Goal: Task Accomplishment & Management: Use online tool/utility

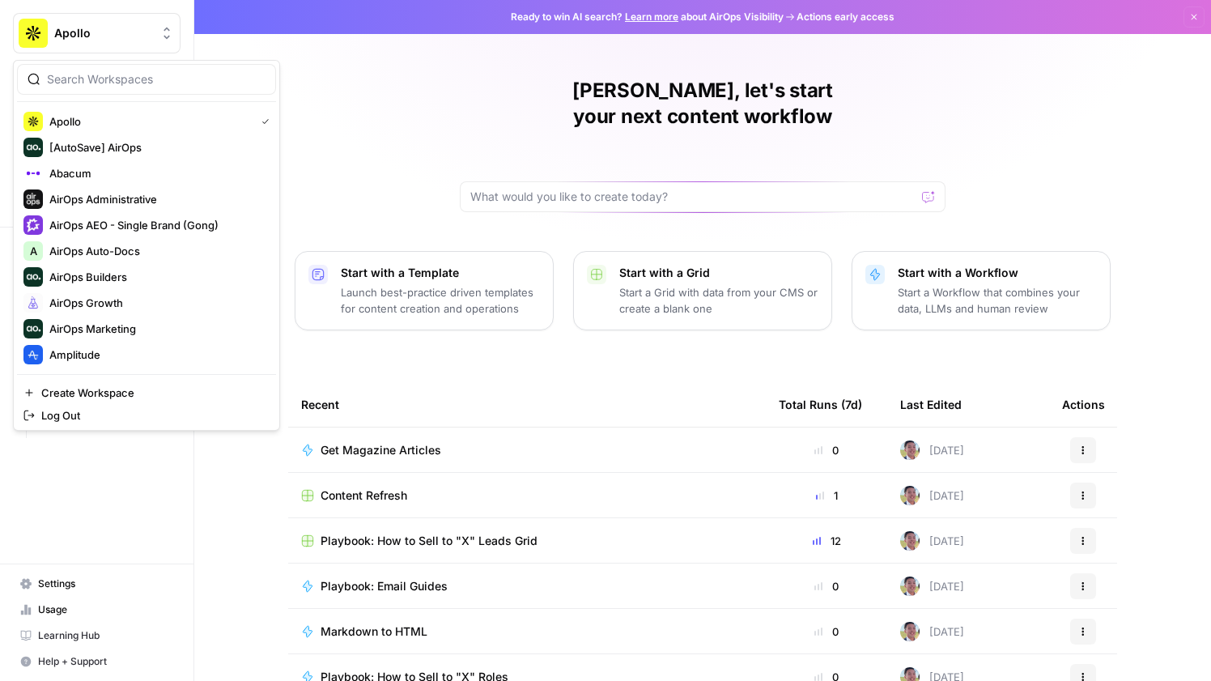
click at [58, 40] on span "Apollo" at bounding box center [103, 33] width 98 height 16
click at [98, 359] on span "Amplitude" at bounding box center [156, 355] width 214 height 16
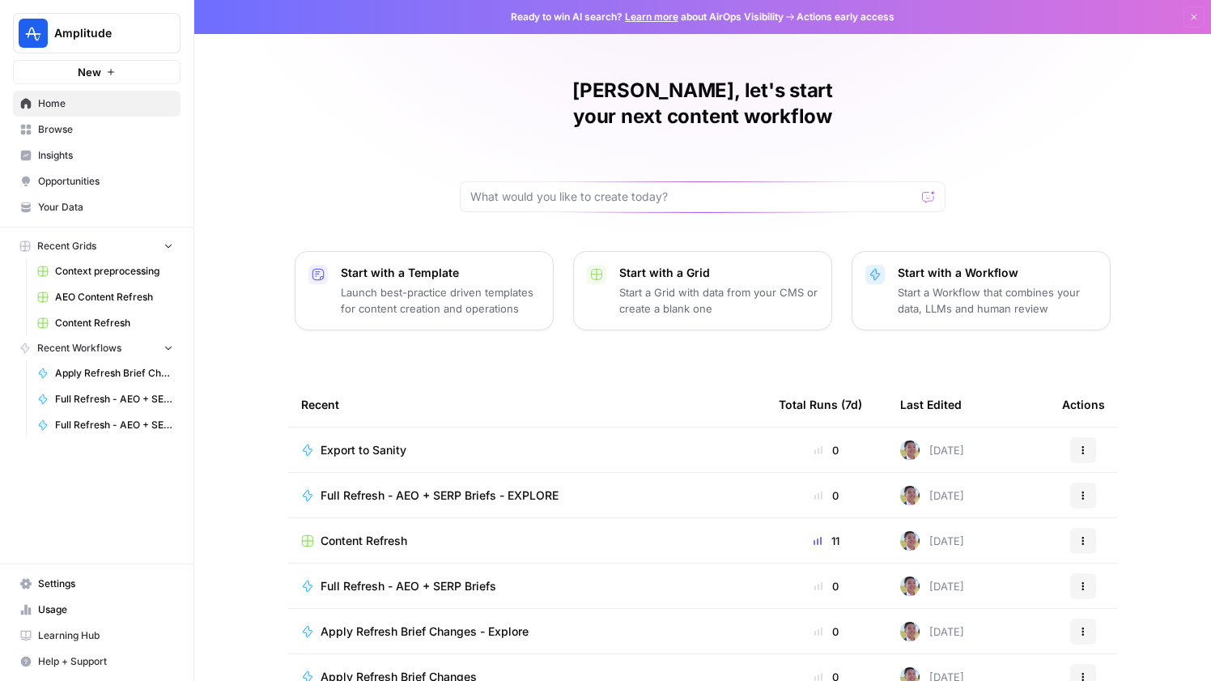
click at [113, 372] on span "Apply Refresh Brief Changes" at bounding box center [114, 373] width 118 height 15
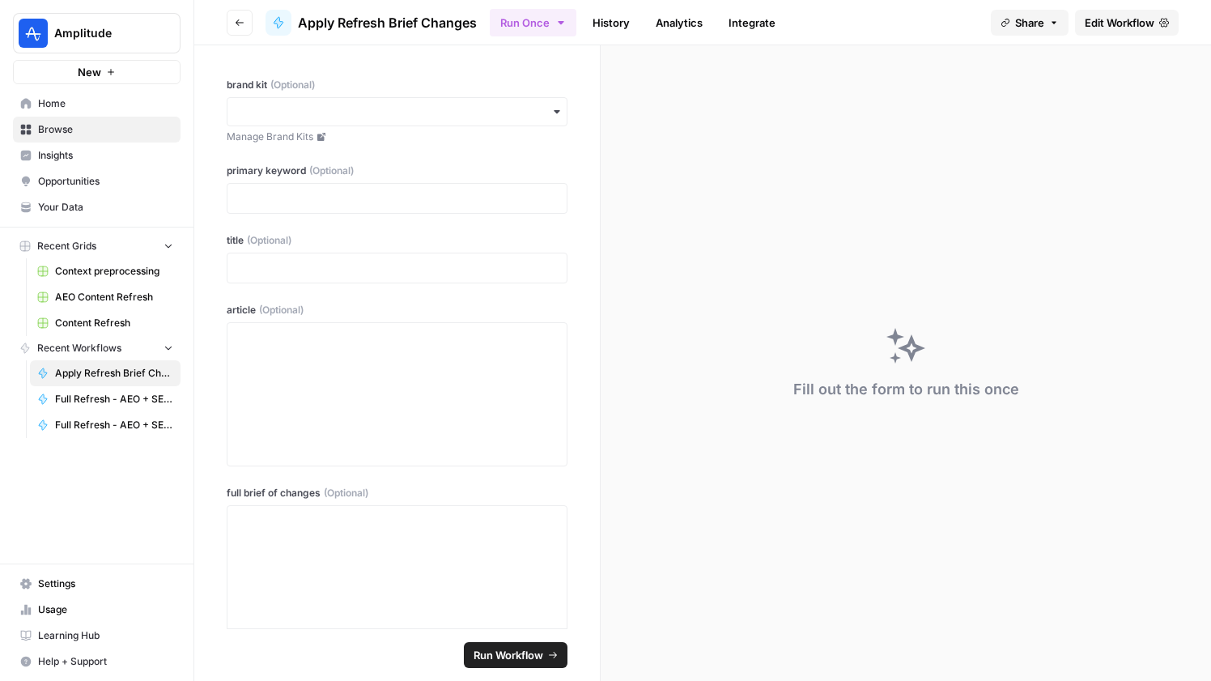
click at [234, 32] on button "Go back" at bounding box center [240, 23] width 26 height 26
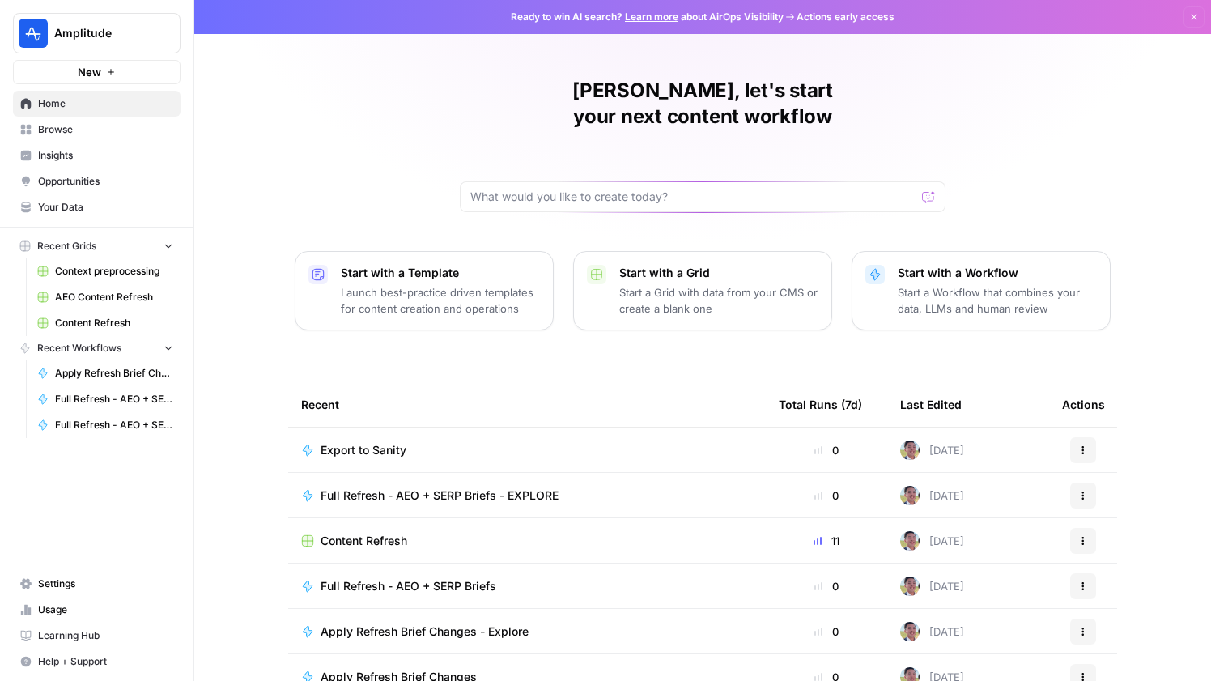
click at [372, 442] on span "Export to Sanity" at bounding box center [364, 450] width 86 height 16
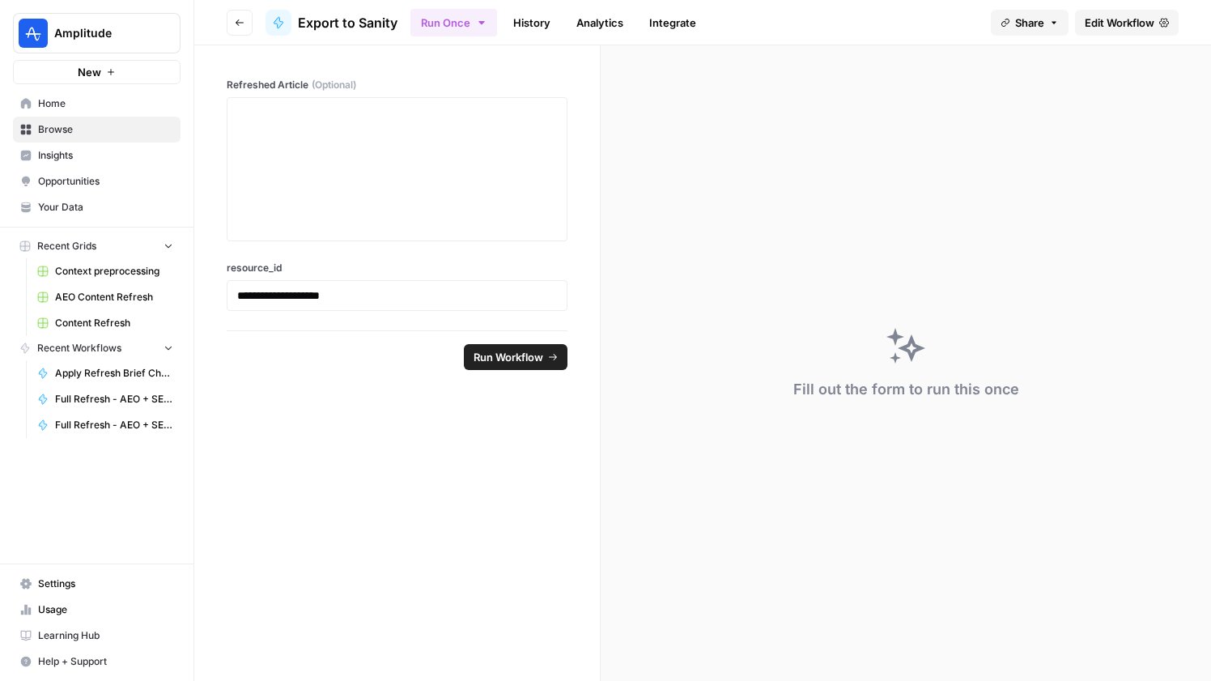
click at [61, 103] on span "Home" at bounding box center [105, 103] width 135 height 15
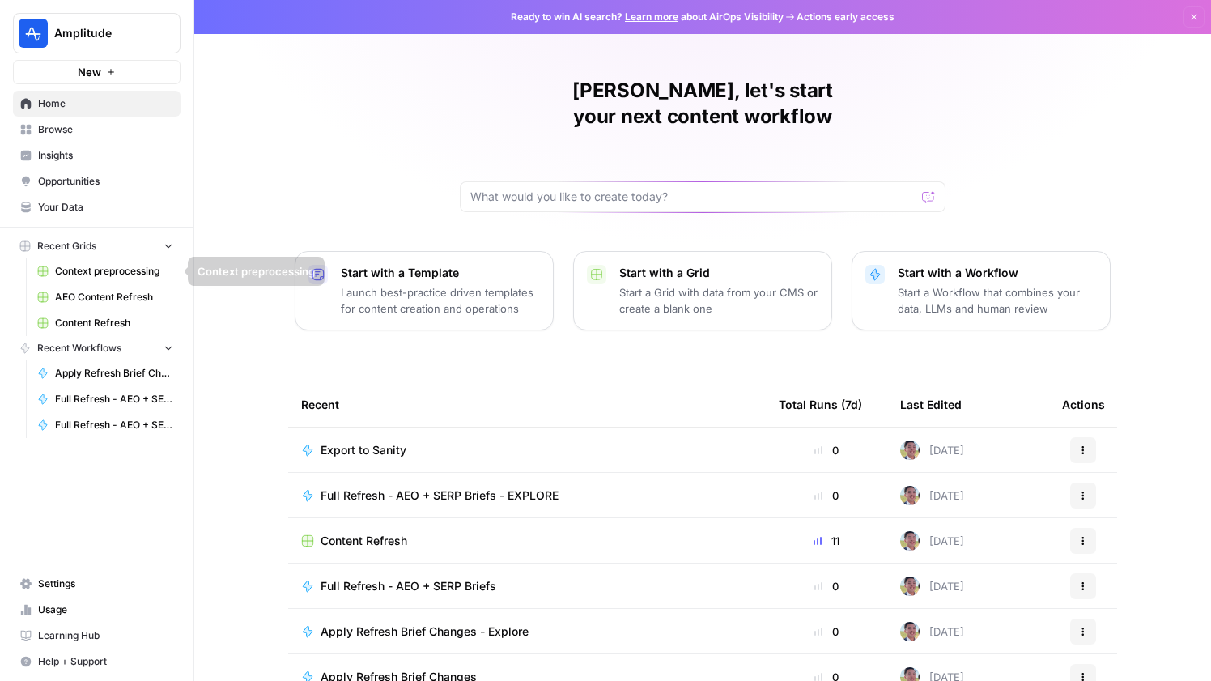
click at [117, 270] on span "Context preprocessing" at bounding box center [114, 271] width 118 height 15
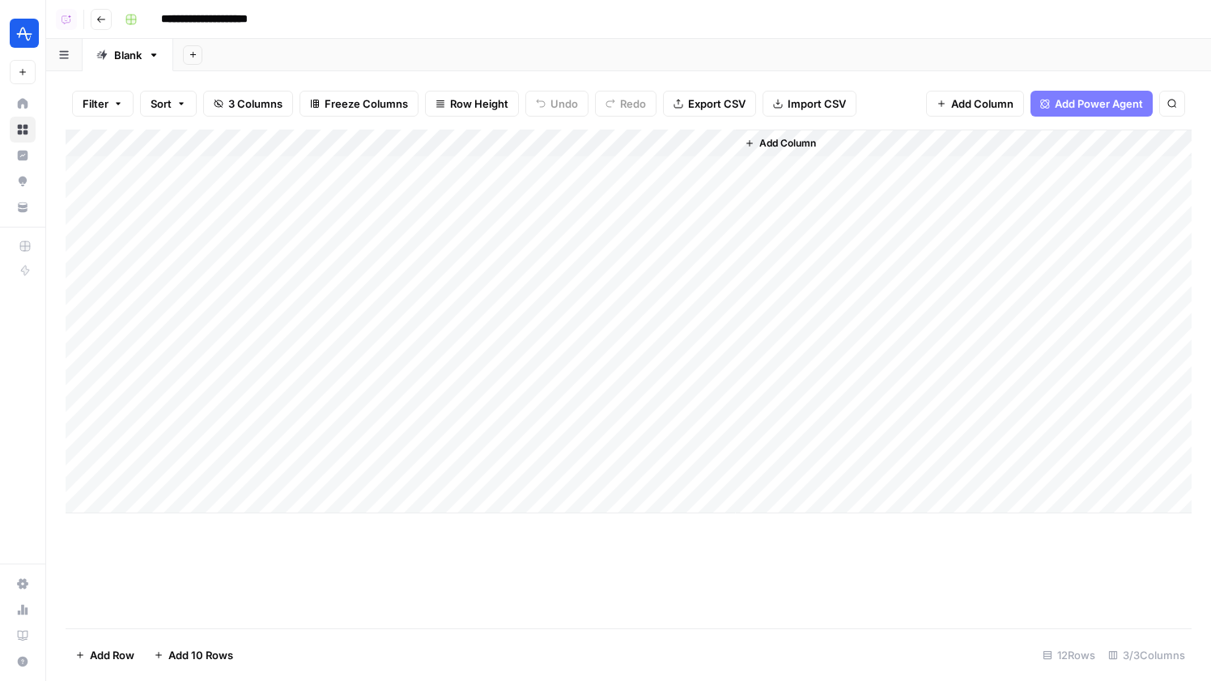
click at [96, 15] on icon "button" at bounding box center [101, 20] width 10 height 10
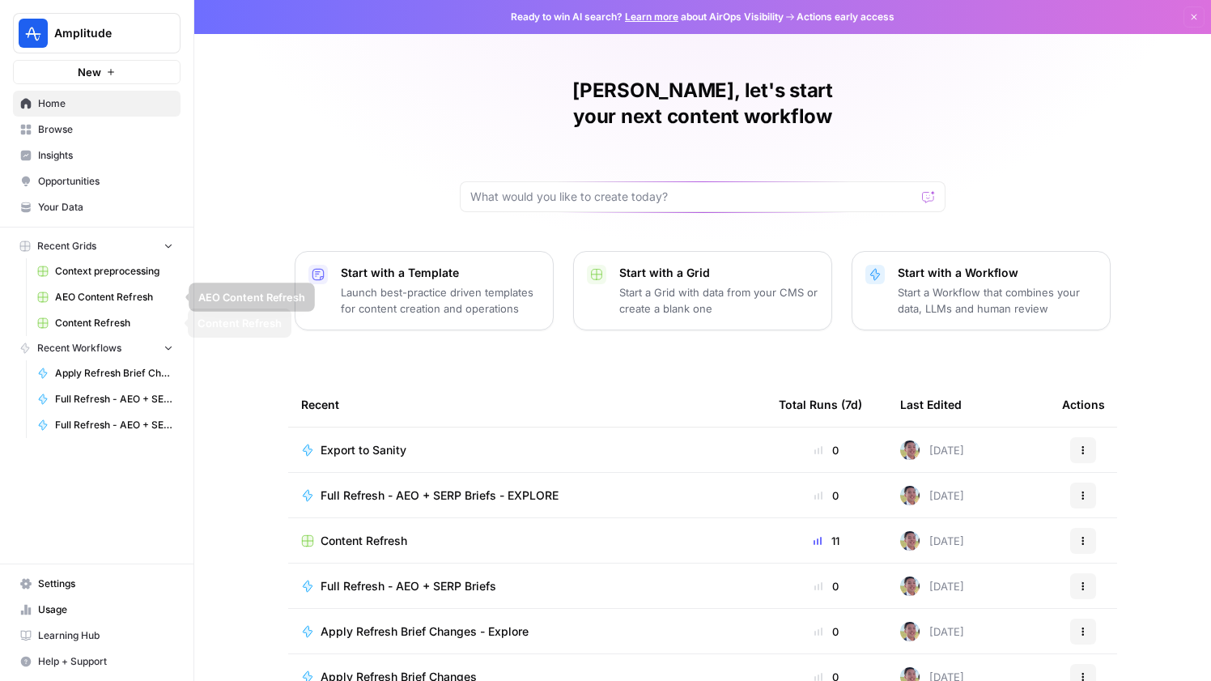
click at [115, 321] on span "Content Refresh" at bounding box center [114, 323] width 118 height 15
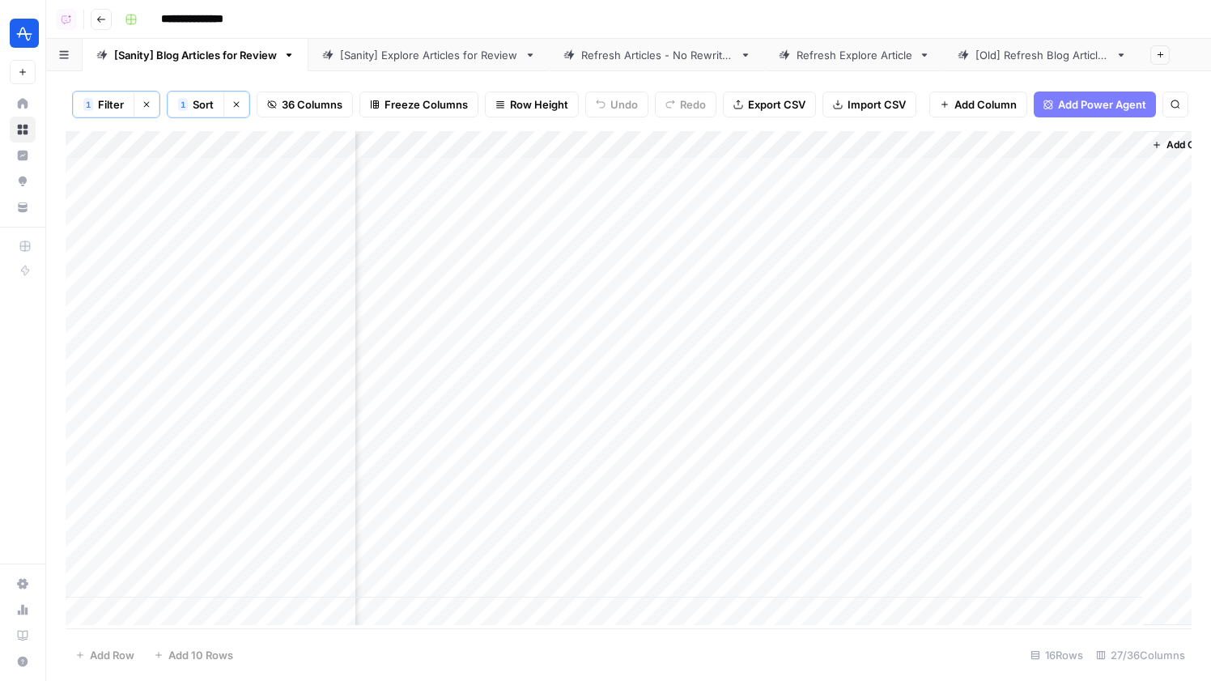
scroll to position [0, 4402]
click at [1089, 224] on div "Add Column" at bounding box center [629, 378] width 1126 height 494
click at [1065, 224] on div "Add Column" at bounding box center [629, 378] width 1126 height 494
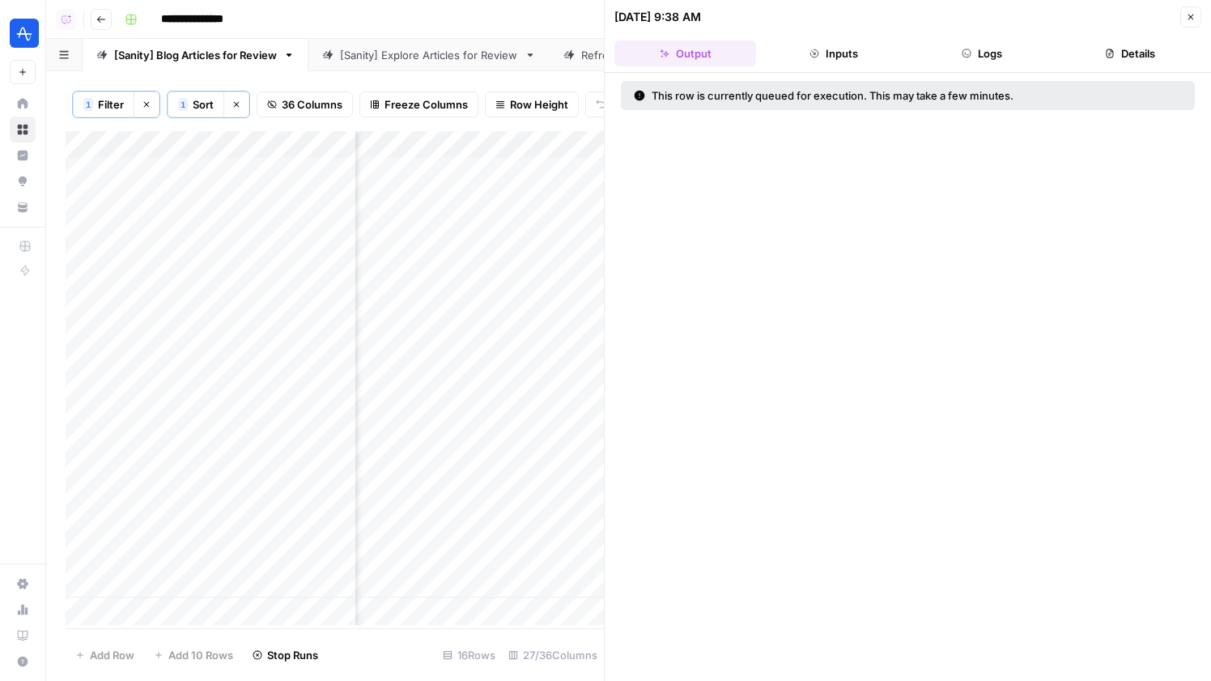
click at [976, 47] on button "Logs" at bounding box center [983, 53] width 142 height 26
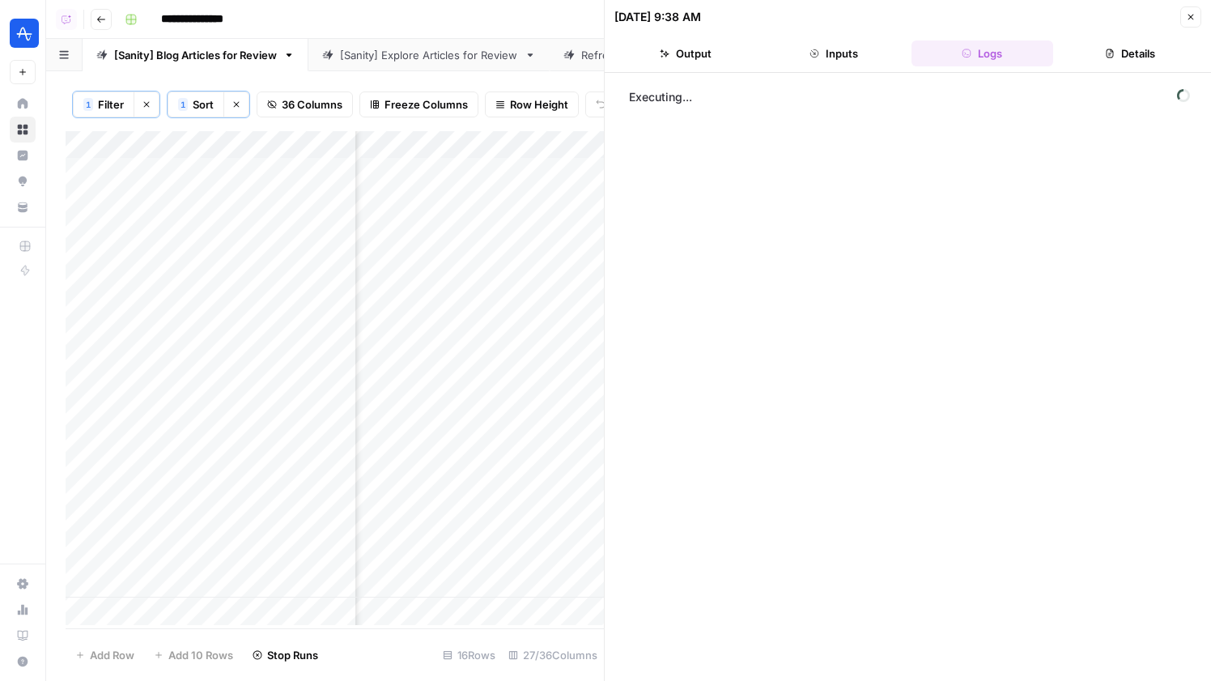
click at [1191, 19] on icon "button" at bounding box center [1191, 17] width 10 height 10
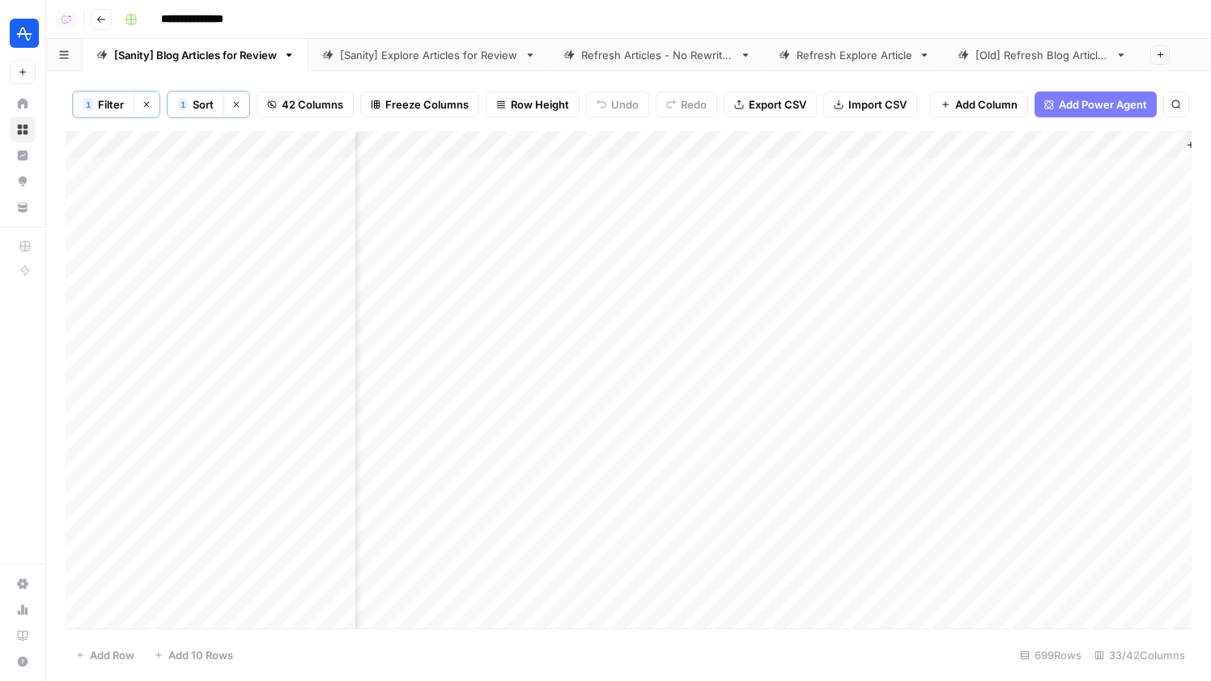
scroll to position [0, 5277]
click at [456, 68] on link "[Sanity] Explore Articles for Review" at bounding box center [428, 55] width 241 height 32
click at [213, 49] on div "[Sanity] Blog Articles for Review" at bounding box center [195, 55] width 163 height 16
click at [700, 225] on div "Add Column" at bounding box center [629, 378] width 1126 height 494
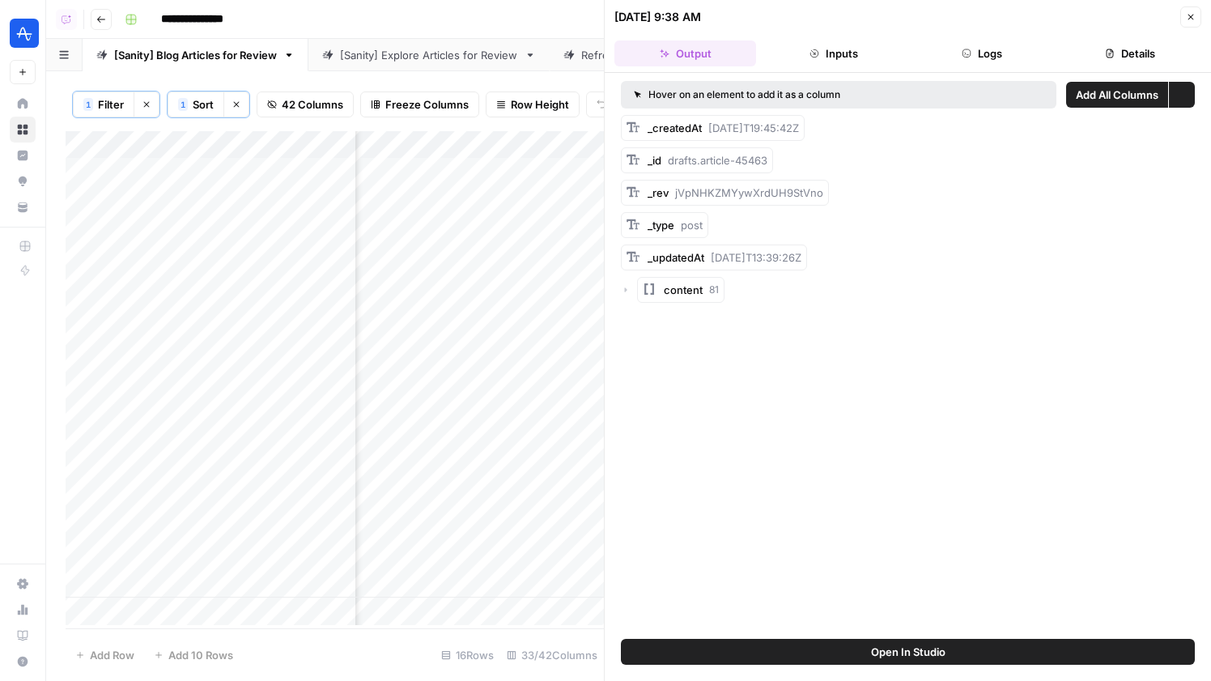
click at [991, 53] on button "Logs" at bounding box center [983, 53] width 142 height 26
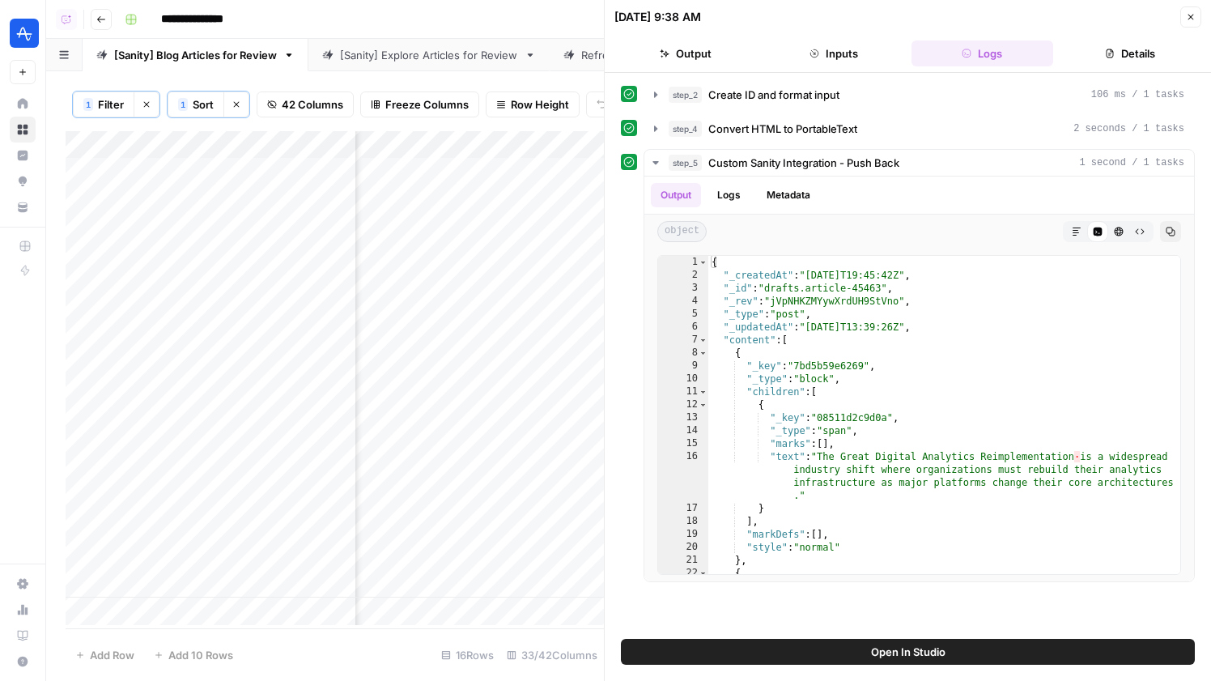
click at [801, 58] on button "Inputs" at bounding box center [834, 53] width 142 height 26
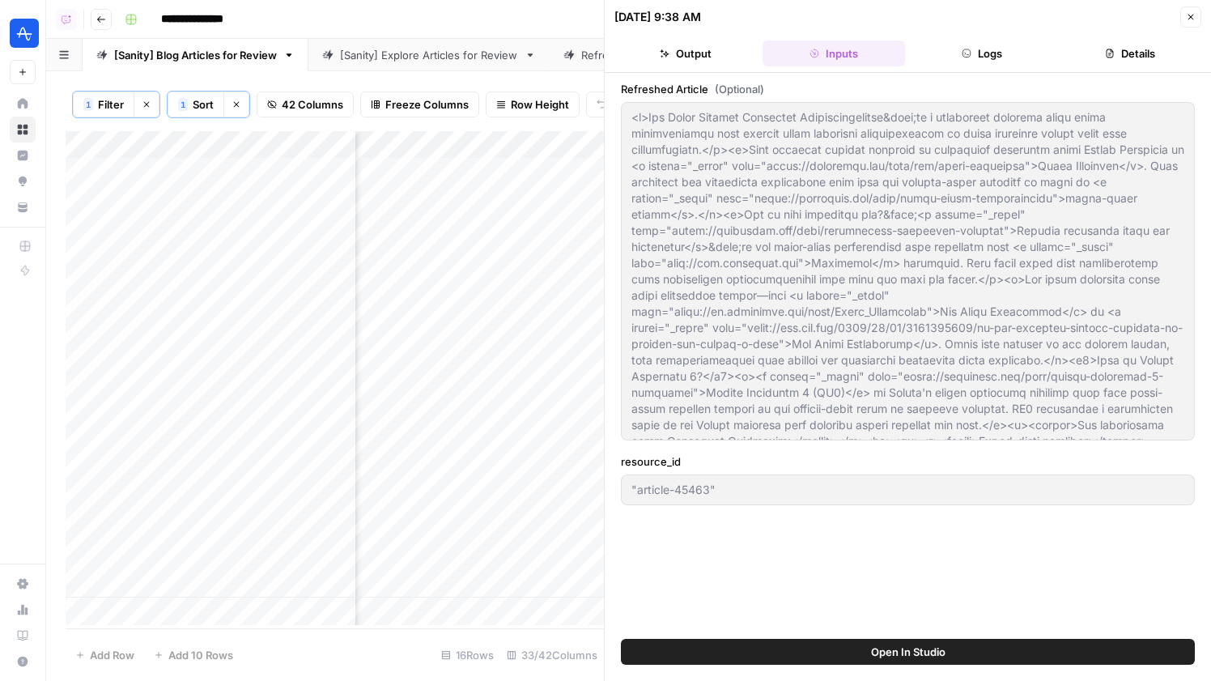
click at [721, 57] on button "Output" at bounding box center [686, 53] width 142 height 26
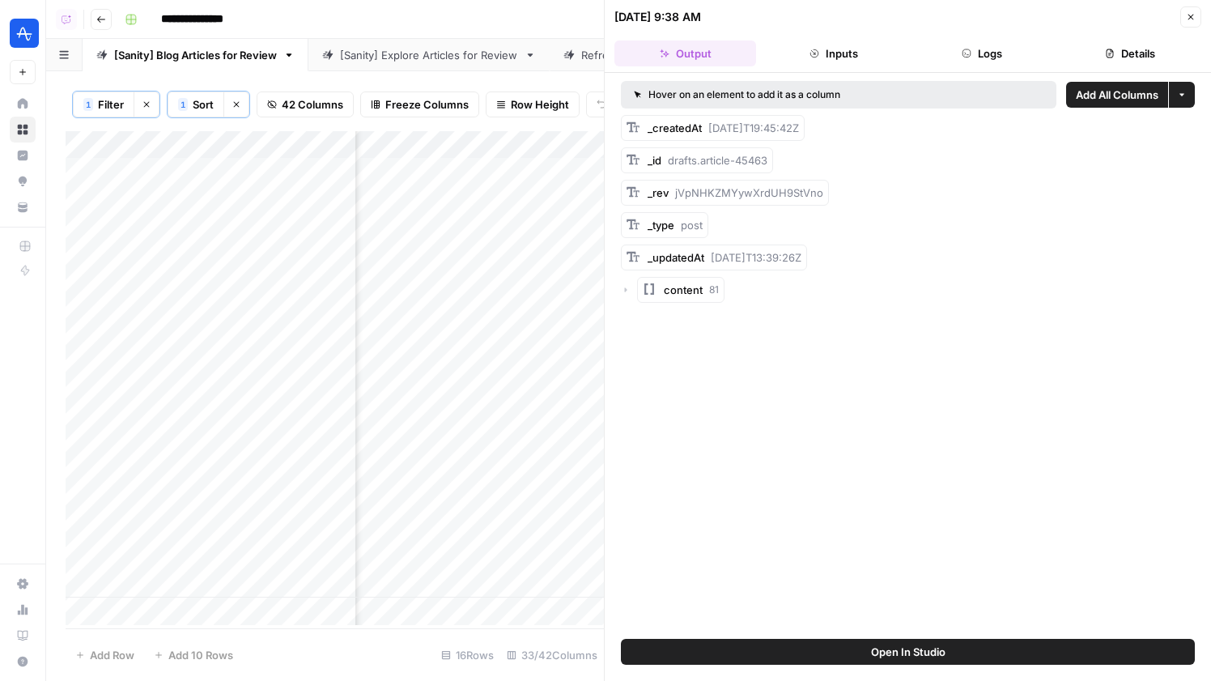
click at [1189, 18] on icon "button" at bounding box center [1191, 17] width 10 height 10
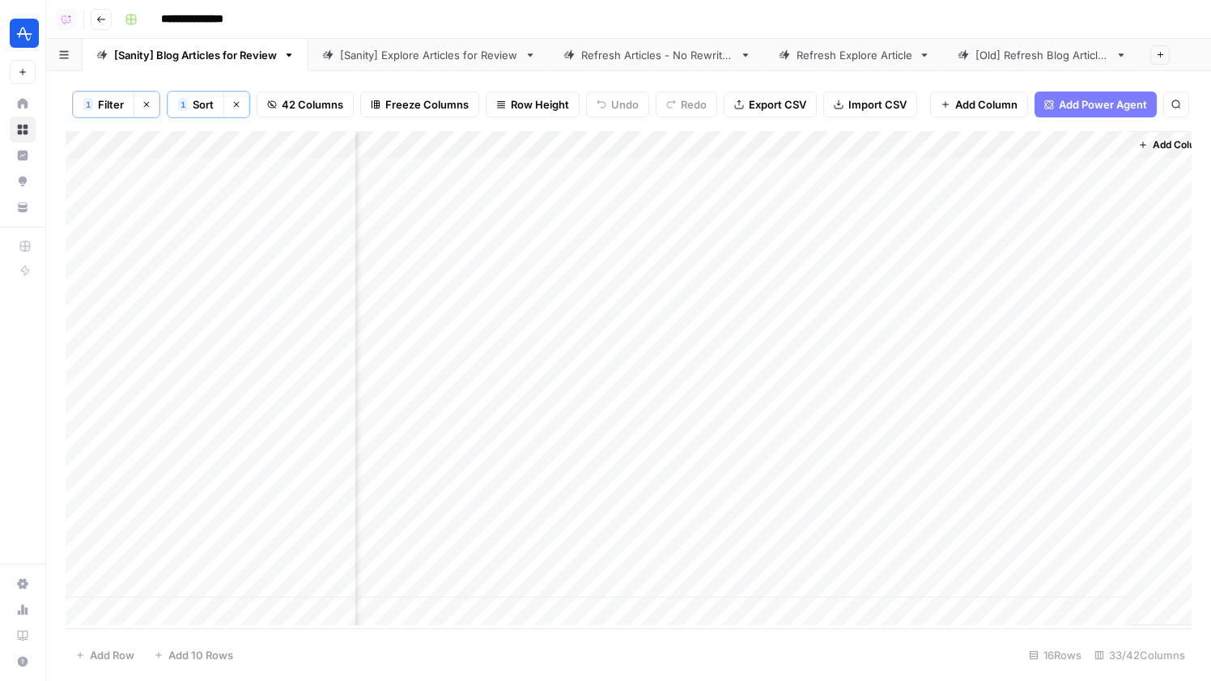
scroll to position [0, 5265]
click at [1016, 230] on div "Add Column" at bounding box center [629, 378] width 1126 height 494
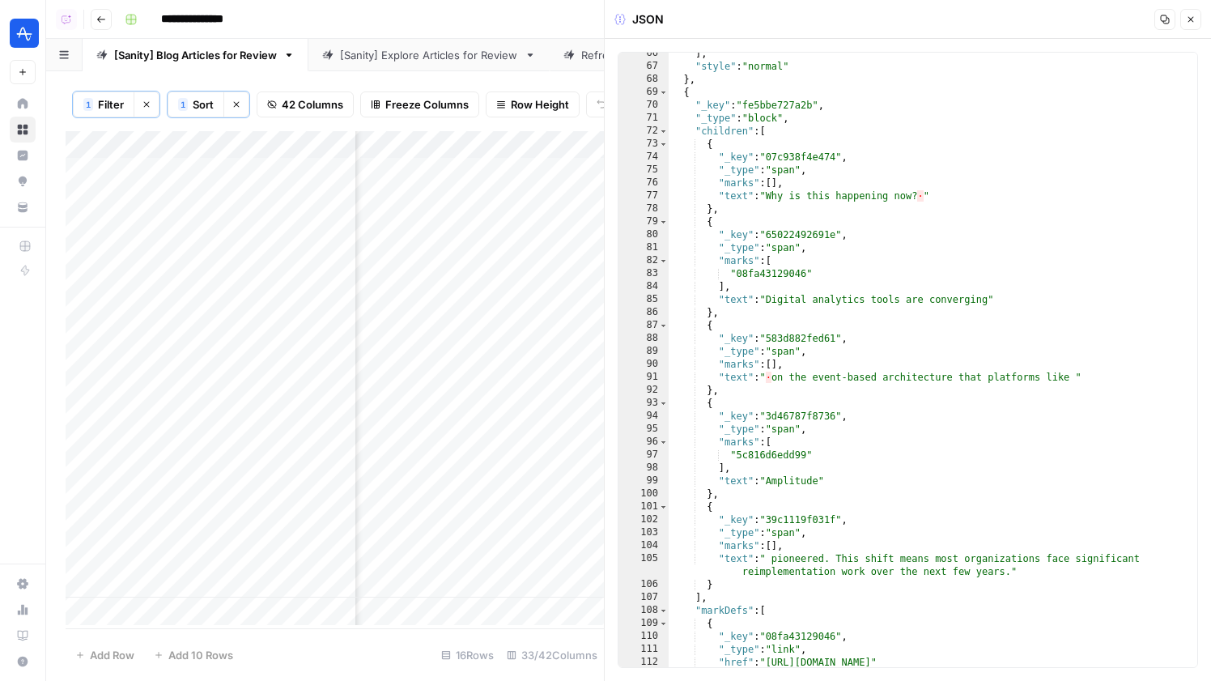
scroll to position [942, 0]
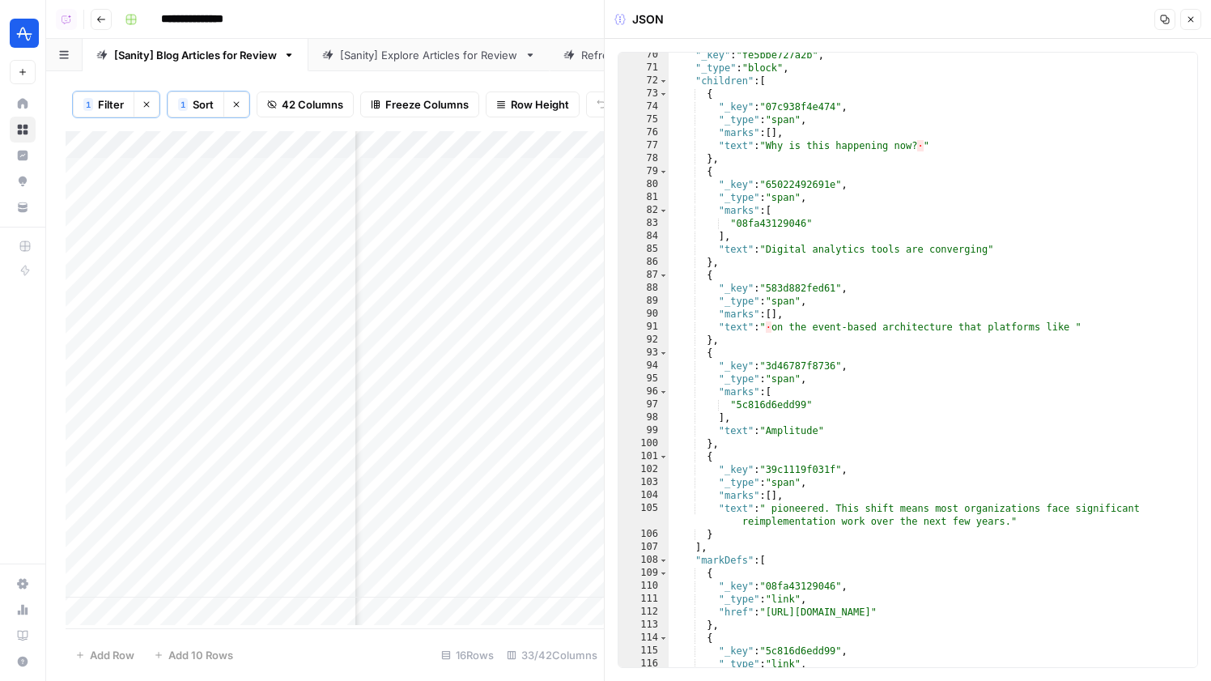
click at [1189, 21] on icon "button" at bounding box center [1192, 20] width 6 height 6
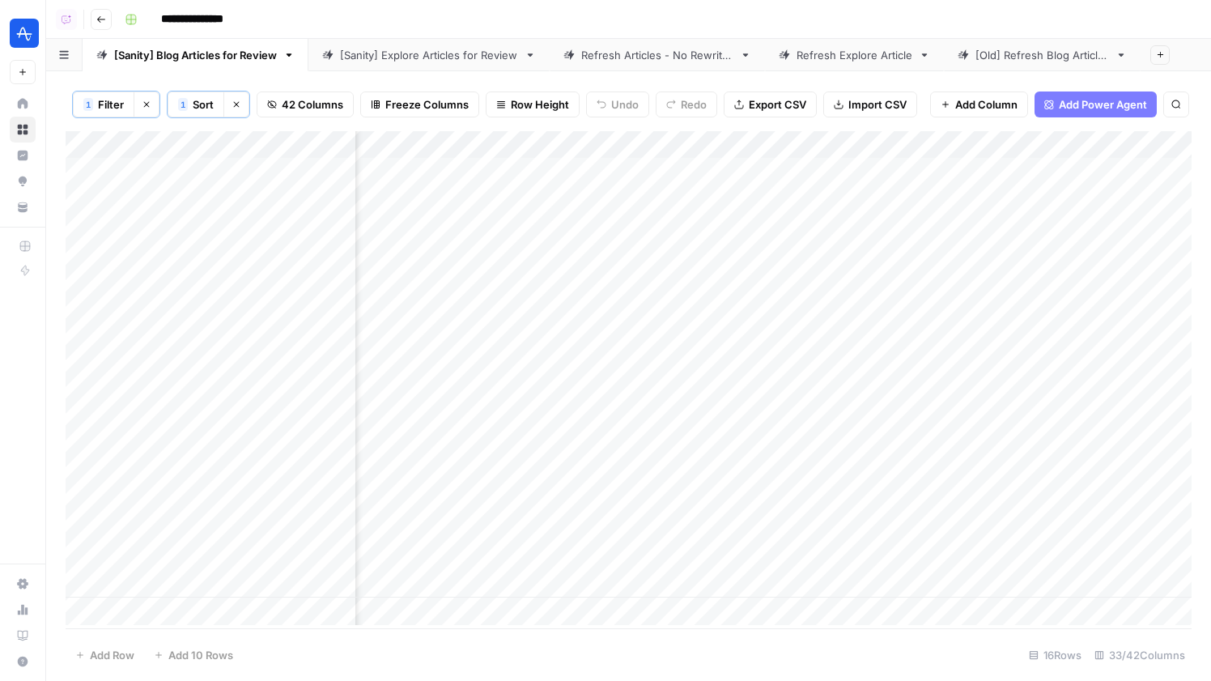
scroll to position [0, 5071]
click at [796, 223] on div "Add Column" at bounding box center [629, 378] width 1126 height 494
click at [930, 312] on div "Add Column" at bounding box center [629, 378] width 1126 height 494
click at [938, 225] on div "Add Column" at bounding box center [629, 378] width 1126 height 494
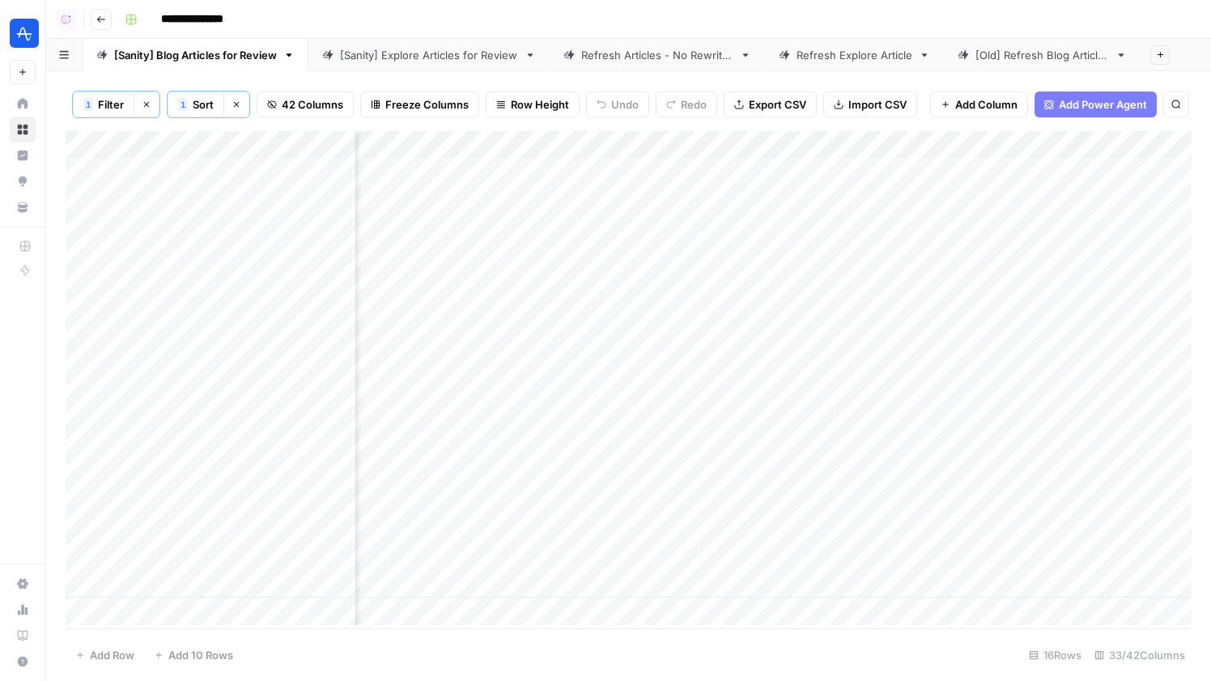
click at [938, 225] on div "Add Column" at bounding box center [629, 378] width 1126 height 494
click at [947, 301] on div "Add Column" at bounding box center [629, 378] width 1126 height 494
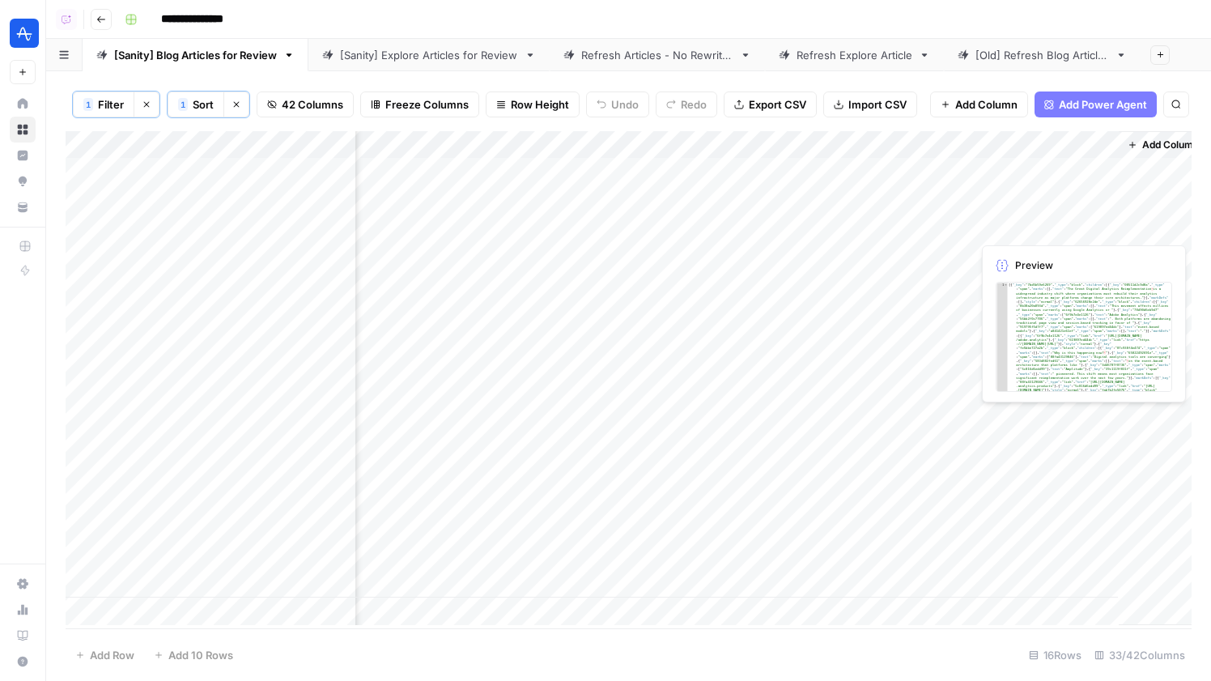
click at [1015, 228] on div "Add Column" at bounding box center [629, 378] width 1126 height 494
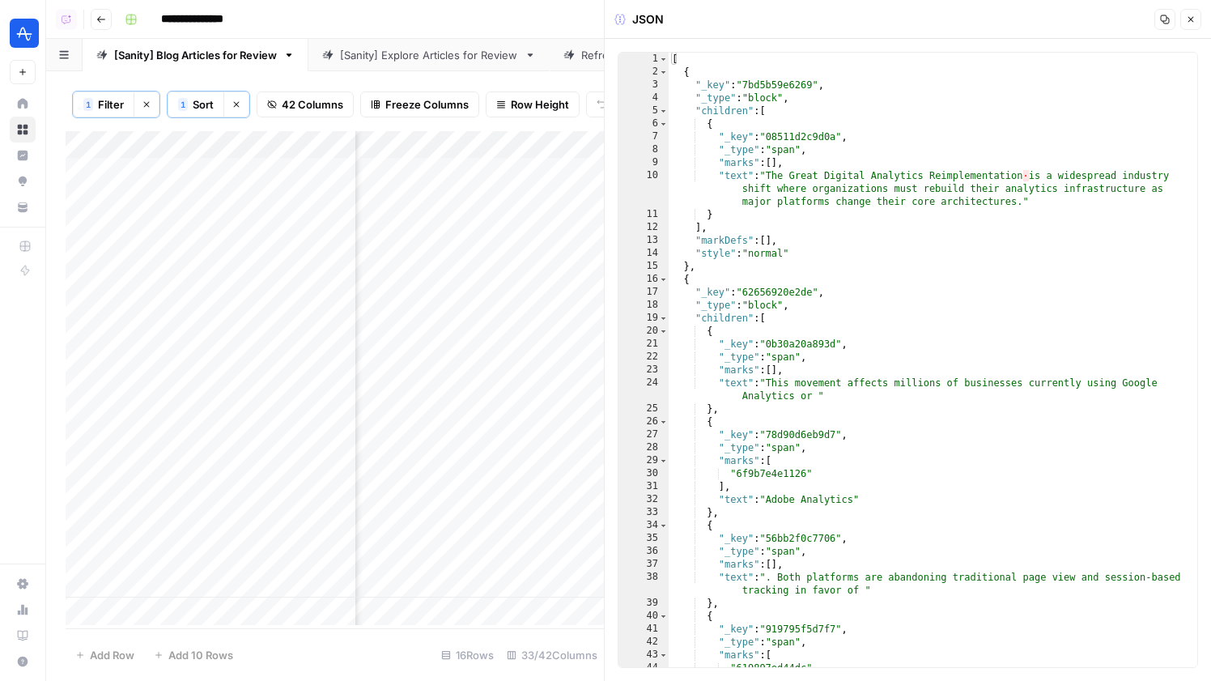
type textarea "**********"
click at [1031, 176] on div "[ { "_key" : "7bd5b59e6269" , "_type" : "block" , "children" : [ { "_key" : "08…" at bounding box center [933, 373] width 529 height 640
click at [1028, 172] on div "[ { "_key" : "7bd5b59e6269" , "_type" : "block" , "children" : [ { "_key" : "08…" at bounding box center [933, 373] width 529 height 640
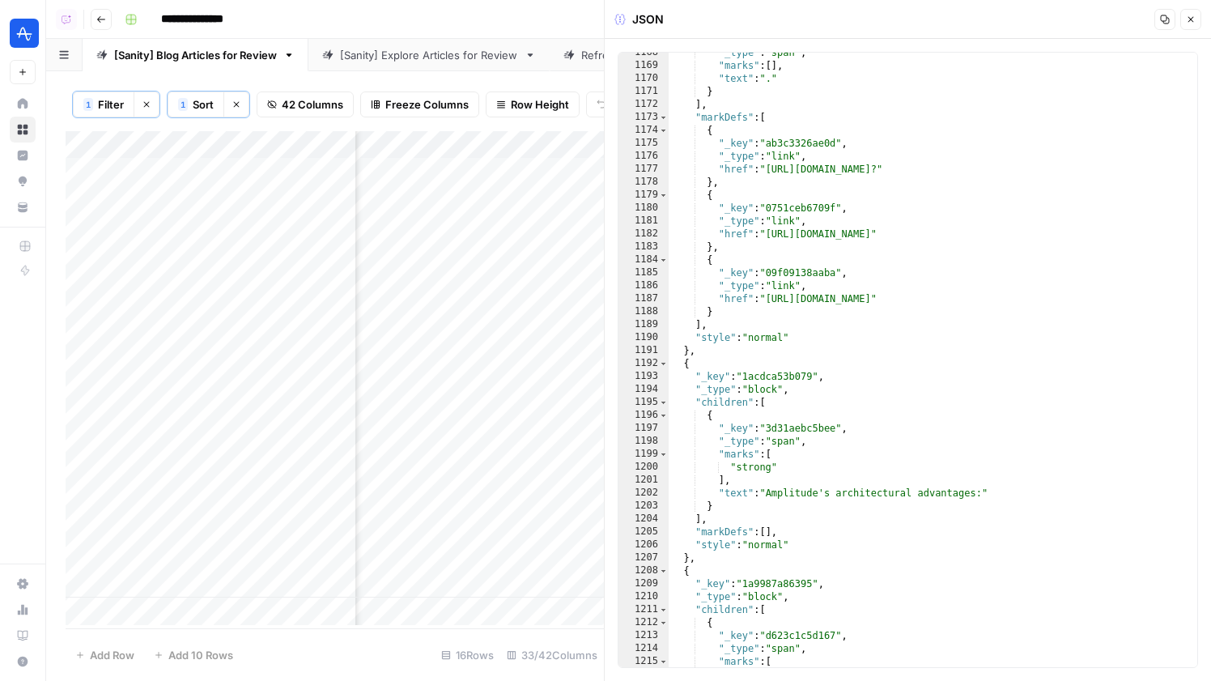
scroll to position [16005, 0]
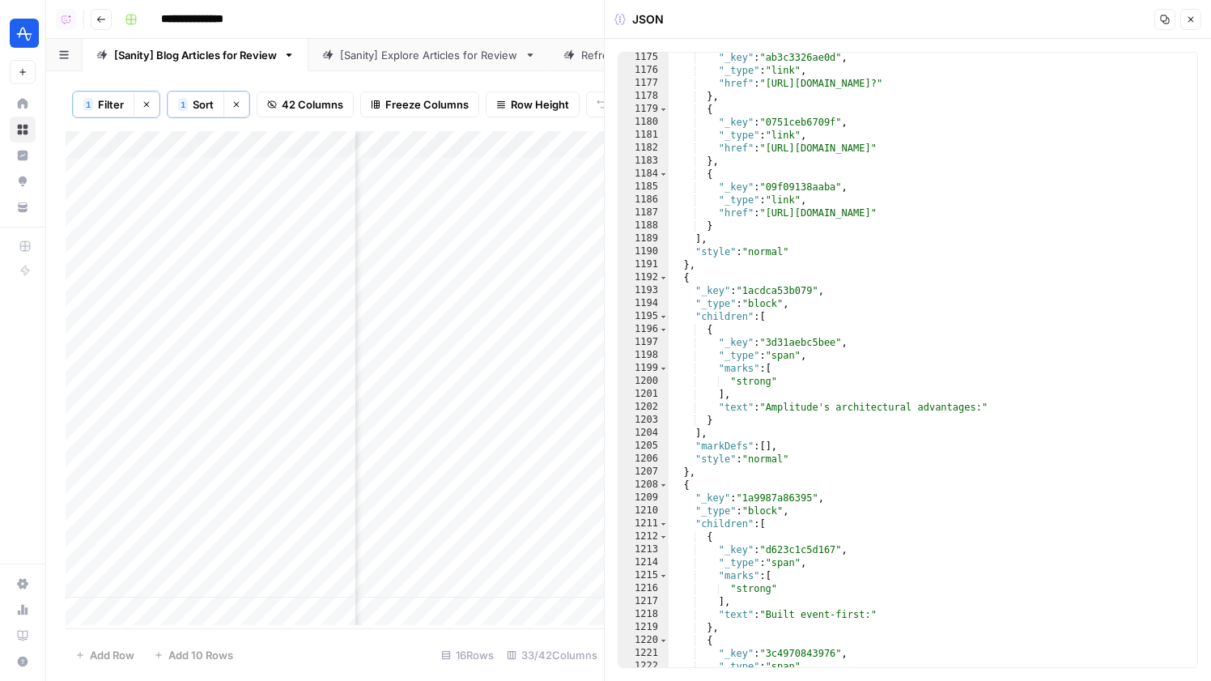
click at [1189, 19] on icon "button" at bounding box center [1191, 20] width 10 height 10
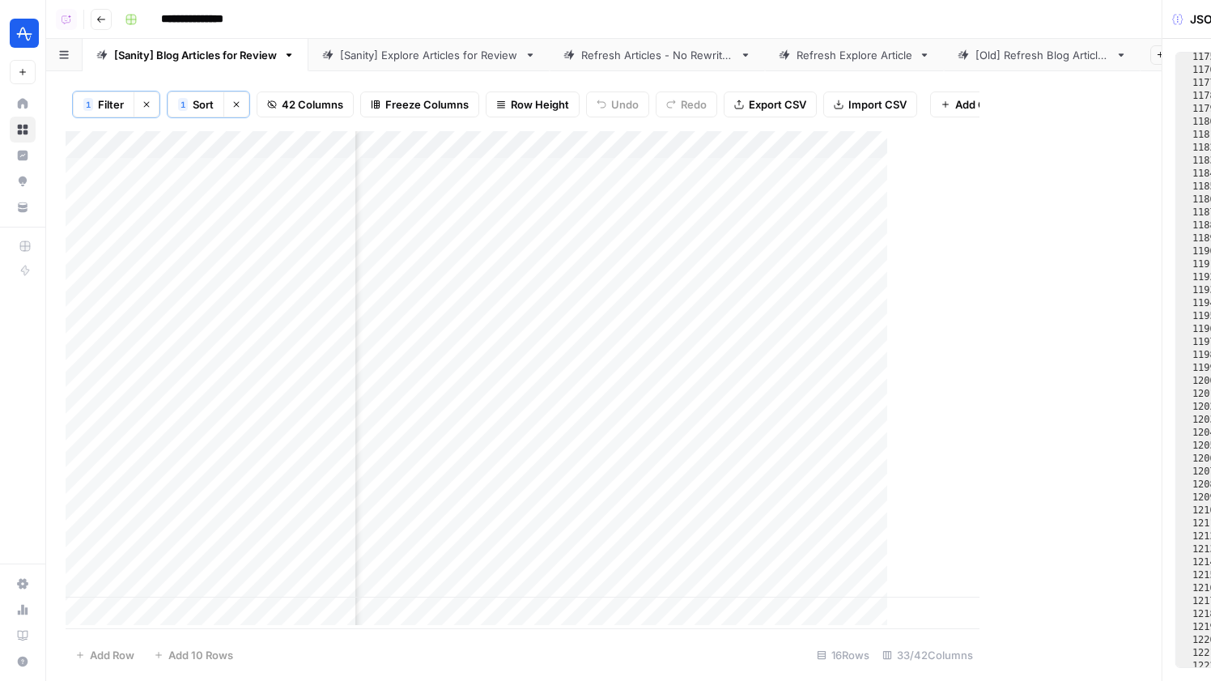
scroll to position [0, 5257]
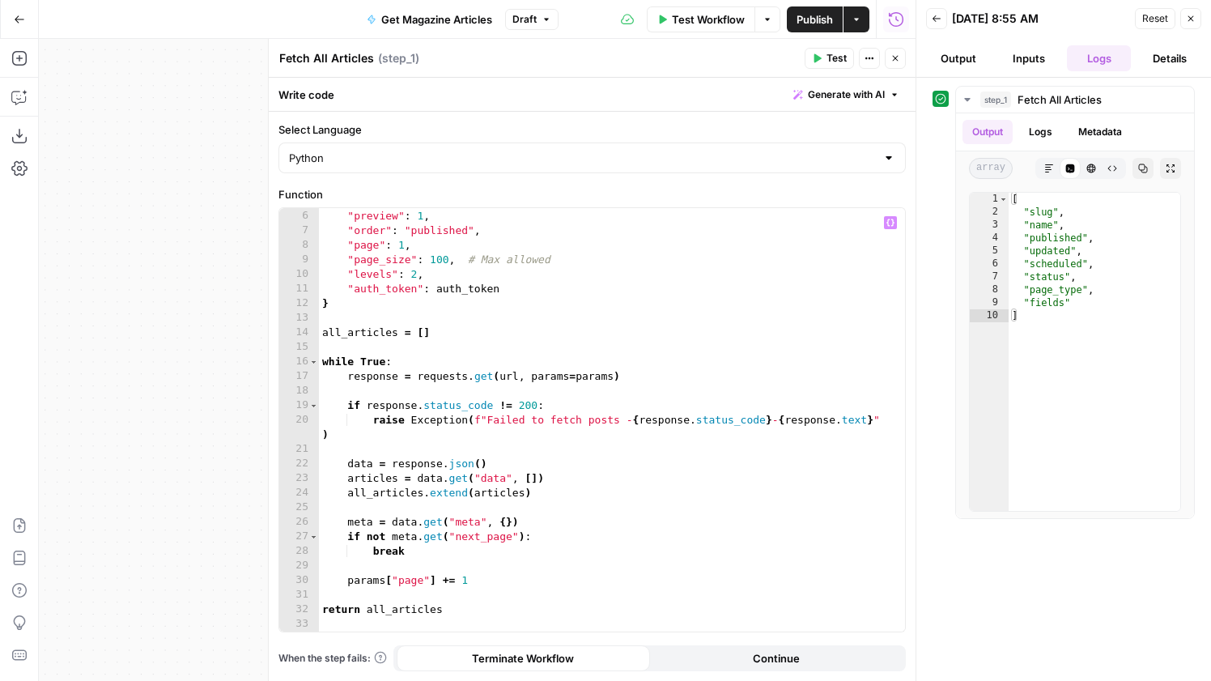
scroll to position [72, 0]
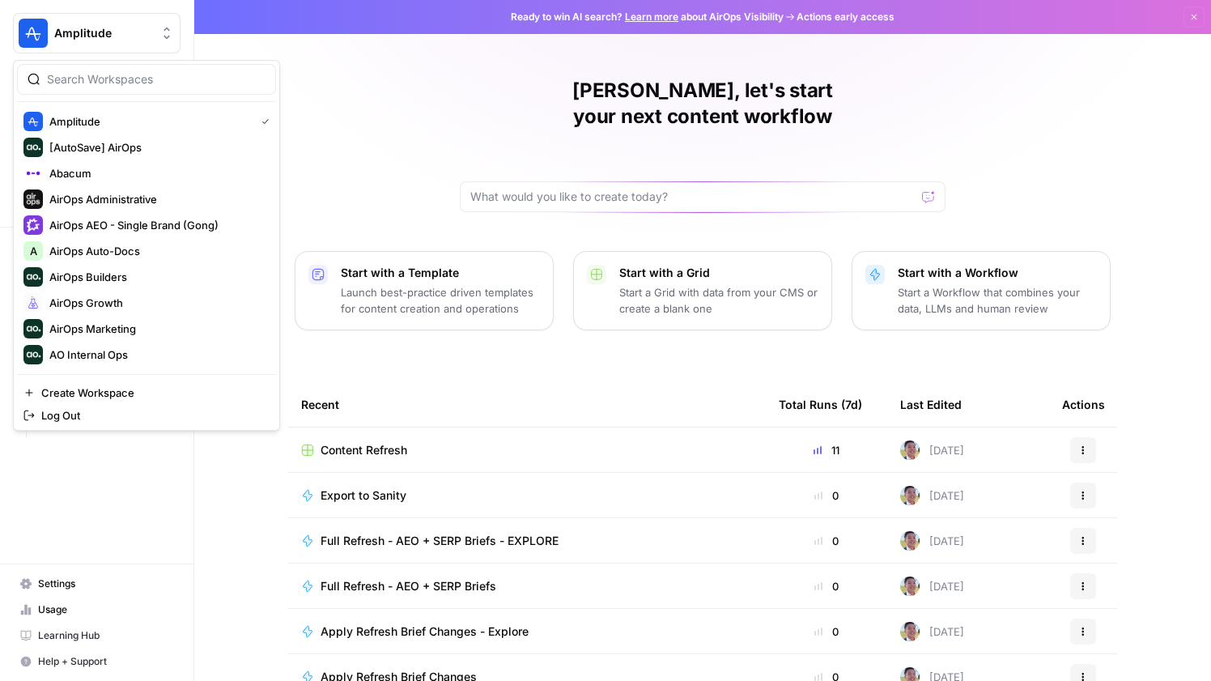
click at [140, 31] on span "Amplitude" at bounding box center [103, 33] width 98 height 16
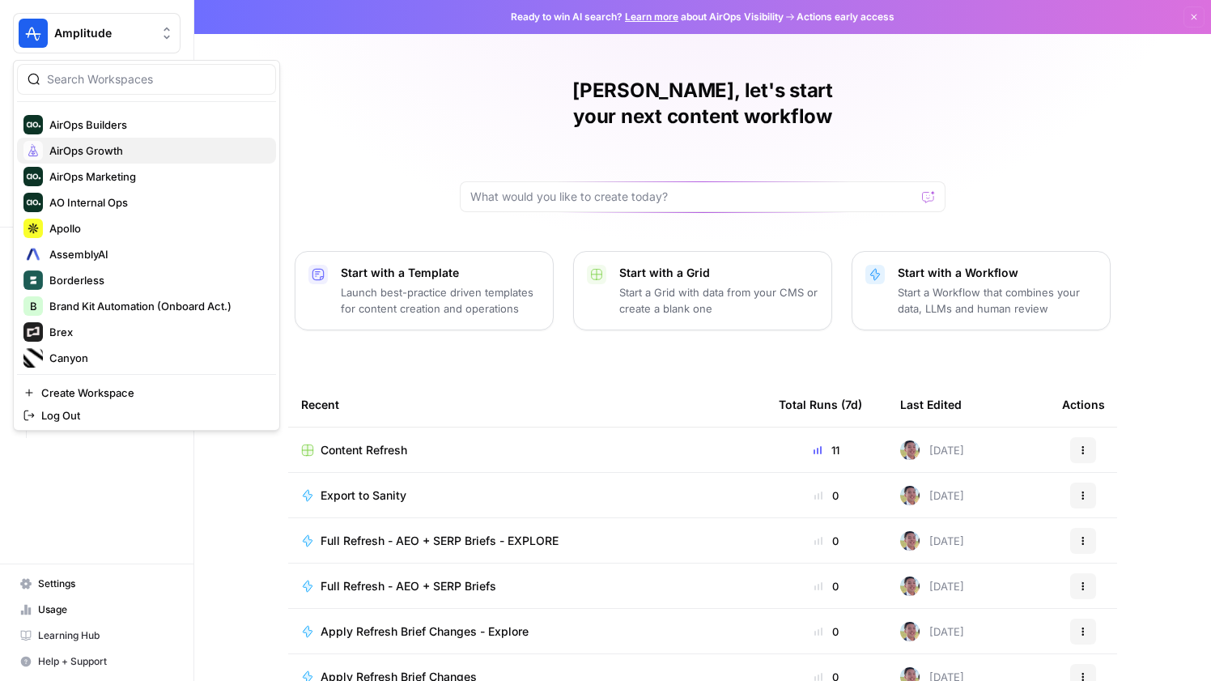
scroll to position [186, 0]
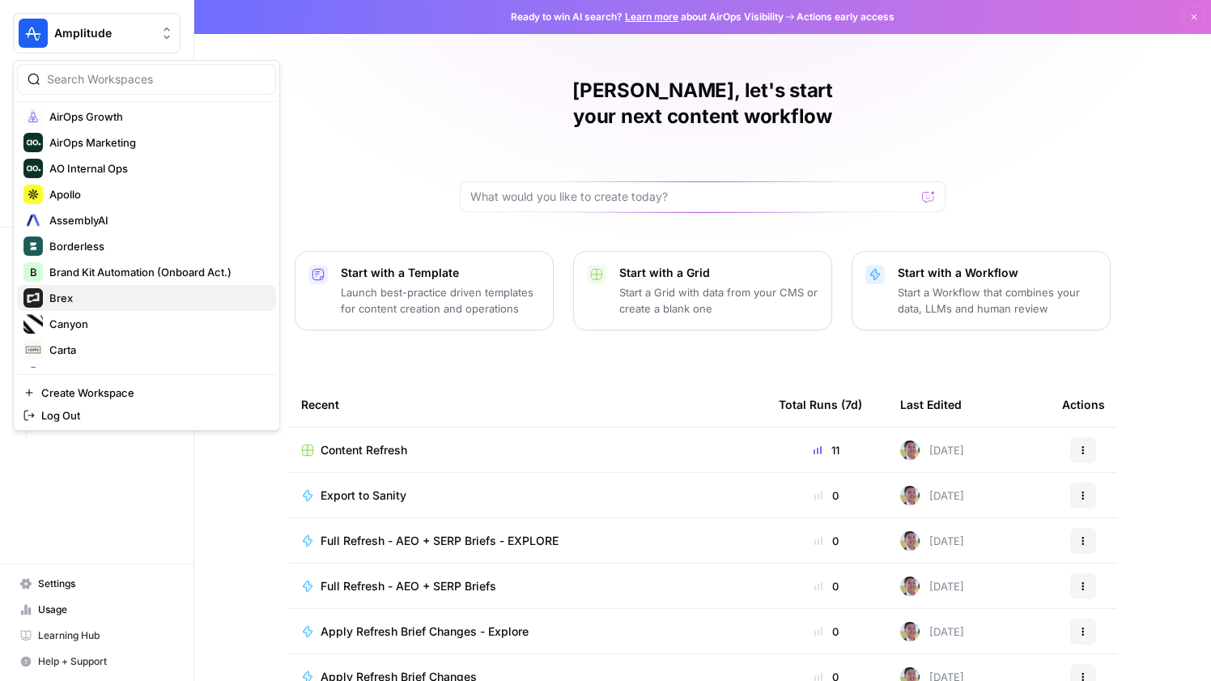
click at [80, 287] on button "Brex" at bounding box center [146, 298] width 259 height 26
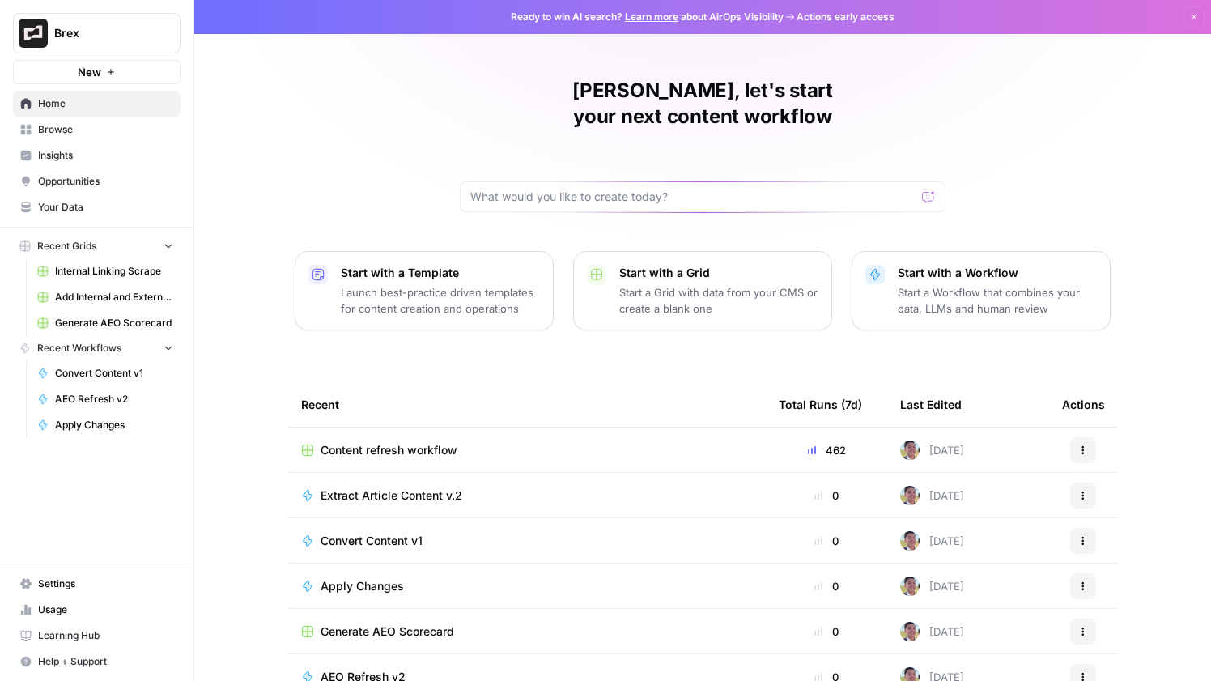
click at [403, 442] on span "Content refresh workflow" at bounding box center [389, 450] width 137 height 16
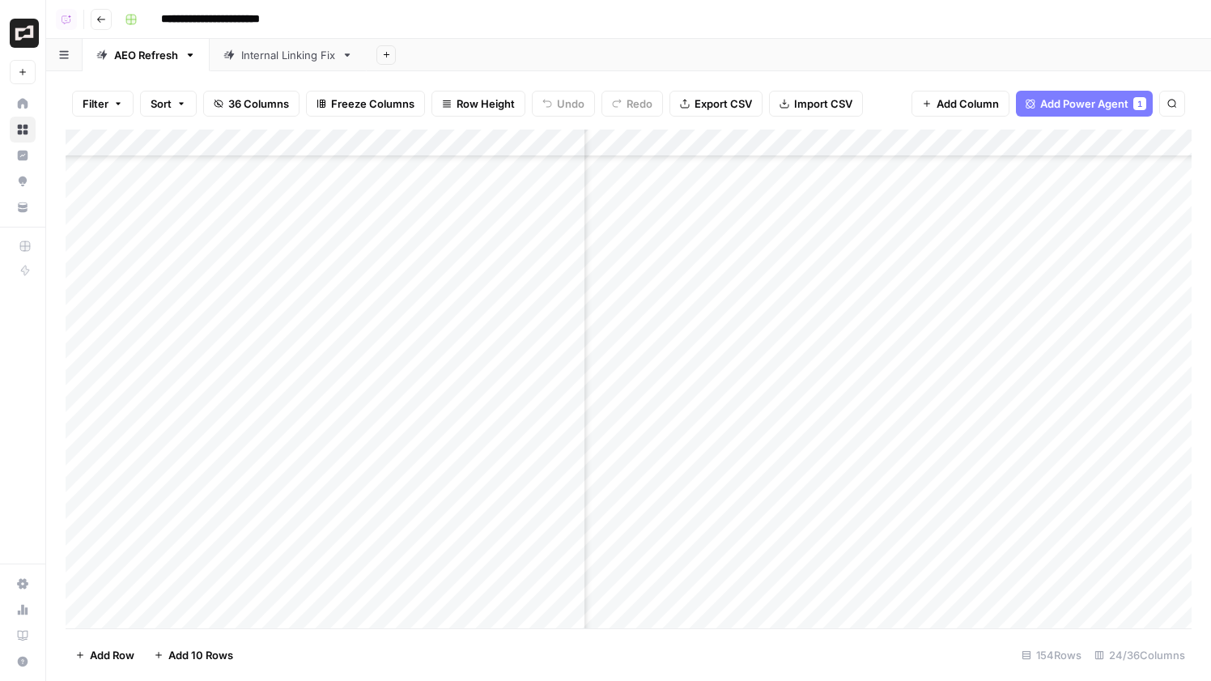
scroll to position [190, 1707]
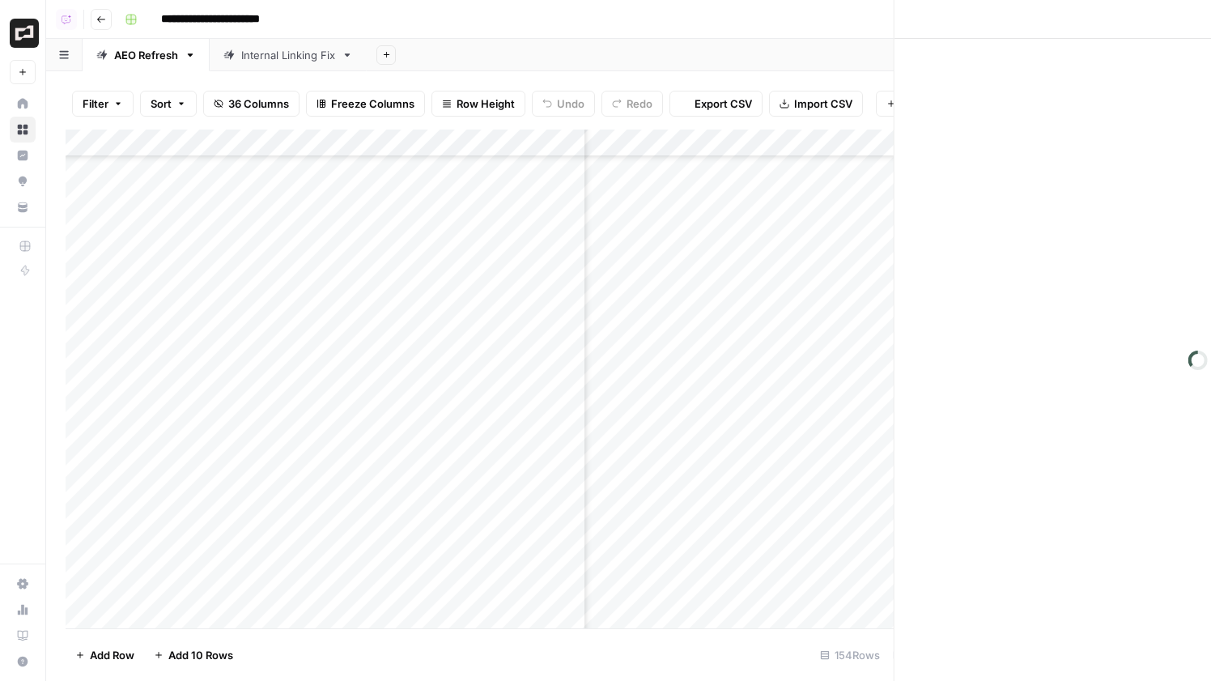
scroll to position [414, 1508]
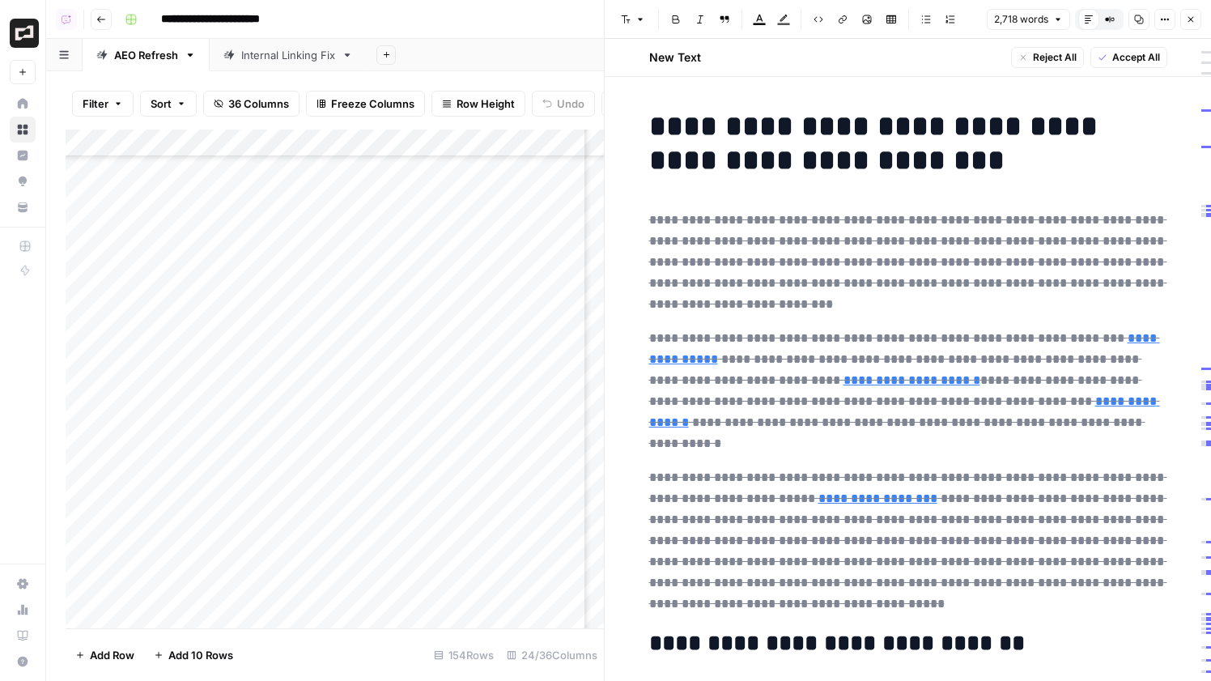
click at [1193, 17] on icon "button" at bounding box center [1191, 20] width 10 height 10
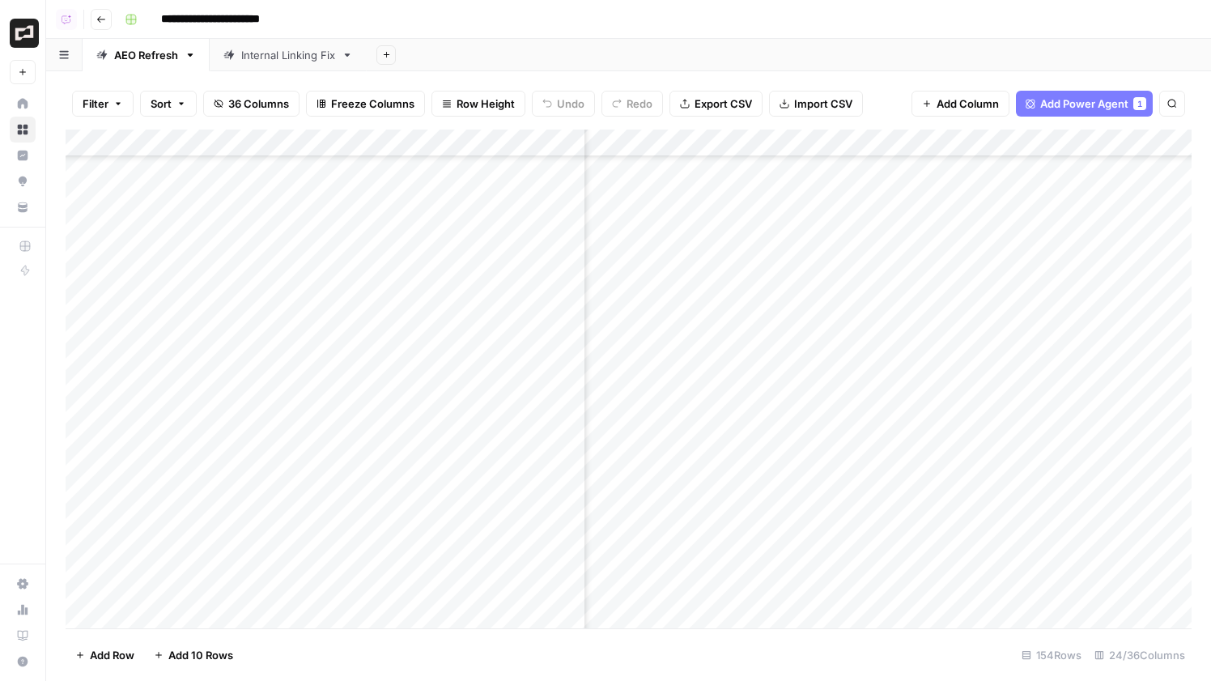
scroll to position [414, 1774]
click at [1080, 194] on div "Add Column" at bounding box center [629, 379] width 1126 height 499
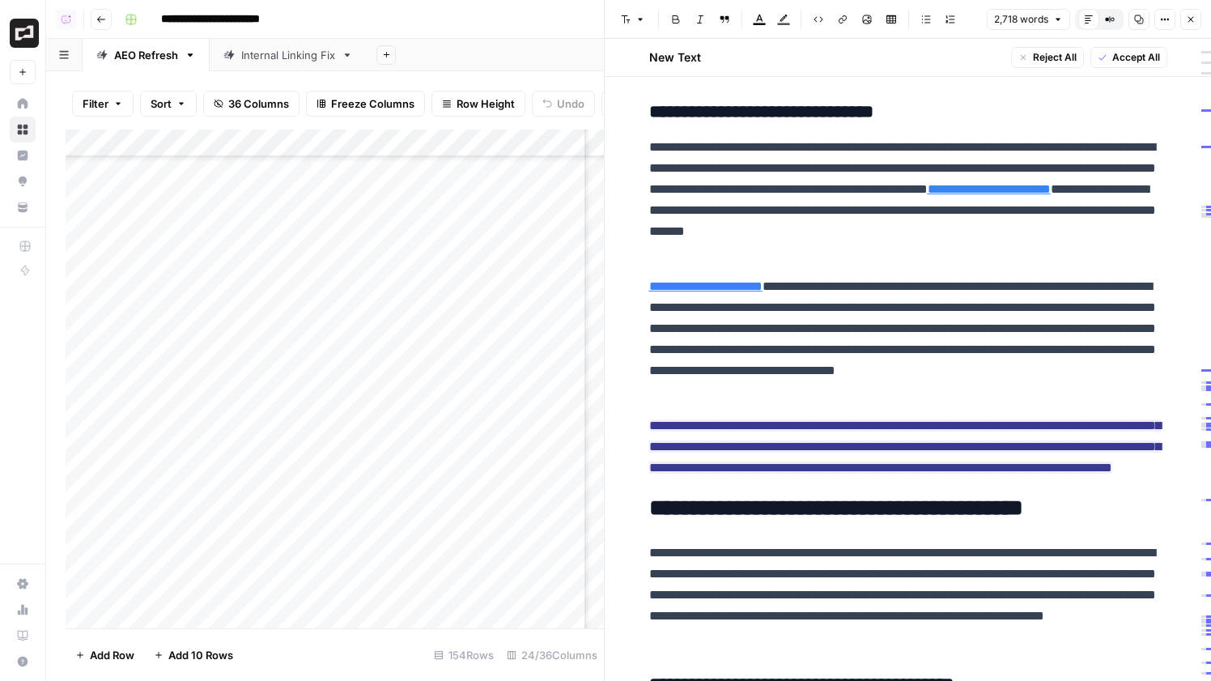
scroll to position [768, 0]
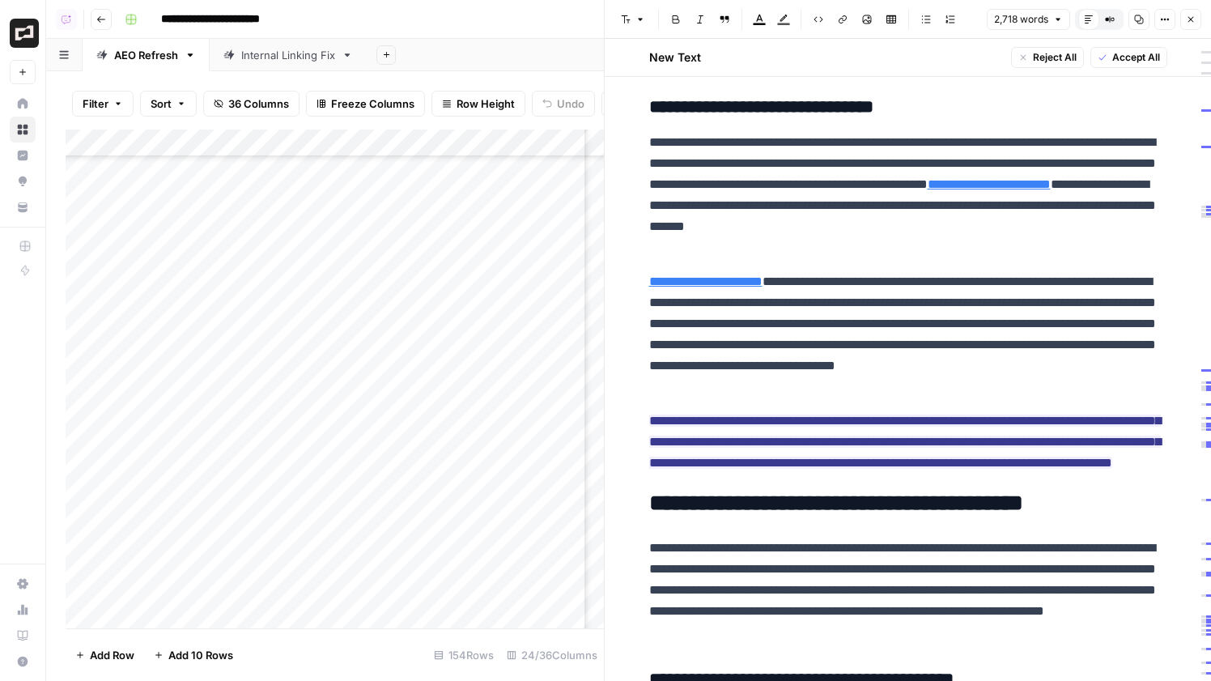
click at [1198, 15] on button "Close" at bounding box center [1191, 19] width 21 height 21
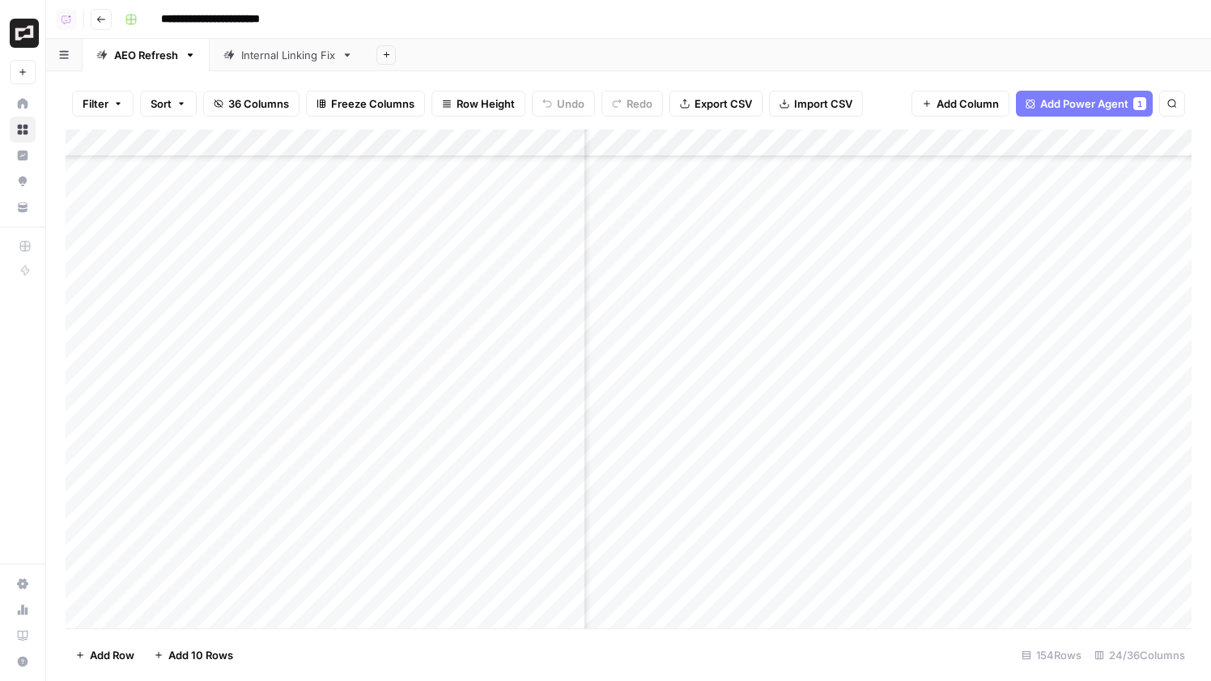
scroll to position [414, 1028]
click at [883, 194] on div "Add Column" at bounding box center [629, 379] width 1126 height 499
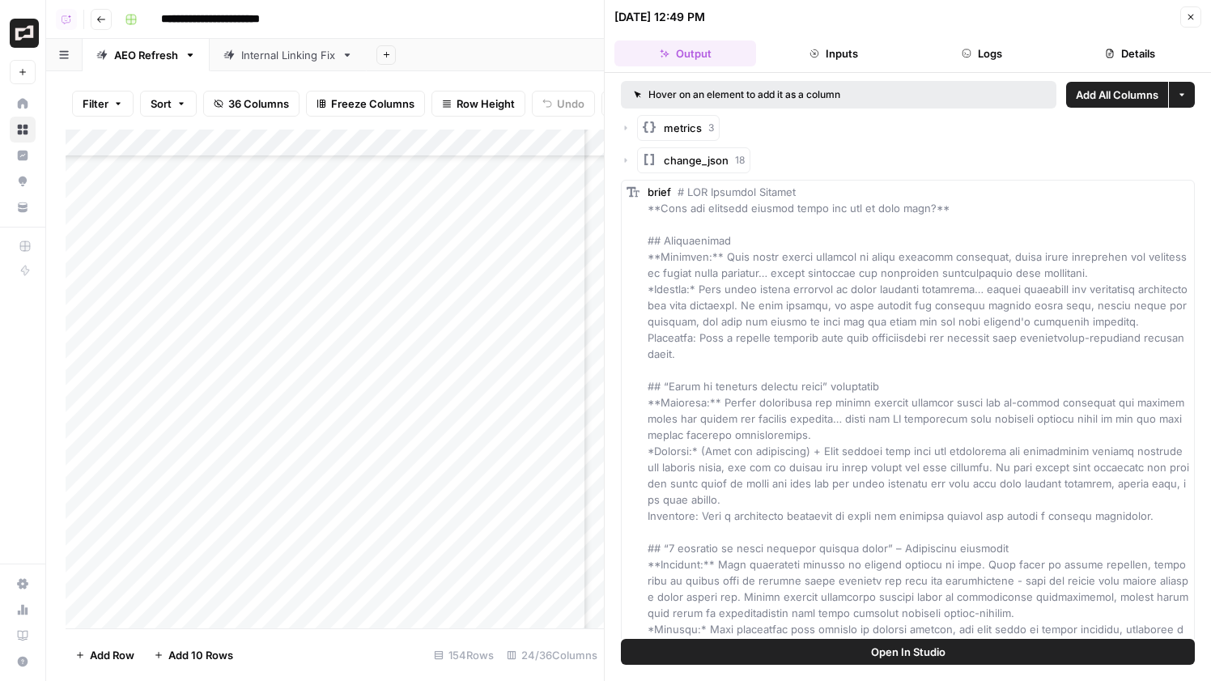
click at [1127, 57] on button "Details" at bounding box center [1131, 53] width 142 height 26
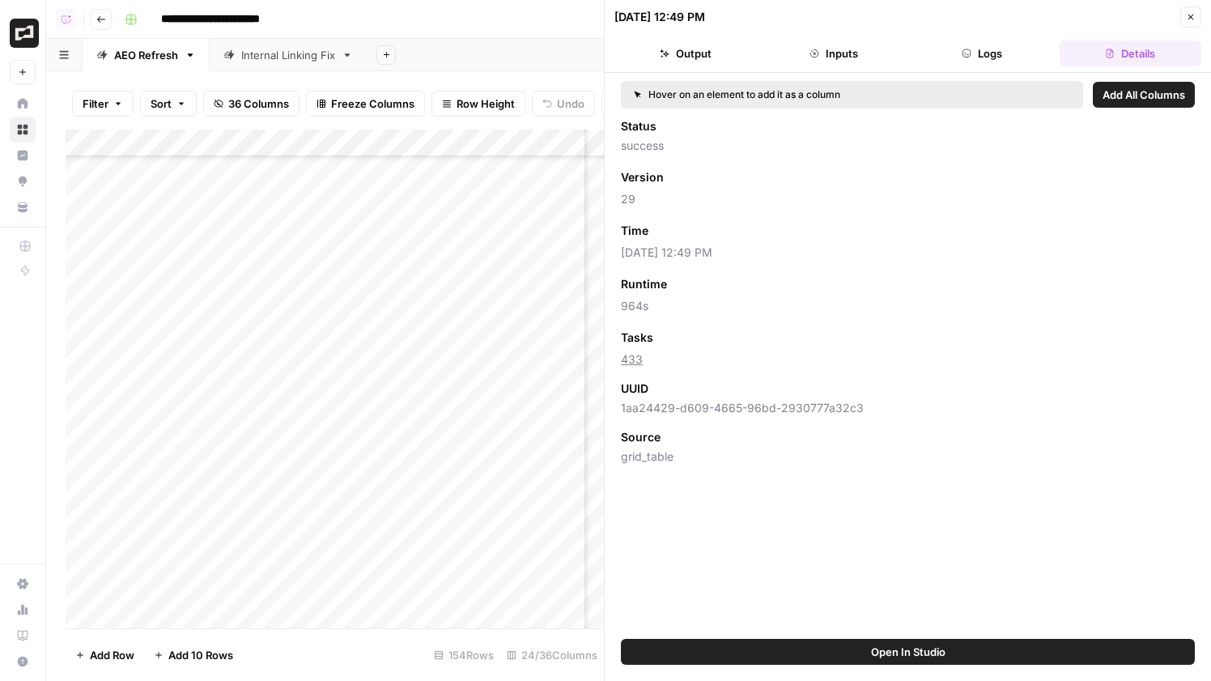
click at [1188, 15] on icon "button" at bounding box center [1191, 17] width 10 height 10
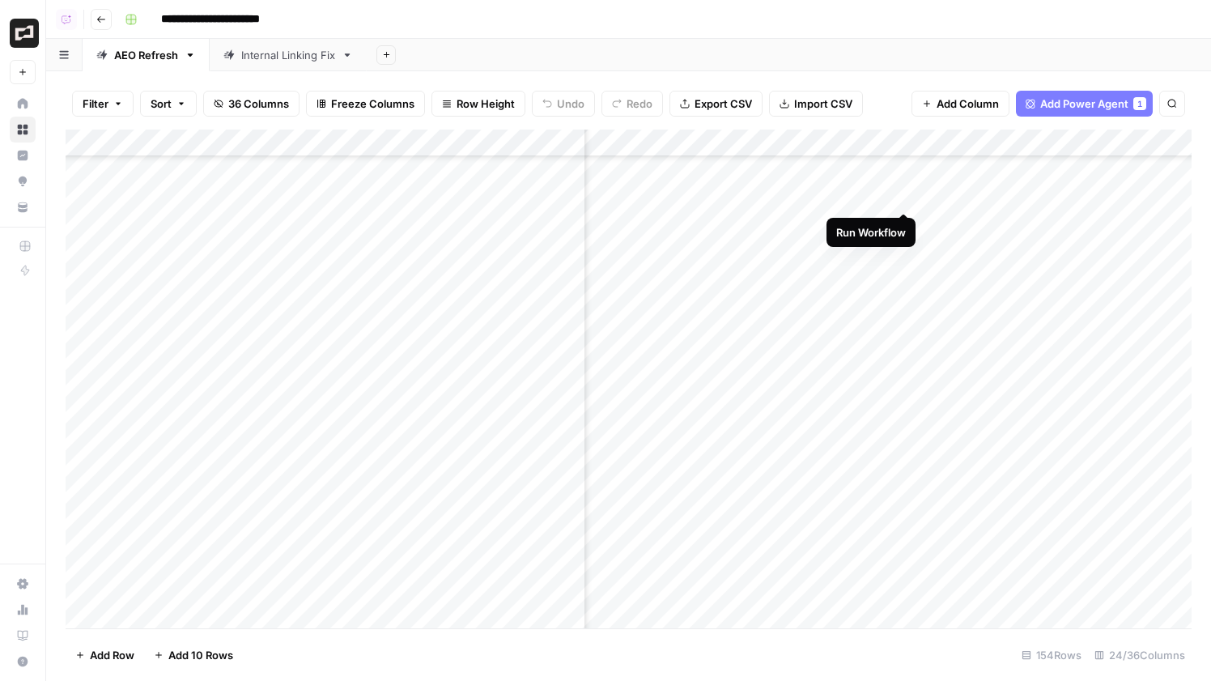
click at [903, 196] on div "Add Column" at bounding box center [629, 379] width 1126 height 499
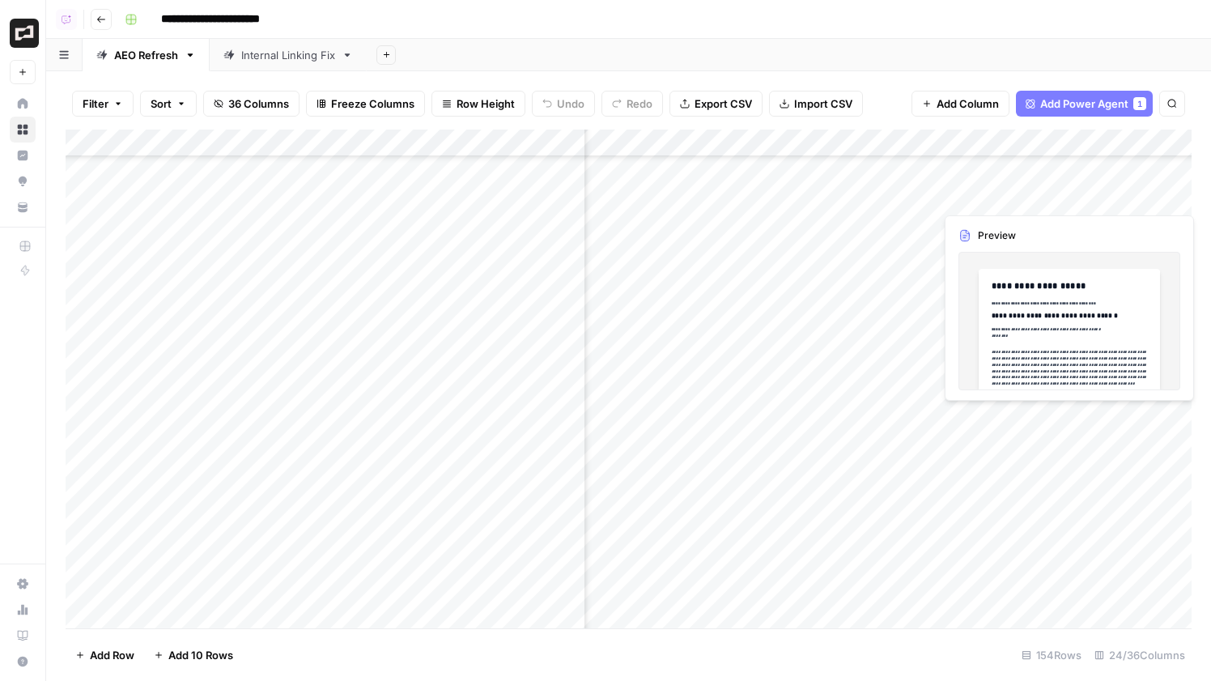
click at [976, 199] on div "Add Column" at bounding box center [629, 379] width 1126 height 499
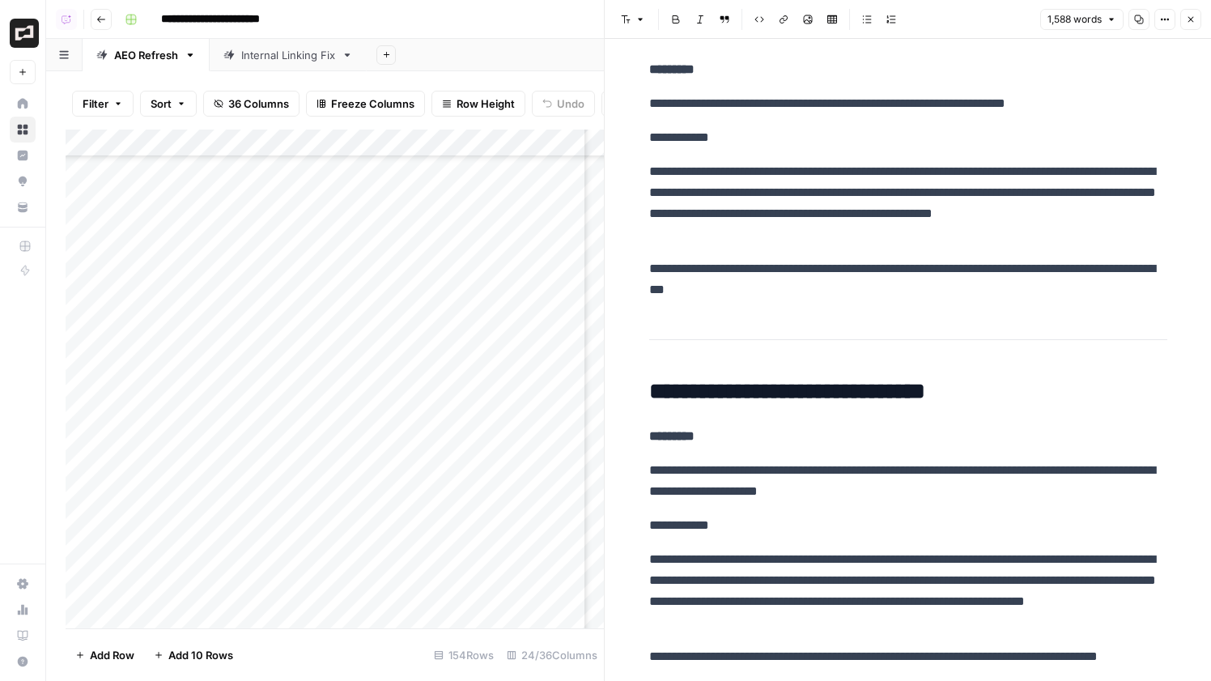
scroll to position [5392, 0]
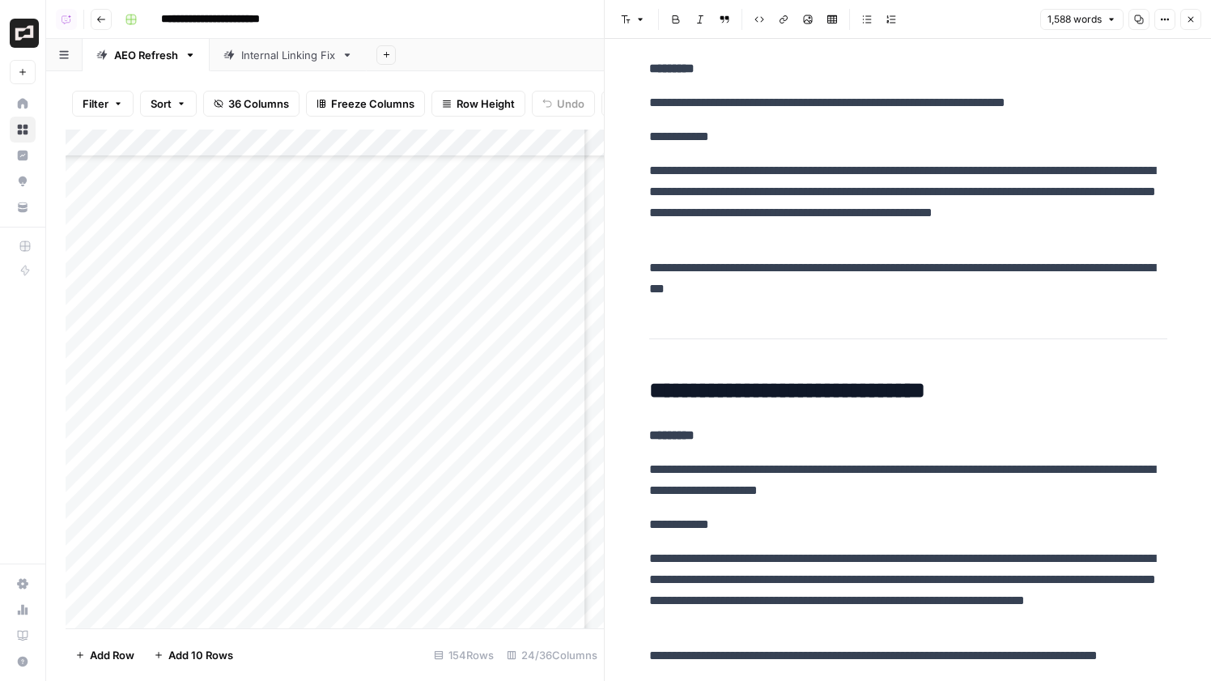
click at [1196, 24] on button "Close" at bounding box center [1191, 19] width 21 height 21
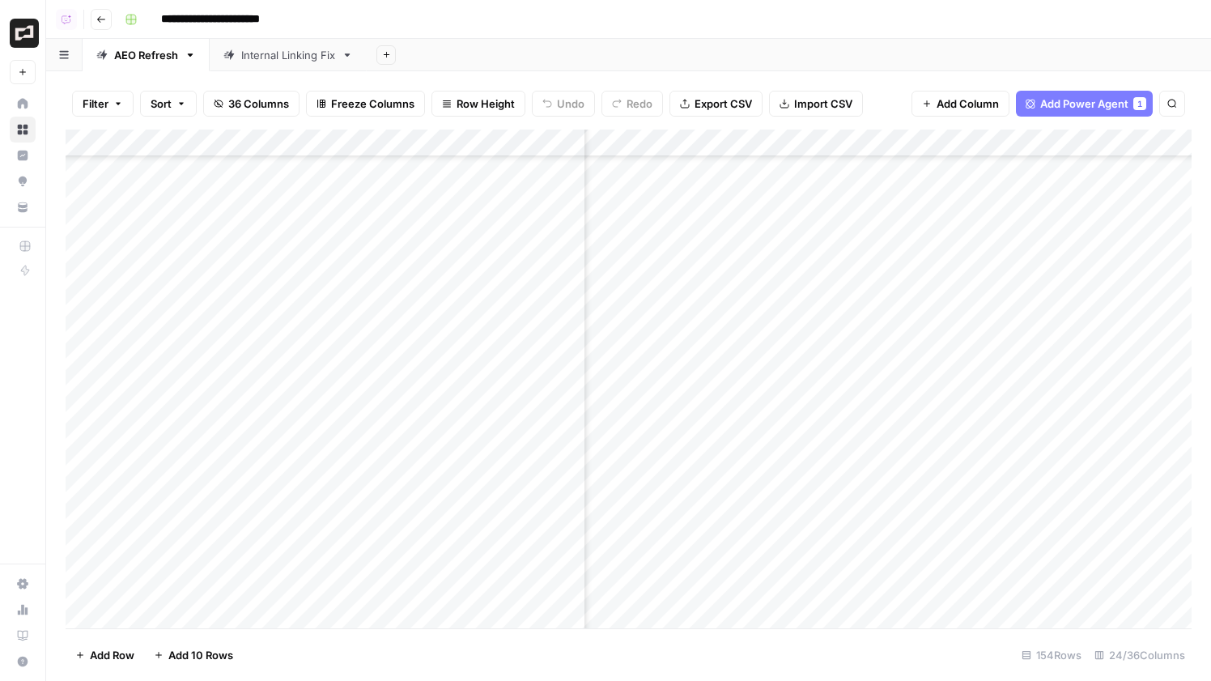
scroll to position [414, 1717]
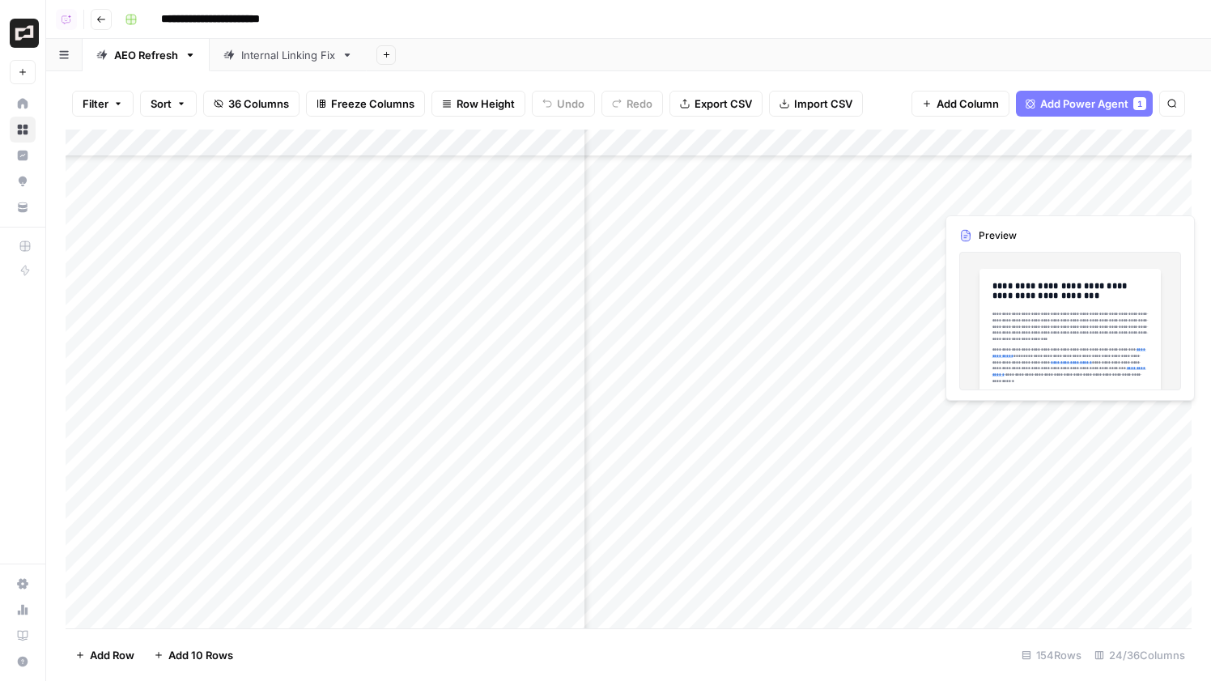
click at [1118, 192] on div "Add Column" at bounding box center [629, 379] width 1126 height 499
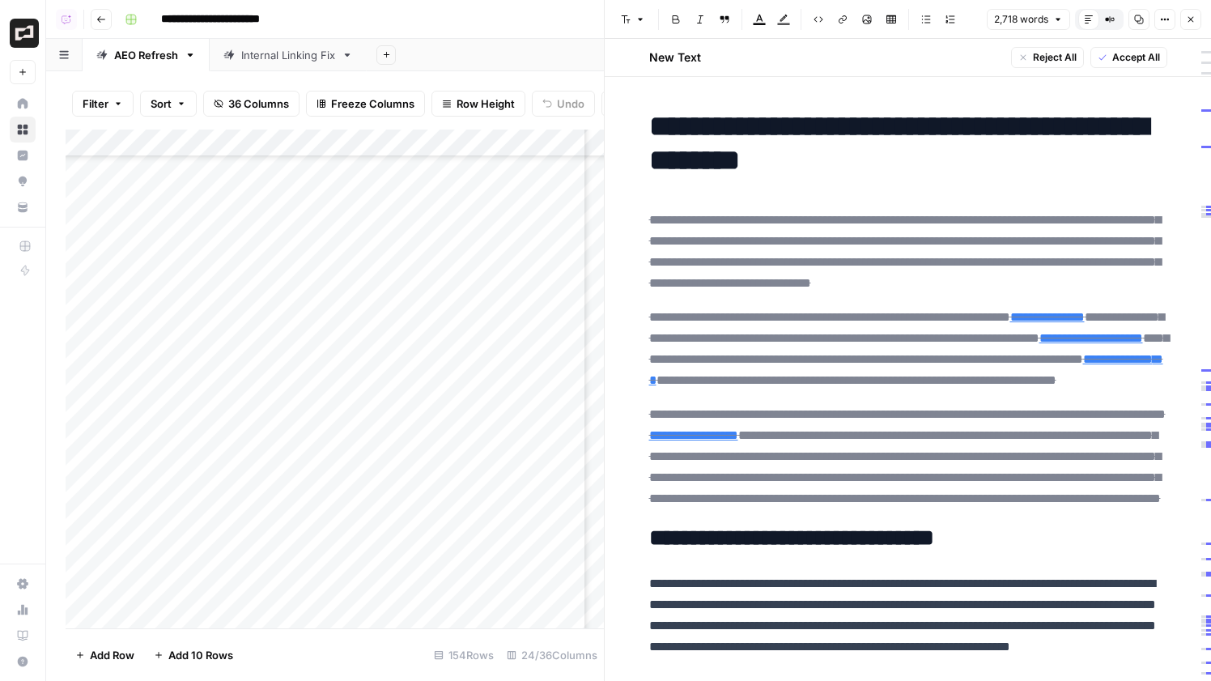
click at [1187, 23] on icon "button" at bounding box center [1191, 20] width 10 height 10
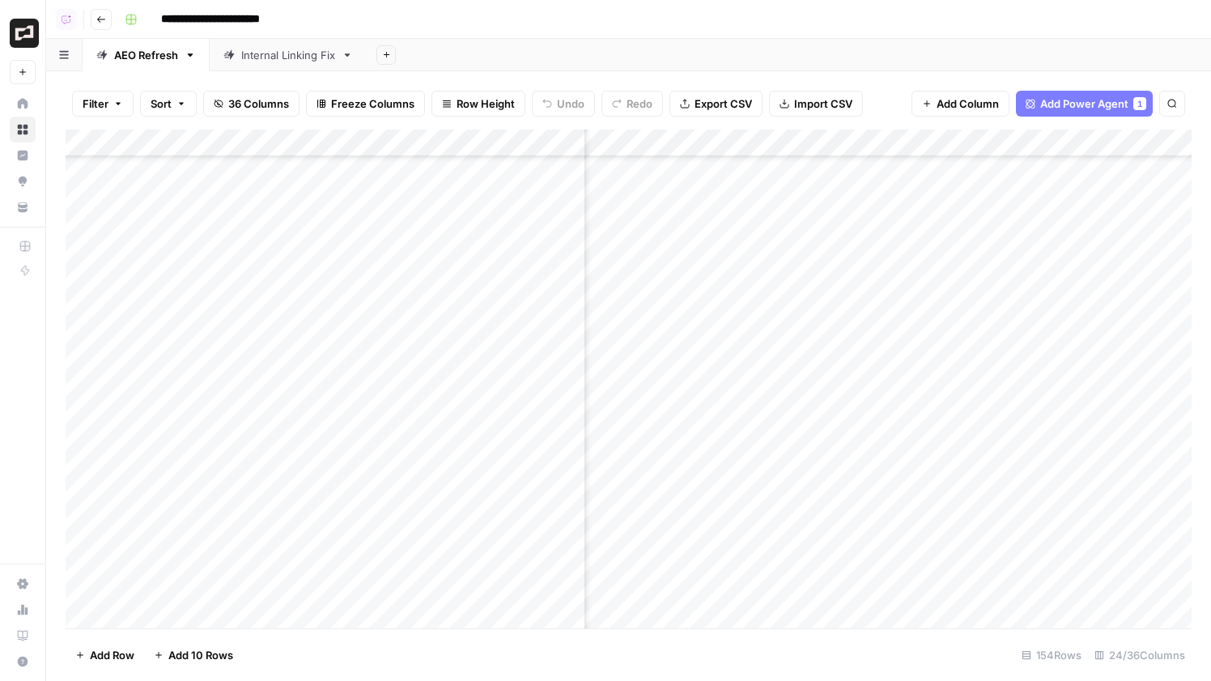
scroll to position [414, 1928]
click at [938, 192] on div "Add Column" at bounding box center [629, 379] width 1126 height 499
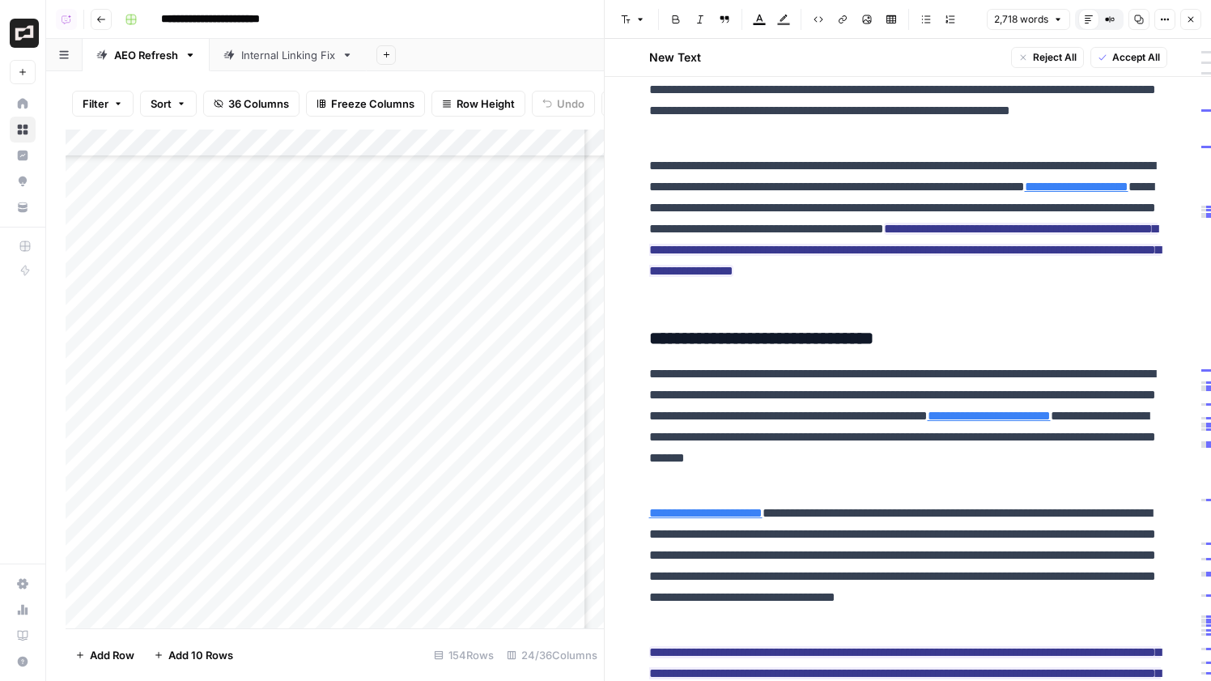
scroll to position [540, 0]
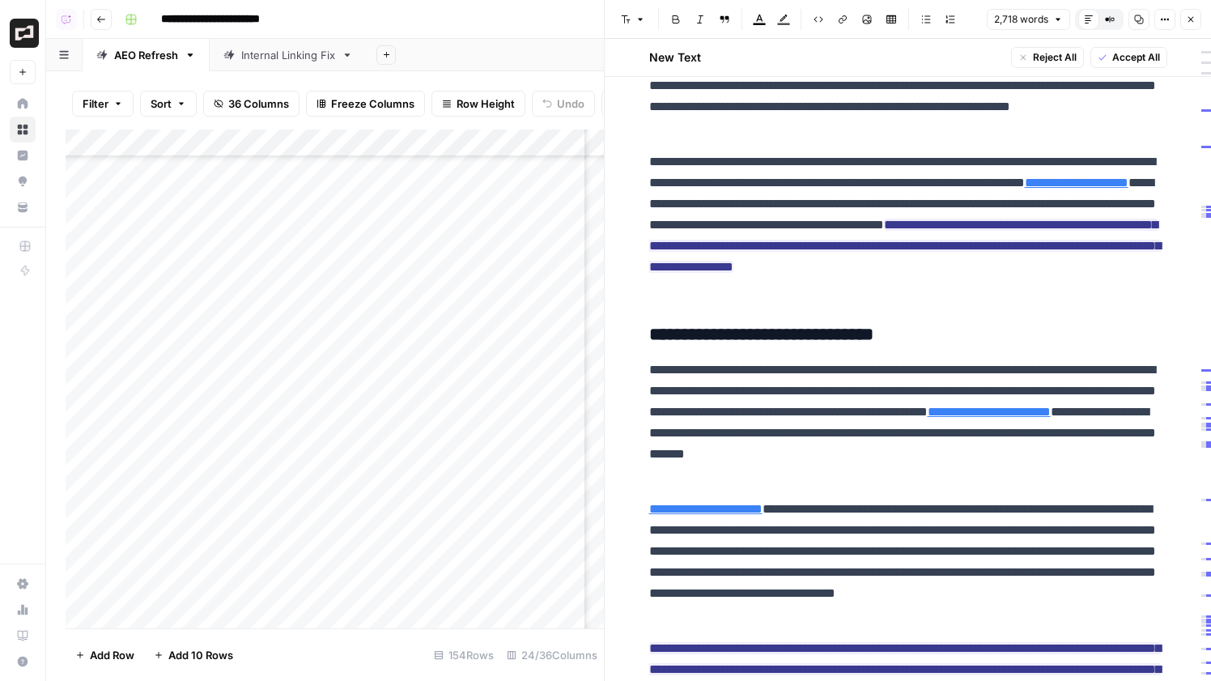
click at [1193, 15] on icon "button" at bounding box center [1191, 20] width 10 height 10
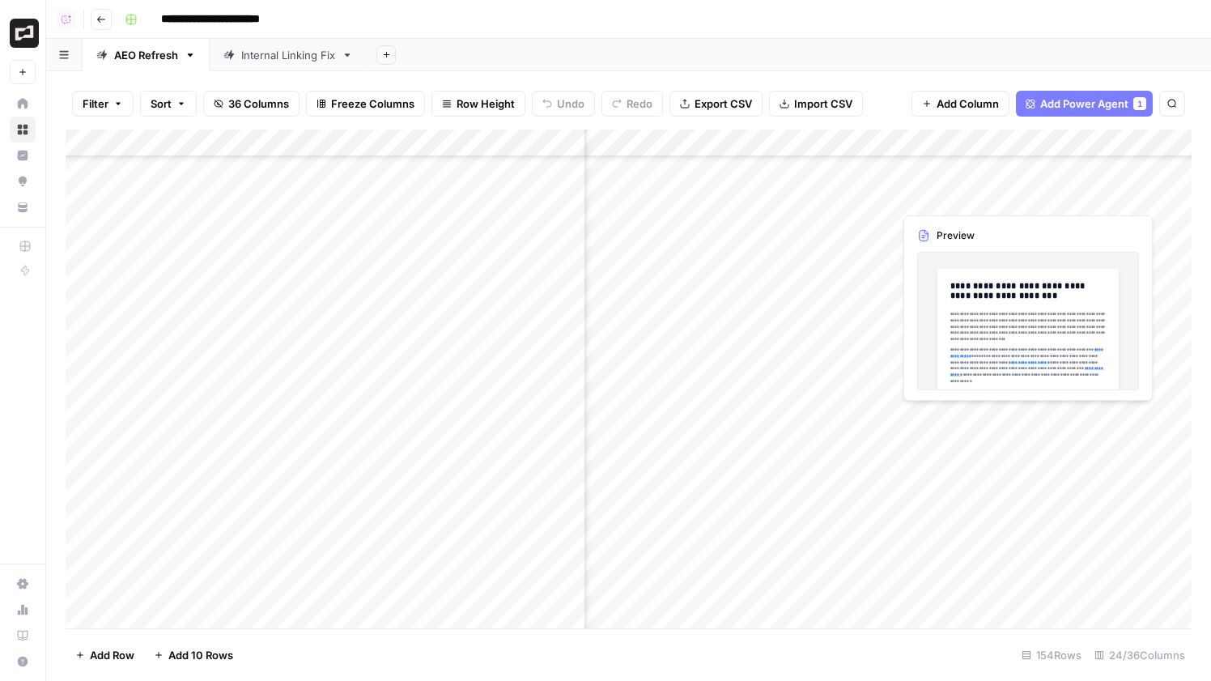
click at [968, 197] on div "Add Column" at bounding box center [629, 379] width 1126 height 499
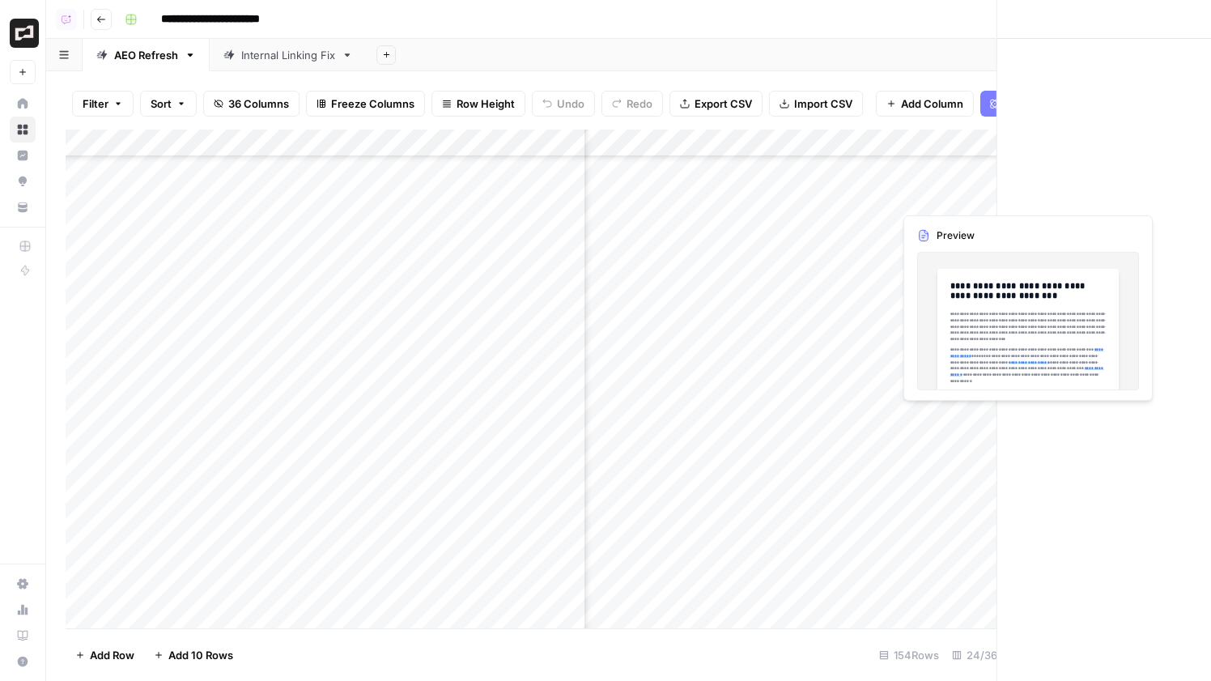
click at [968, 197] on div at bounding box center [992, 196] width 198 height 30
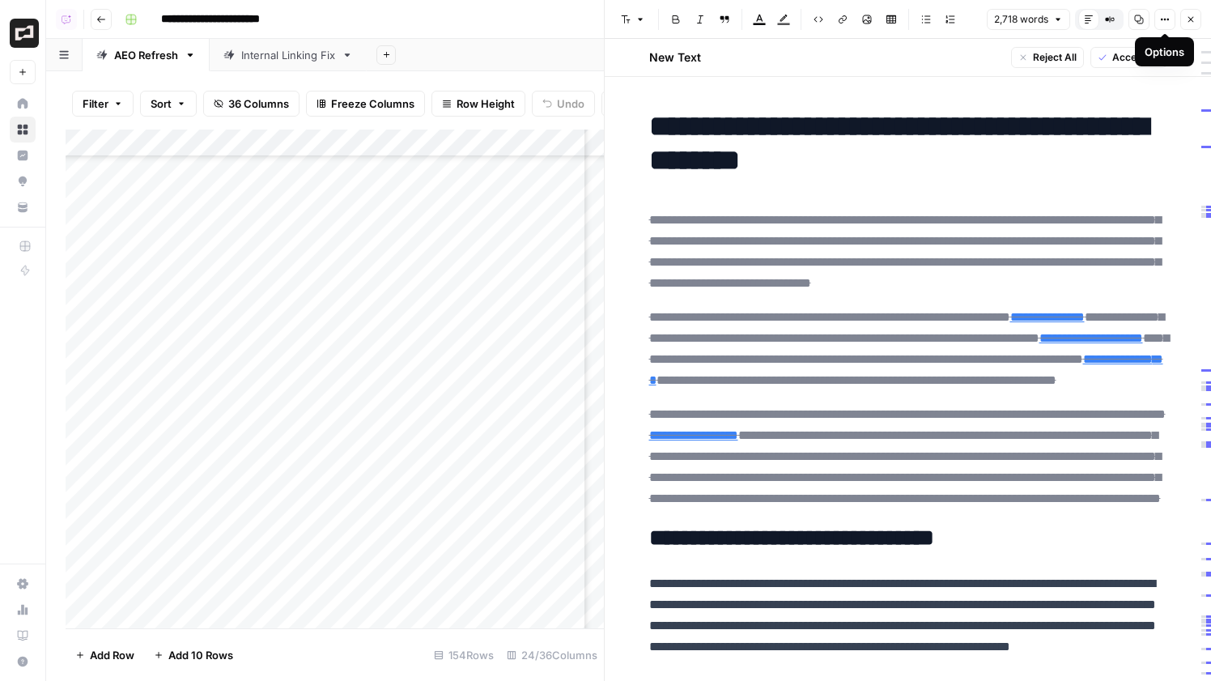
click at [1160, 17] on icon "button" at bounding box center [1165, 20] width 10 height 10
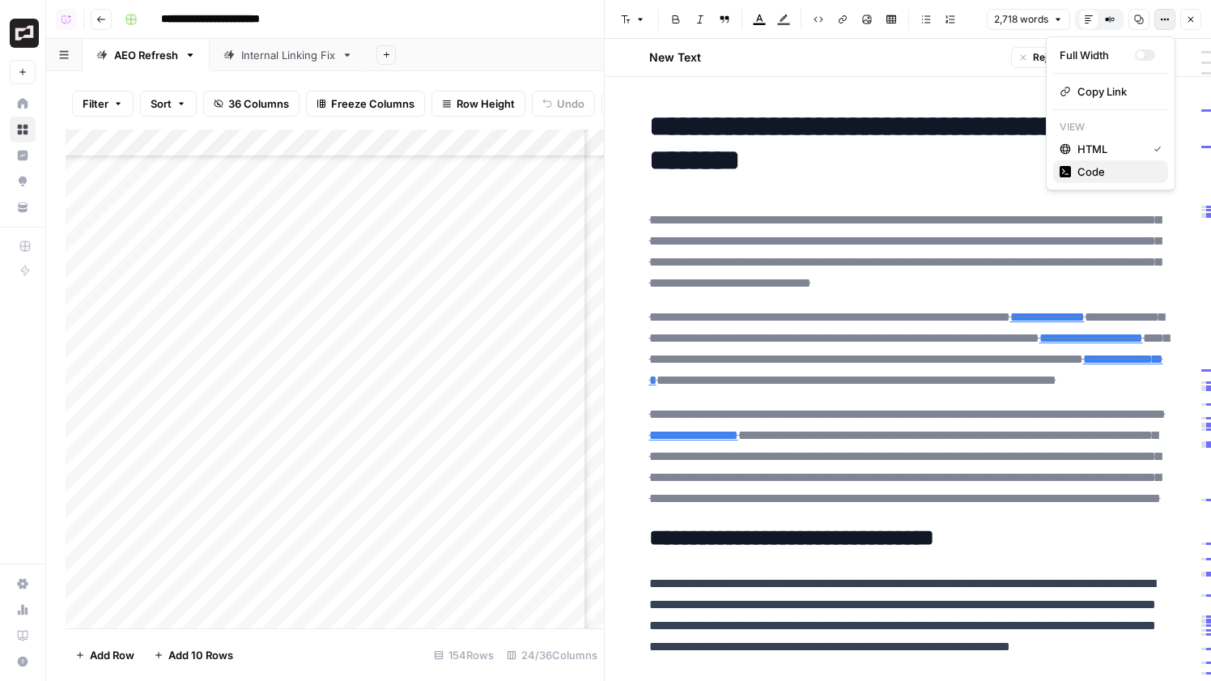
click at [1125, 181] on button "Code" at bounding box center [1110, 171] width 115 height 23
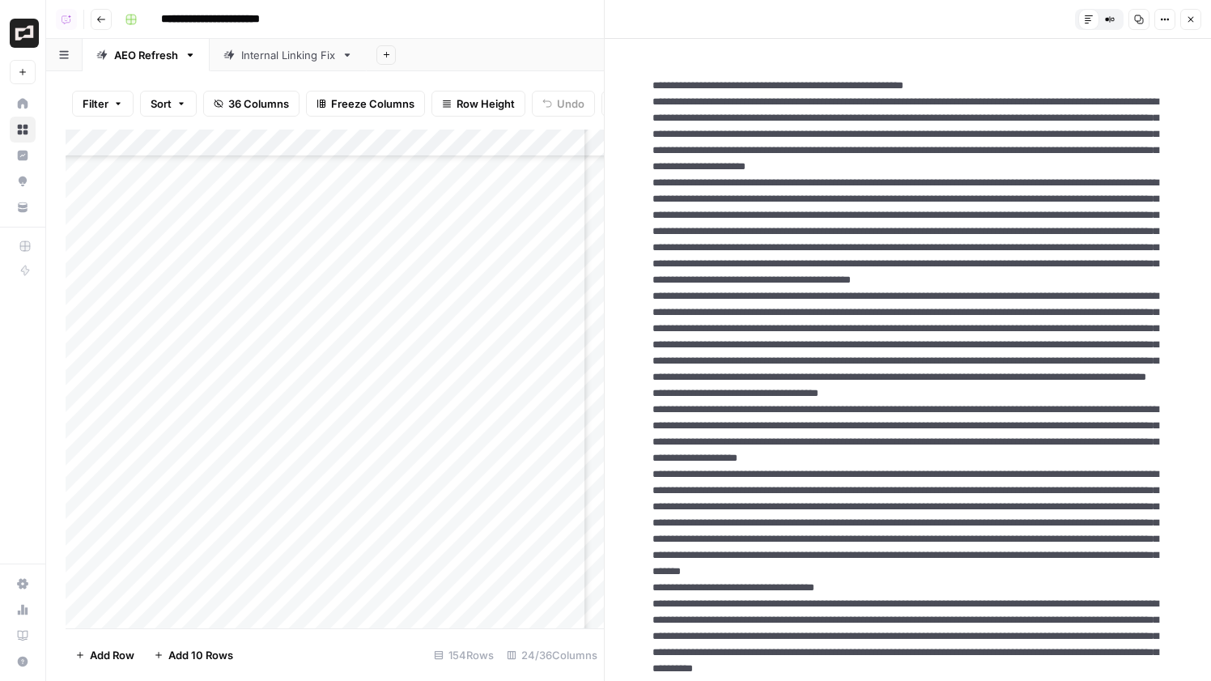
click at [1190, 11] on button "Close" at bounding box center [1191, 19] width 21 height 21
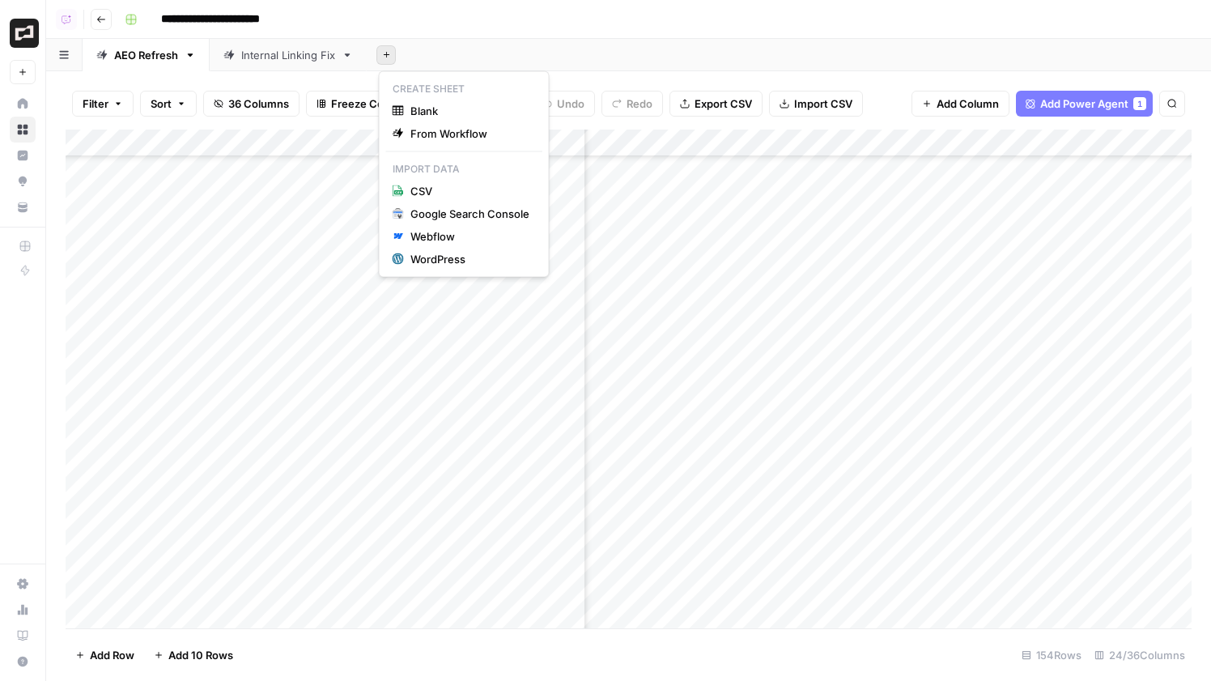
click at [382, 62] on button "Add Sheet" at bounding box center [386, 54] width 19 height 19
click at [291, 55] on div "Internal Linking Fix" at bounding box center [288, 55] width 94 height 16
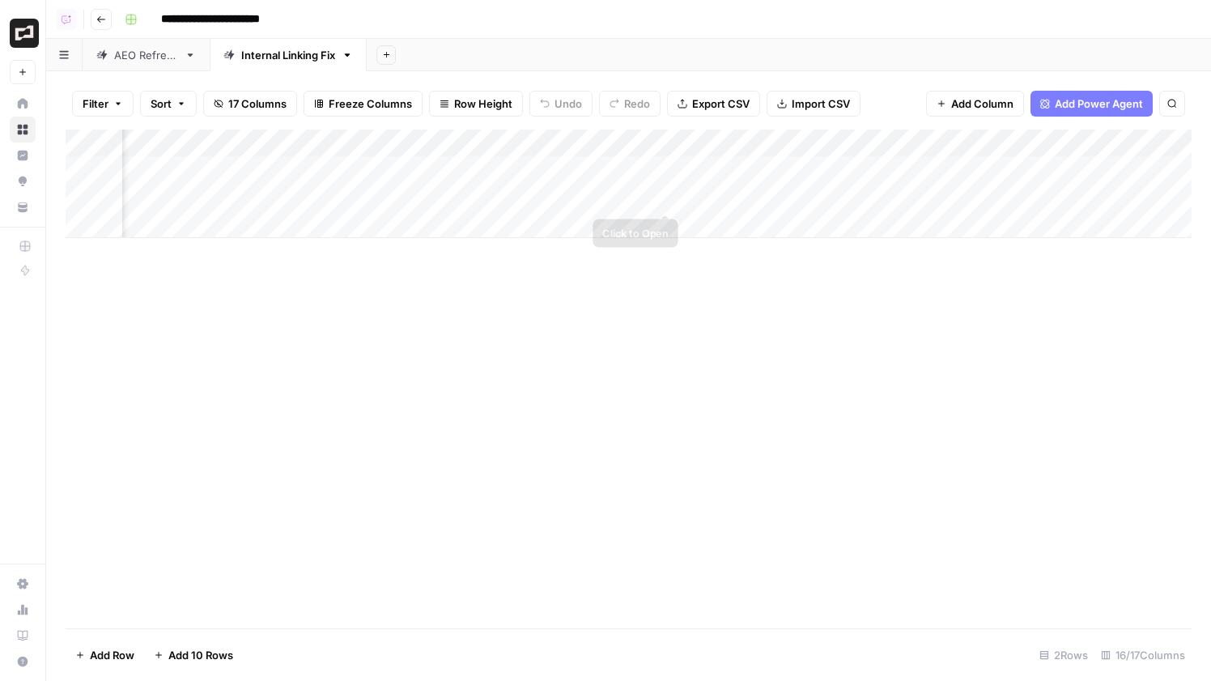
scroll to position [0, 1353]
click at [734, 200] on div "Add Column" at bounding box center [629, 184] width 1126 height 108
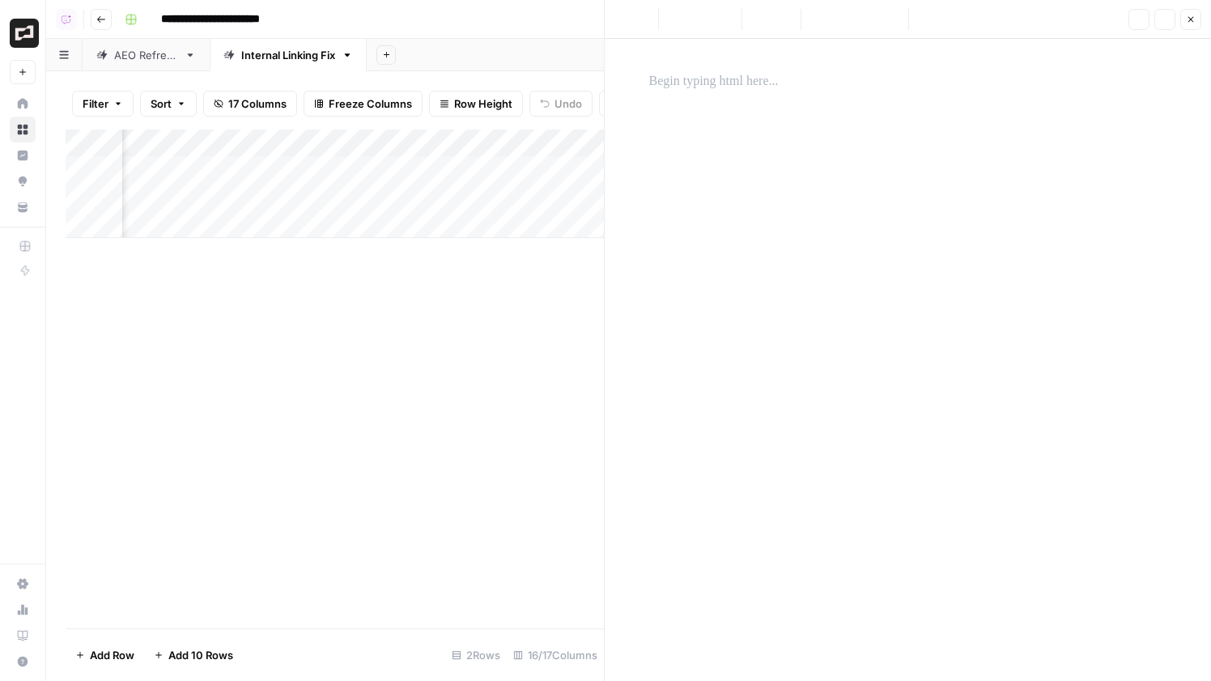
click at [782, 107] on div at bounding box center [909, 347] width 538 height 564
click at [744, 84] on p at bounding box center [908, 81] width 518 height 21
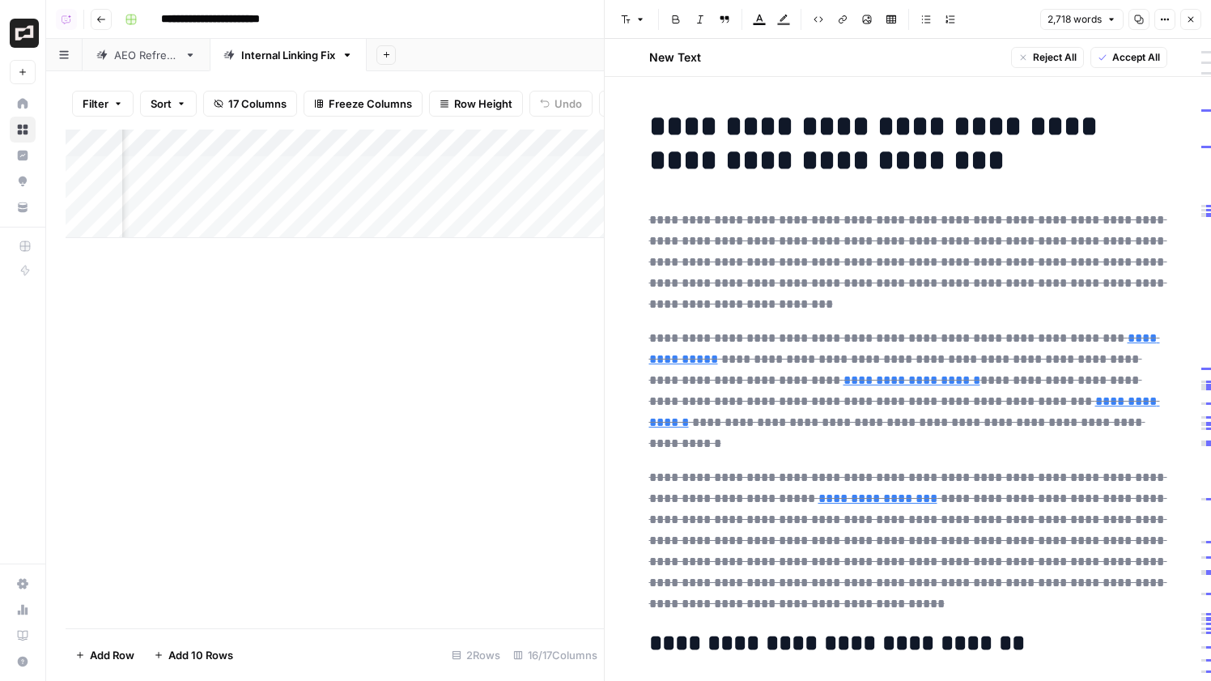
click at [1195, 19] on span "Close" at bounding box center [1195, 19] width 1 height 1
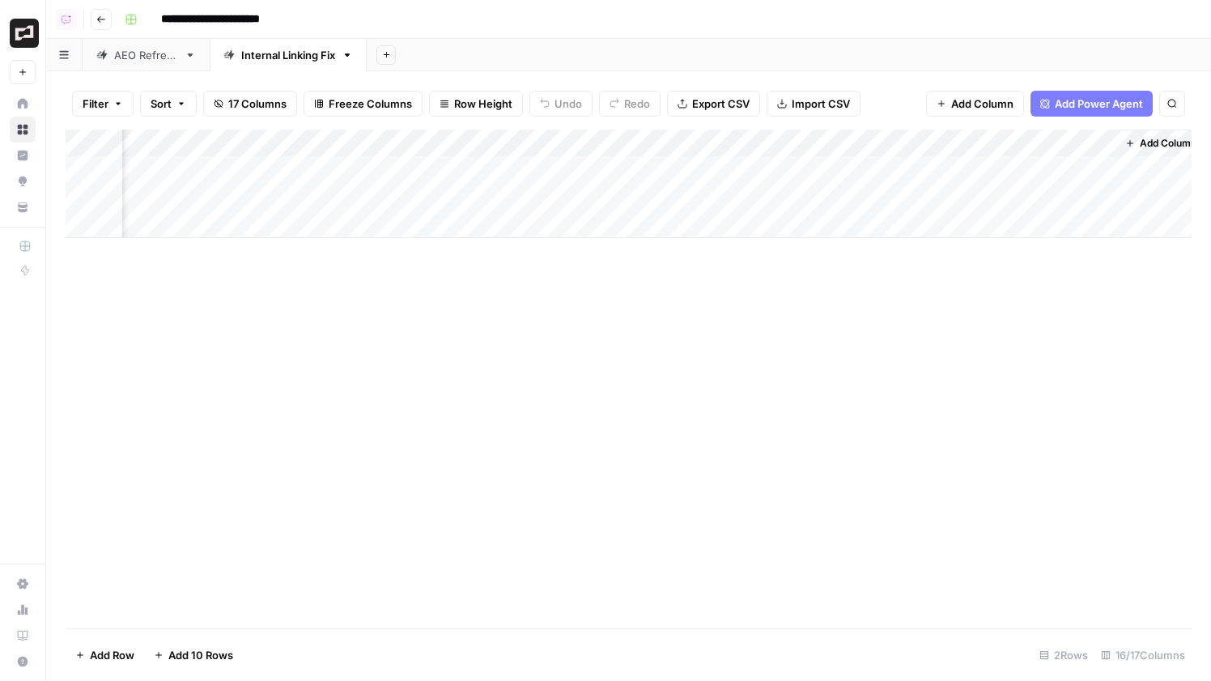
scroll to position [0, 1334]
click at [134, 63] on link "AEO Refresh" at bounding box center [146, 55] width 127 height 32
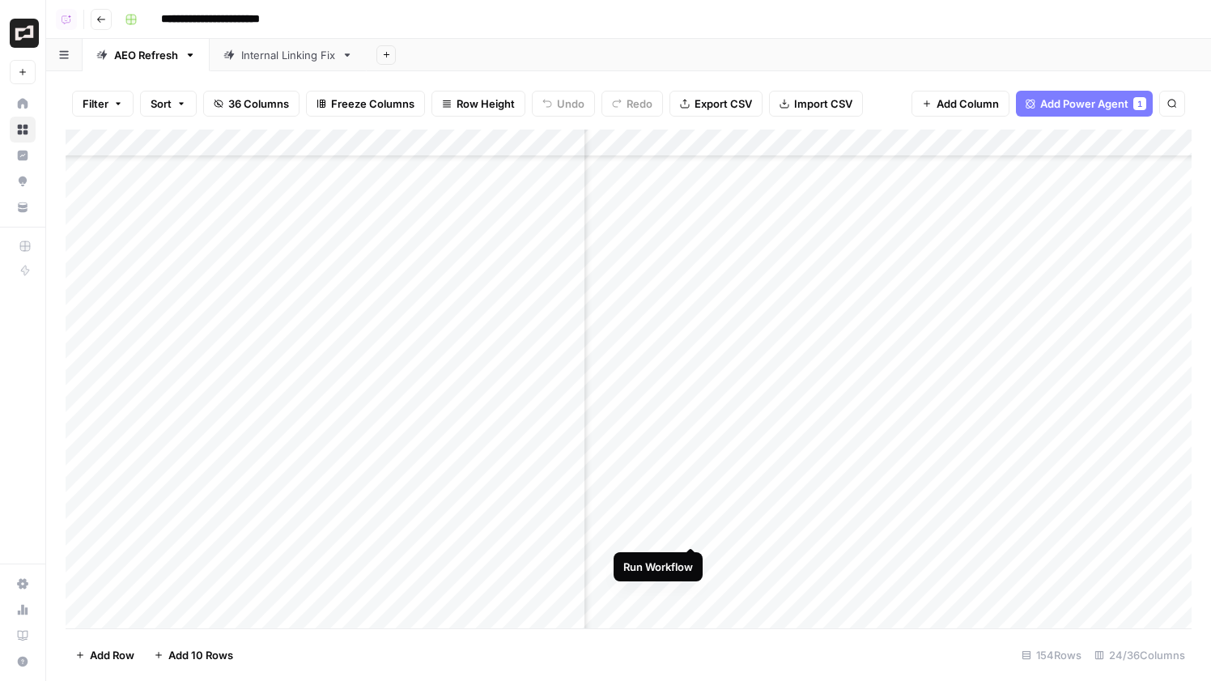
click at [690, 530] on div "Add Column" at bounding box center [629, 379] width 1126 height 499
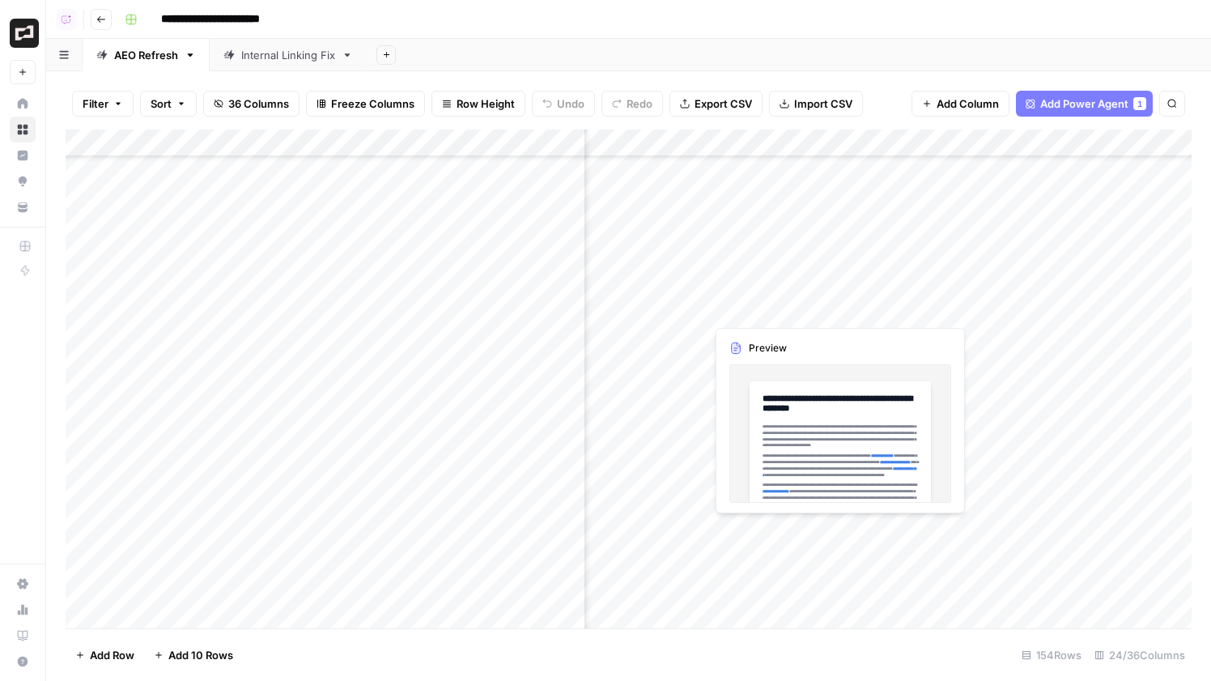
click at [744, 532] on div "Add Column" at bounding box center [629, 379] width 1126 height 499
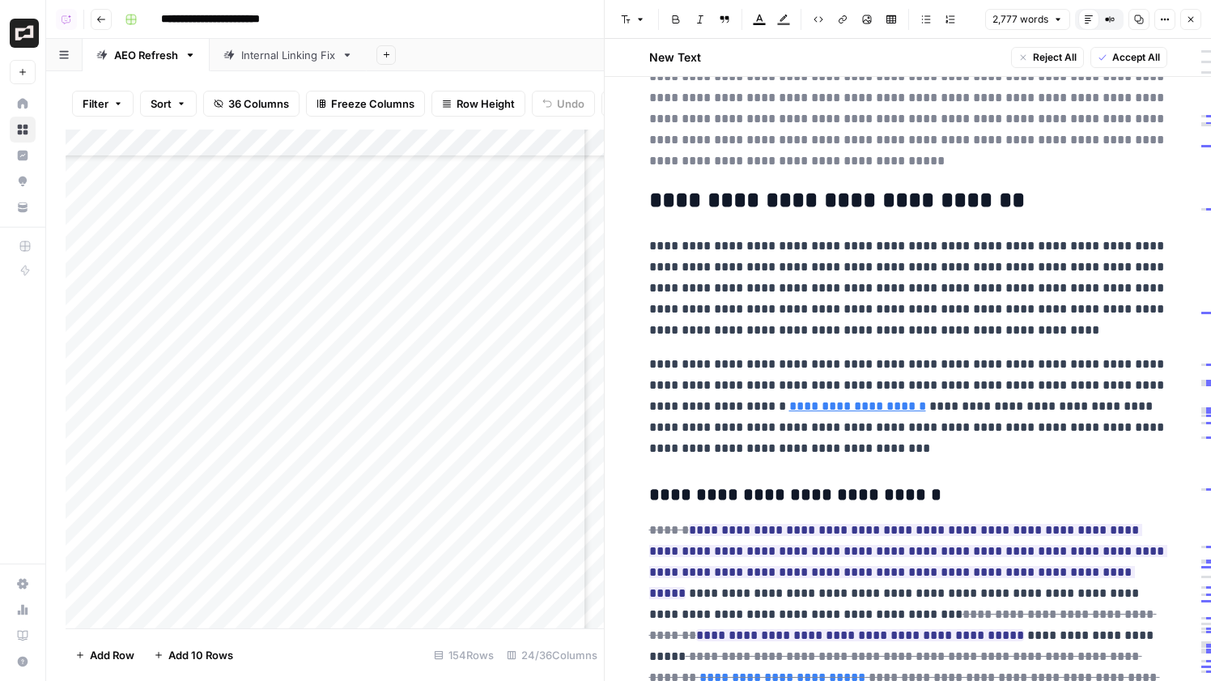
scroll to position [645, 0]
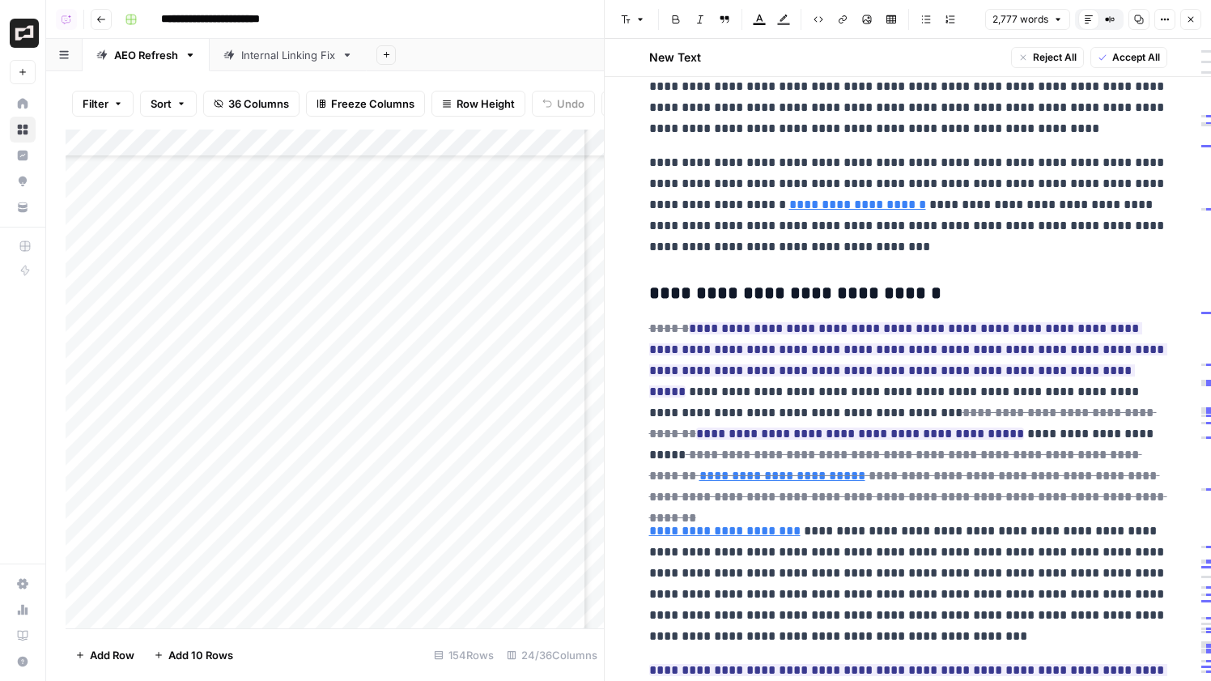
click at [1190, 13] on button "Close" at bounding box center [1191, 19] width 21 height 21
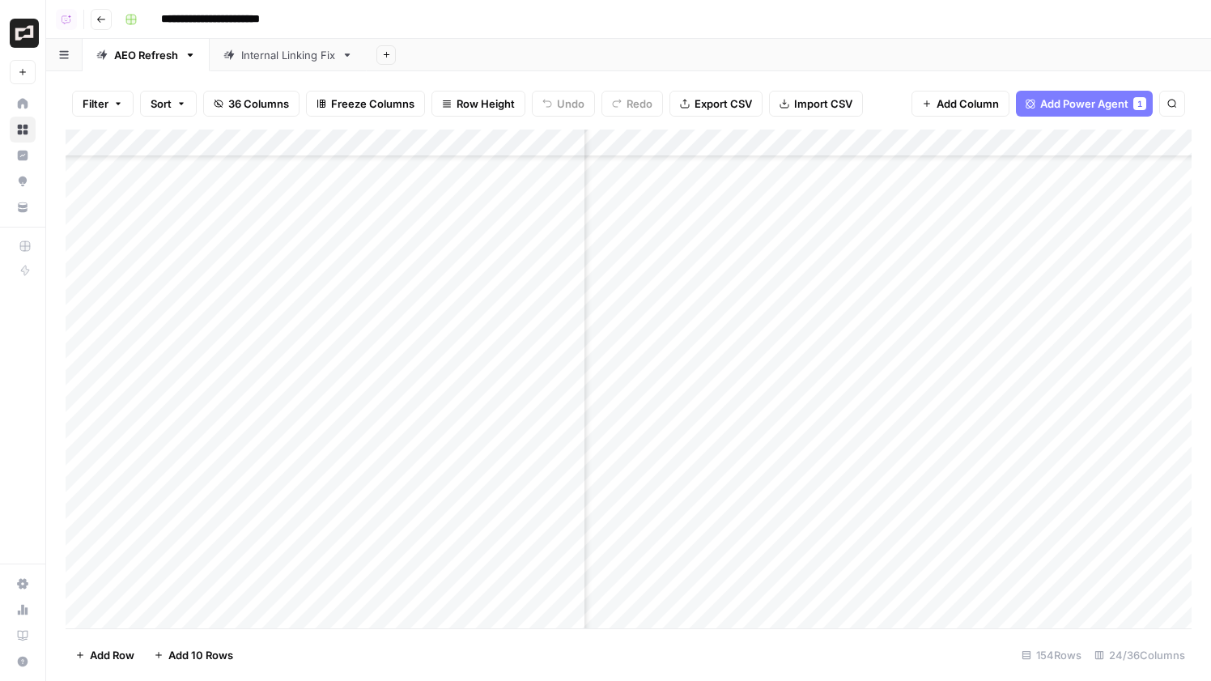
click at [674, 144] on div "Add Column" at bounding box center [629, 379] width 1126 height 499
click at [738, 64] on div "Add Sheet" at bounding box center [789, 55] width 845 height 32
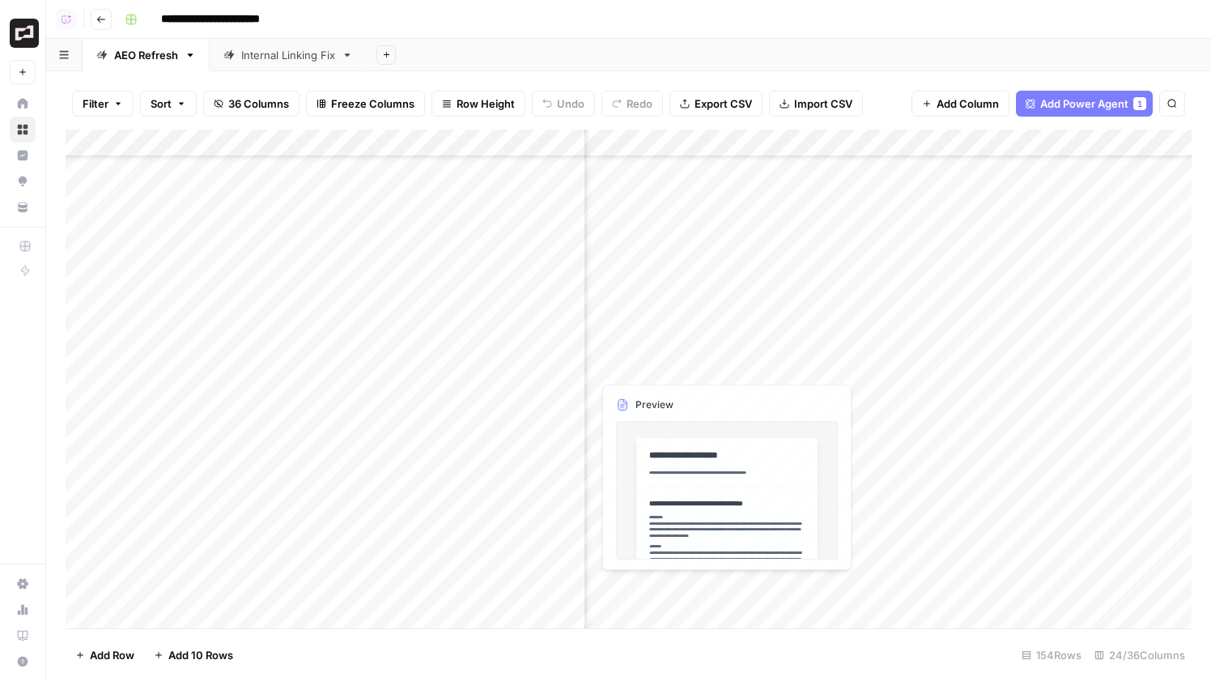
scroll to position [79, 1265]
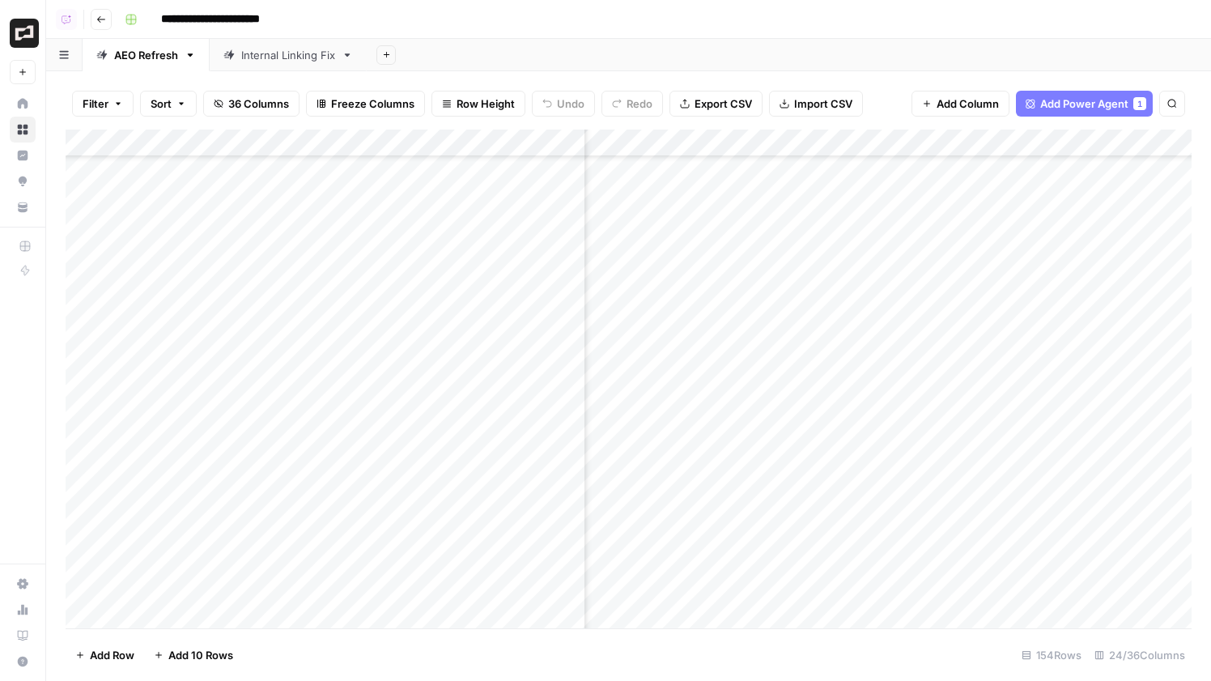
click at [649, 141] on div "Add Column" at bounding box center [629, 379] width 1126 height 499
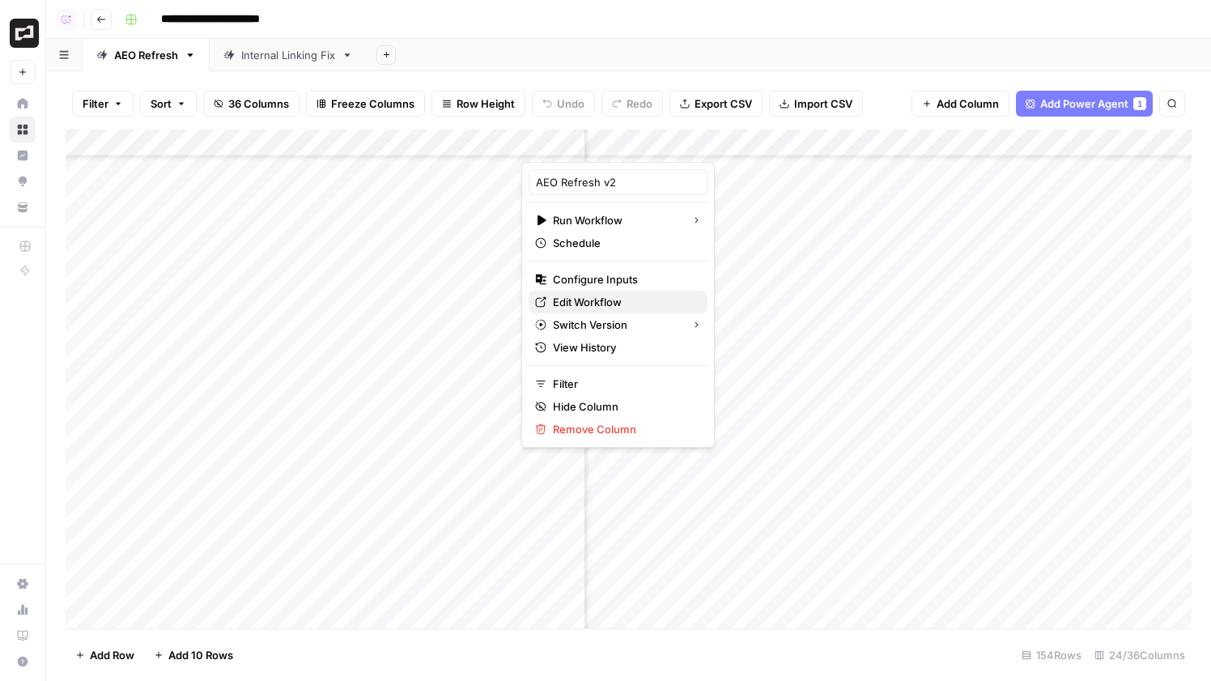
click at [628, 296] on span "Edit Workflow" at bounding box center [624, 302] width 142 height 16
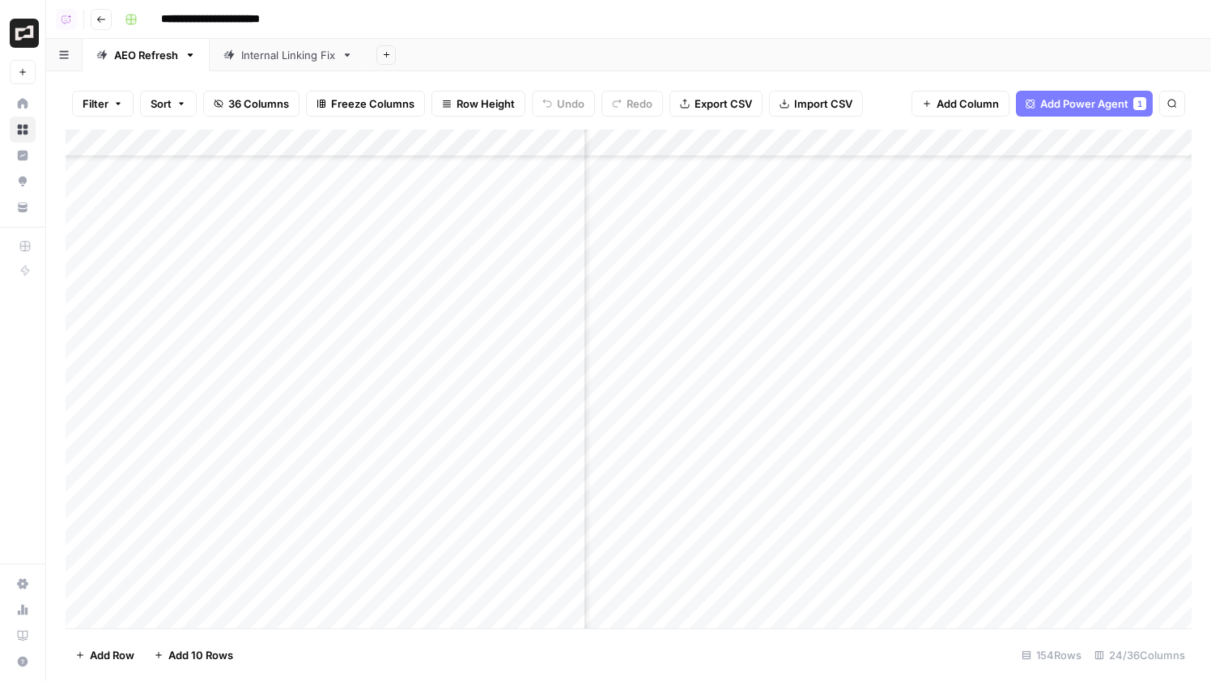
click at [1020, 391] on div "Add Column" at bounding box center [629, 379] width 1126 height 499
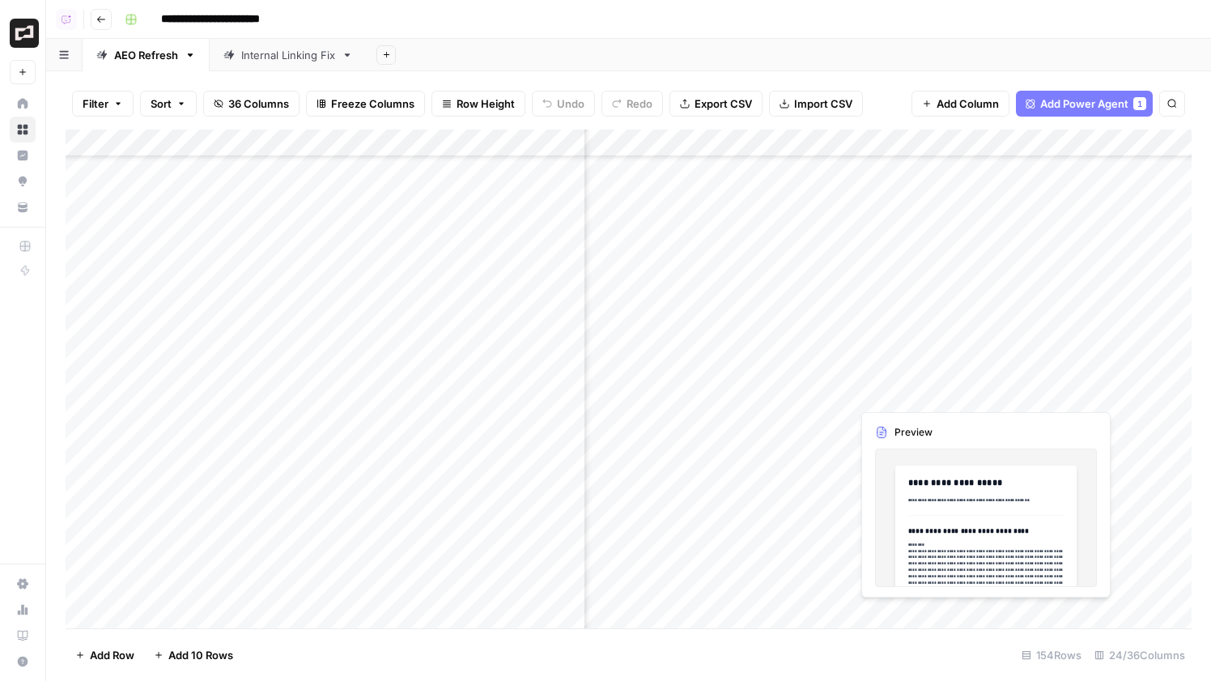
click at [1020, 391] on div "Add Column" at bounding box center [629, 379] width 1126 height 499
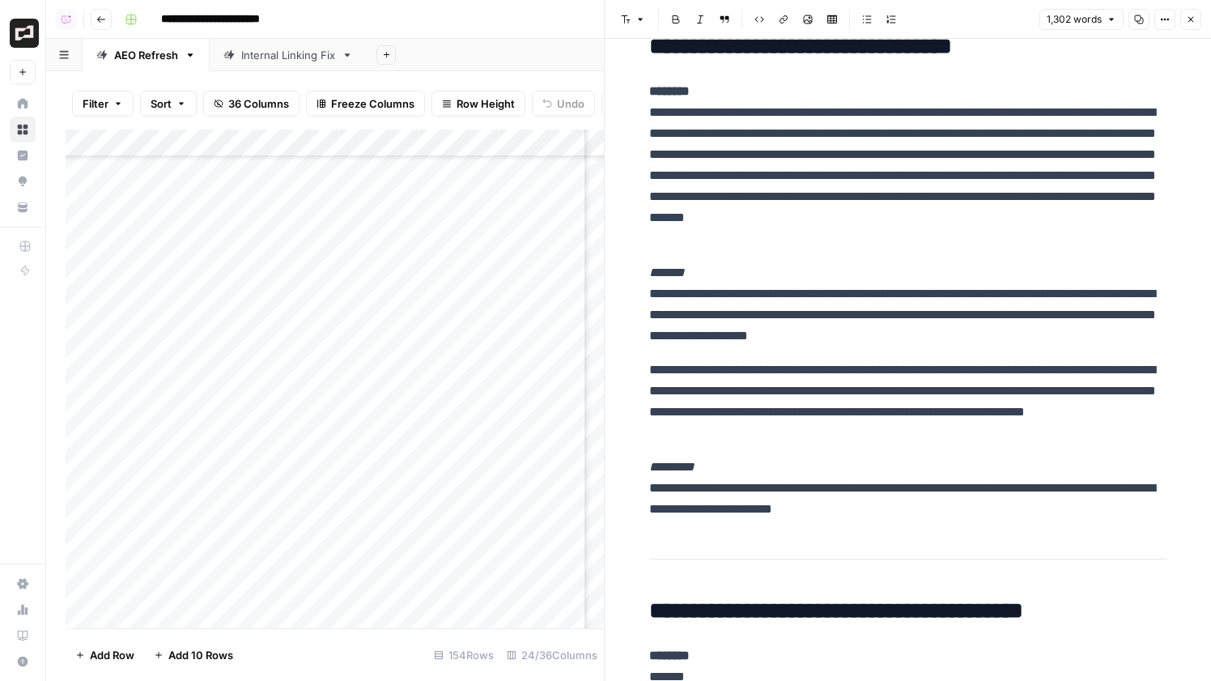
scroll to position [202, 0]
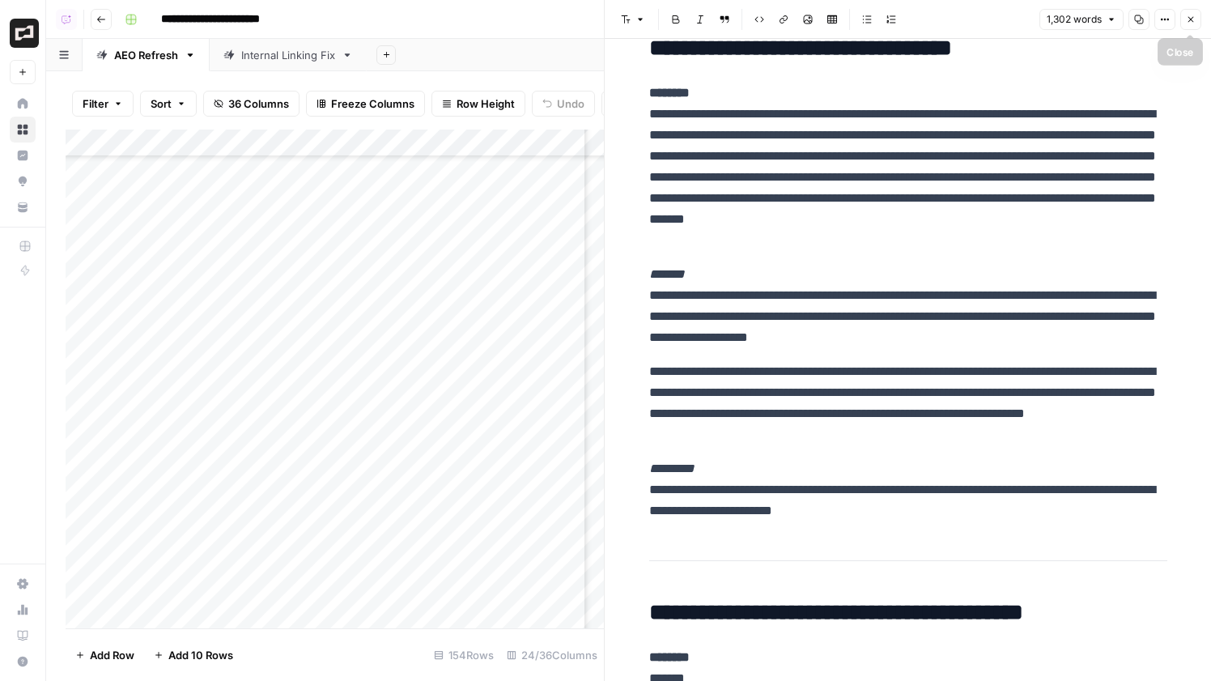
click at [1187, 20] on icon "button" at bounding box center [1191, 20] width 10 height 10
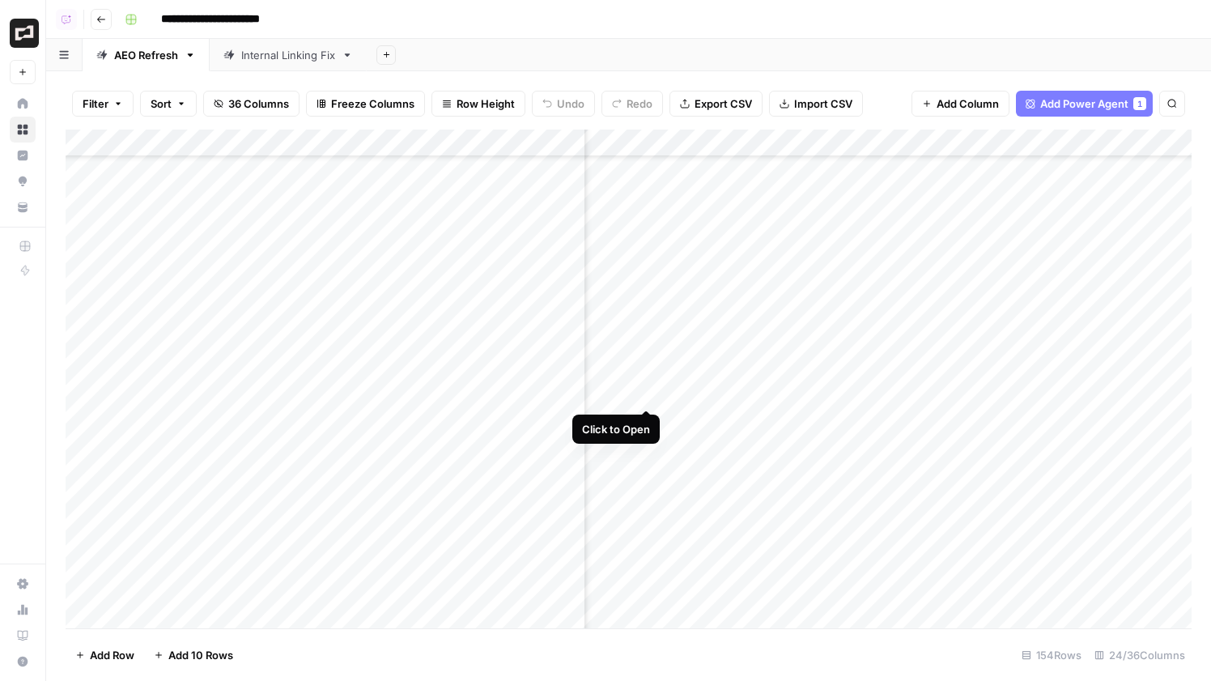
click at [642, 394] on div "Add Column" at bounding box center [629, 379] width 1126 height 499
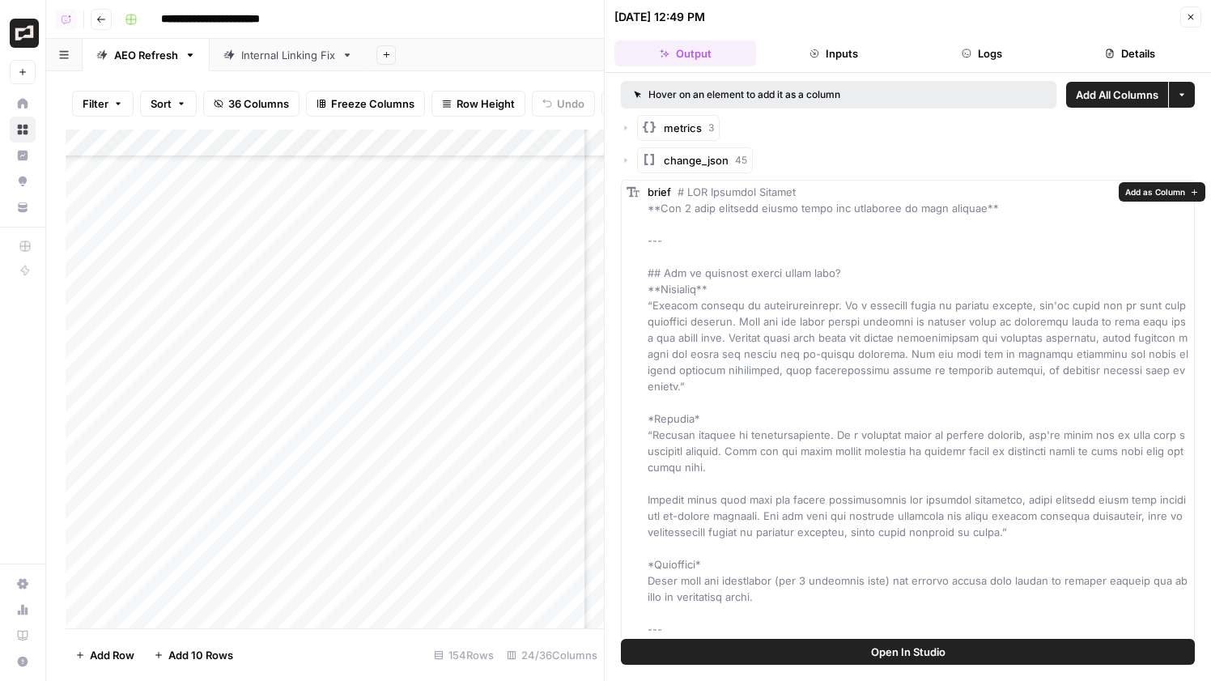
click at [885, 649] on span "Open In Studio" at bounding box center [908, 652] width 74 height 16
click at [1189, 18] on icon "button" at bounding box center [1191, 17] width 10 height 10
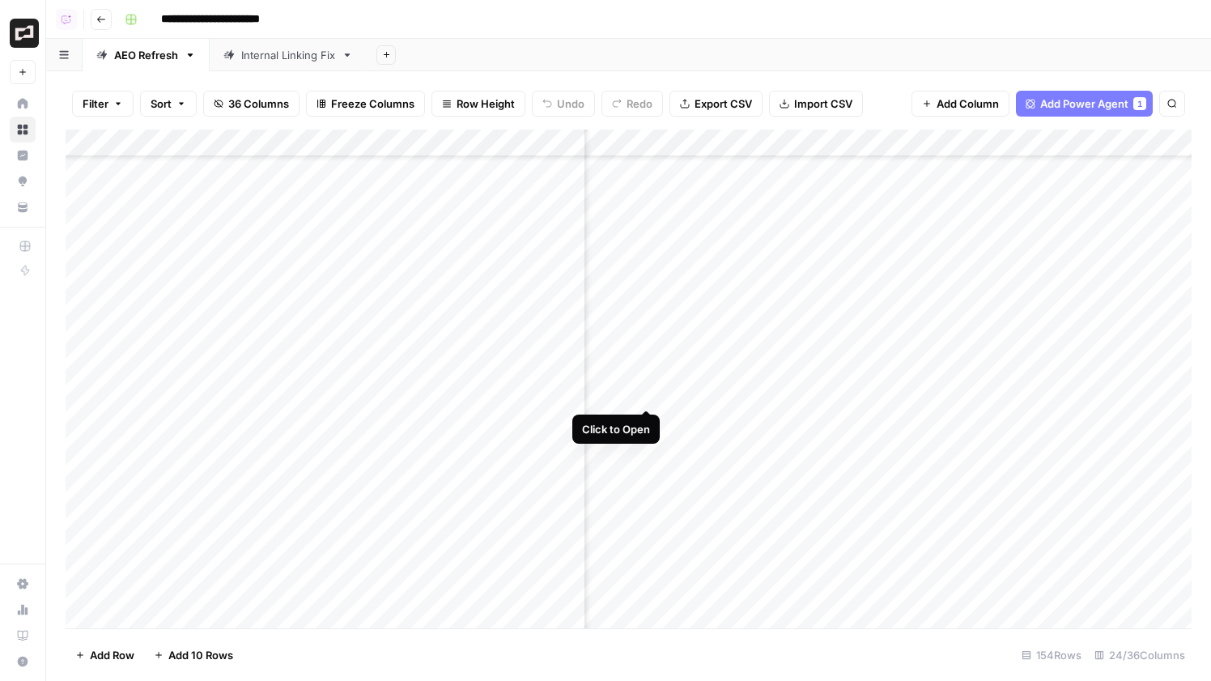
click at [645, 391] on div "Add Column" at bounding box center [629, 379] width 1126 height 499
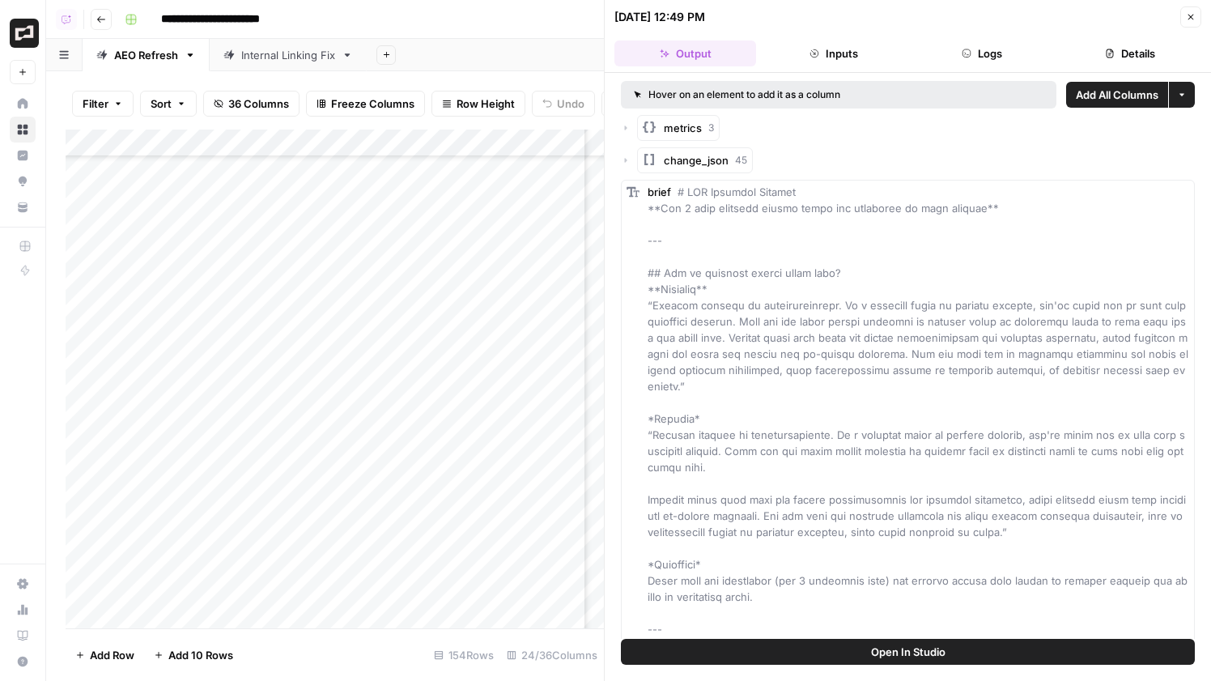
click at [963, 69] on header "09/22/25 at 12:49 PM Close Output Inputs Logs Details" at bounding box center [908, 36] width 606 height 73
click at [967, 58] on button "Logs" at bounding box center [983, 53] width 142 height 26
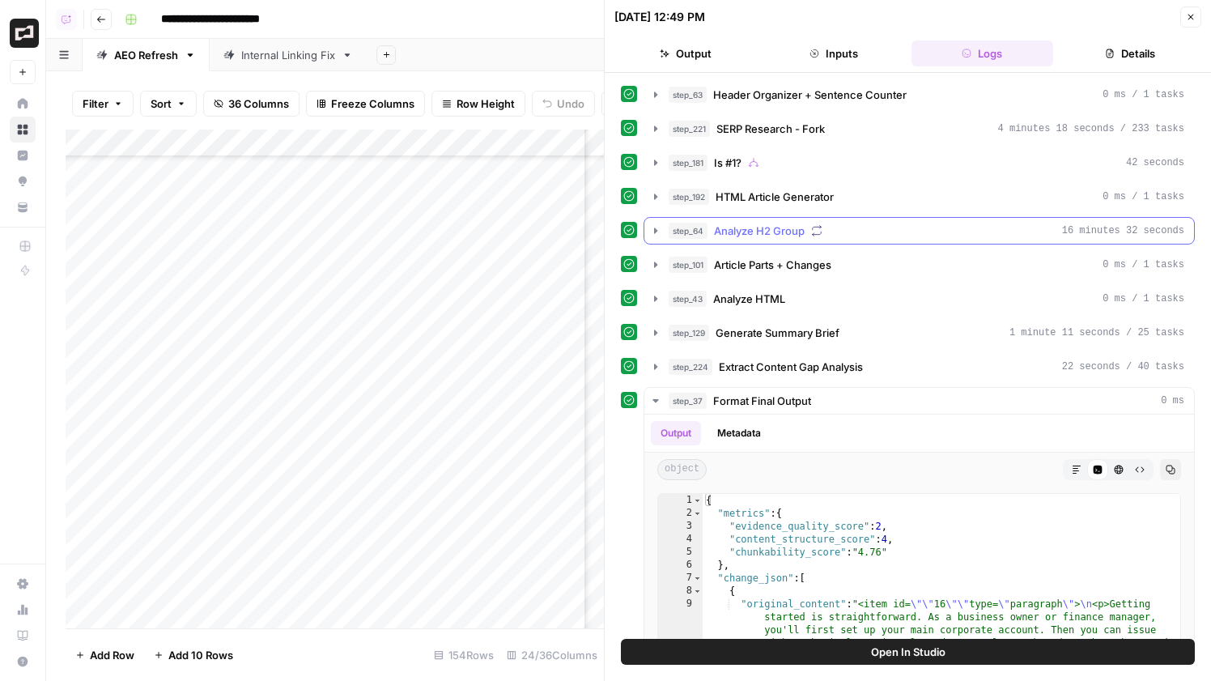
click at [848, 229] on div "step_64 Analyze H2 Group 16 minutes 32 seconds" at bounding box center [927, 231] width 516 height 16
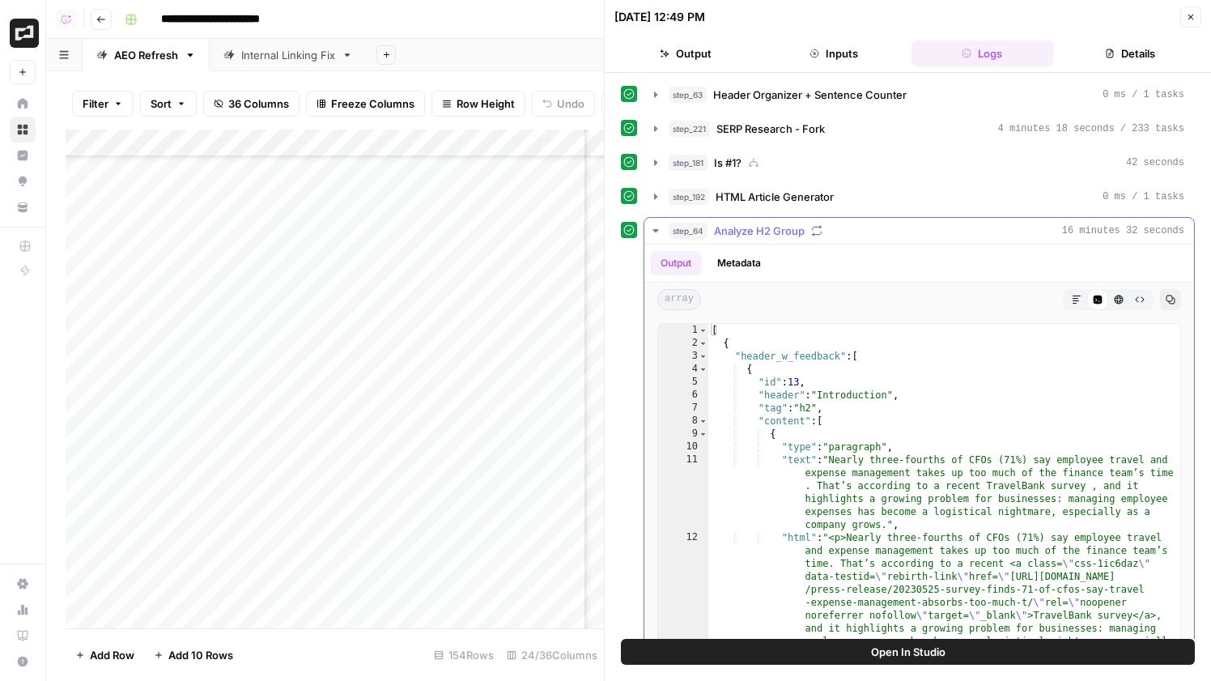
click at [896, 235] on div "step_64 Analyze H2 Group 16 minutes 32 seconds" at bounding box center [927, 231] width 516 height 16
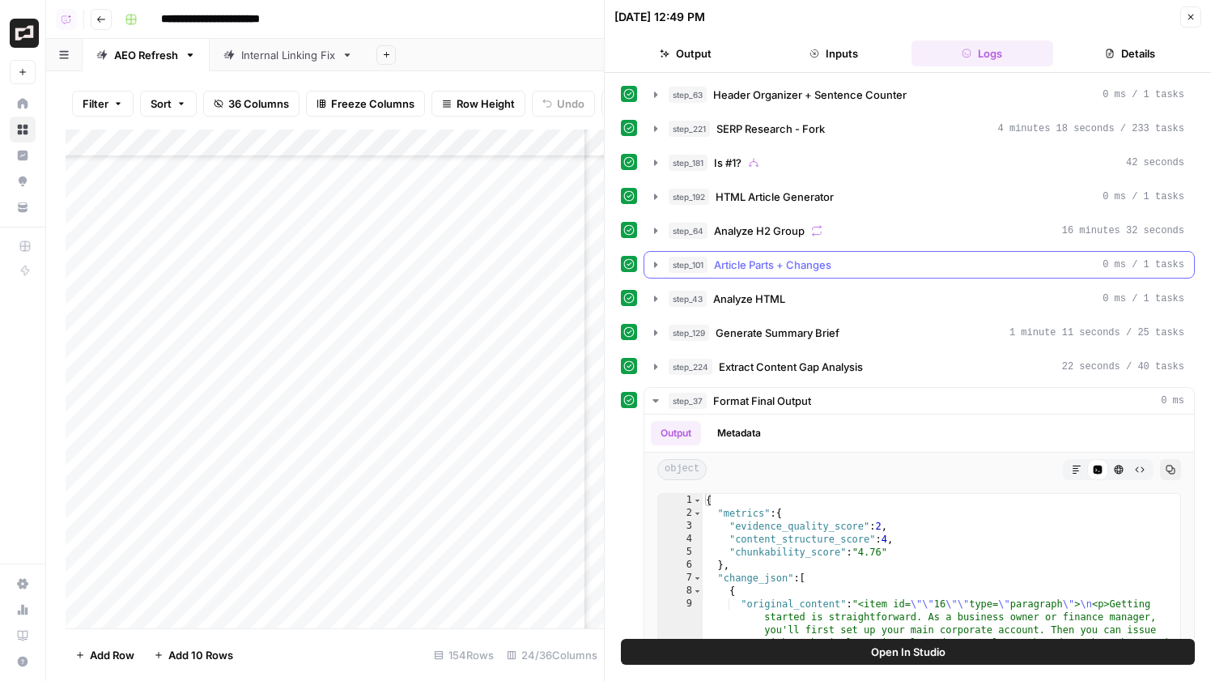
click at [889, 255] on button "step_101 Article Parts + Changes 0 ms / 1 tasks" at bounding box center [920, 265] width 550 height 26
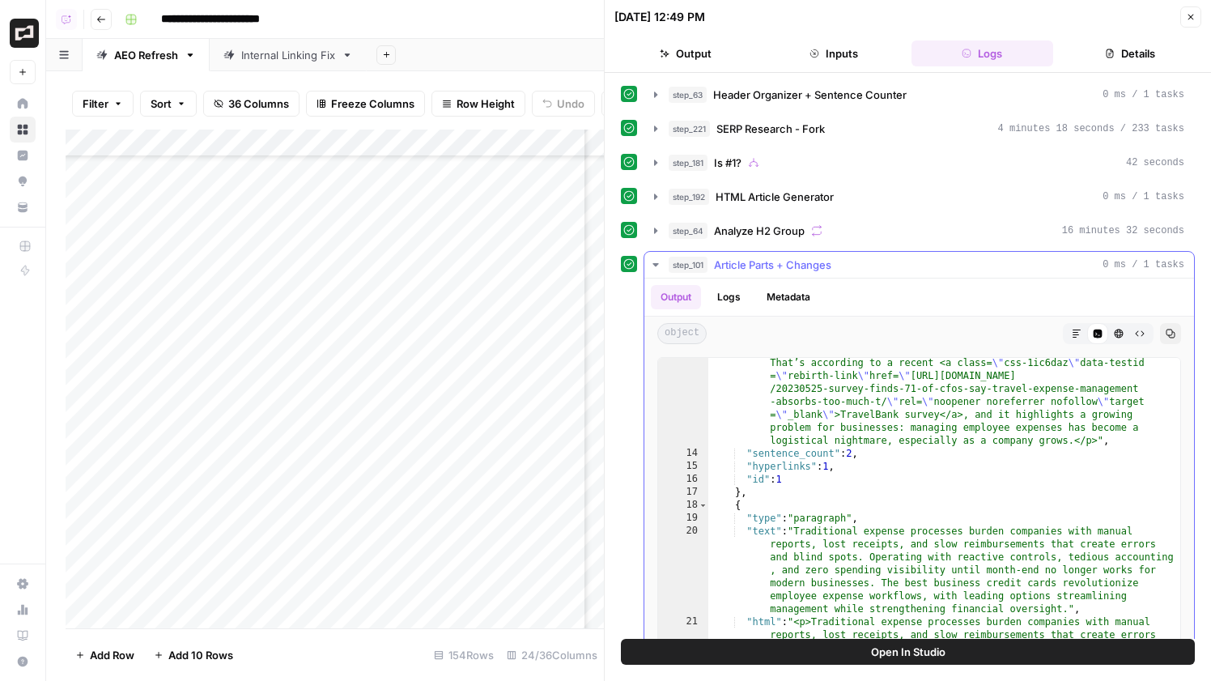
scroll to position [143, 0]
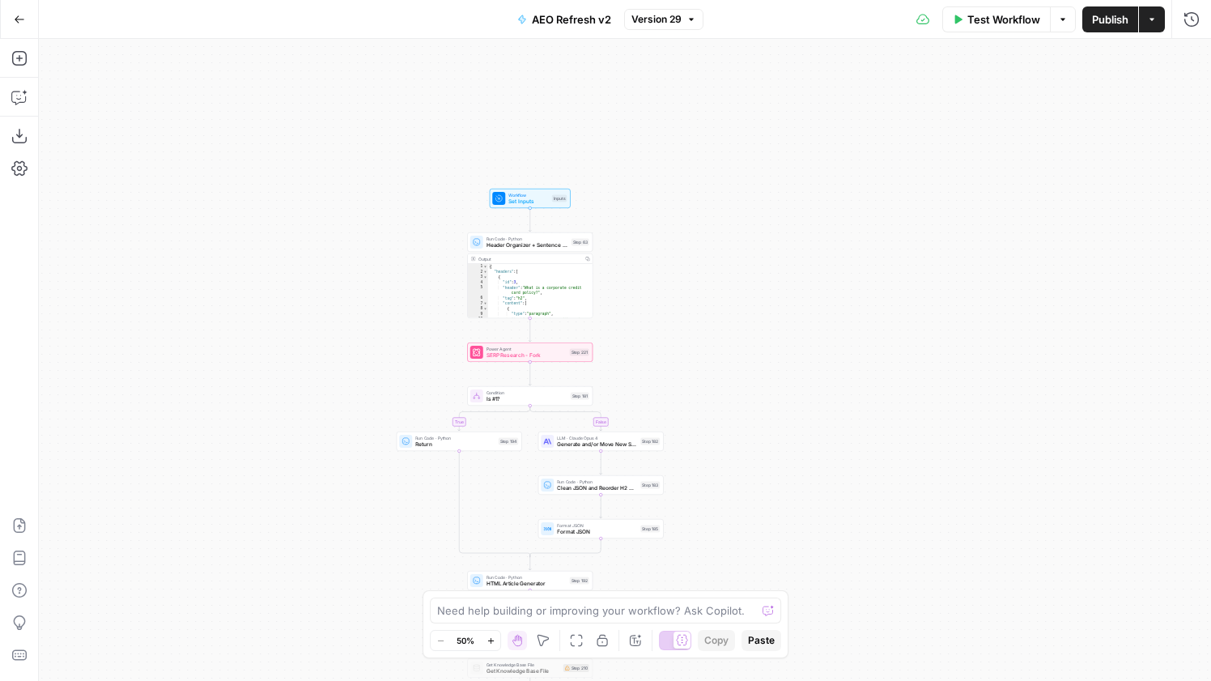
click at [684, 19] on button "Version 29" at bounding box center [663, 19] width 79 height 21
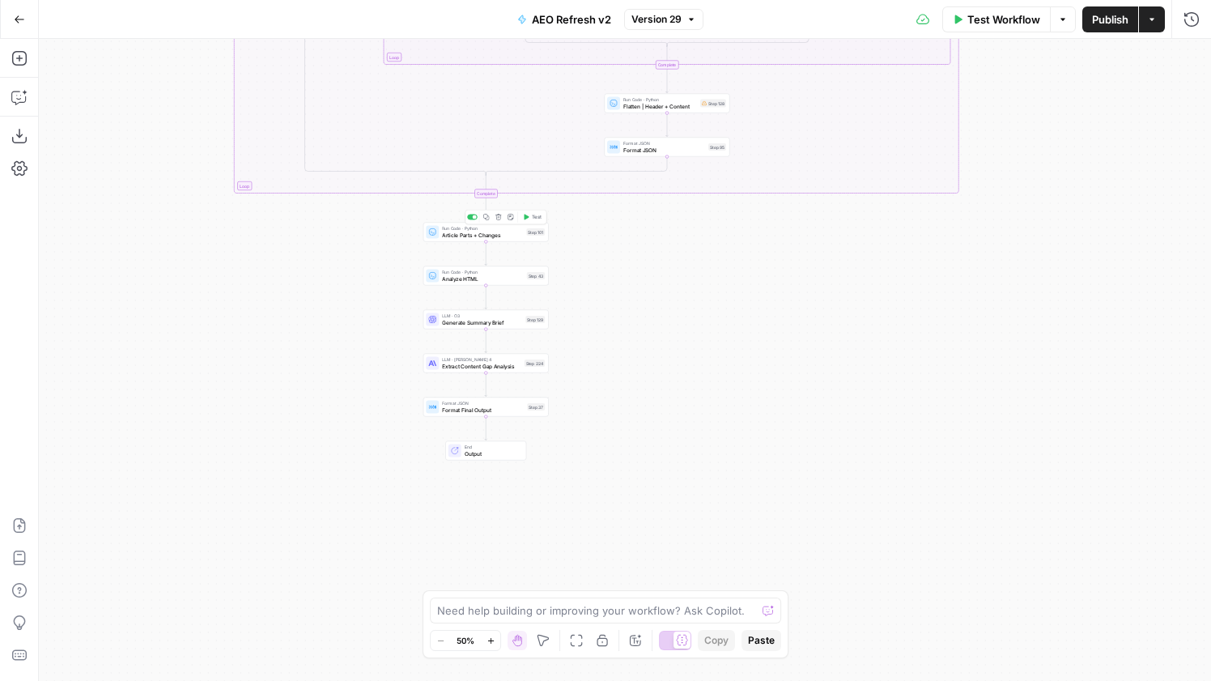
click at [528, 231] on div "Step 101" at bounding box center [535, 231] width 19 height 7
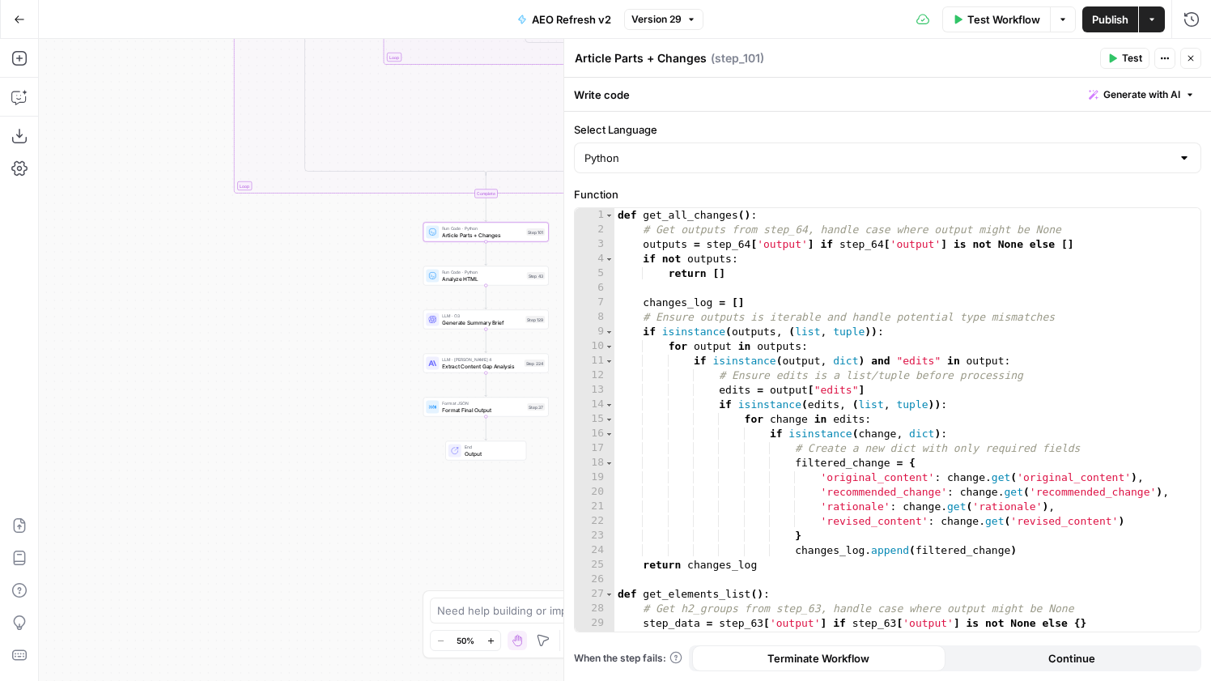
click at [474, 323] on span "Generate Summary Brief" at bounding box center [482, 322] width 80 height 8
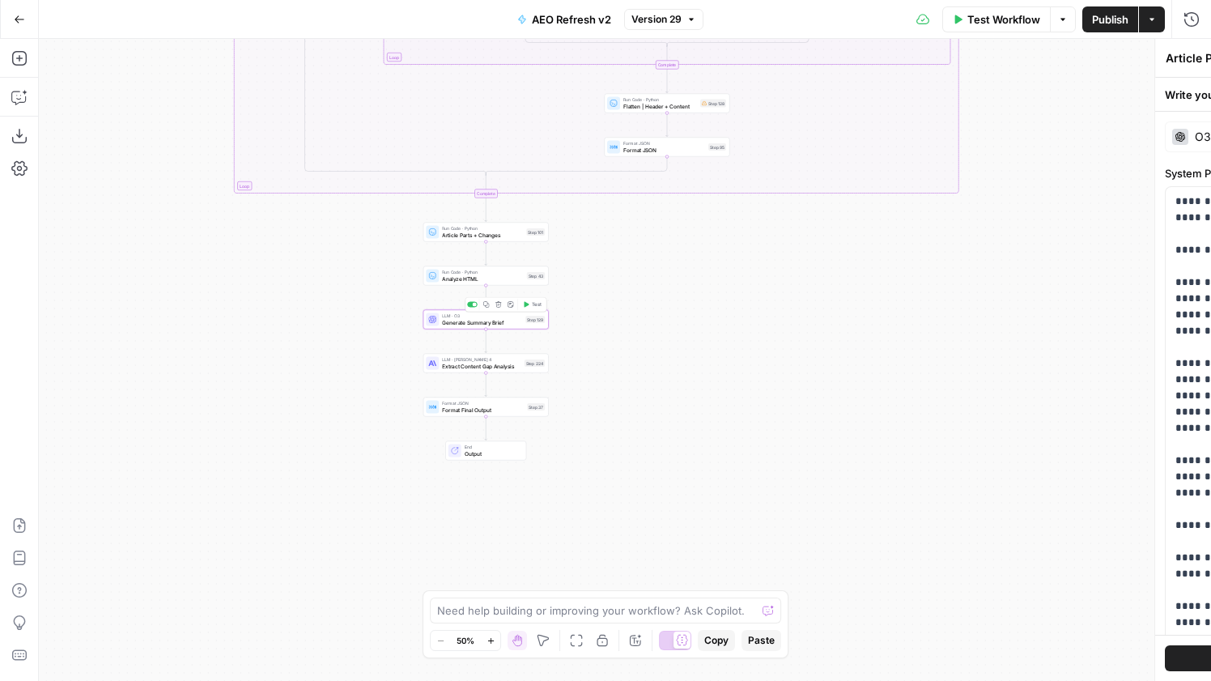
type textarea "Generate Summary Brief"
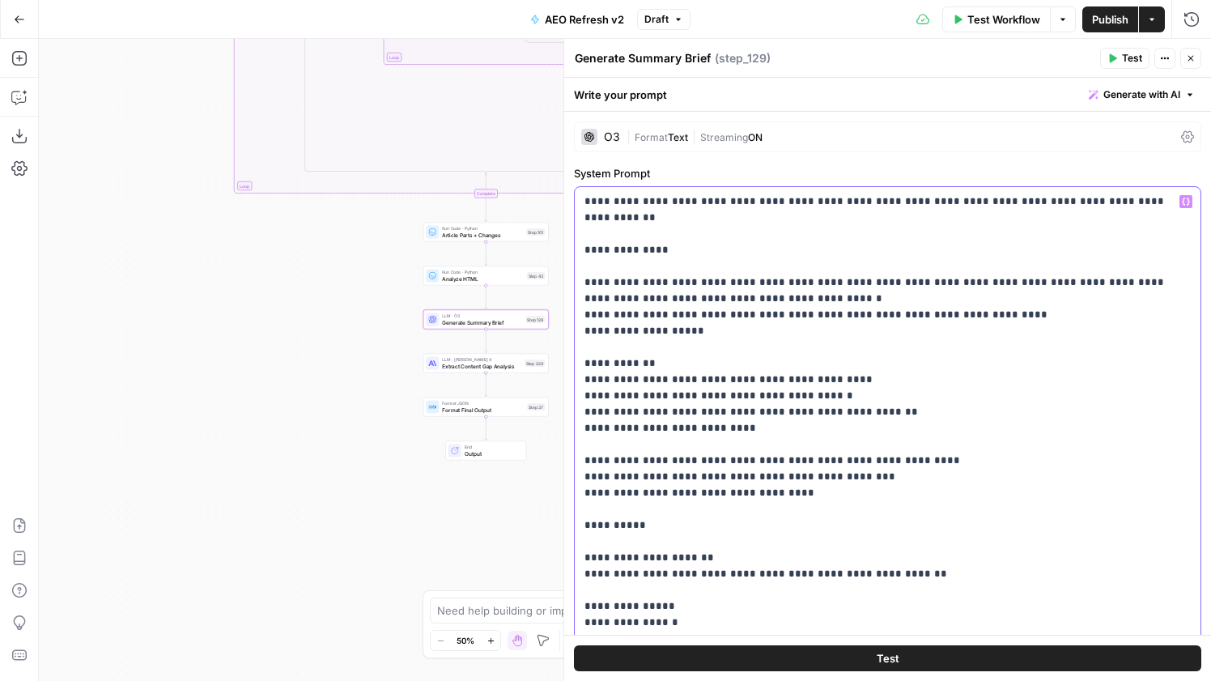
click at [683, 460] on p "**********" at bounding box center [888, 429] width 606 height 470
click at [686, 460] on p "**********" at bounding box center [888, 429] width 606 height 470
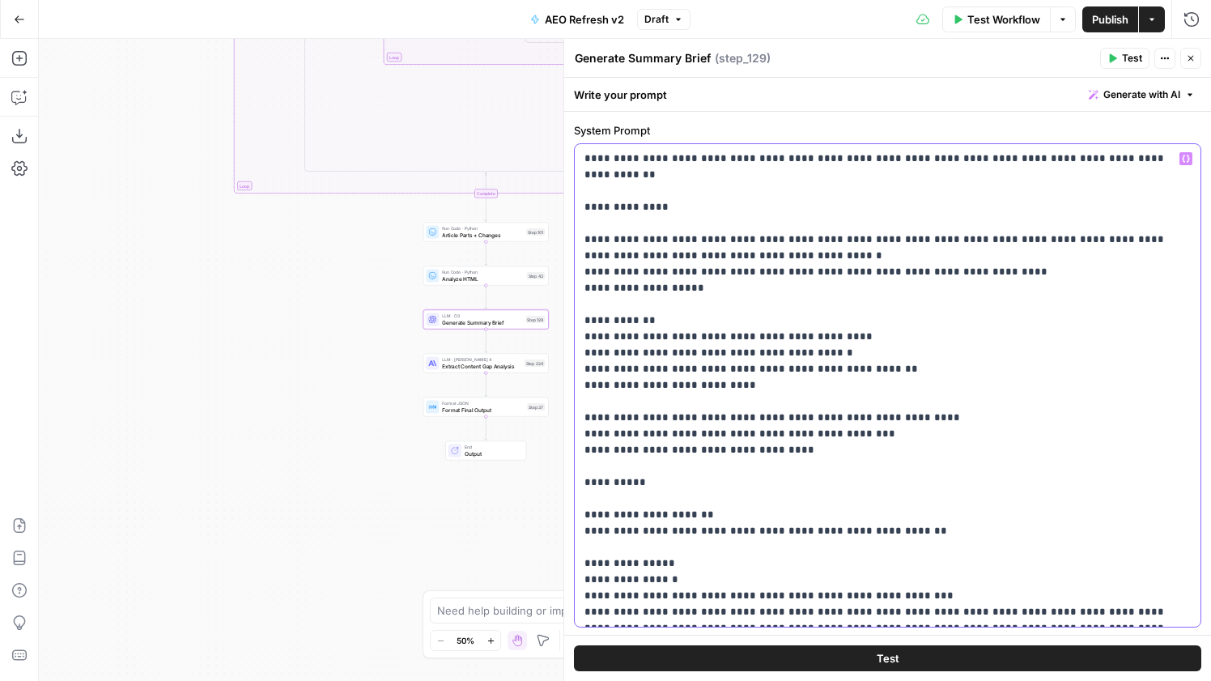
scroll to position [44, 0]
click at [866, 432] on p "**********" at bounding box center [888, 385] width 606 height 470
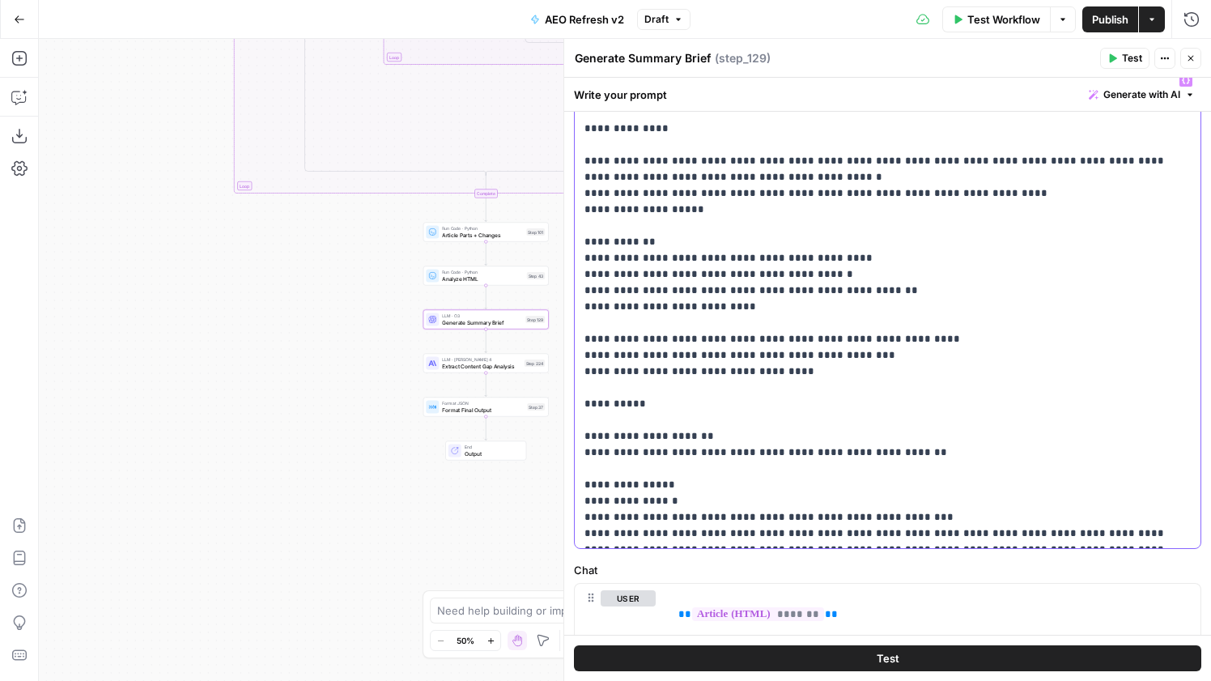
scroll to position [123, 0]
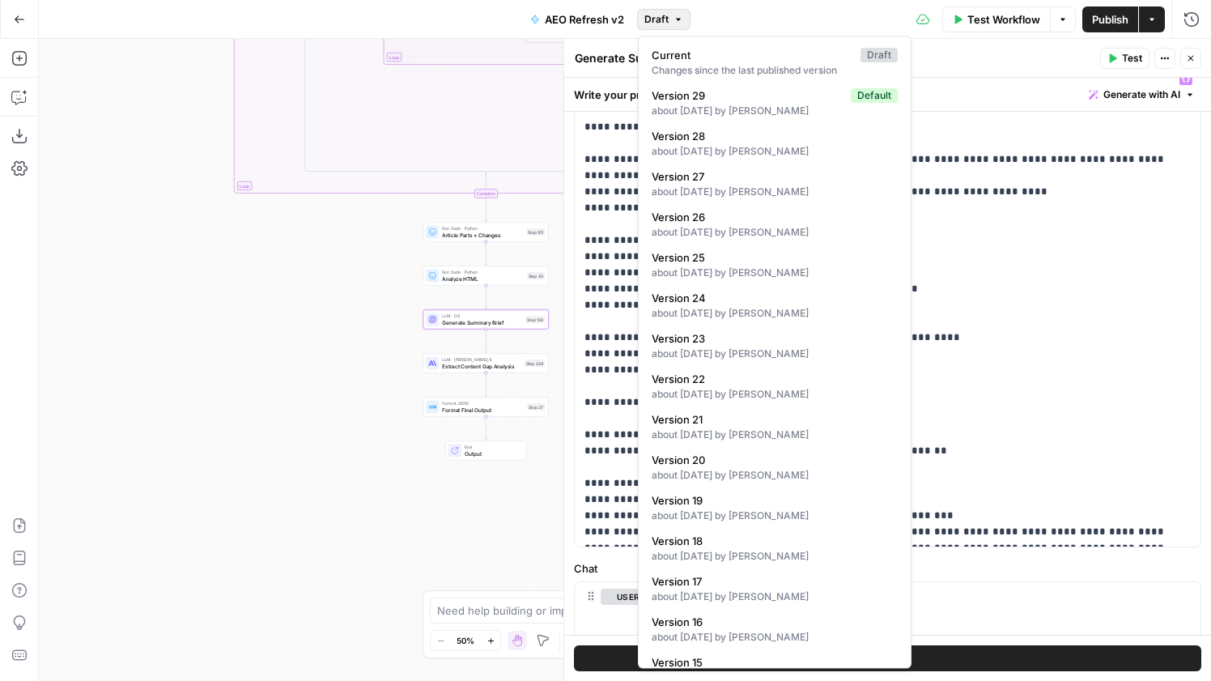
click at [658, 15] on span "Draft" at bounding box center [657, 19] width 24 height 15
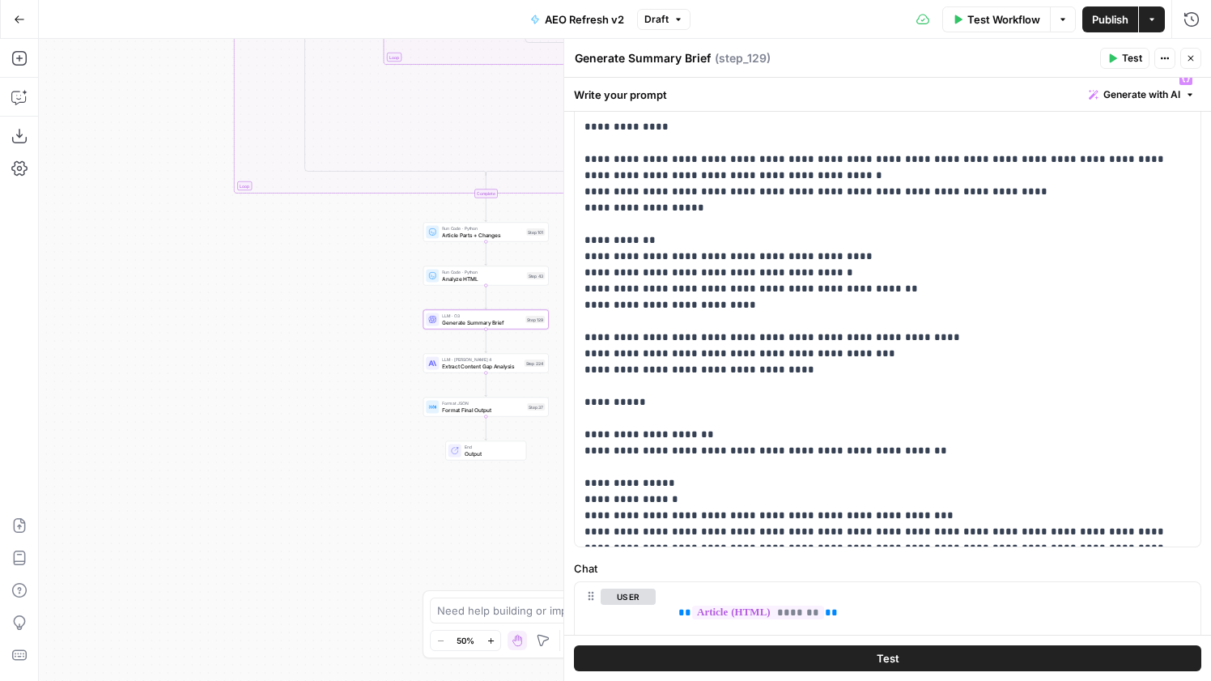
click at [1097, 16] on span "Publish" at bounding box center [1110, 19] width 36 height 16
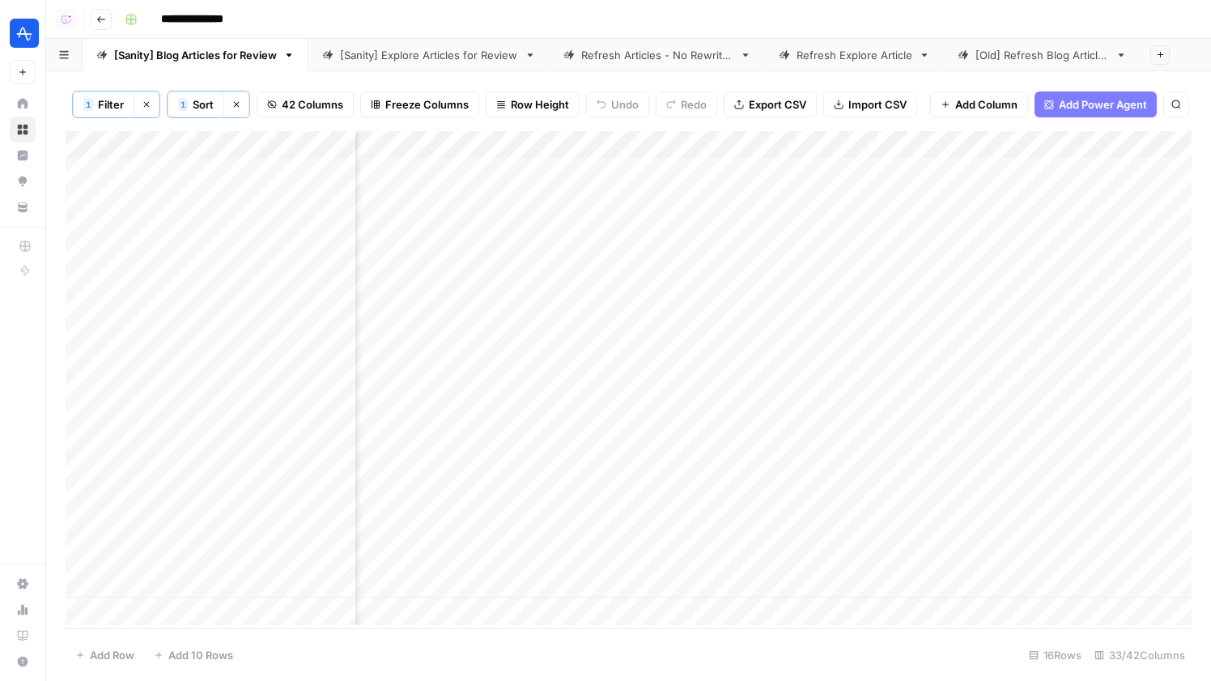
scroll to position [0, 5257]
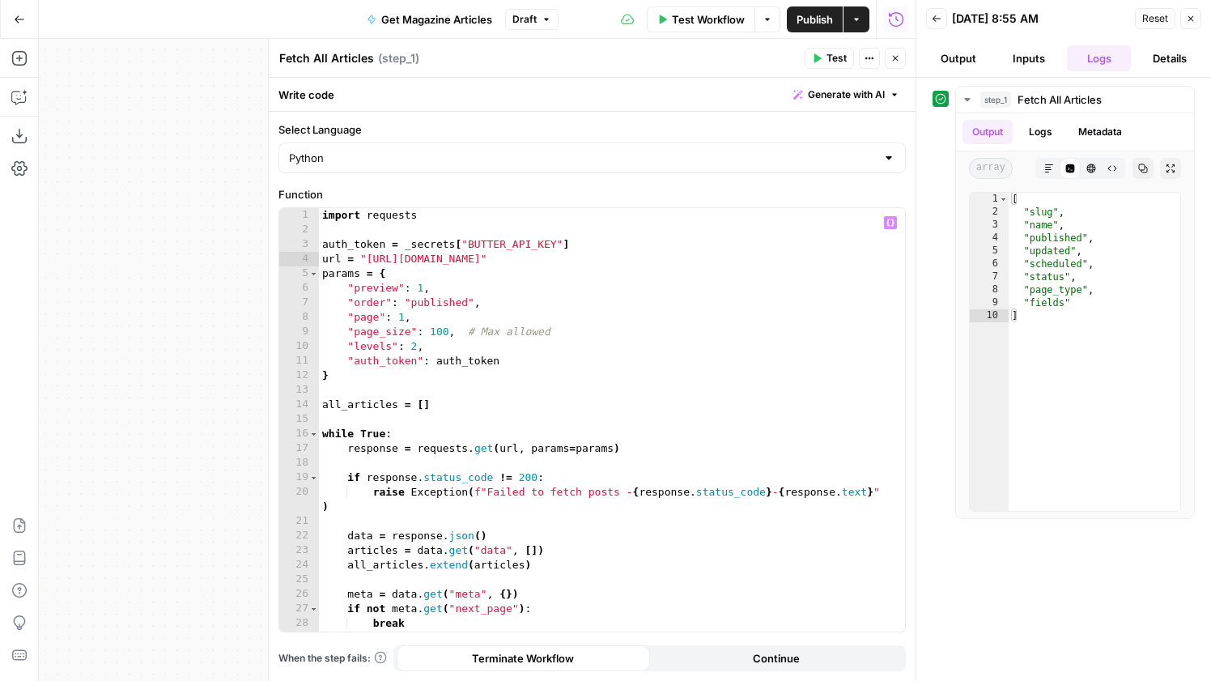
click at [829, 62] on span "Test" at bounding box center [837, 58] width 20 height 15
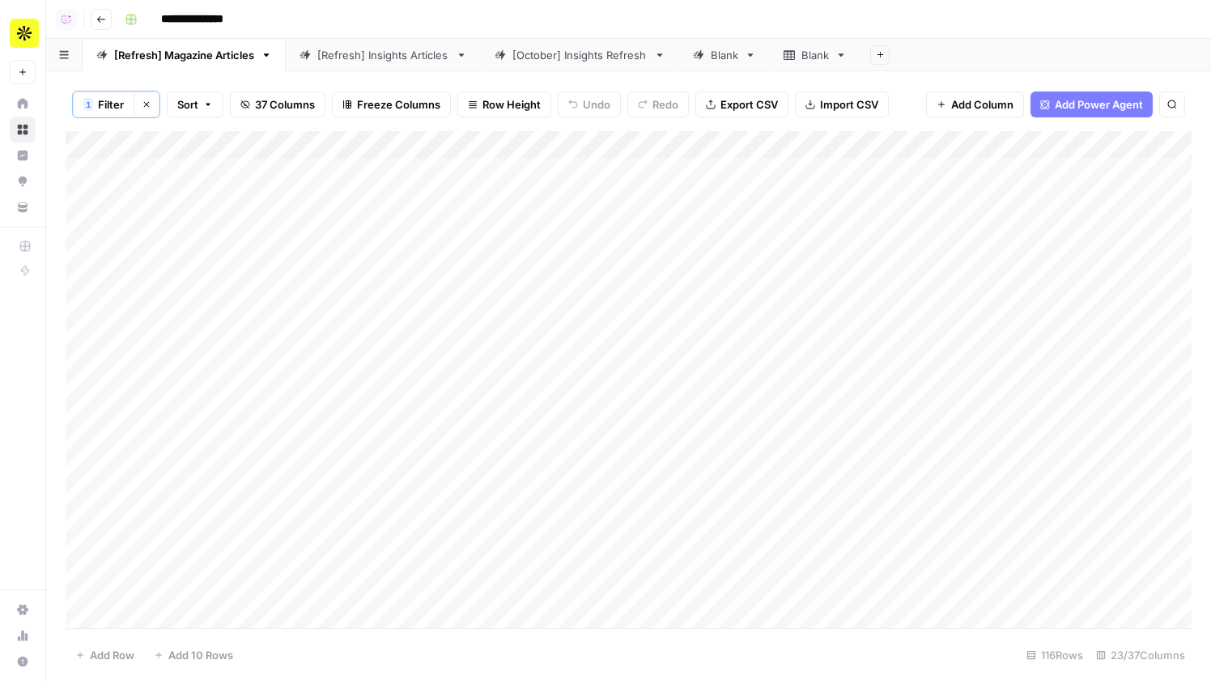
click at [809, 66] on link "Blank" at bounding box center [815, 55] width 91 height 32
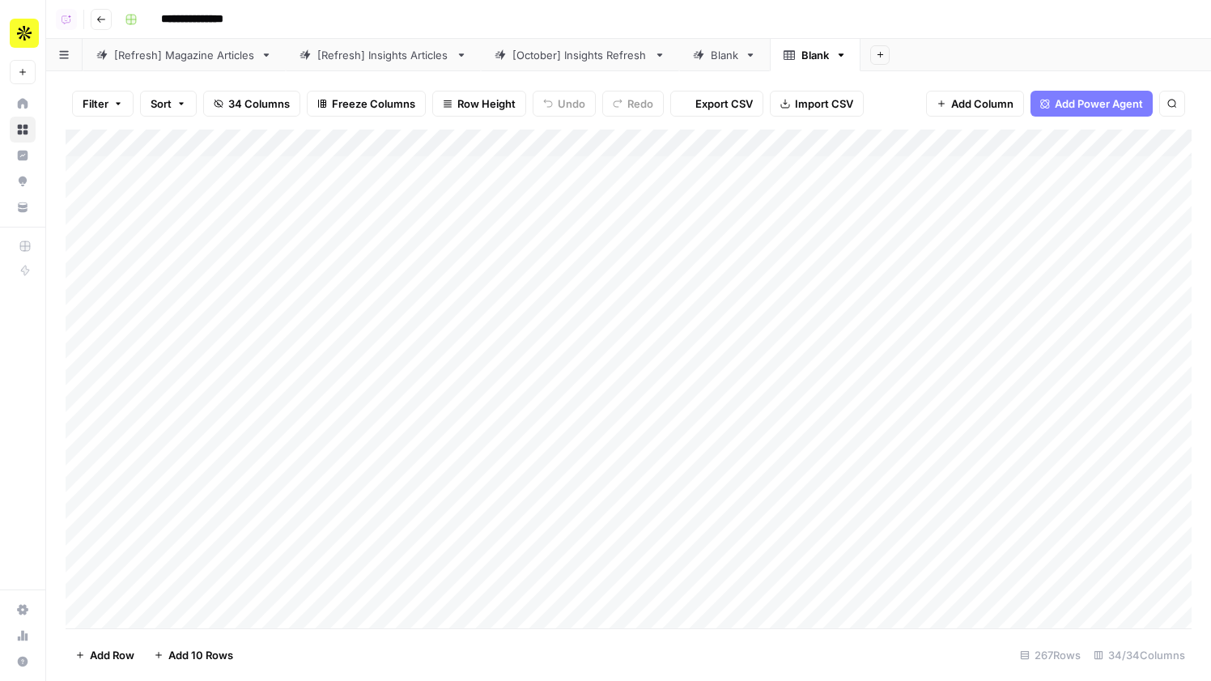
click at [847, 57] on icon "button" at bounding box center [841, 54] width 11 height 11
click at [890, 149] on span "Delete Sheet" at bounding box center [909, 145] width 78 height 16
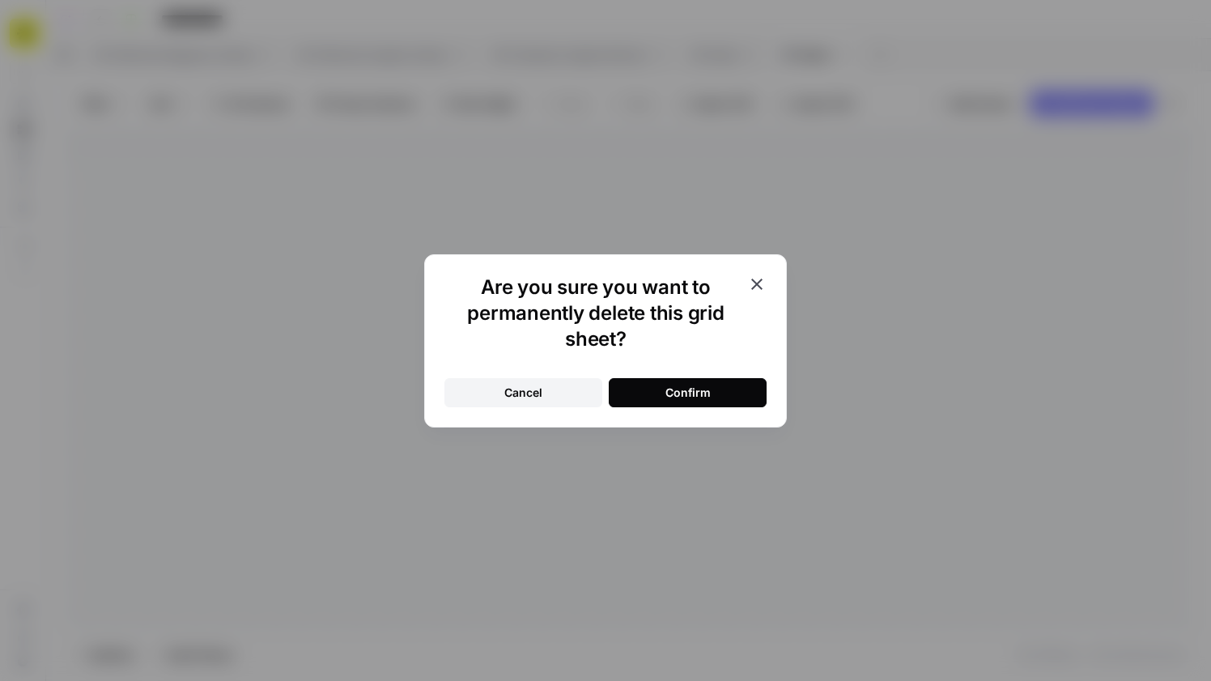
click at [715, 378] on button "Confirm" at bounding box center [688, 392] width 158 height 29
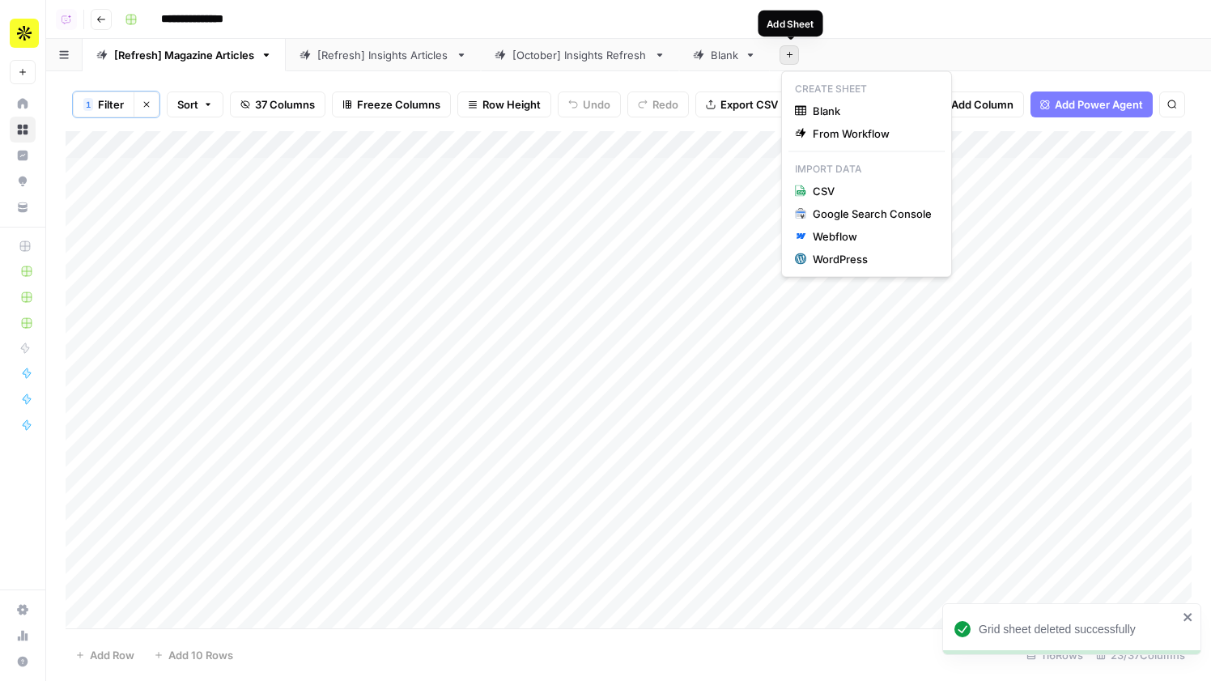
click at [795, 57] on button "Add Sheet" at bounding box center [789, 54] width 19 height 19
click at [822, 103] on span "Blank" at bounding box center [872, 111] width 119 height 16
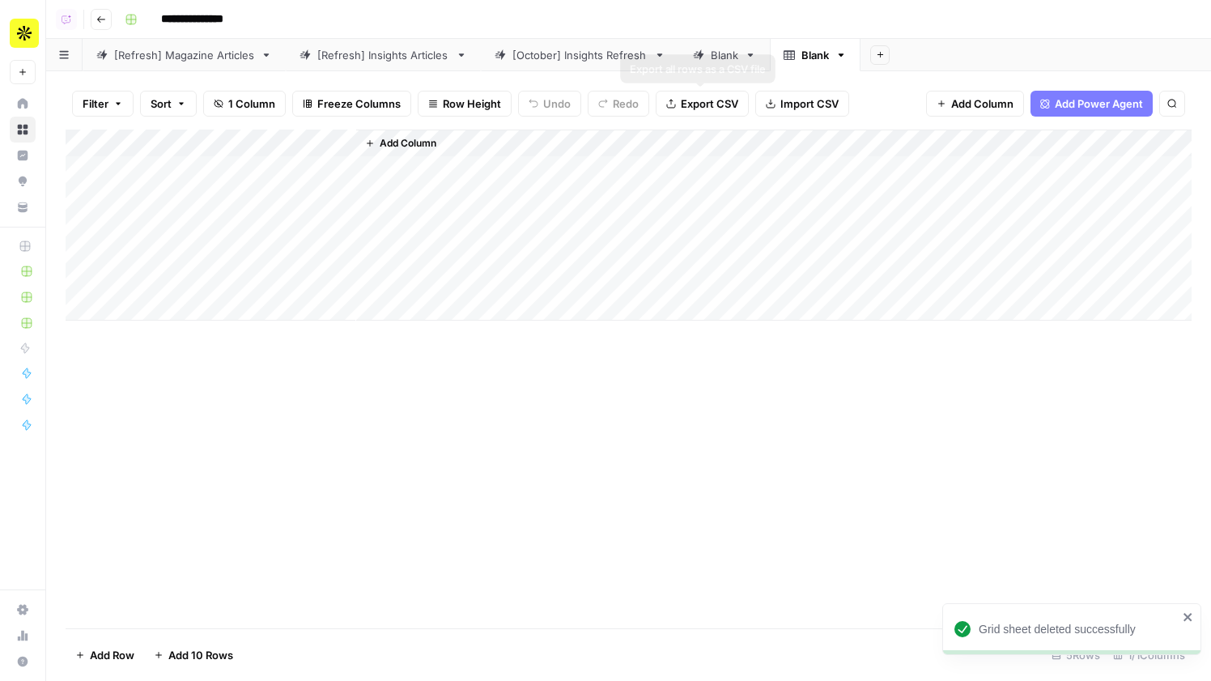
click at [804, 102] on span "Import CSV" at bounding box center [810, 104] width 58 height 16
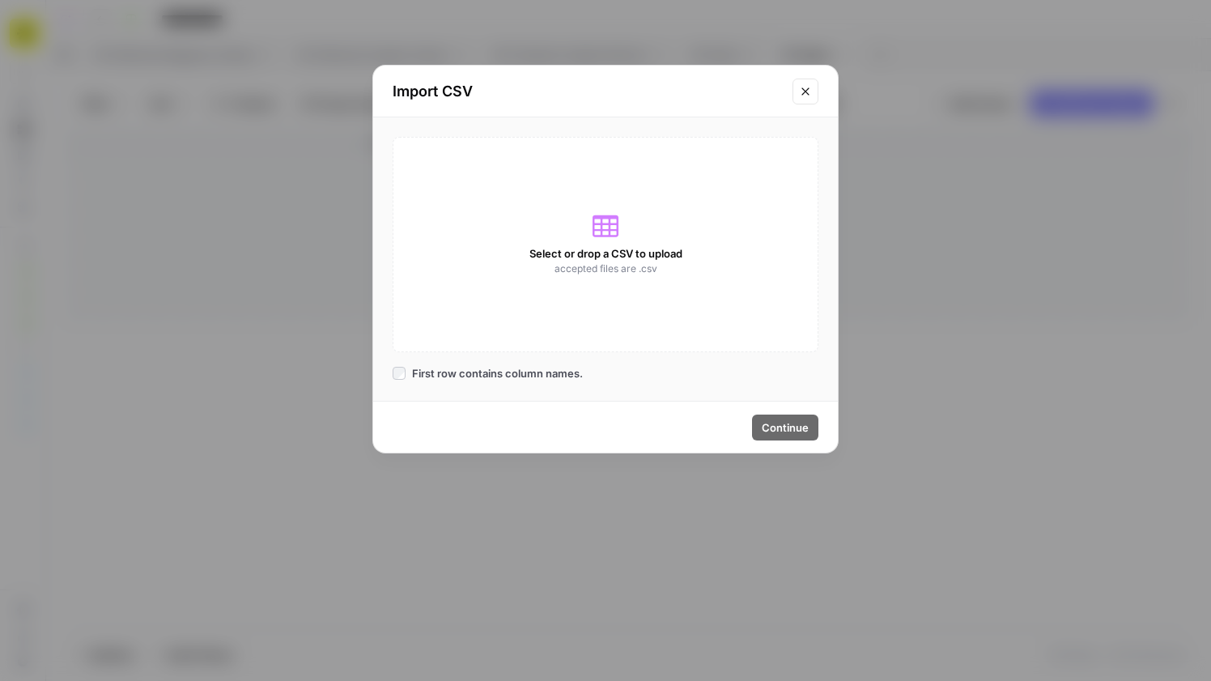
click at [625, 244] on div "Select or drop a CSV to upload accepted files are .csv" at bounding box center [606, 244] width 426 height 215
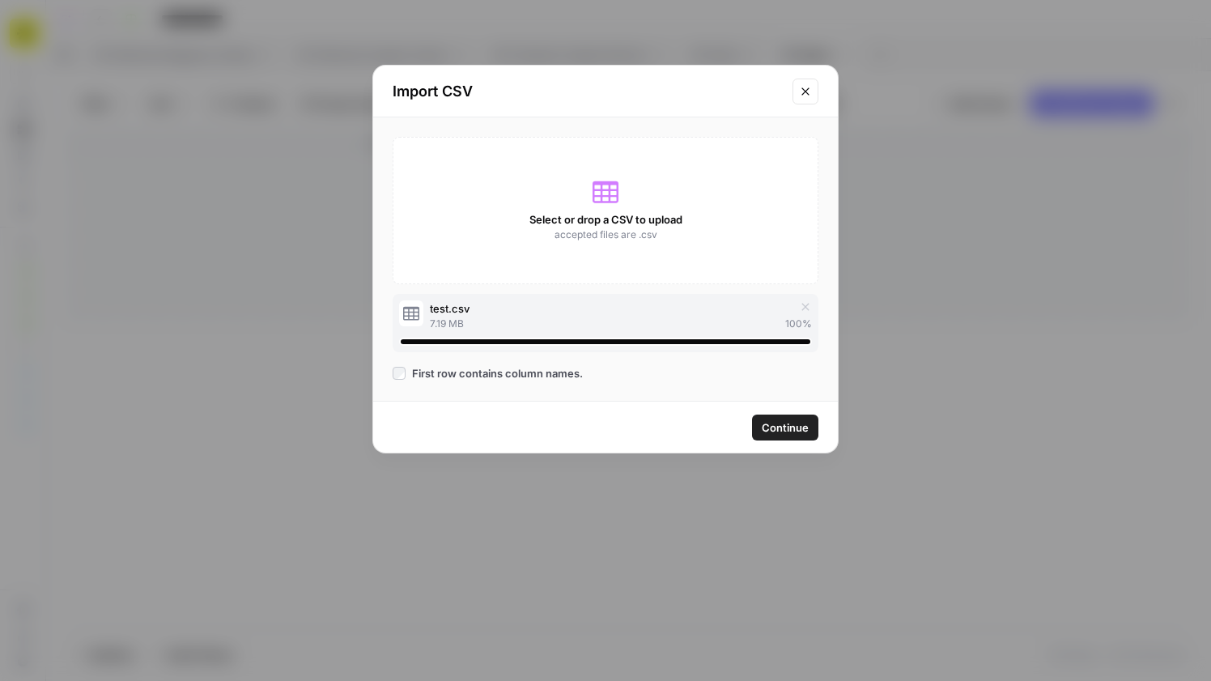
click at [787, 428] on span "Continue" at bounding box center [785, 427] width 47 height 16
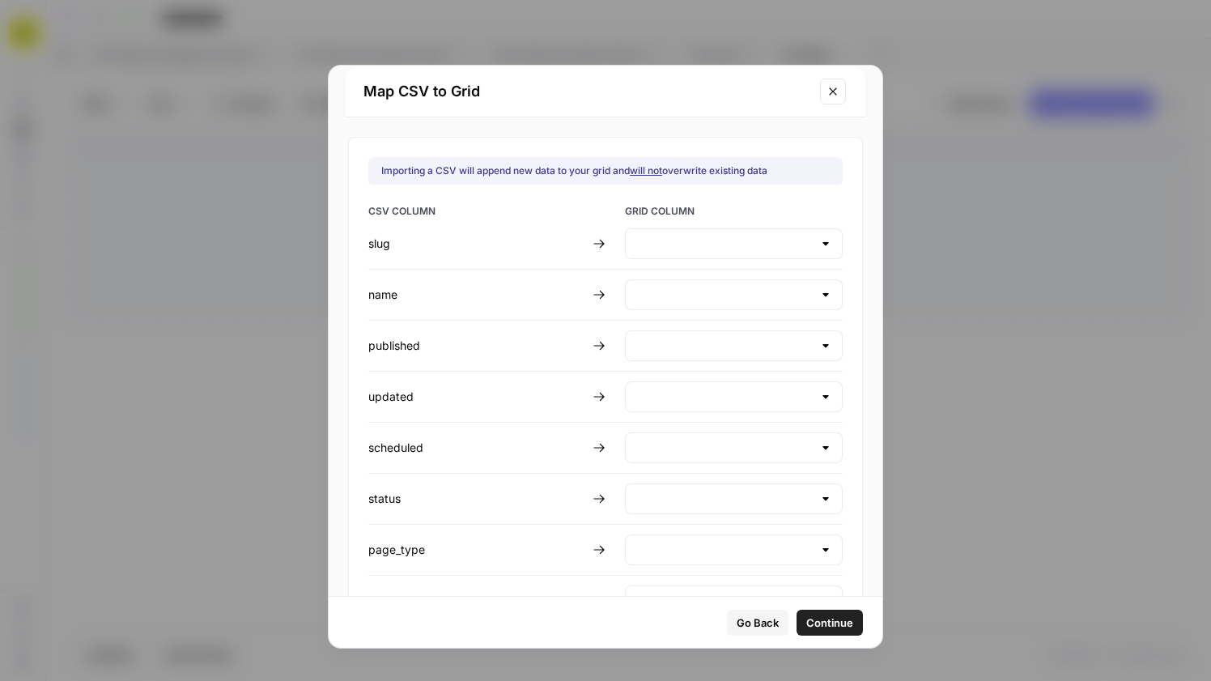
type input "Create new column"
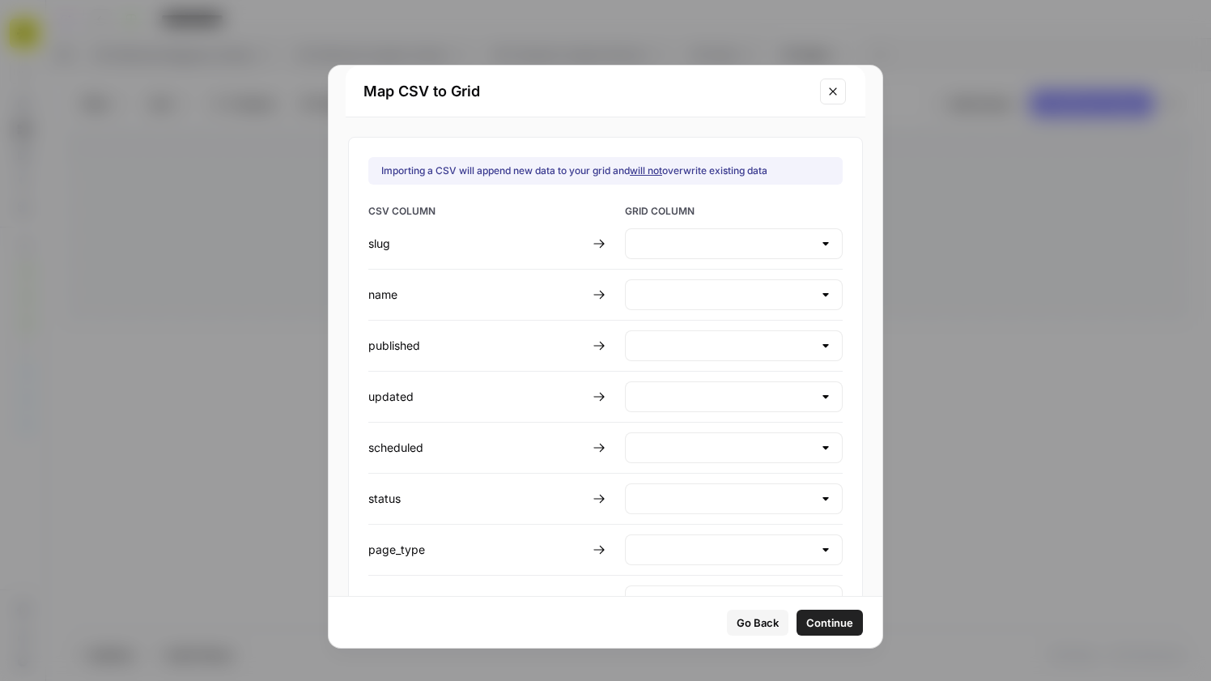
type input "Create new column"
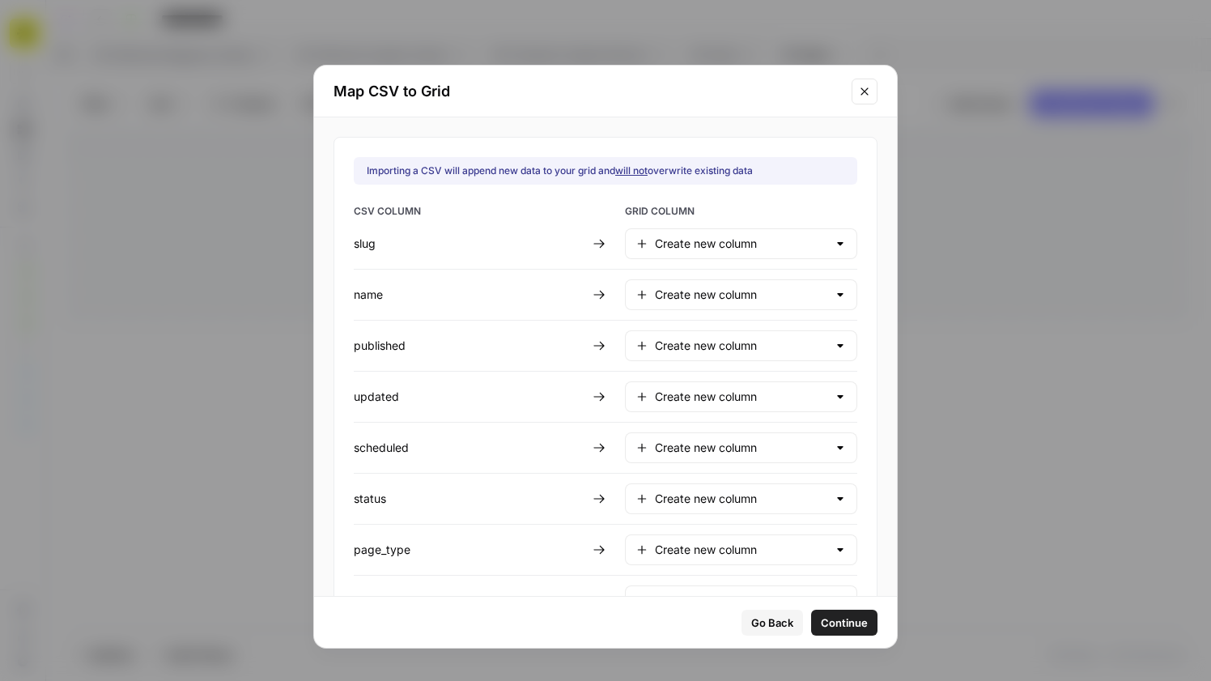
click at [821, 625] on span "Continue" at bounding box center [844, 623] width 47 height 16
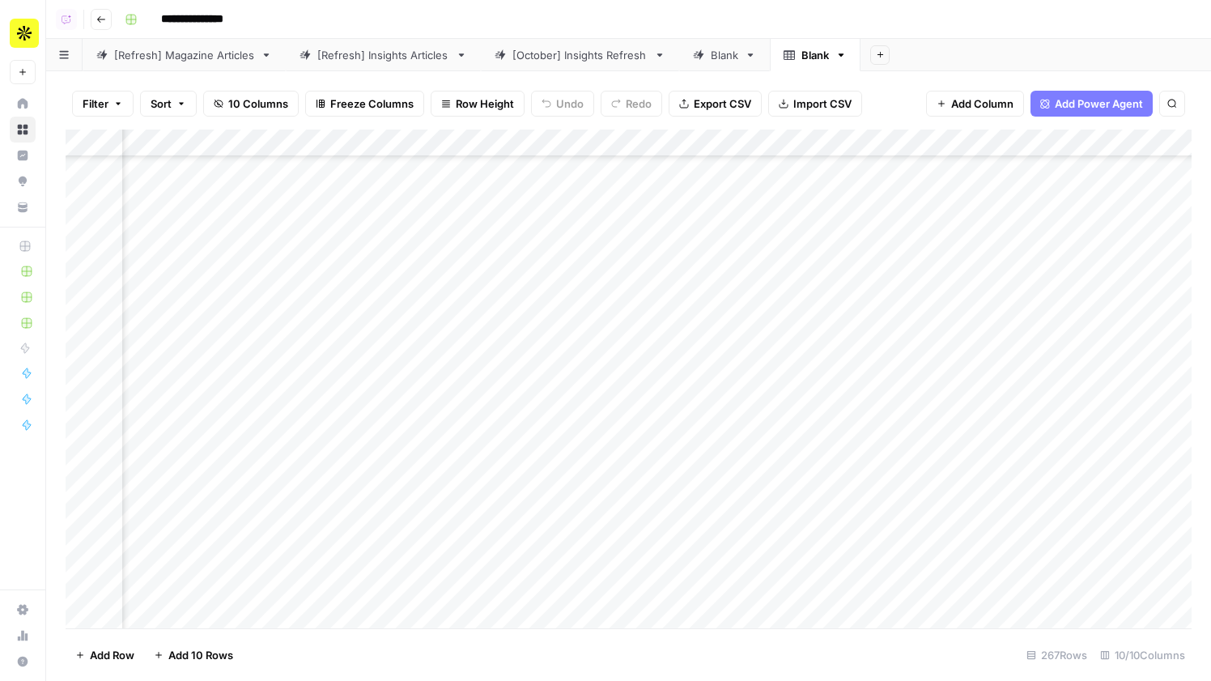
scroll to position [343, 1266]
click at [1143, 136] on span "Add Column" at bounding box center [1154, 143] width 57 height 15
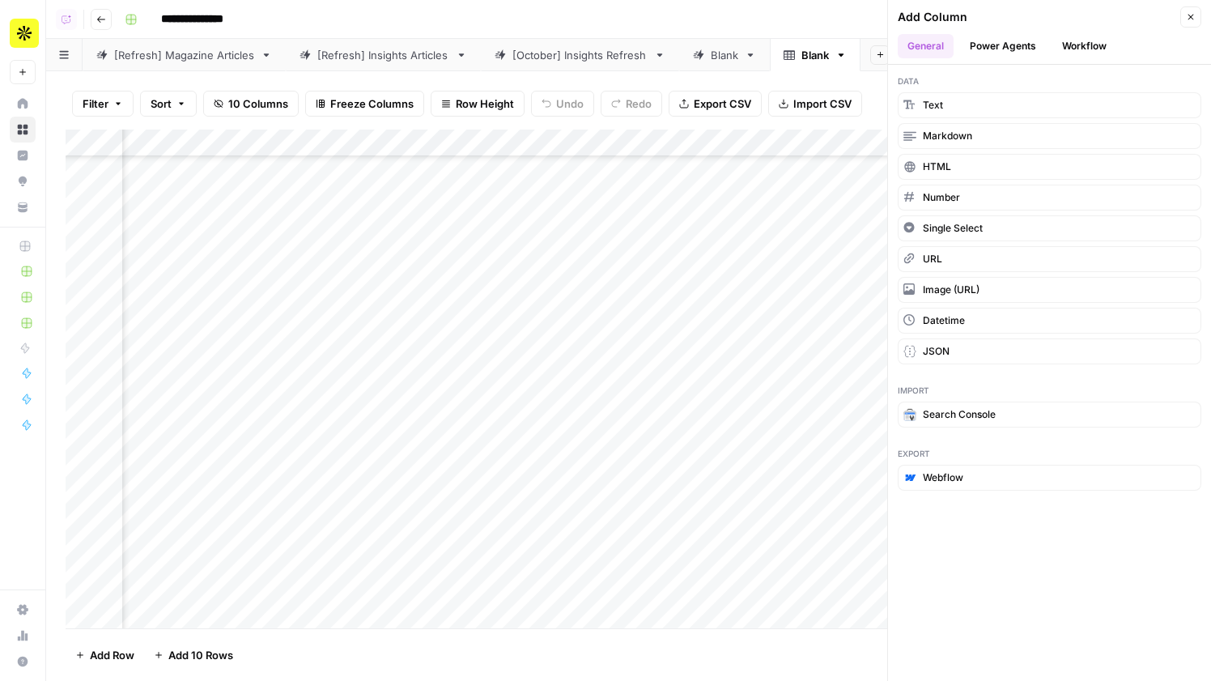
click at [820, 52] on div "Blank" at bounding box center [816, 55] width 28 height 16
click at [804, 54] on div "Blank" at bounding box center [816, 55] width 28 height 16
click at [804, 54] on input "*****" at bounding box center [817, 55] width 30 height 21
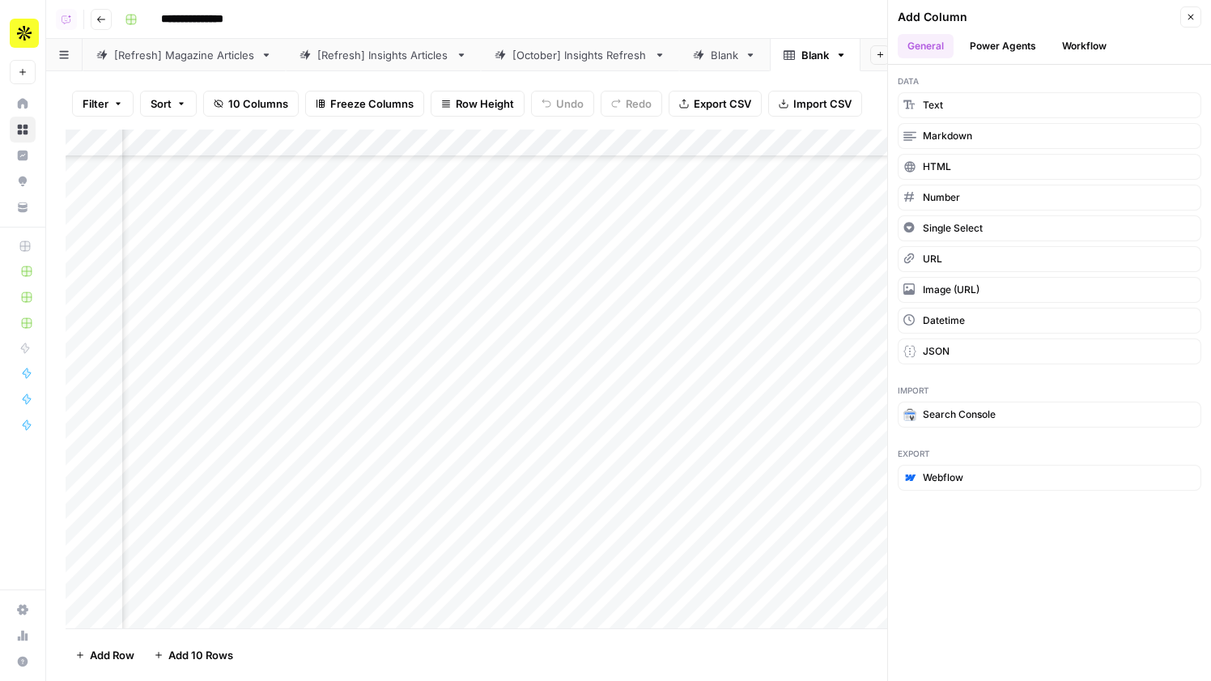
click at [810, 57] on div "Blank" at bounding box center [816, 55] width 28 height 16
click at [810, 57] on input "*****" at bounding box center [817, 55] width 30 height 21
type input "**********"
click at [1200, 22] on button "Close" at bounding box center [1191, 16] width 21 height 21
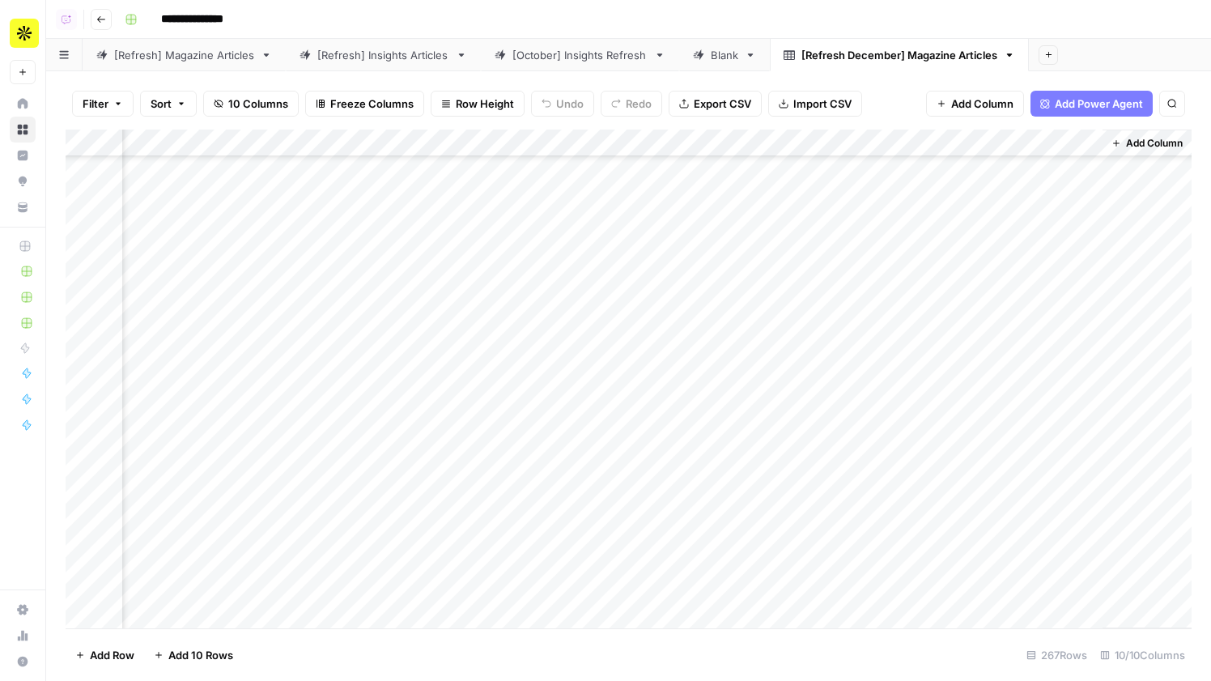
click at [1139, 141] on span "Add Column" at bounding box center [1154, 143] width 57 height 15
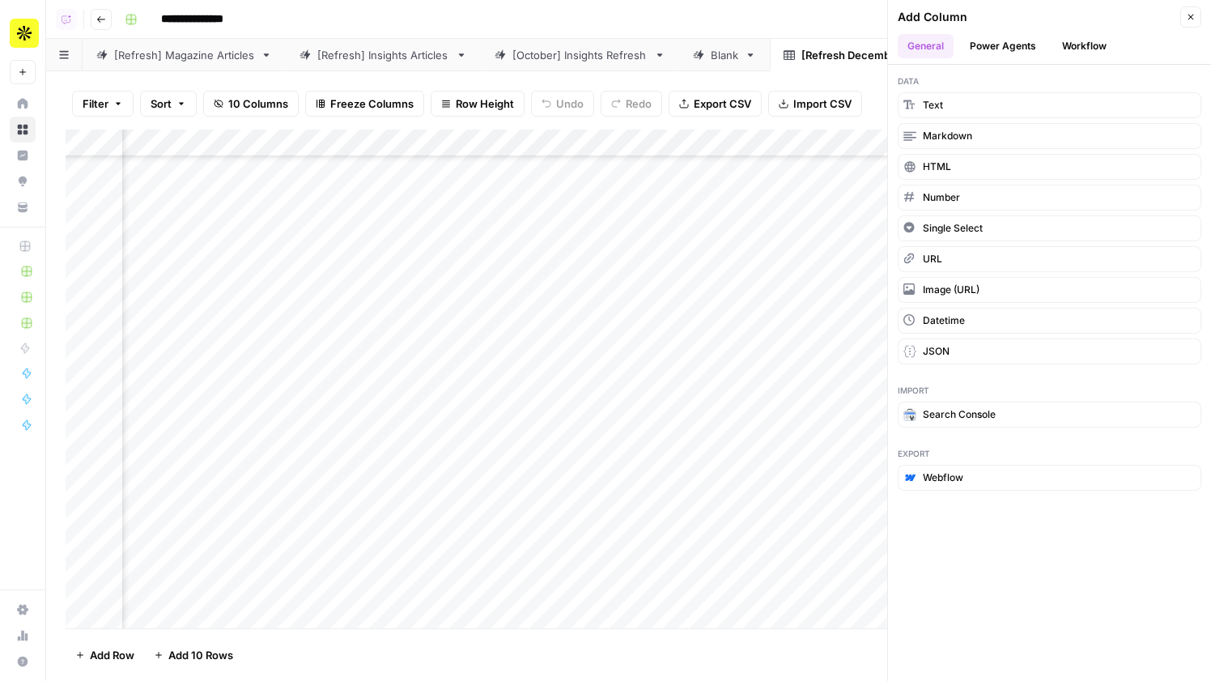
click at [986, 36] on button "Power Agents" at bounding box center [1003, 46] width 86 height 24
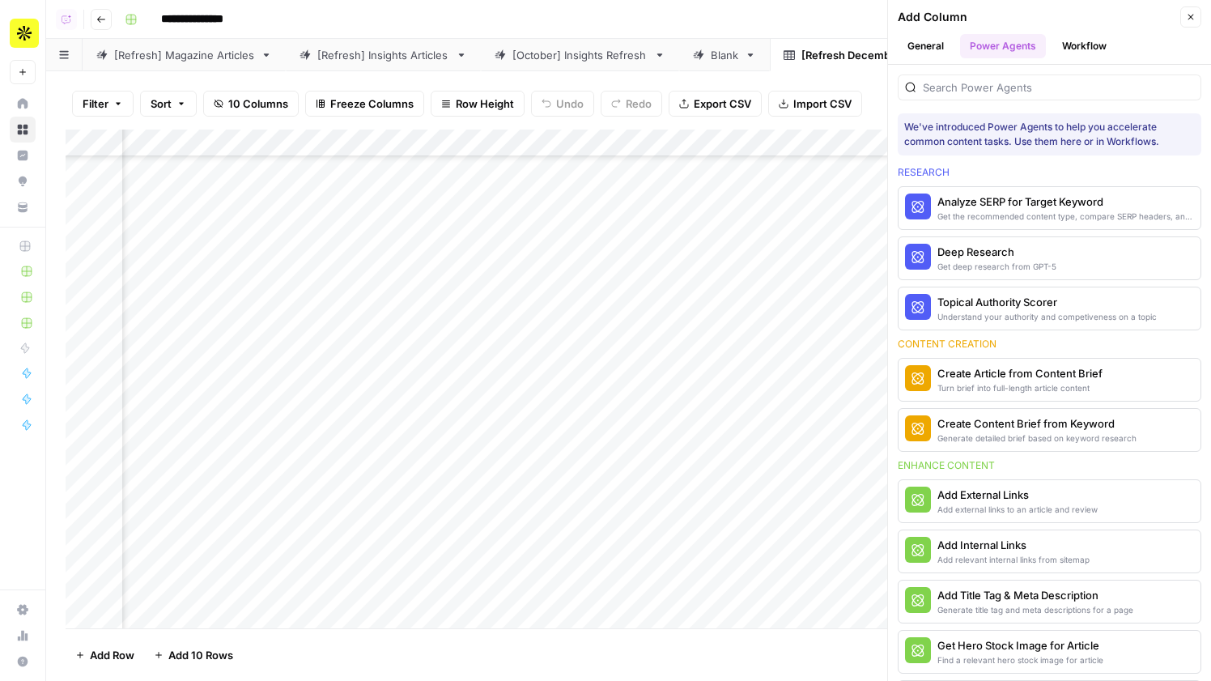
click at [1087, 48] on button "Workflow" at bounding box center [1085, 46] width 64 height 24
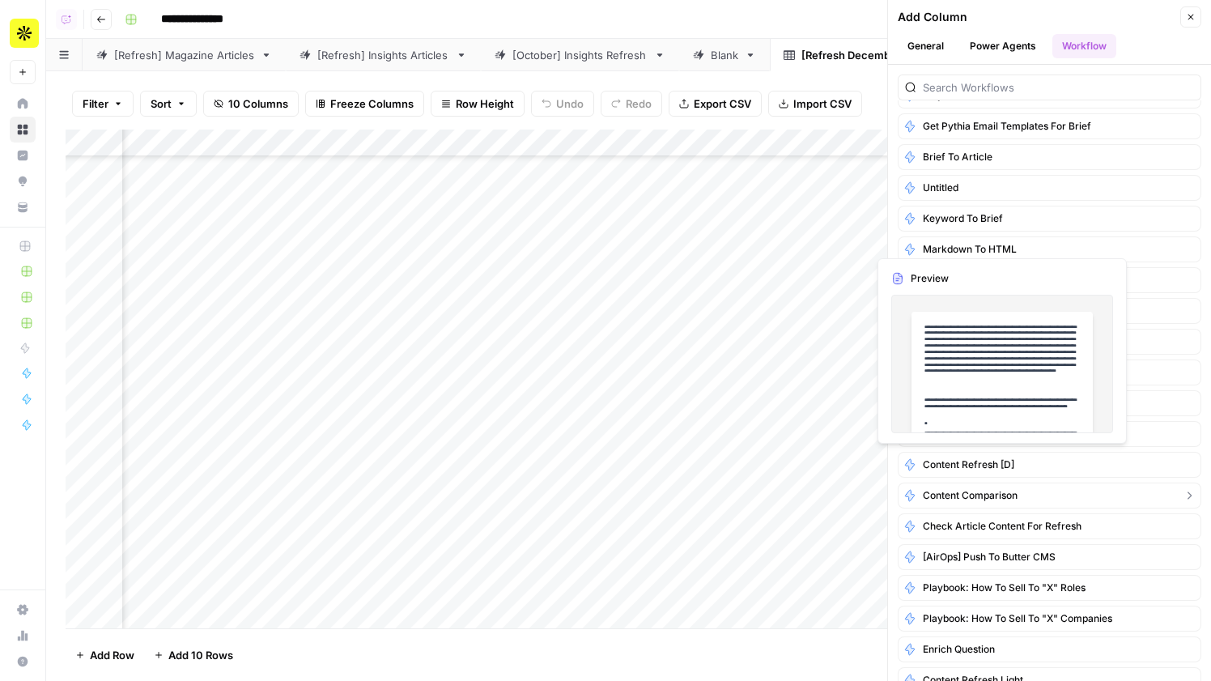
scroll to position [0, 0]
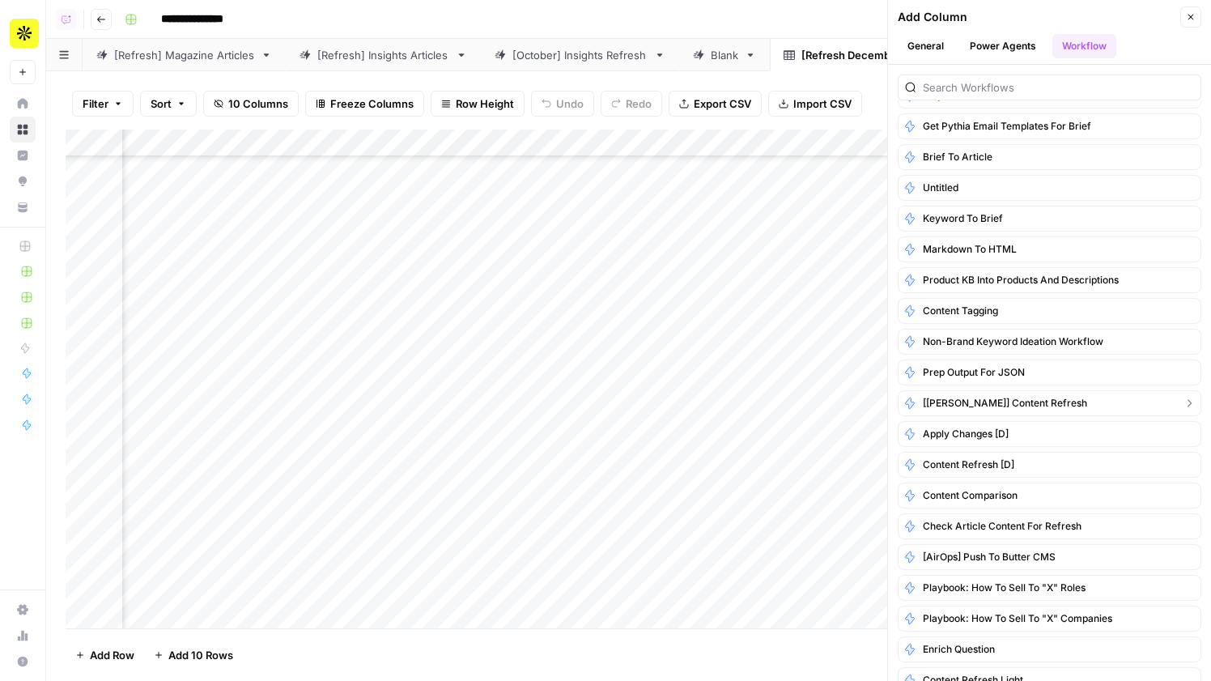
click at [1057, 406] on button "[Melanie] Content Refresh" at bounding box center [1050, 403] width 304 height 26
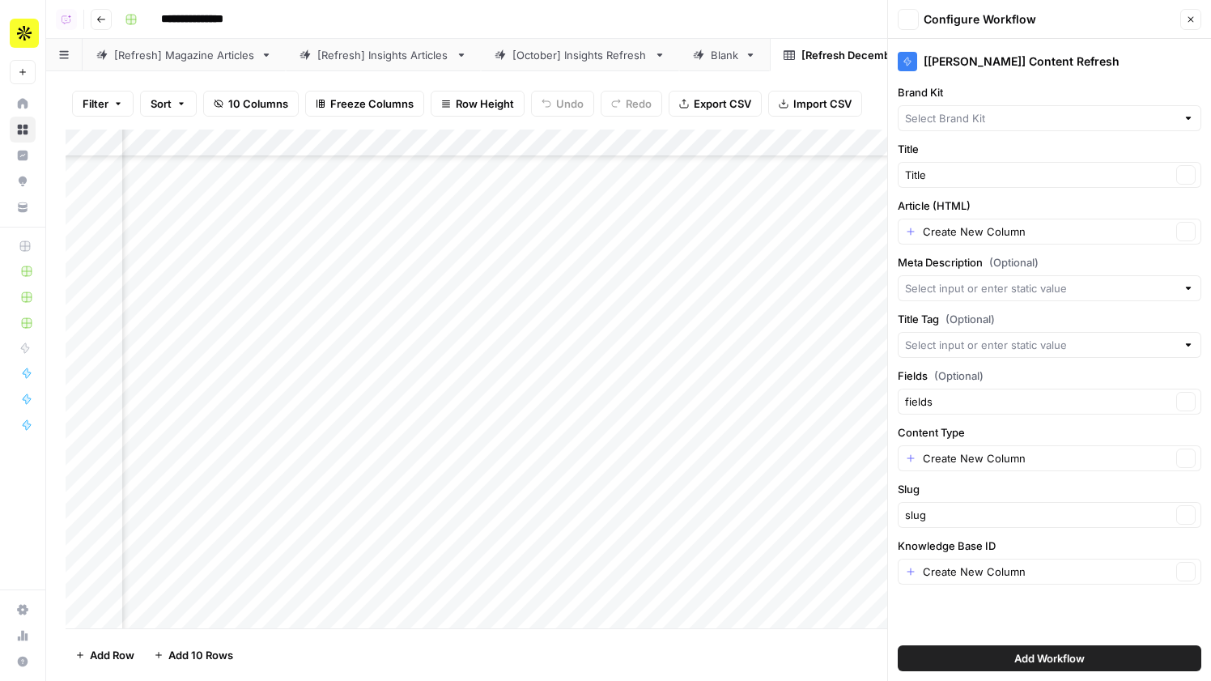
type input "Apollo"
click at [1003, 232] on input "Article (HTML)" at bounding box center [1047, 231] width 249 height 16
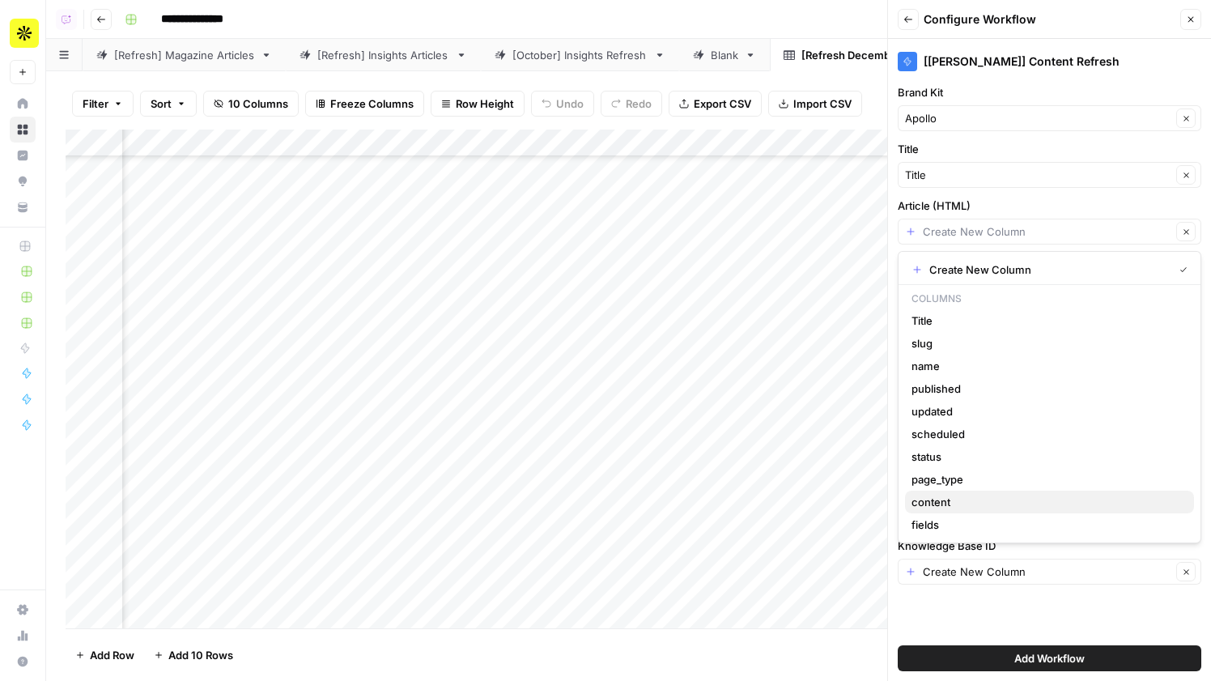
click at [952, 506] on span "content" at bounding box center [1047, 502] width 270 height 16
type input "content"
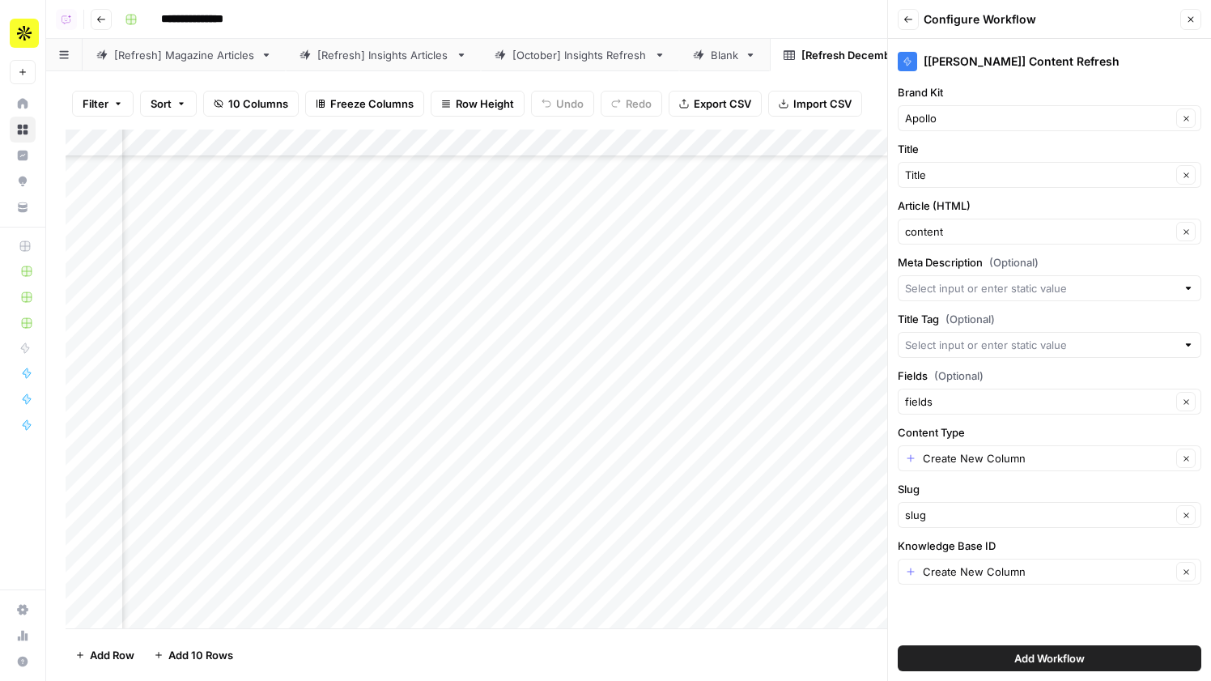
click at [1001, 279] on div at bounding box center [1050, 288] width 304 height 26
click at [976, 611] on div "[Melanie] Content Refresh Brand Kit Apollo Clear Title Title Clear Article (HTM…" at bounding box center [1049, 360] width 323 height 642
click at [176, 57] on div "[Refresh] Magazine Articles" at bounding box center [184, 55] width 140 height 16
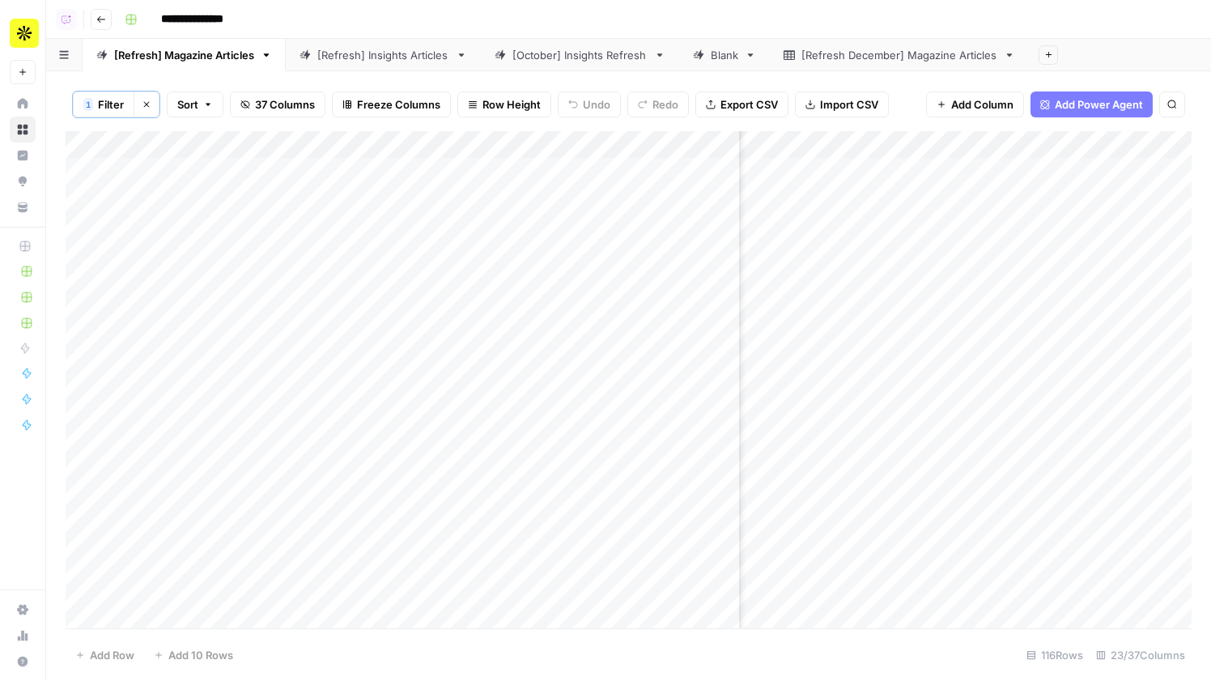
scroll to position [0, 304]
click at [1148, 149] on div "Add Column" at bounding box center [629, 379] width 1126 height 497
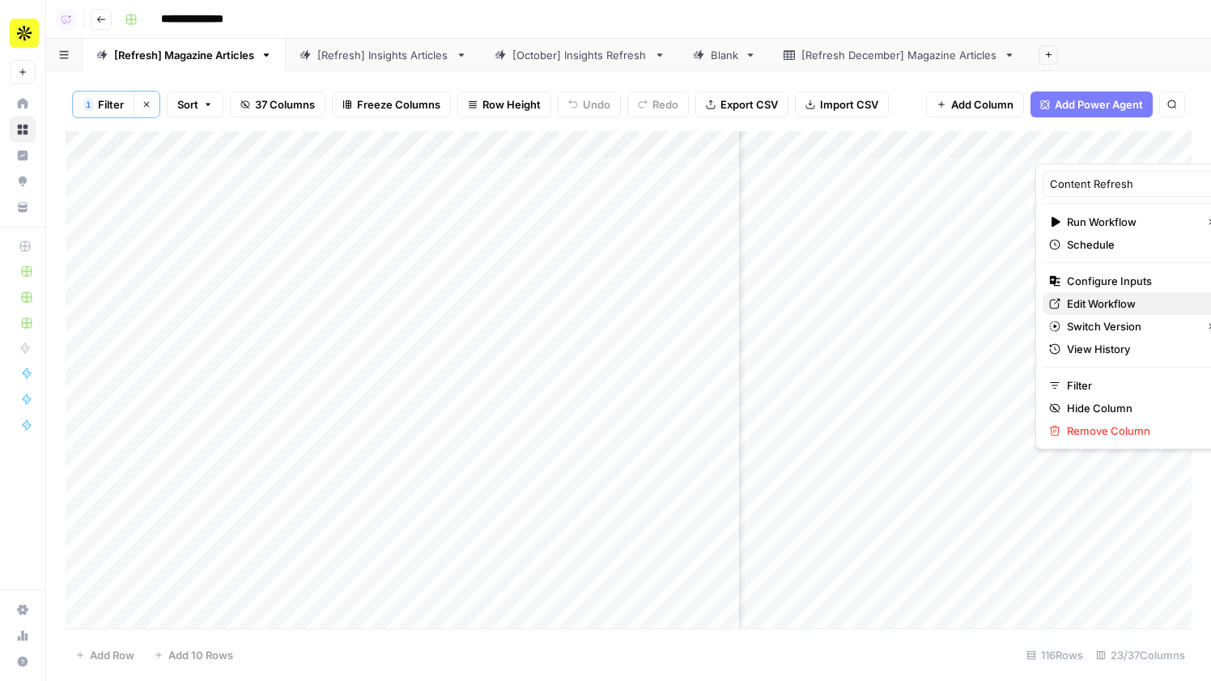
click at [1103, 307] on span "Edit Workflow" at bounding box center [1138, 304] width 142 height 16
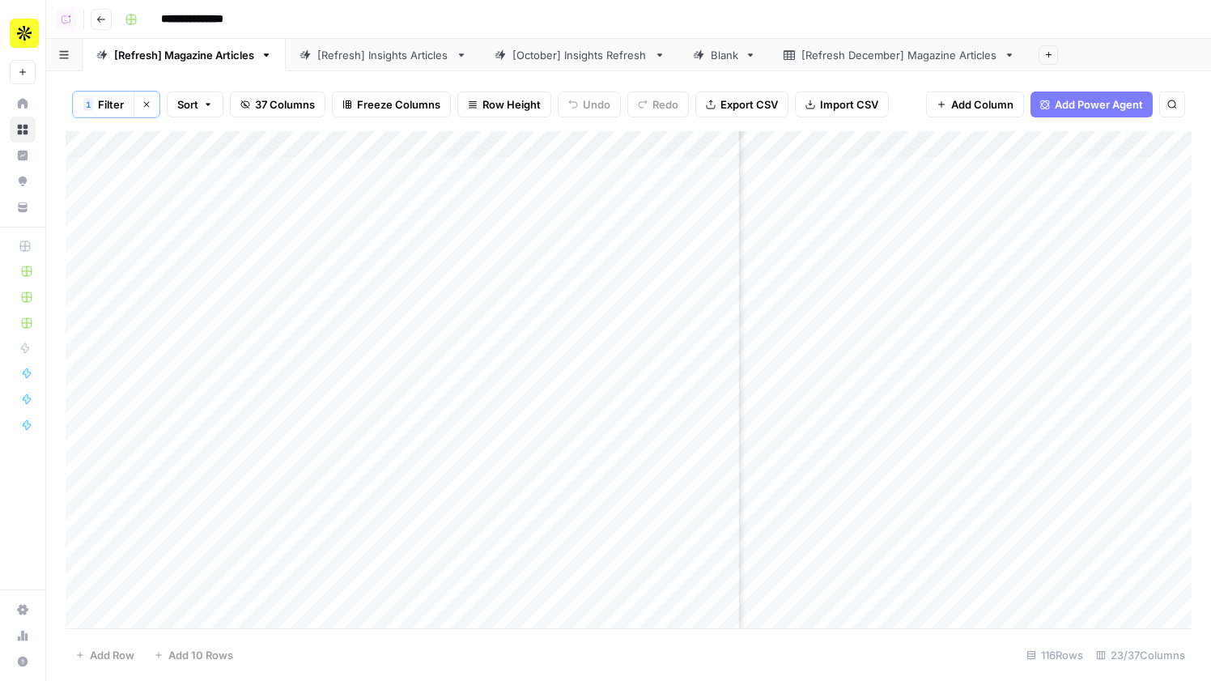
click at [1152, 145] on div "Add Column" at bounding box center [629, 379] width 1126 height 497
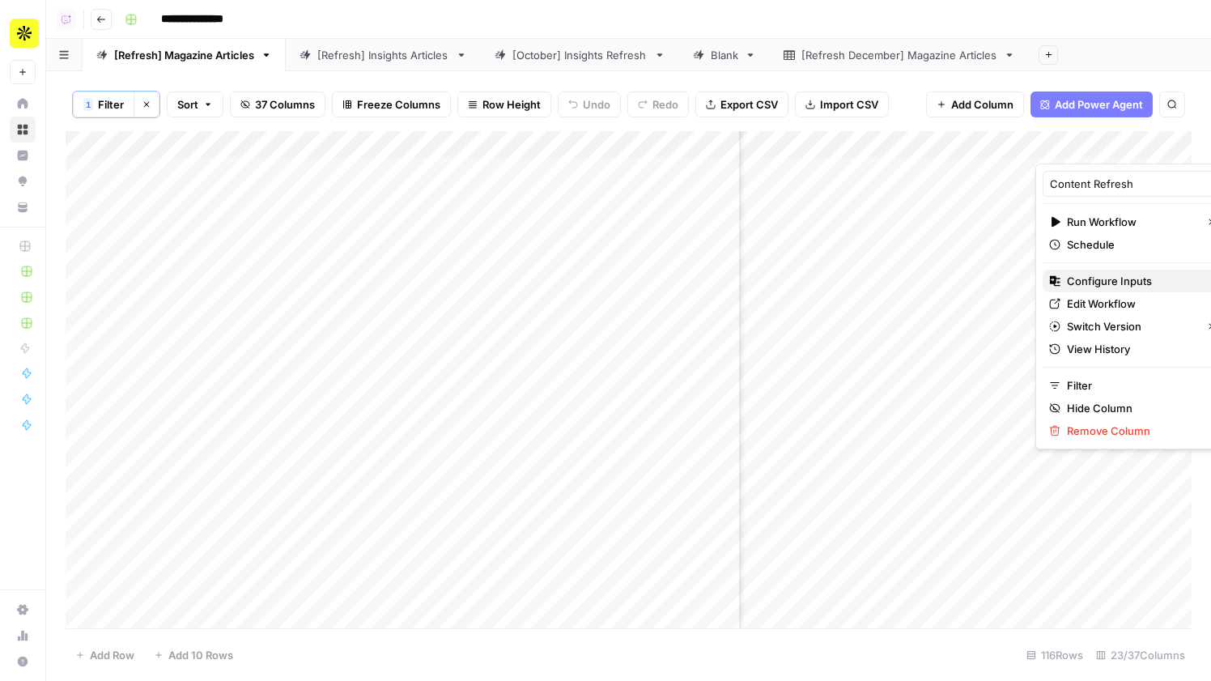
click at [1119, 276] on span "Configure Inputs" at bounding box center [1138, 281] width 142 height 16
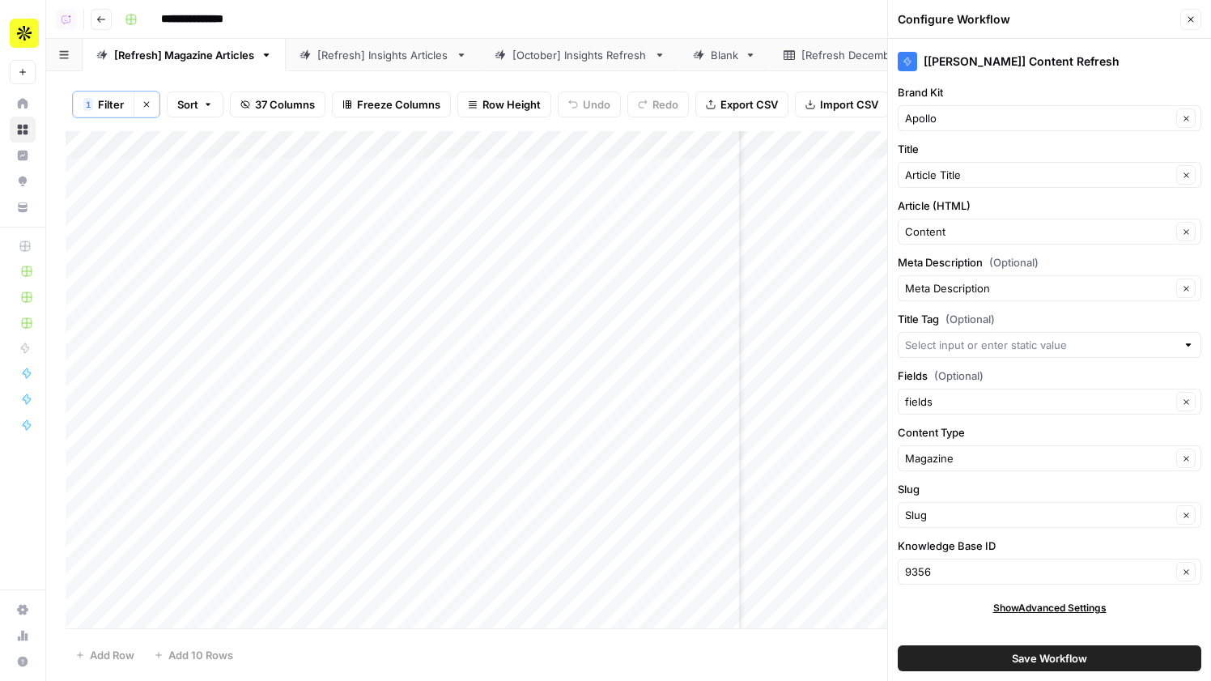
scroll to position [2, 0]
click at [1198, 19] on button "Close" at bounding box center [1191, 19] width 21 height 21
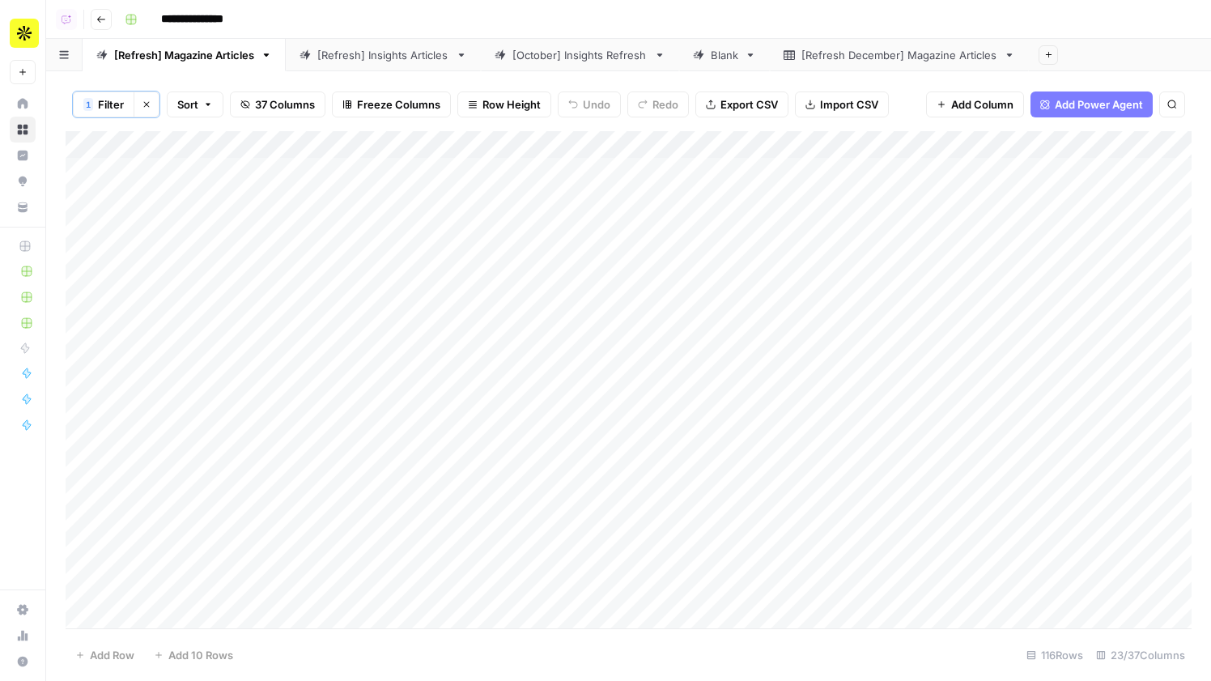
click at [867, 61] on div "[Refresh December] Magazine Articles" at bounding box center [900, 55] width 196 height 16
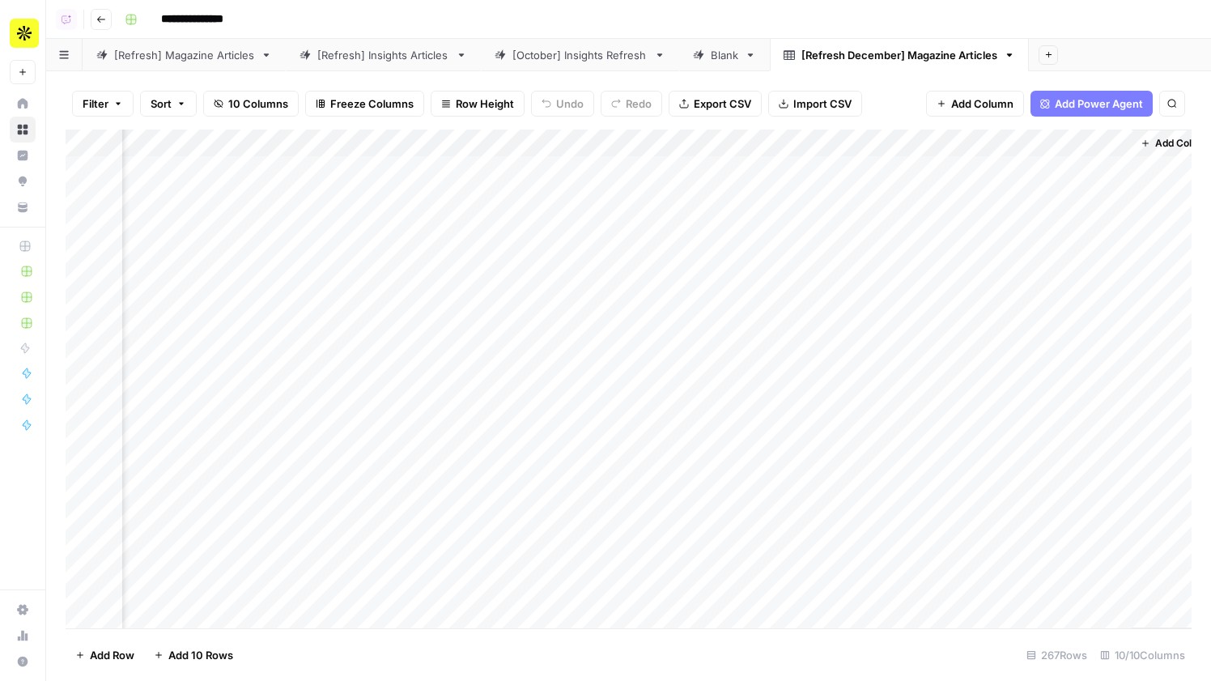
scroll to position [0, 1266]
click at [1150, 133] on button "Add Column" at bounding box center [1147, 143] width 84 height 21
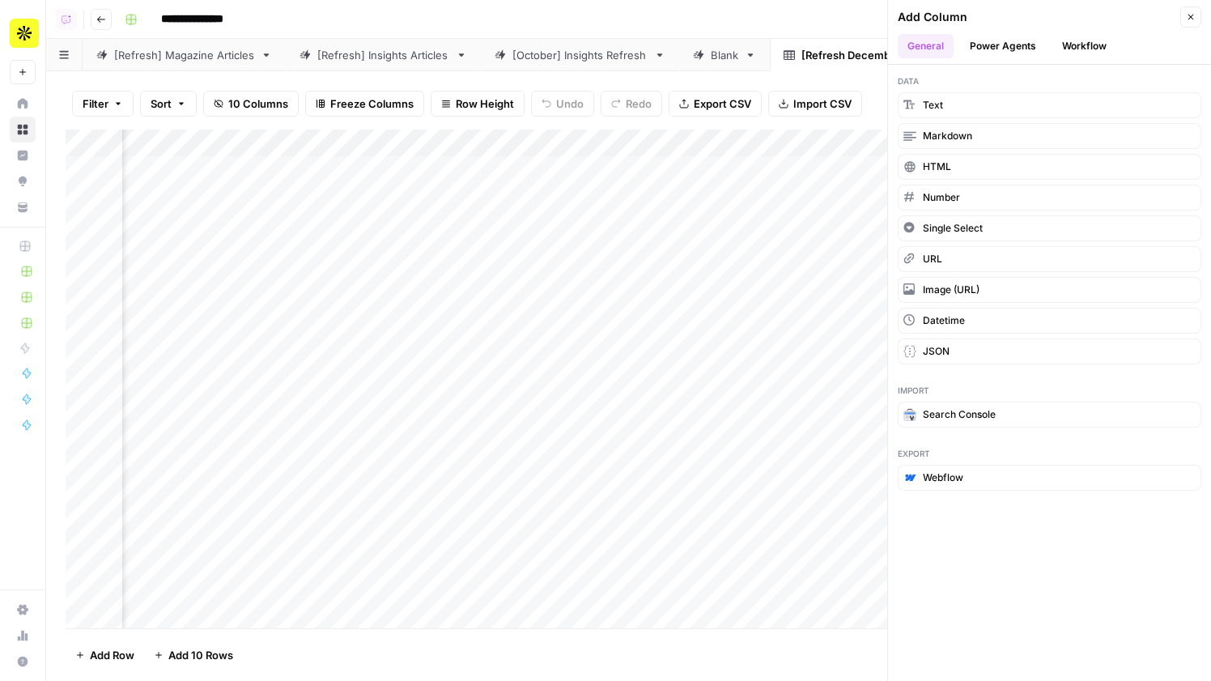
click at [1093, 52] on button "Workflow" at bounding box center [1085, 46] width 64 height 24
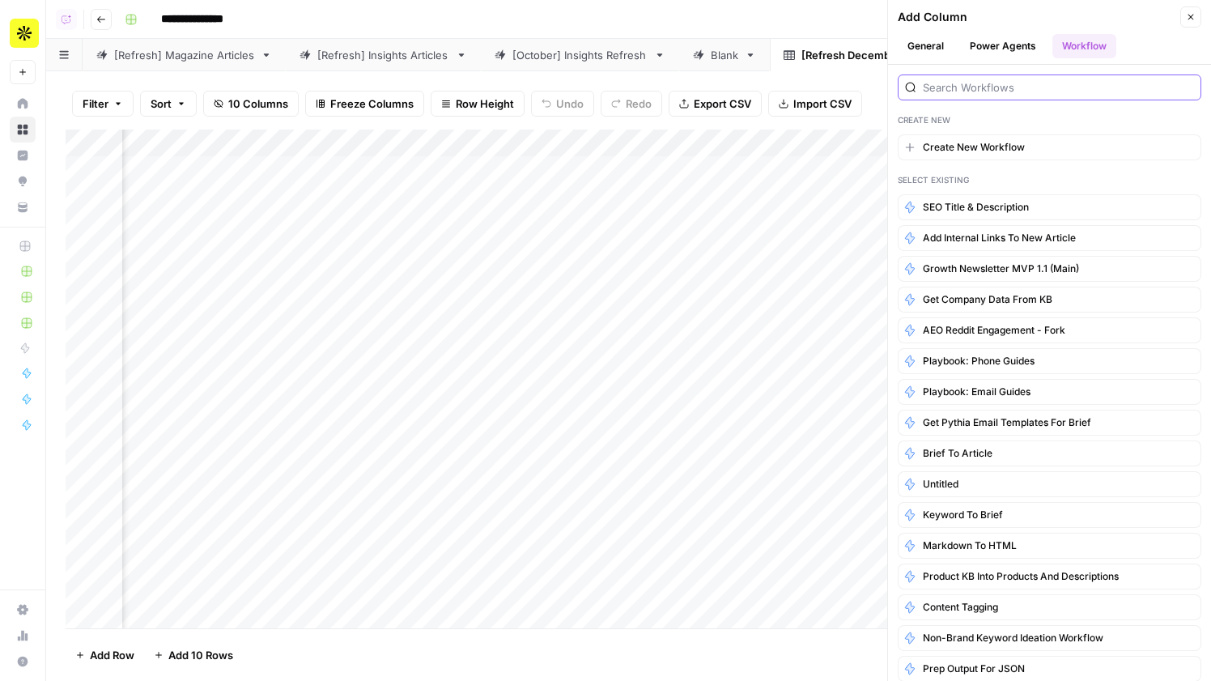
click at [1037, 86] on input "search" at bounding box center [1058, 87] width 271 height 16
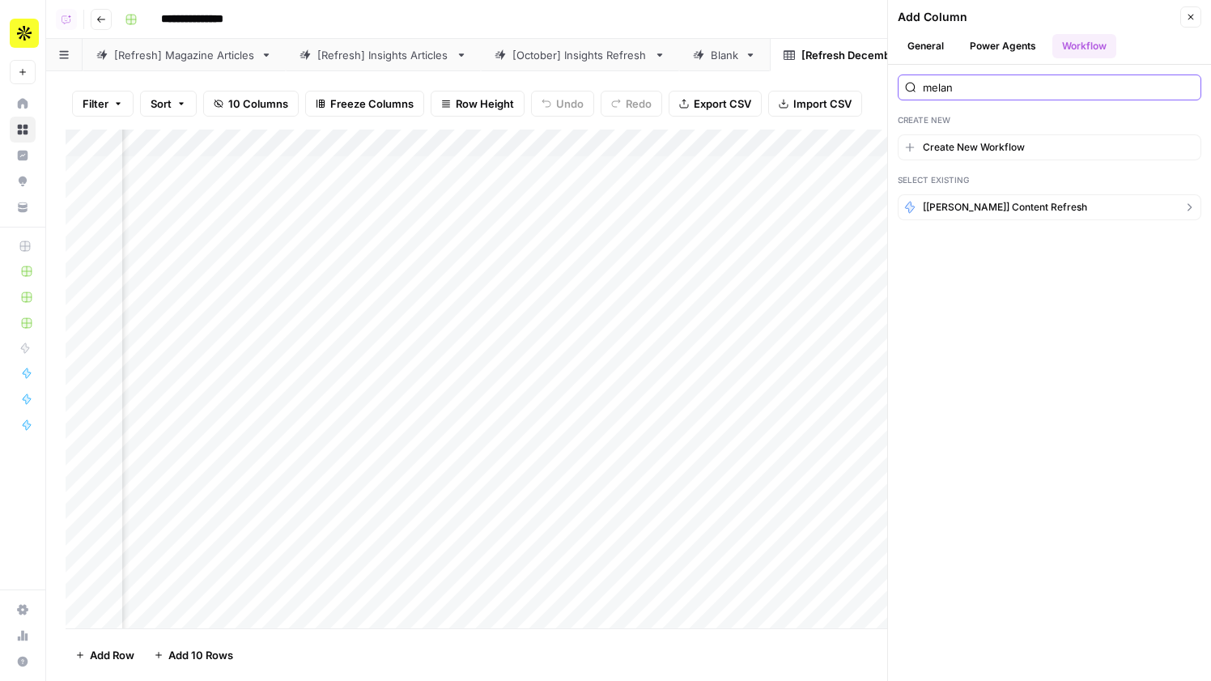
type input "melan"
click at [961, 198] on button "[Melanie] Content Refresh" at bounding box center [1050, 207] width 304 height 26
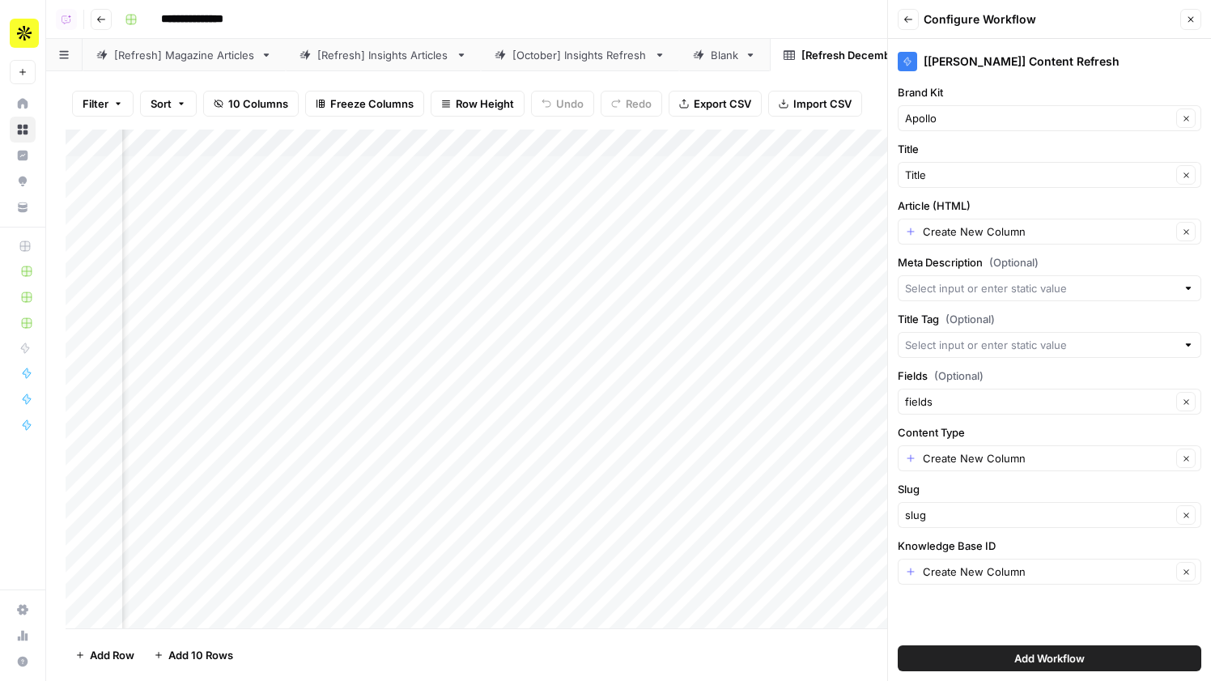
click at [1042, 243] on div "Create New Column Clear" at bounding box center [1050, 232] width 304 height 26
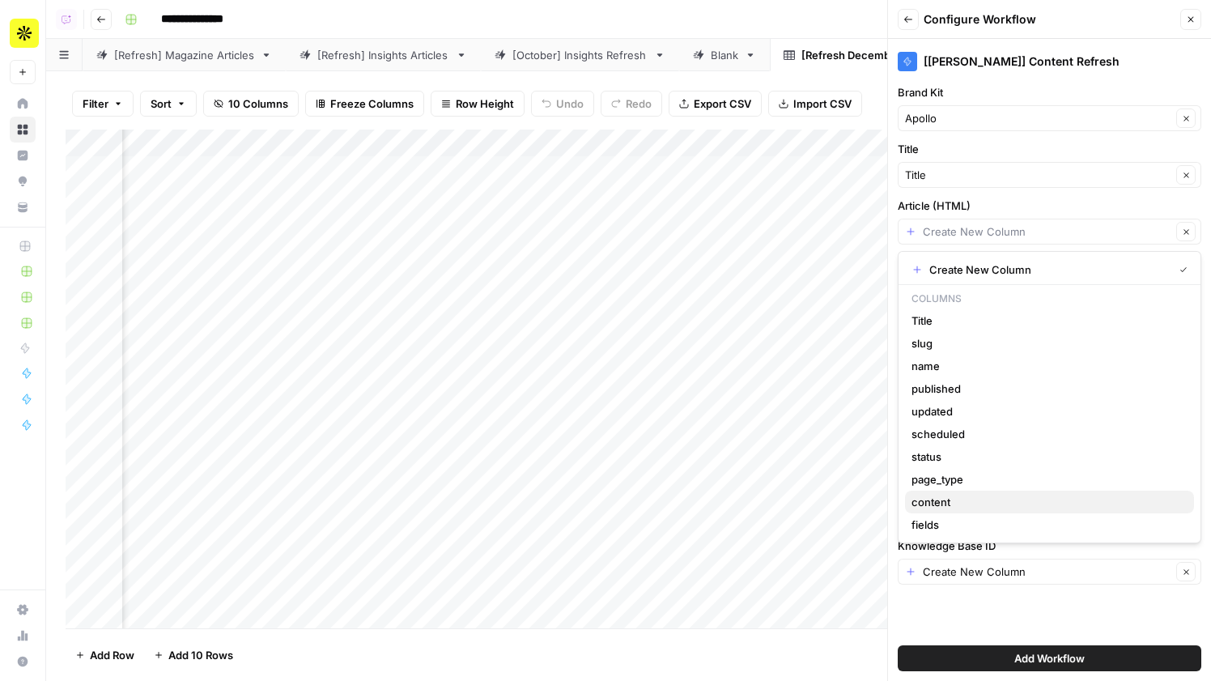
click at [986, 503] on span "content" at bounding box center [1047, 502] width 270 height 16
type input "content"
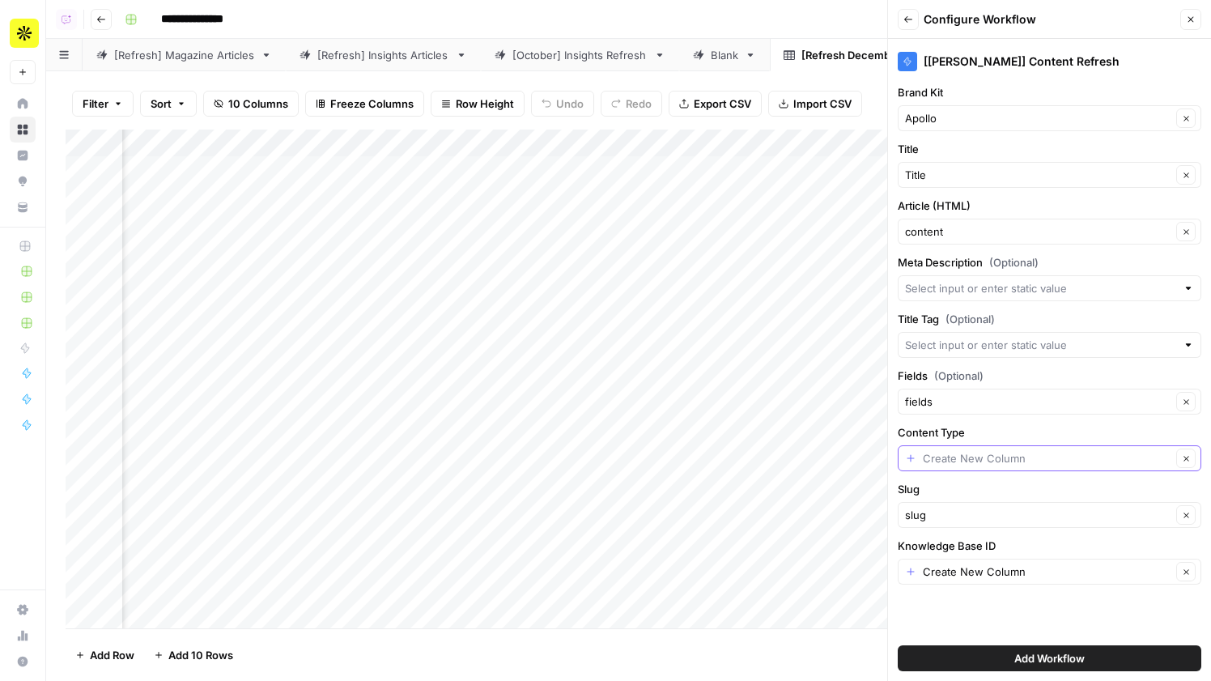
click at [992, 450] on input "Content Type" at bounding box center [1047, 458] width 249 height 16
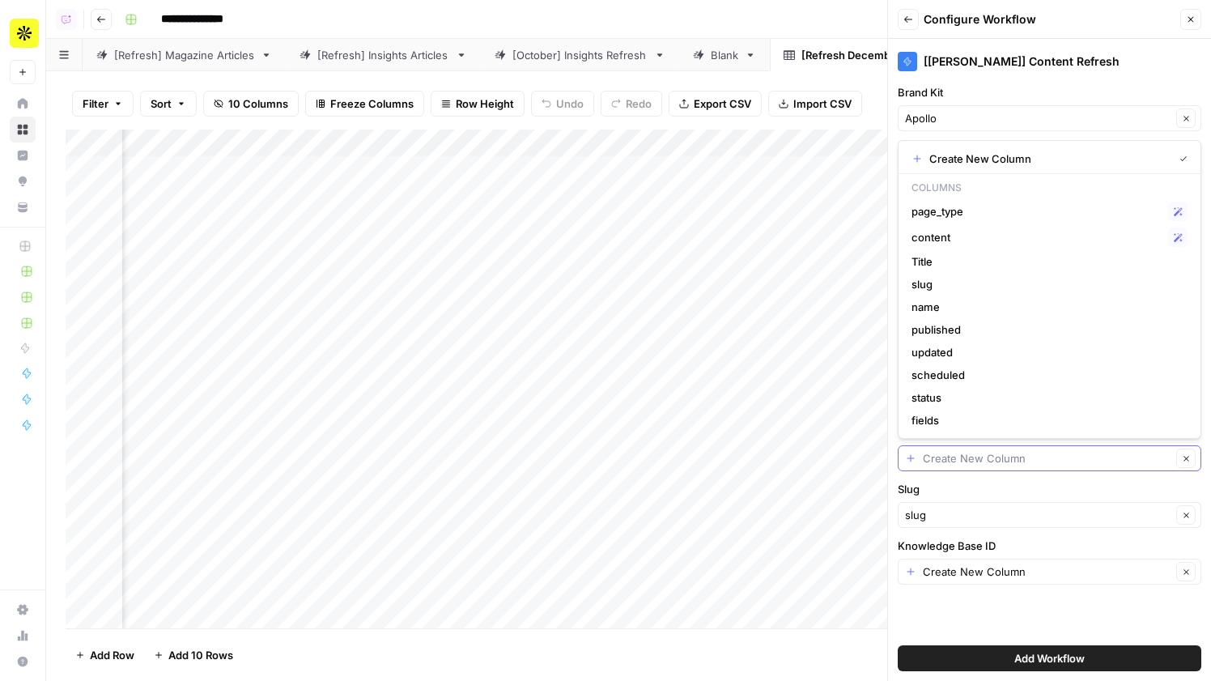
click at [992, 451] on input "Content Type" at bounding box center [1047, 458] width 249 height 16
type input "Create New Column"
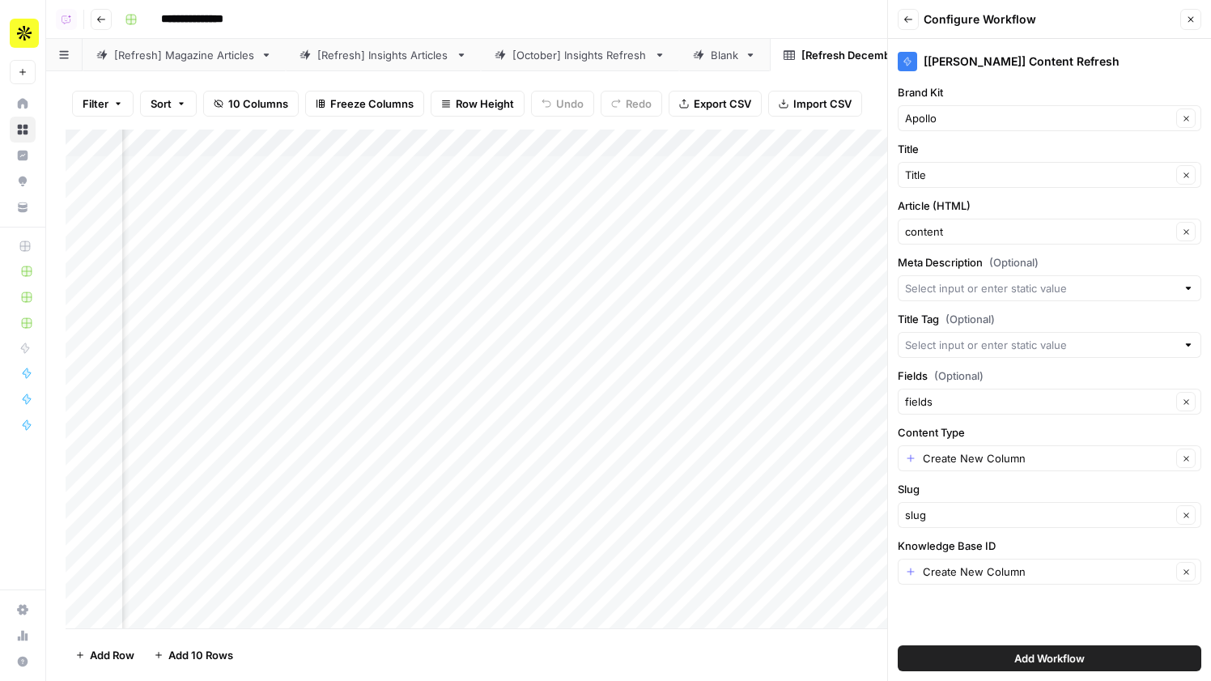
click at [1185, 24] on button "Close" at bounding box center [1191, 19] width 21 height 21
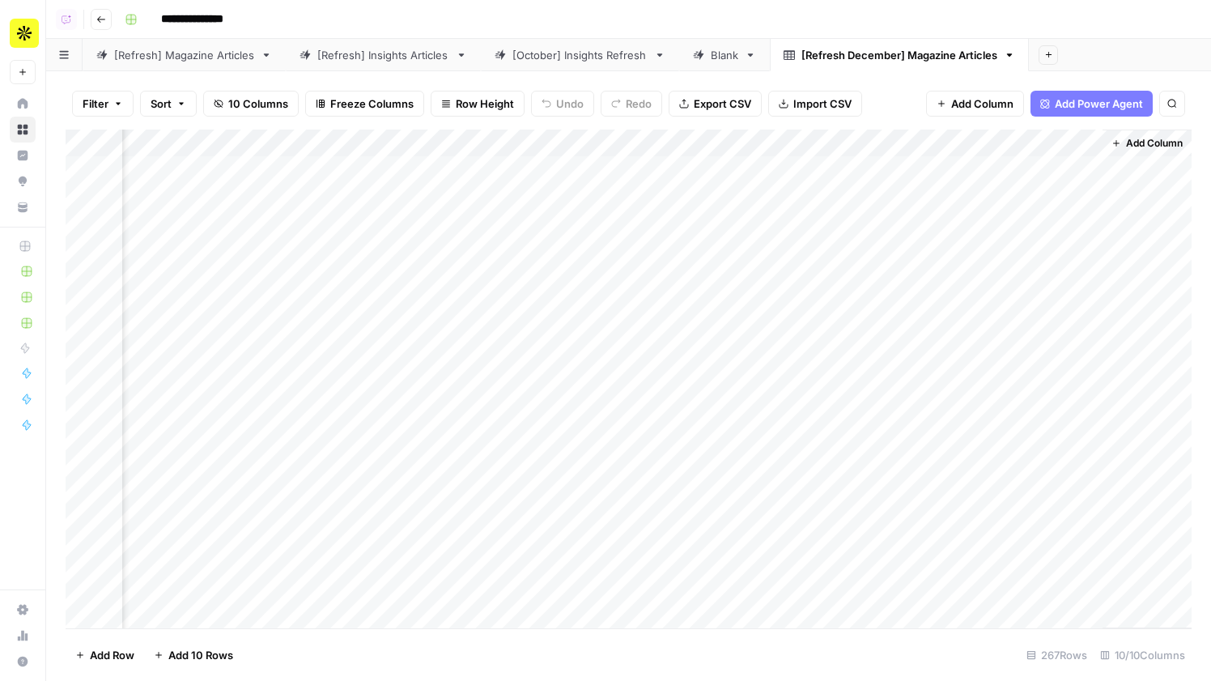
click at [1159, 142] on span "Add Column" at bounding box center [1154, 143] width 57 height 15
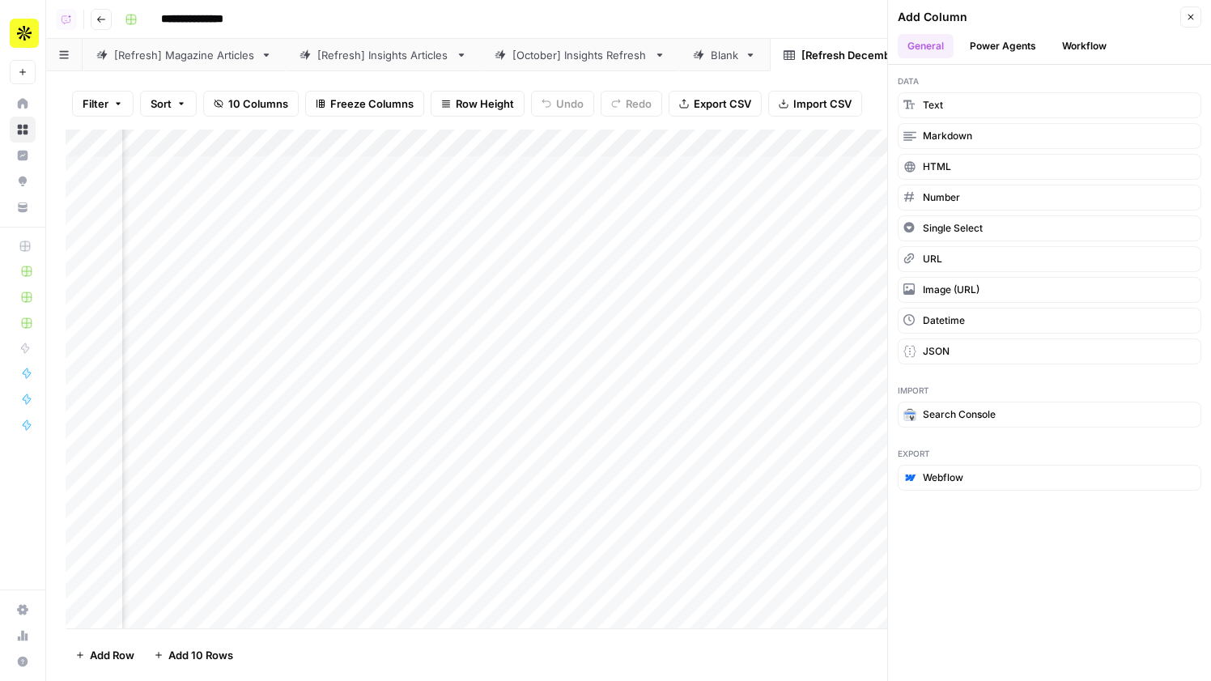
click at [1070, 23] on div "Add Column" at bounding box center [1037, 17] width 278 height 16
click at [1070, 36] on button "Workflow" at bounding box center [1085, 46] width 64 height 24
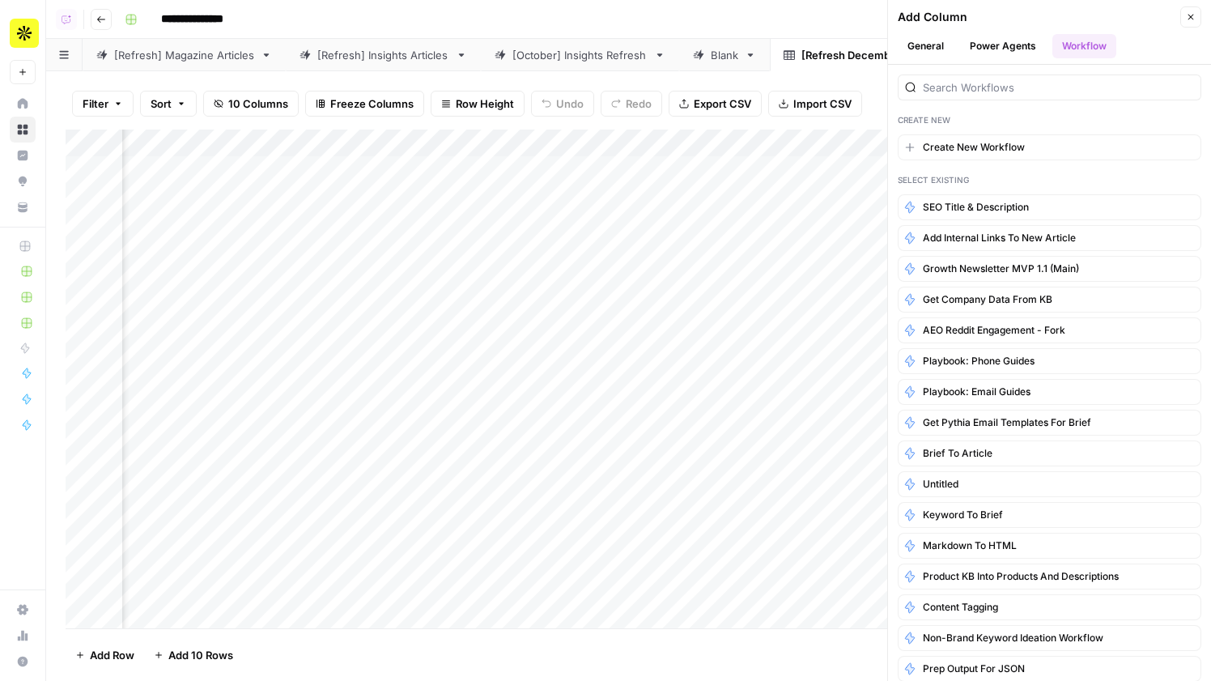
click at [1012, 79] on div at bounding box center [1050, 87] width 304 height 26
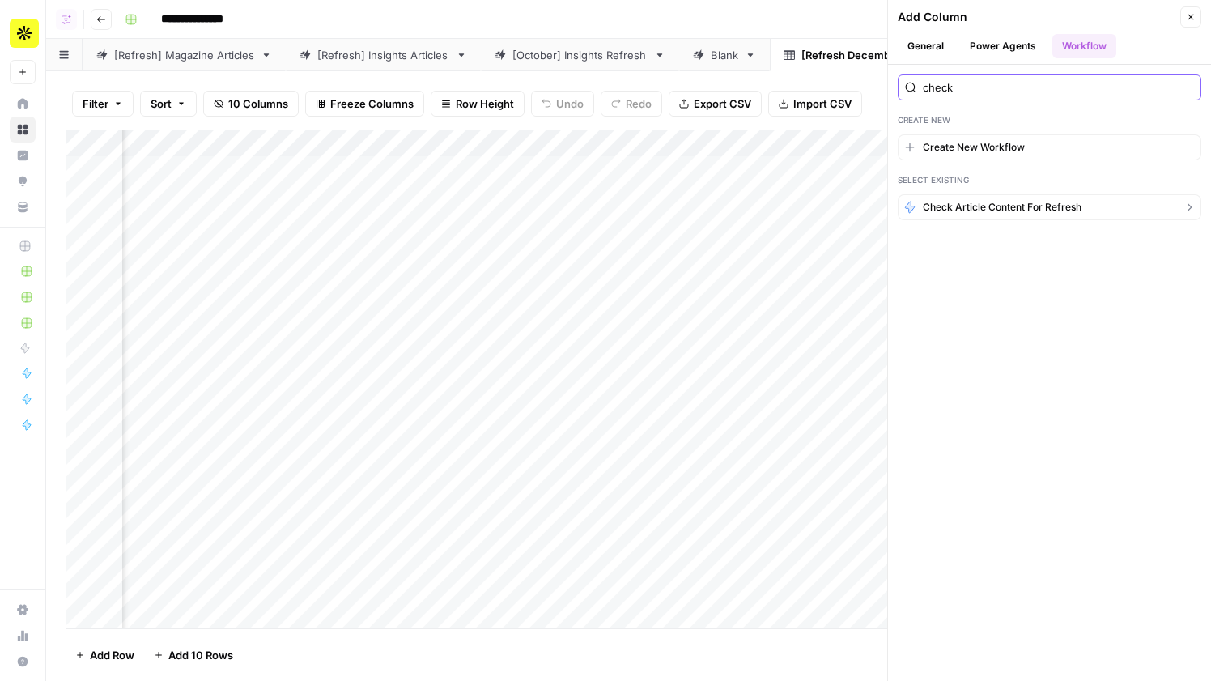
type input "check"
click at [975, 199] on button "Check Article Content for Refresh" at bounding box center [1050, 207] width 304 height 26
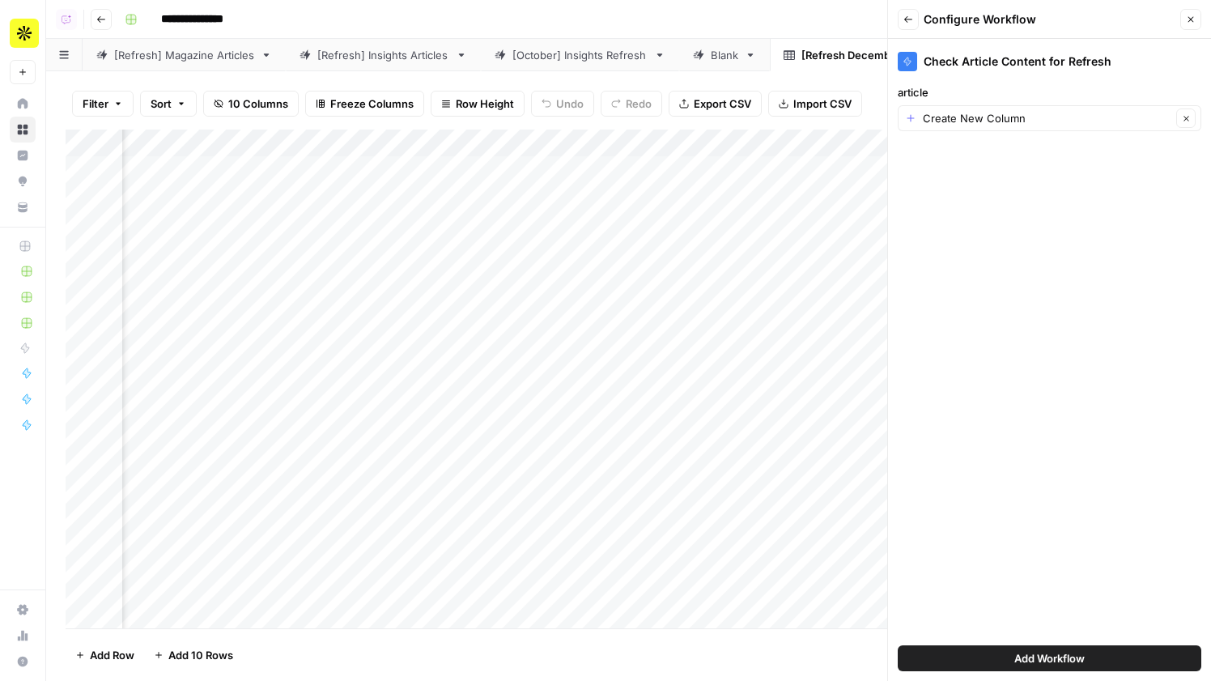
click at [996, 155] on div "Check Article Content for Refresh article Create New Column Clear Add Workflow" at bounding box center [1049, 360] width 323 height 642
click at [1005, 132] on div "Check Article Content for Refresh article Create New Column Clear Add Workflow" at bounding box center [1049, 360] width 323 height 642
click at [1010, 114] on input "article" at bounding box center [1047, 118] width 249 height 16
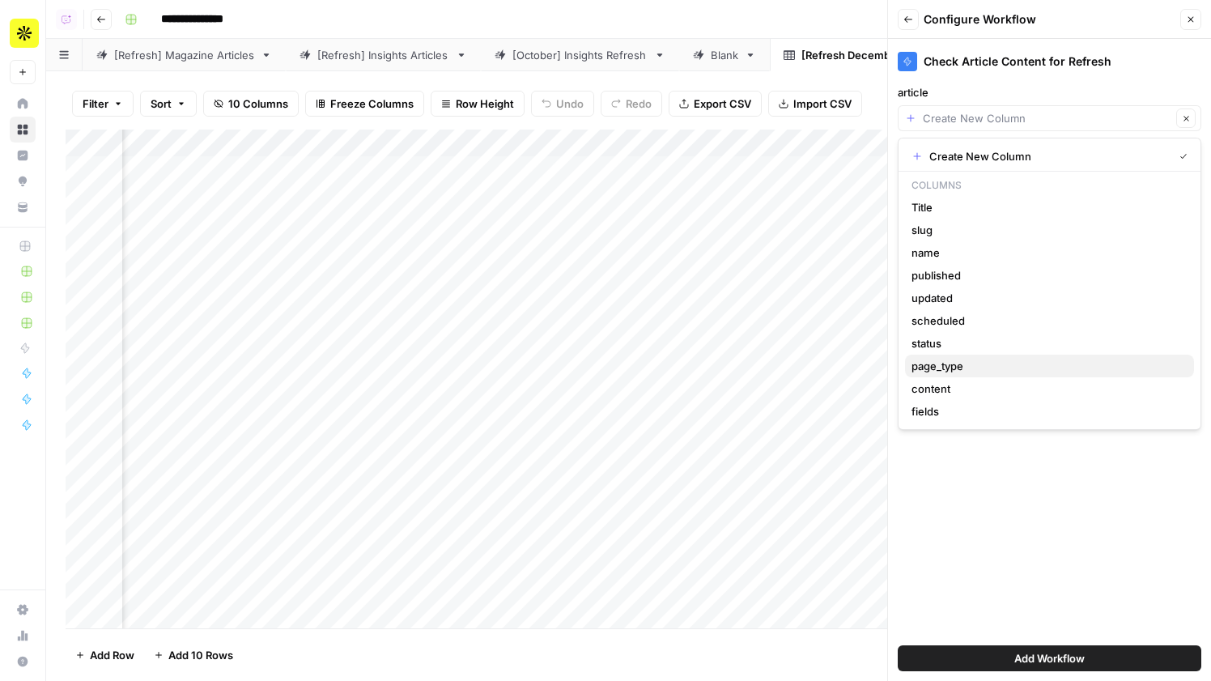
click at [955, 377] on button "page_type" at bounding box center [1049, 366] width 289 height 23
type input "page_type"
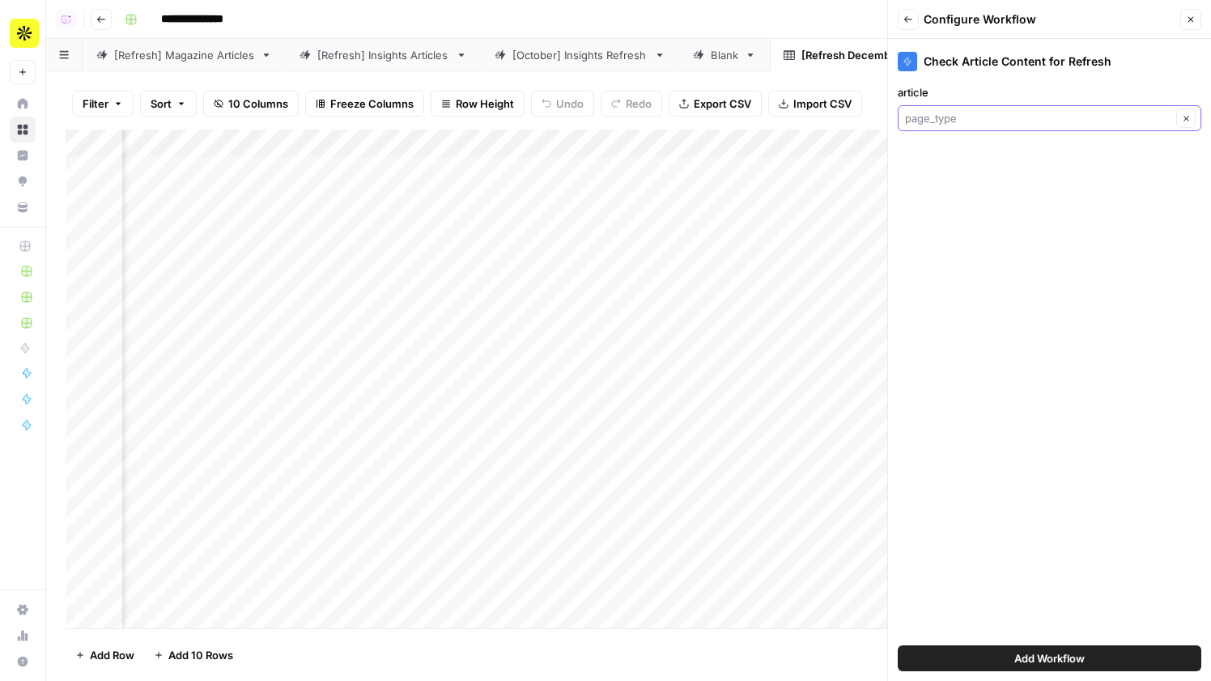
click at [1019, 114] on input "article" at bounding box center [1038, 118] width 266 height 16
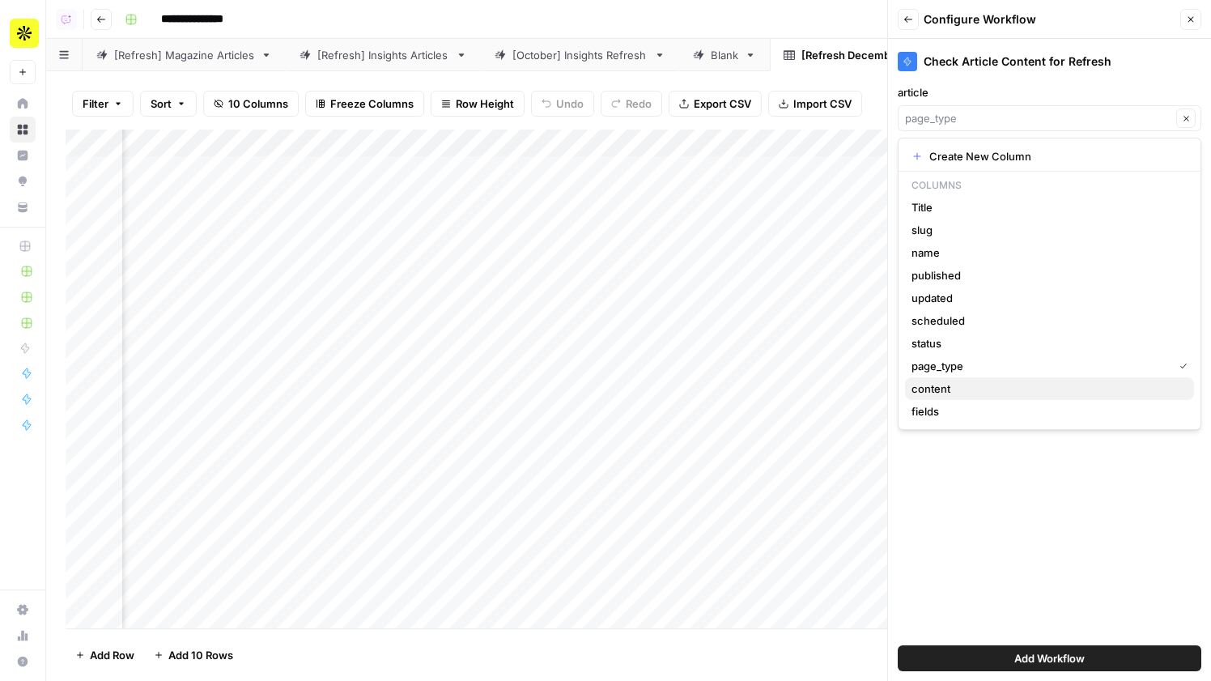
click at [989, 394] on span "content" at bounding box center [1047, 389] width 270 height 16
type input "content"
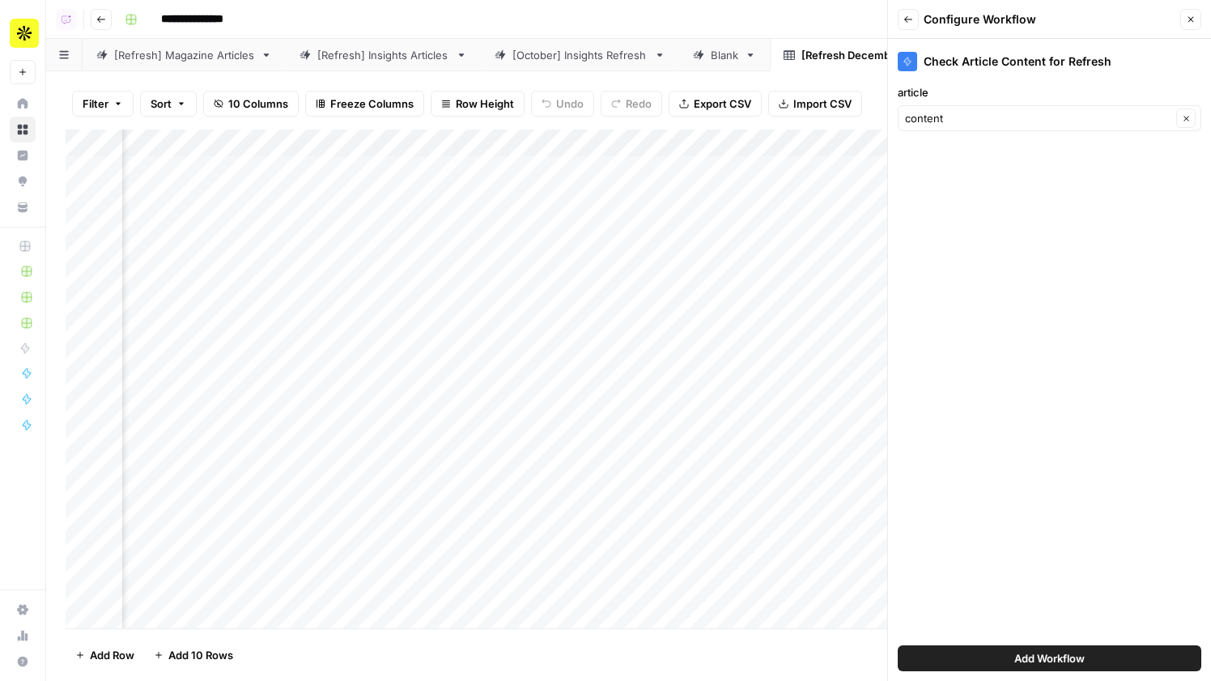
click at [1039, 657] on span "Add Workflow" at bounding box center [1050, 658] width 70 height 16
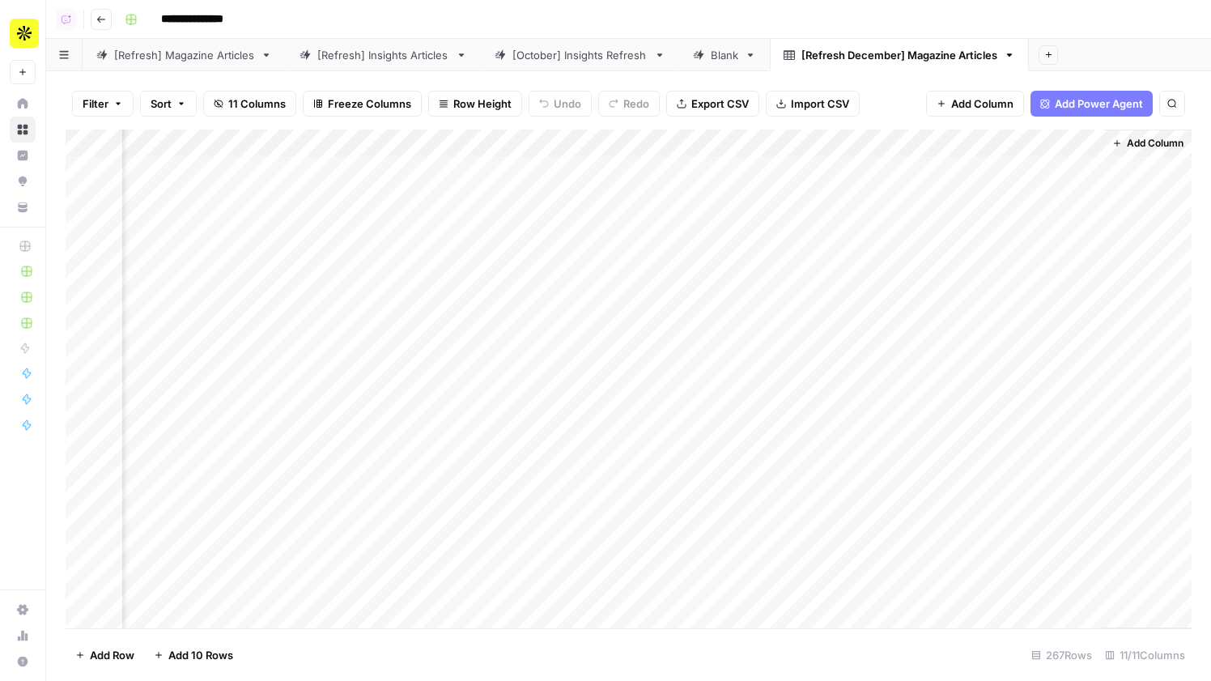
scroll to position [0, 1511]
click at [1070, 142] on div "Add Column" at bounding box center [629, 379] width 1126 height 499
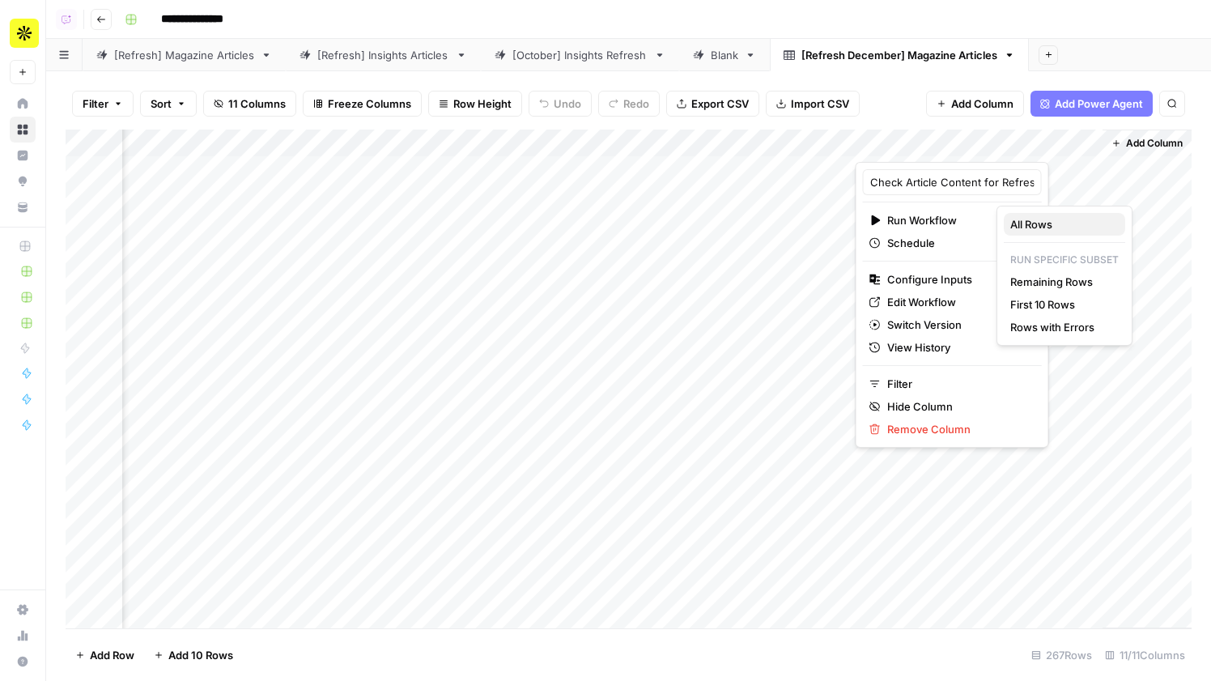
click at [1073, 232] on button "All Rows" at bounding box center [1064, 224] width 121 height 23
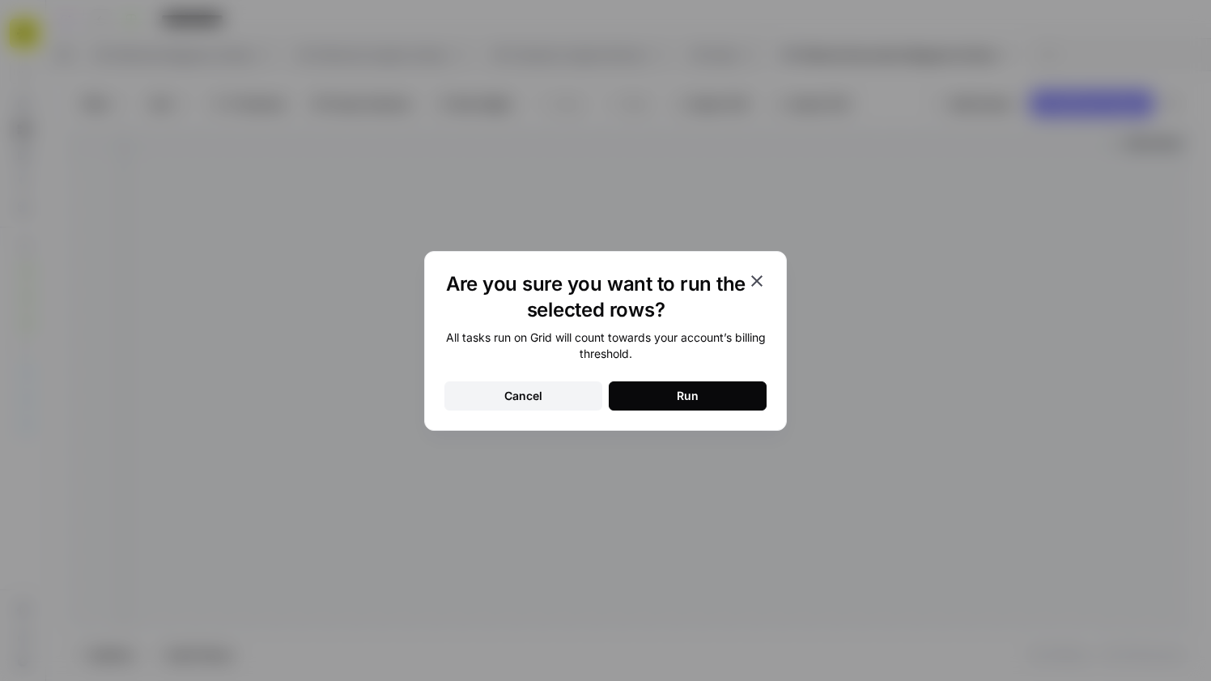
click at [763, 279] on icon "button" at bounding box center [756, 280] width 19 height 19
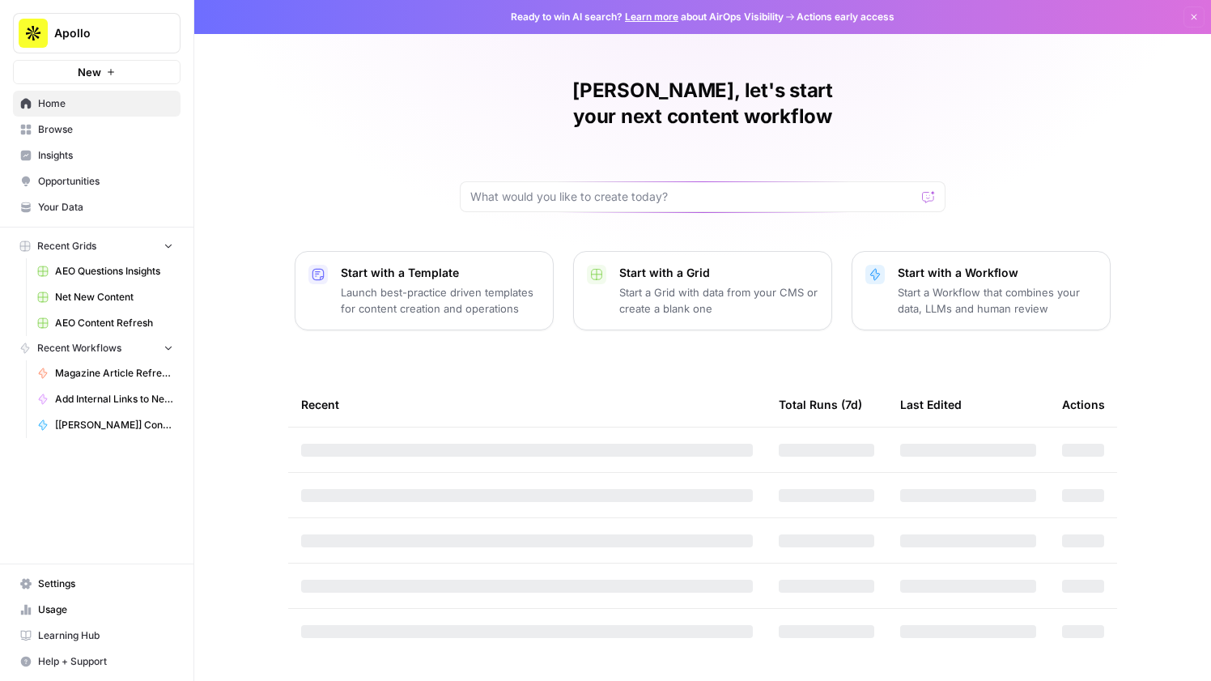
click at [78, 44] on button "Apollo" at bounding box center [97, 33] width 168 height 40
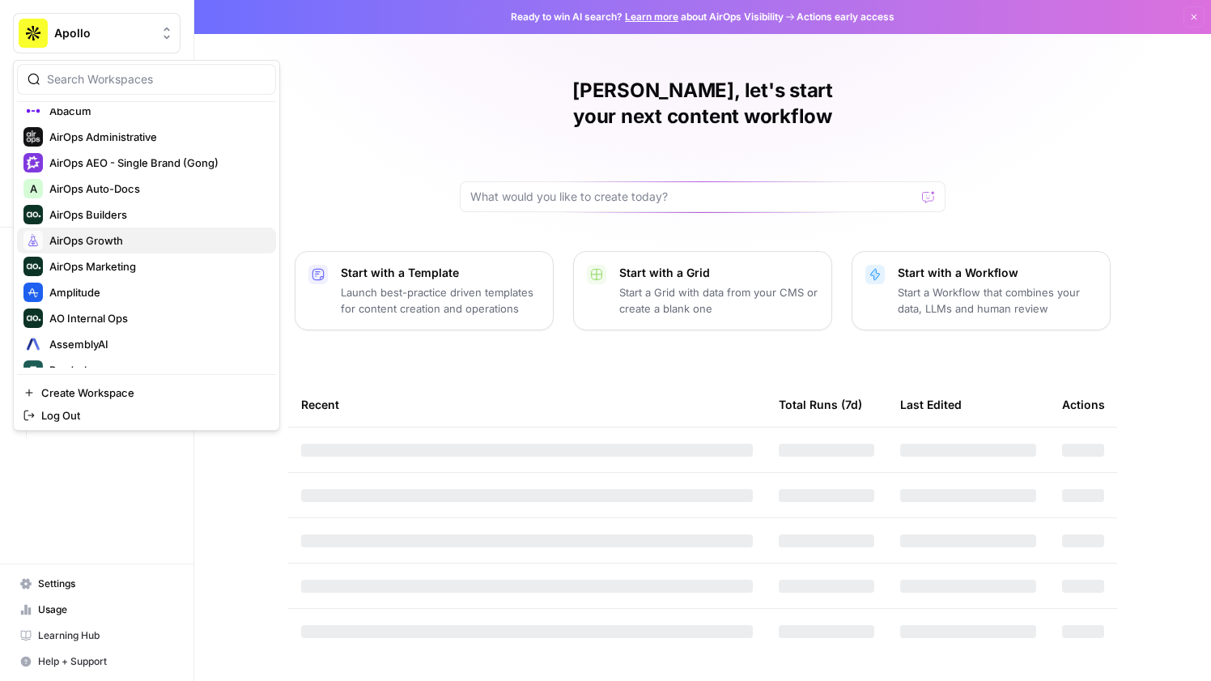
scroll to position [64, 0]
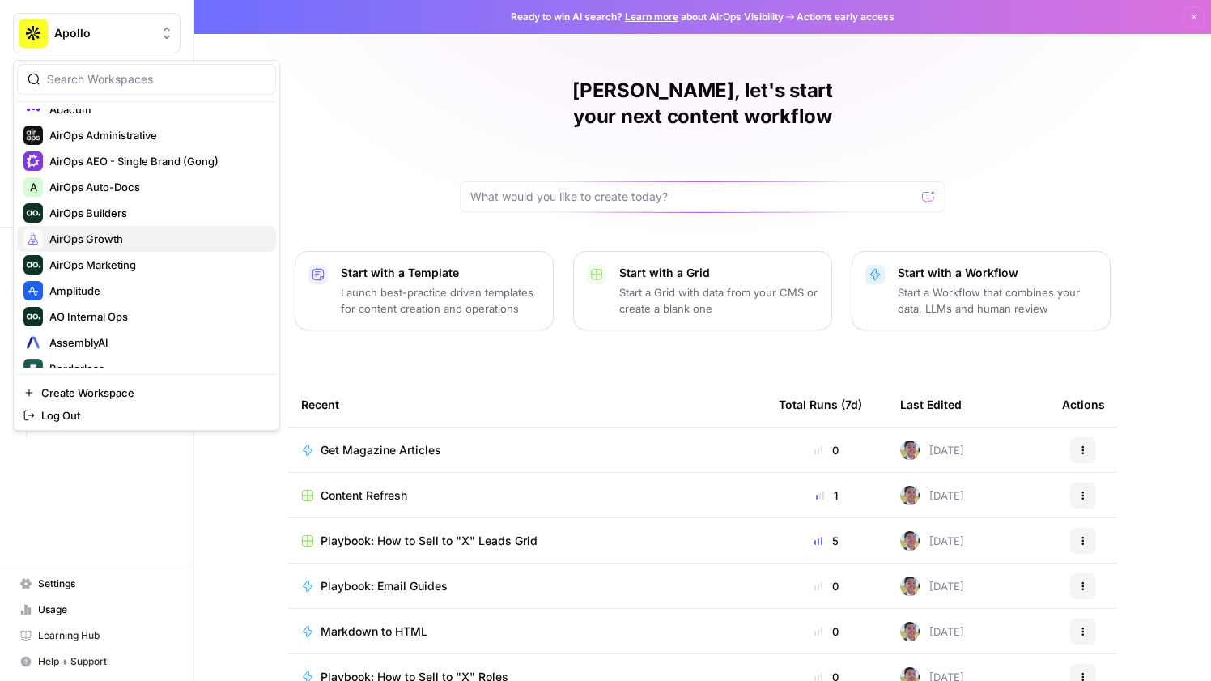
click at [158, 235] on span "AirOps Growth" at bounding box center [156, 239] width 214 height 16
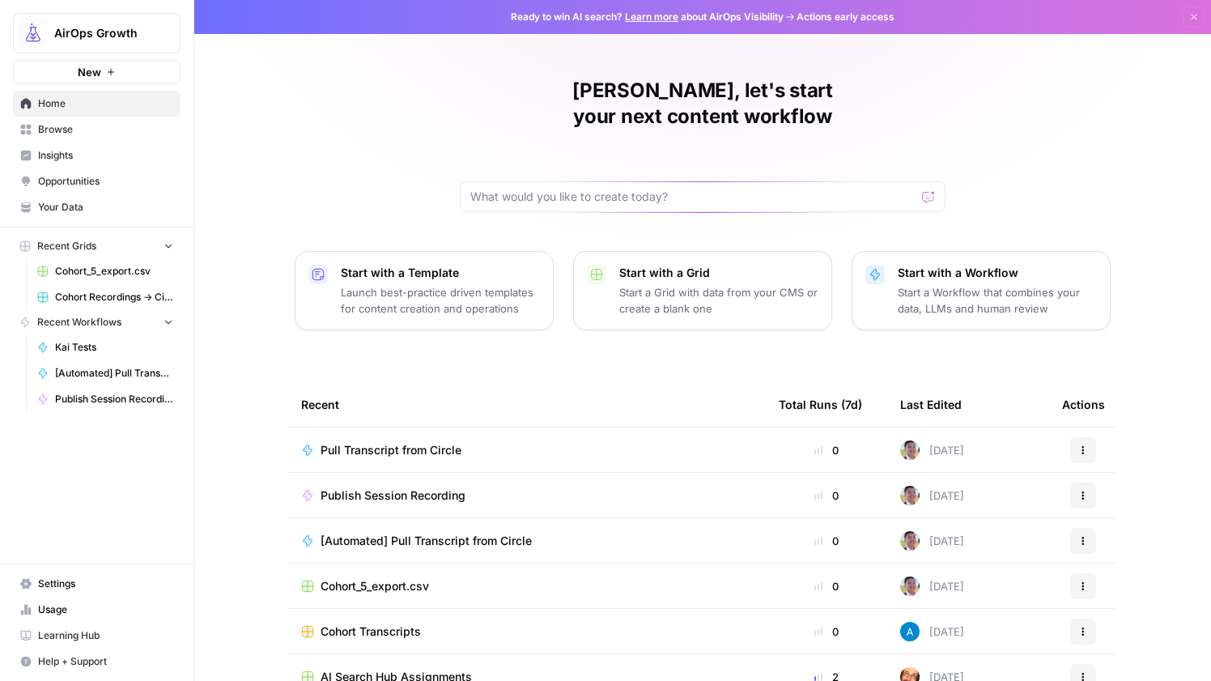
click at [443, 442] on span "Pull Transcript from Circle" at bounding box center [391, 450] width 141 height 16
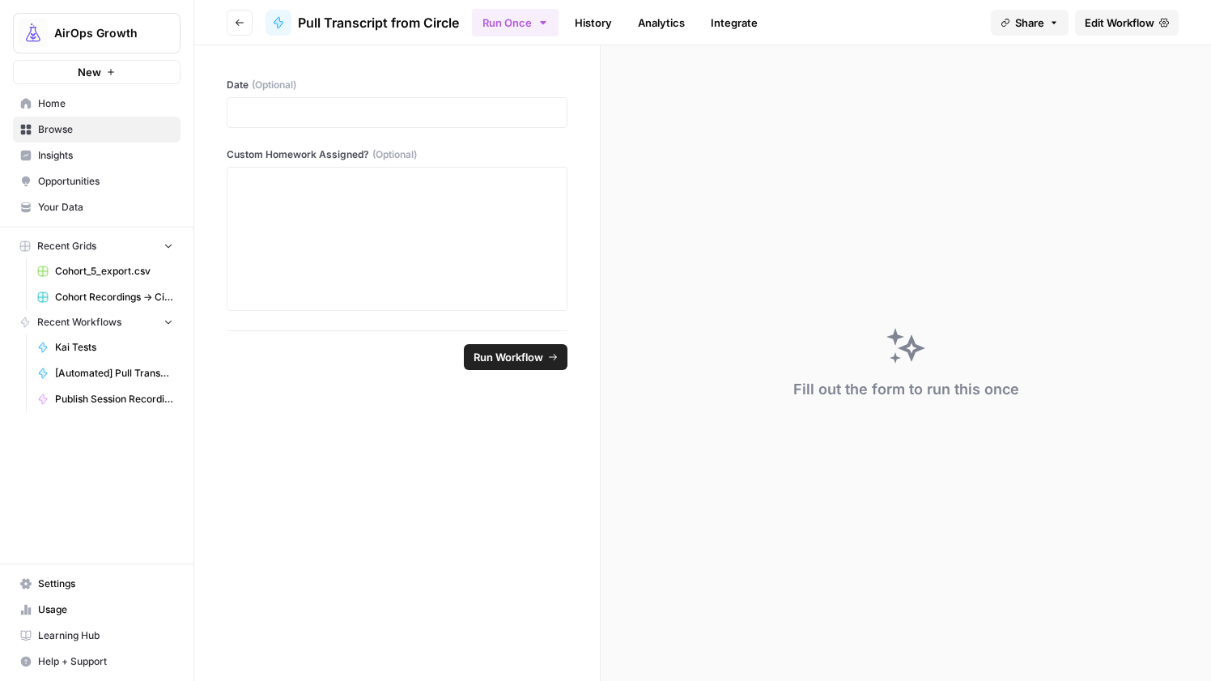
click at [1099, 11] on link "Edit Workflow" at bounding box center [1127, 23] width 104 height 26
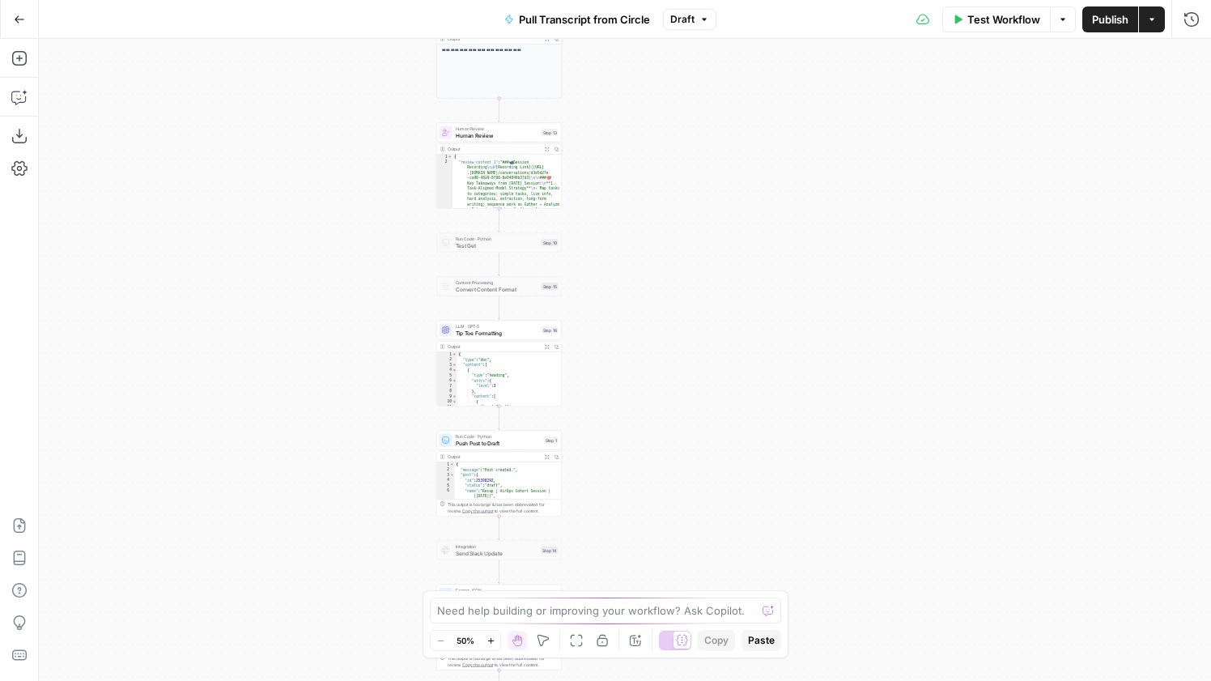
click at [531, 448] on div "Run Code · Python Push Post to Draft Step 1" at bounding box center [499, 440] width 126 height 19
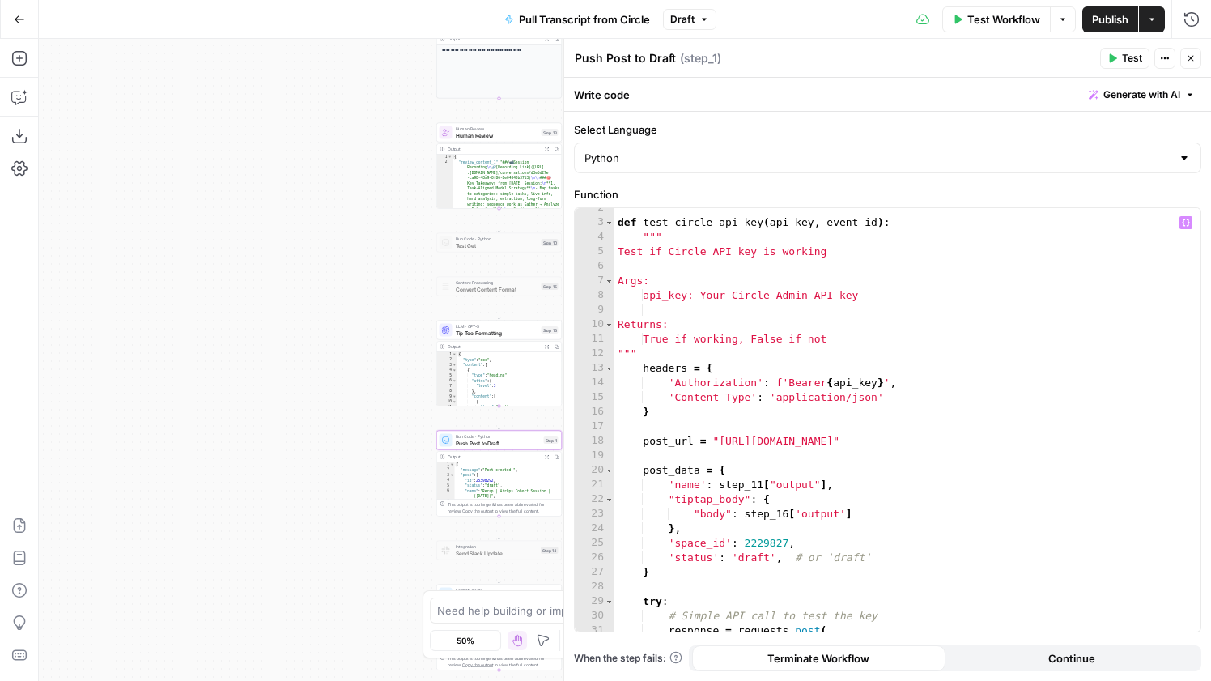
scroll to position [45, 0]
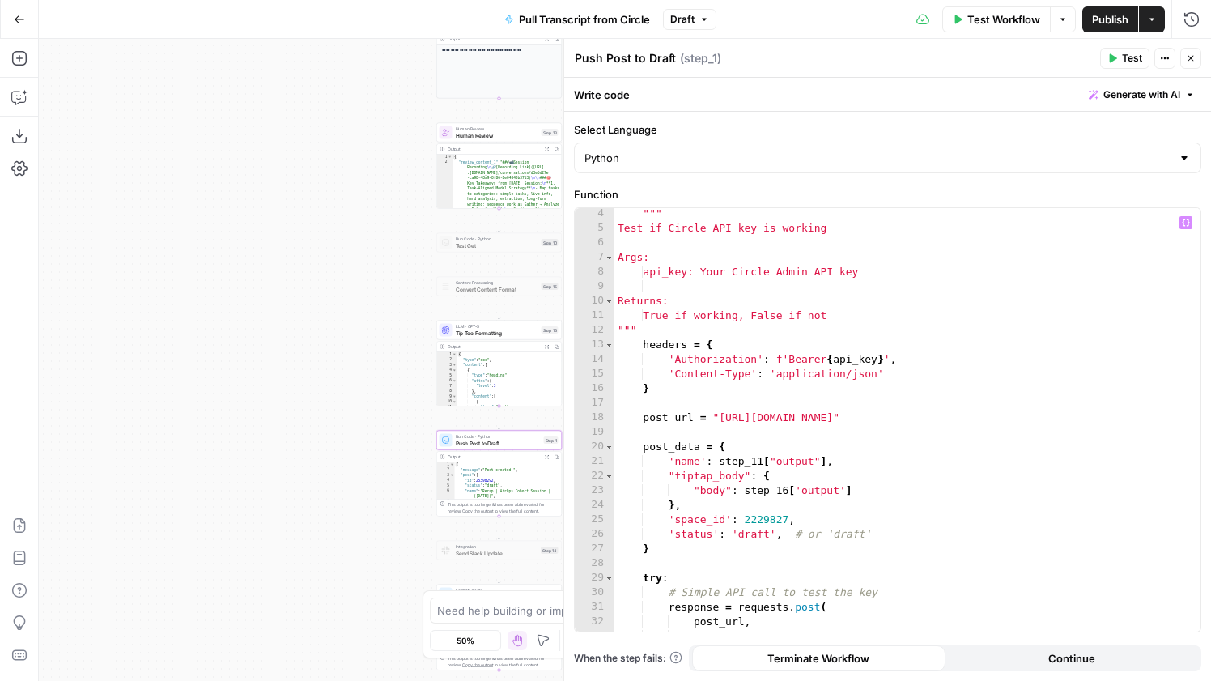
type textarea "**********"
click at [891, 529] on div """" Test if Circle API key is working Args: api_key: Your Circle Admin API key …" at bounding box center [908, 432] width 586 height 453
paste textarea "**"
click at [644, 565] on div """" Test if Circle API key is working Args: api_key: Your Circle Admin API key …" at bounding box center [908, 432] width 586 height 453
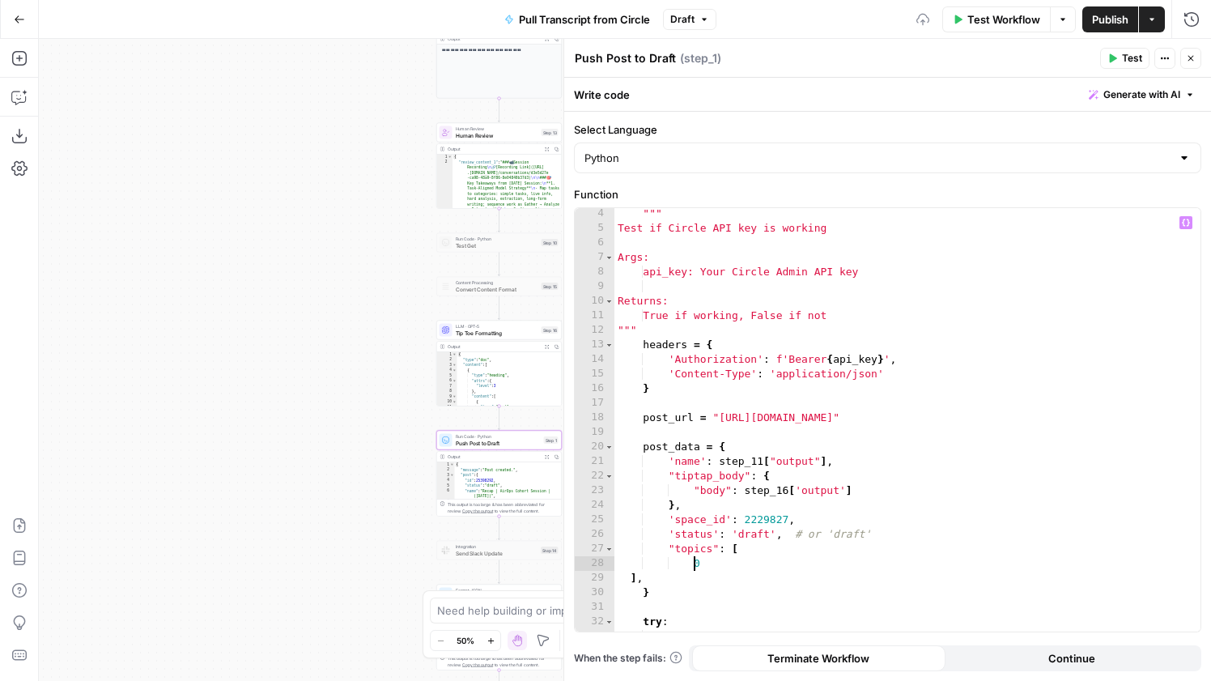
click at [628, 580] on div """" Test if Circle API key is working Args: api_key: Your Circle Admin API key …" at bounding box center [908, 432] width 586 height 453
click at [702, 577] on div """" Test if Circle API key is working Args: api_key: Your Circle Admin API key …" at bounding box center [908, 432] width 586 height 453
click at [707, 564] on div """" Test if Circle API key is working Args: api_key: Your Circle Admin API key …" at bounding box center [908, 432] width 586 height 453
type textarea "*"
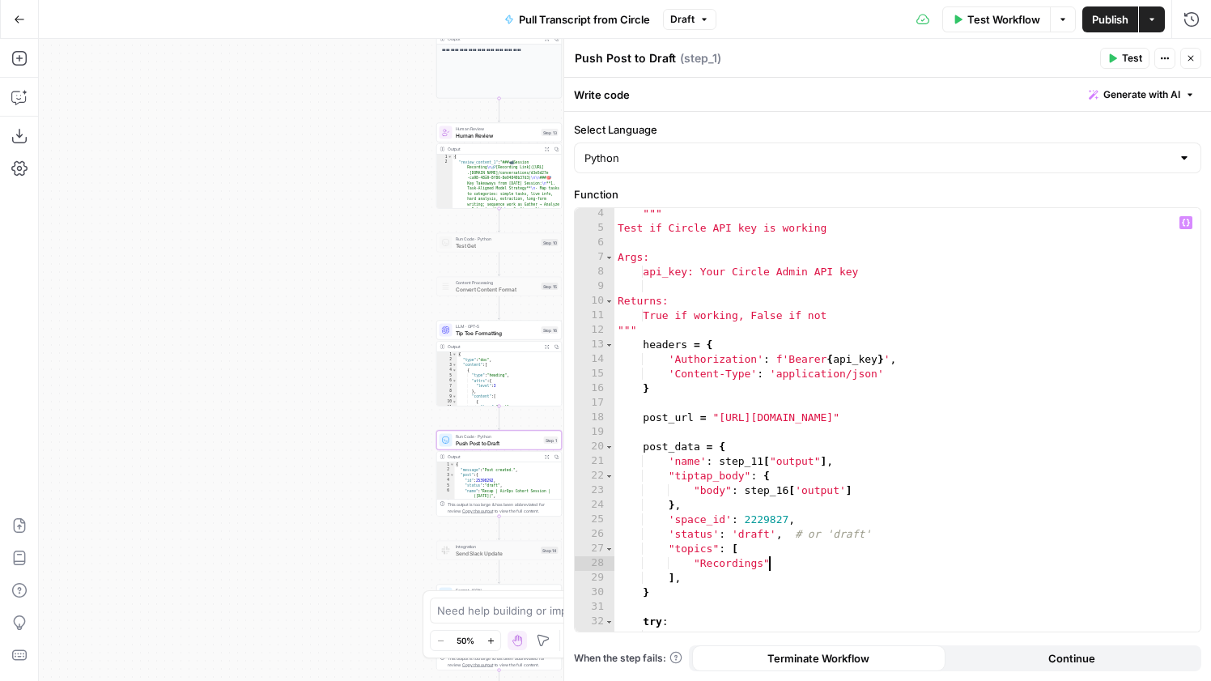
type textarea "**********"
click at [818, 580] on div """" Test if Circle API key is working Args: api_key: Your Circle Admin API key …" at bounding box center [908, 432] width 586 height 453
type textarea "********"
click at [1130, 62] on span "Test" at bounding box center [1132, 58] width 20 height 15
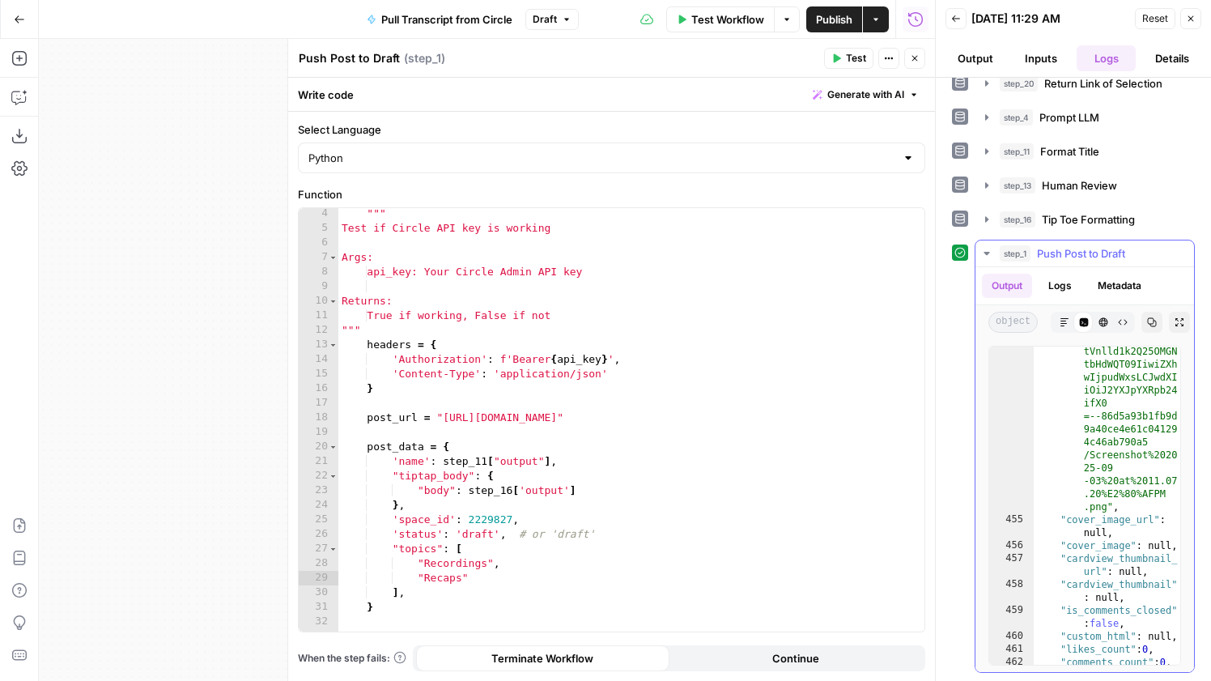
scroll to position [16122, 0]
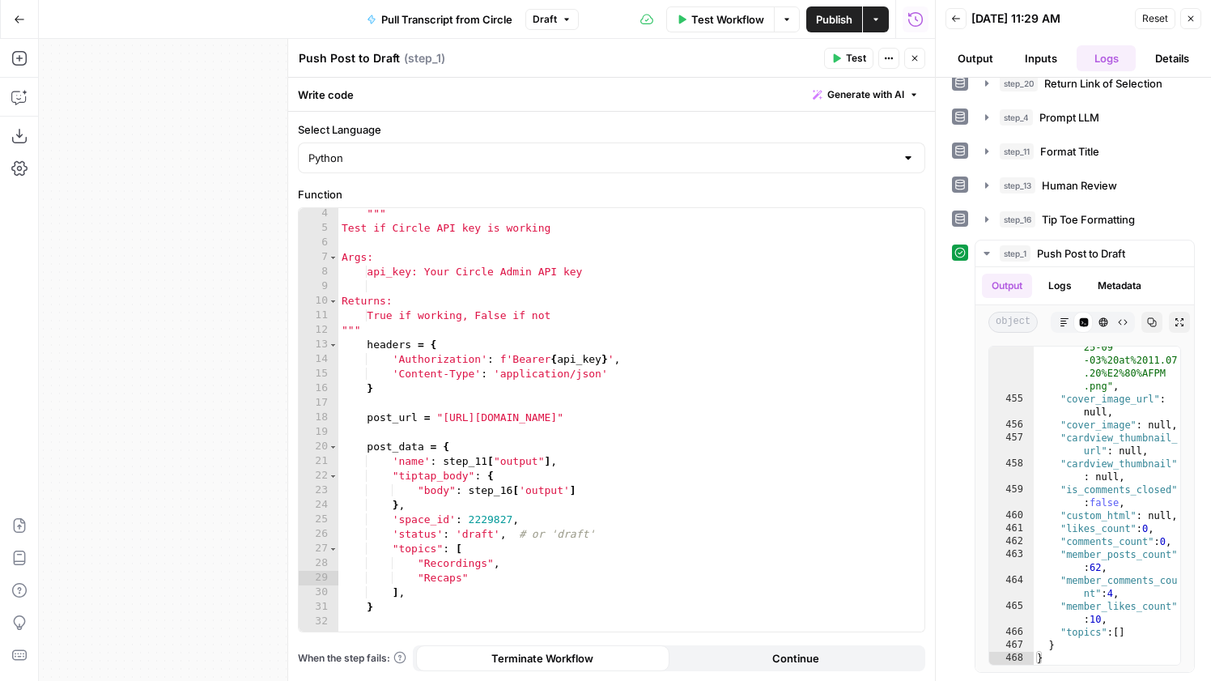
click at [927, 481] on div "Select Language Python Function ******** 4 5 6 7 8 9 10 11 12 13 14 15 16 17 18…" at bounding box center [611, 396] width 647 height 569
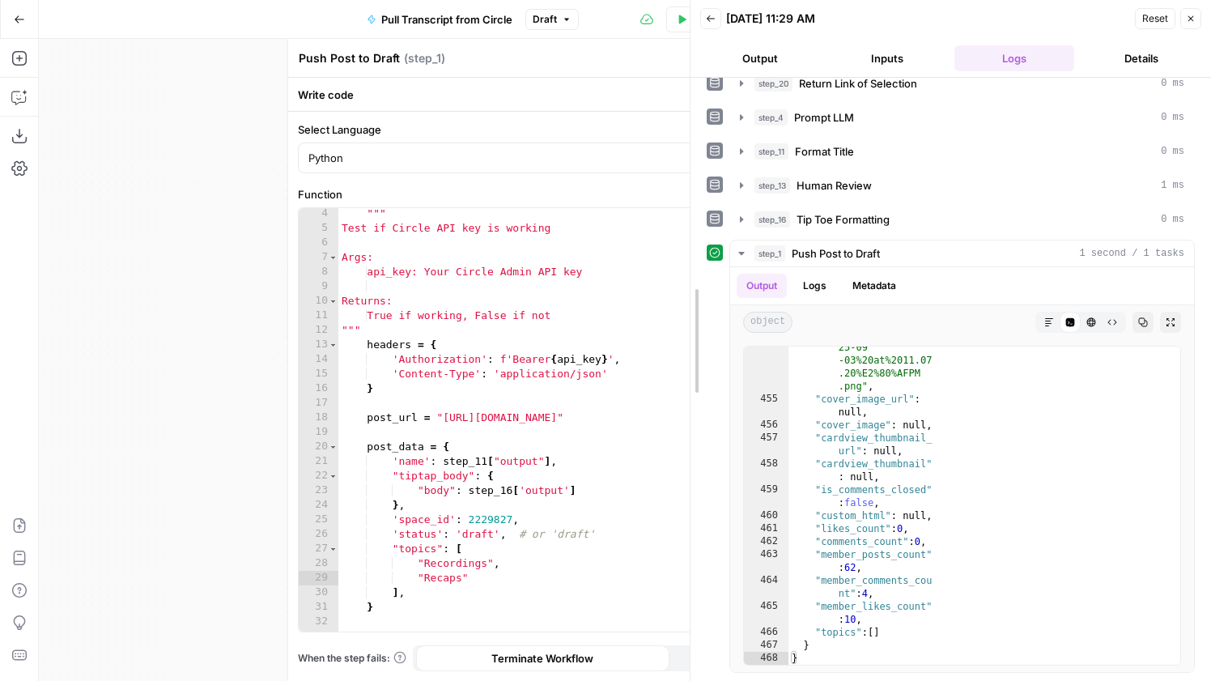
drag, startPoint x: 930, startPoint y: 481, endPoint x: 565, endPoint y: 508, distance: 366.2
click at [683, 508] on div at bounding box center [691, 340] width 16 height 681
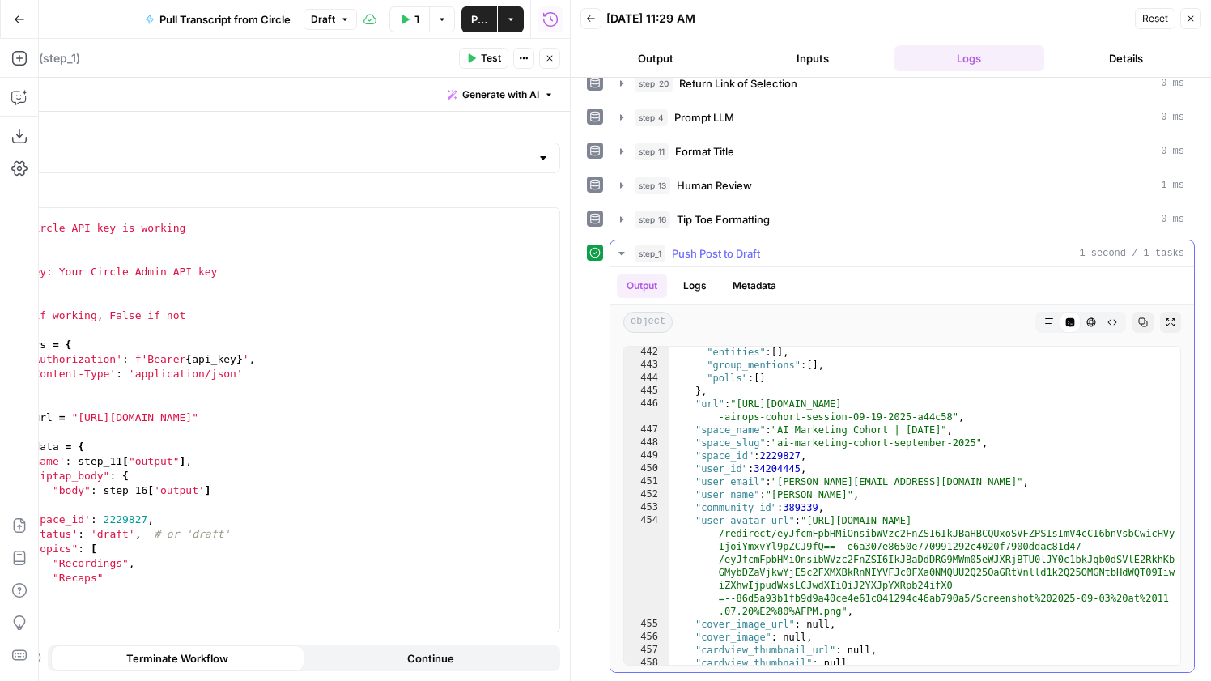
scroll to position [6510, 0]
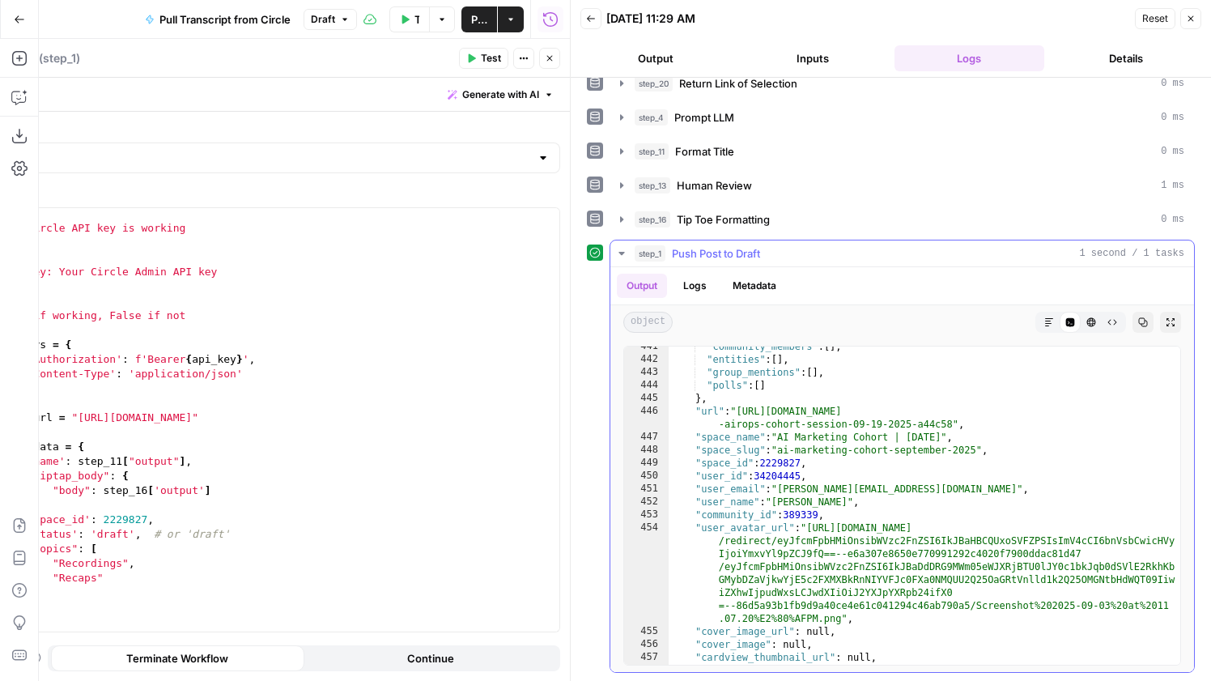
type textarea "**********"
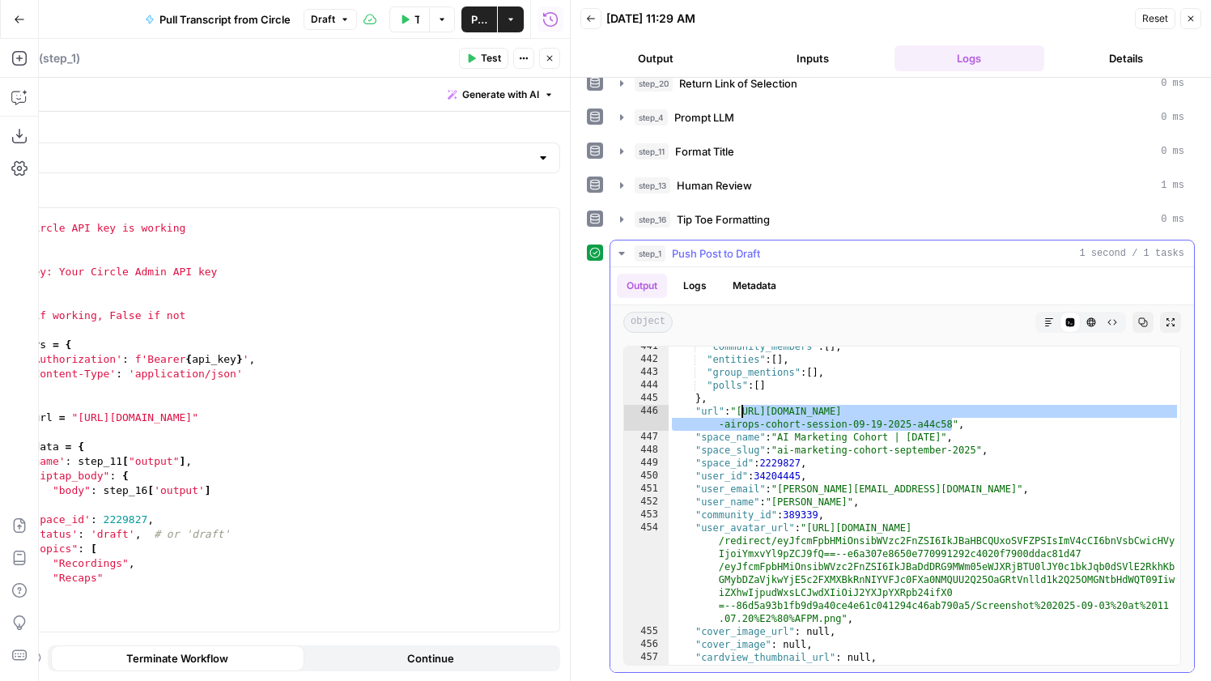
drag, startPoint x: 955, startPoint y: 423, endPoint x: 742, endPoint y: 409, distance: 212.6
click at [742, 409] on div ""community_members" : [ ] , "entities" : [ ] , "group_mentions" : [ ] , "polls"…" at bounding box center [925, 512] width 512 height 344
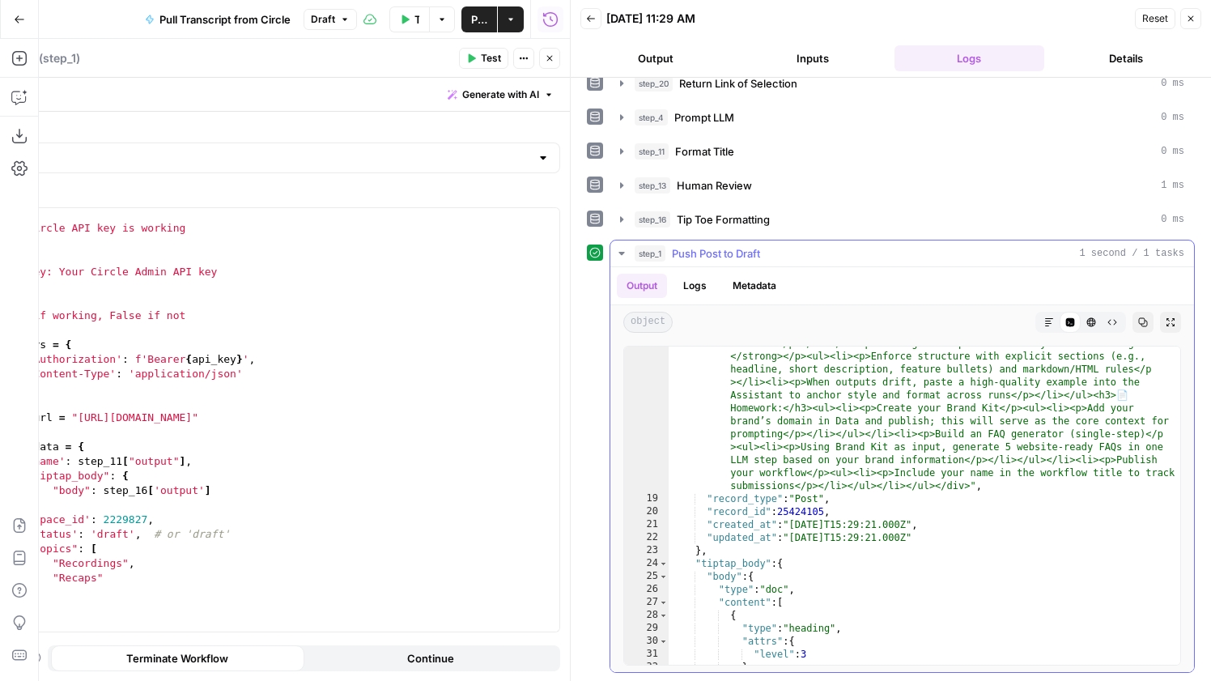
scroll to position [0, 0]
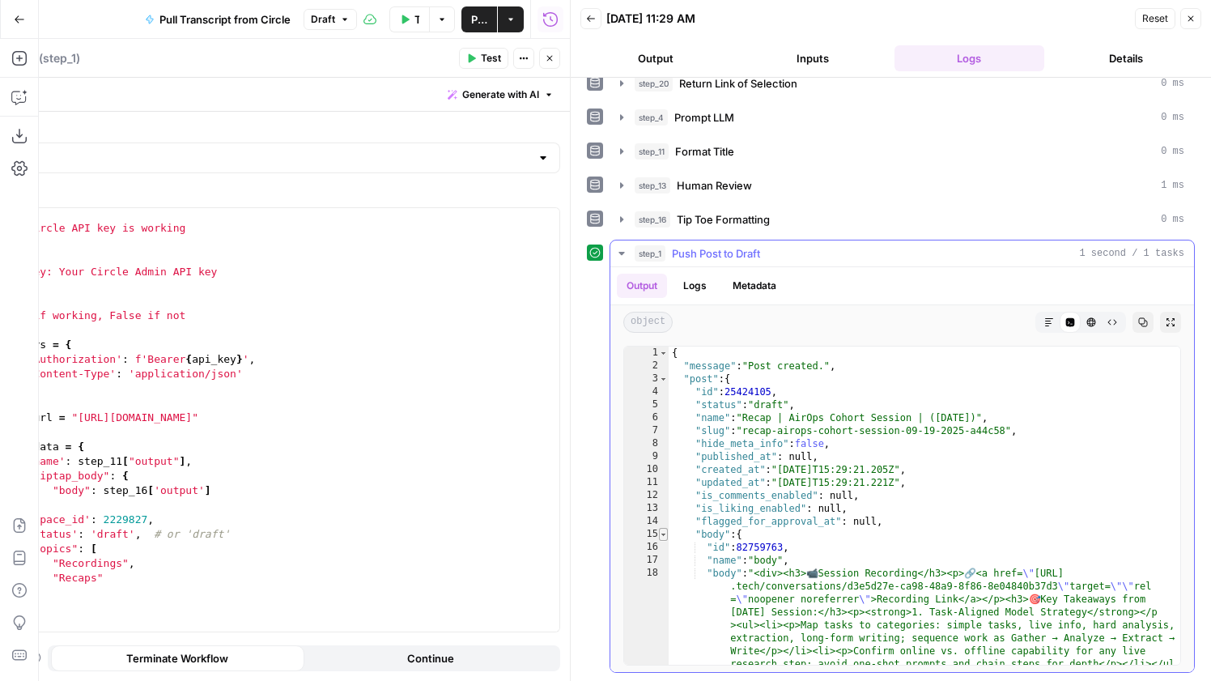
click at [666, 534] on span "Toggle code folding, rows 15 through 23" at bounding box center [663, 534] width 9 height 13
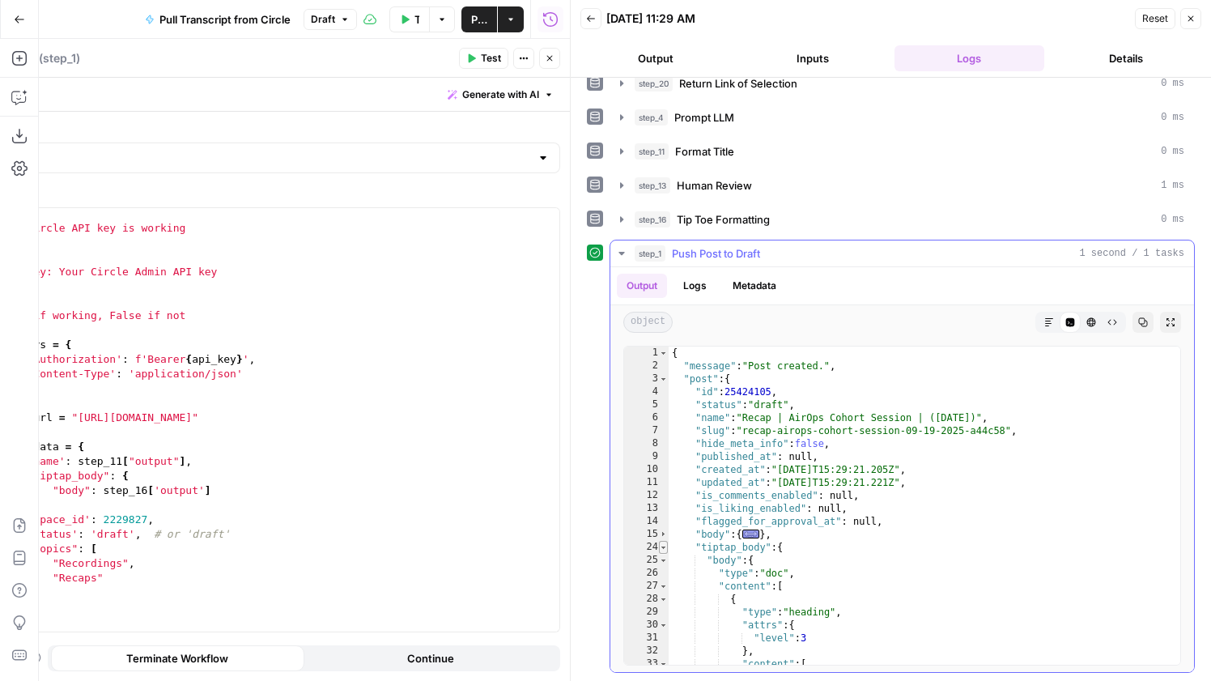
click at [667, 551] on span "Toggle code folding, rows 24 through 445" at bounding box center [663, 547] width 9 height 13
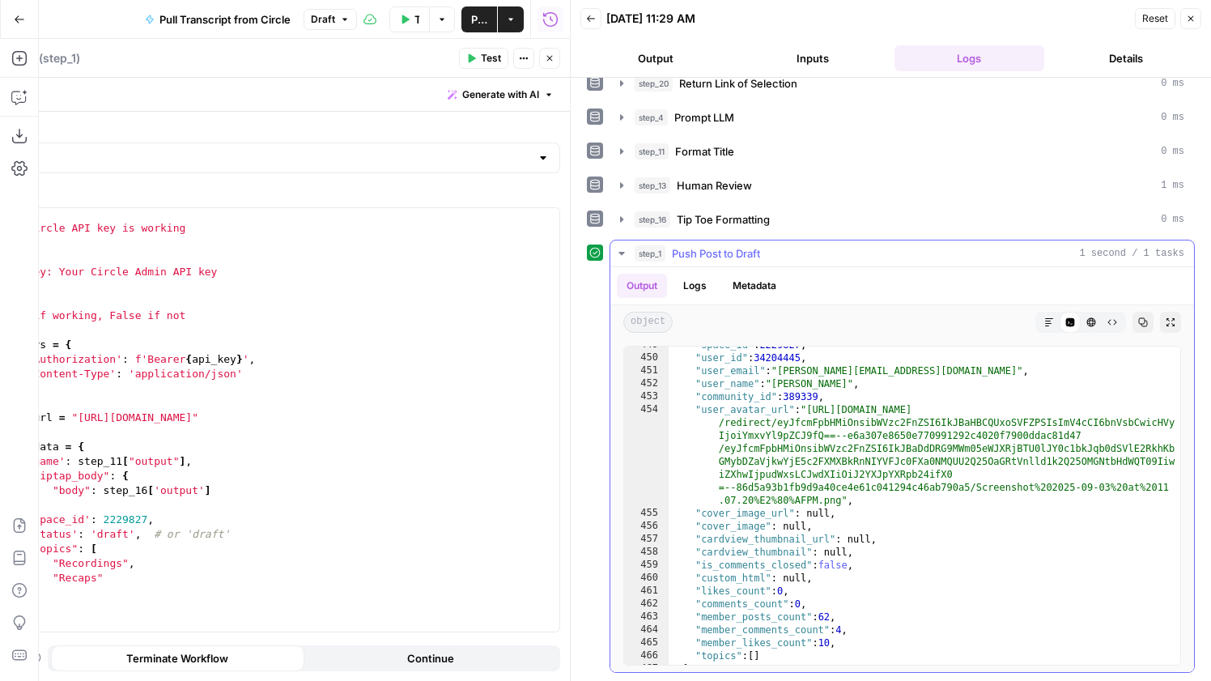
scroll to position [291, 0]
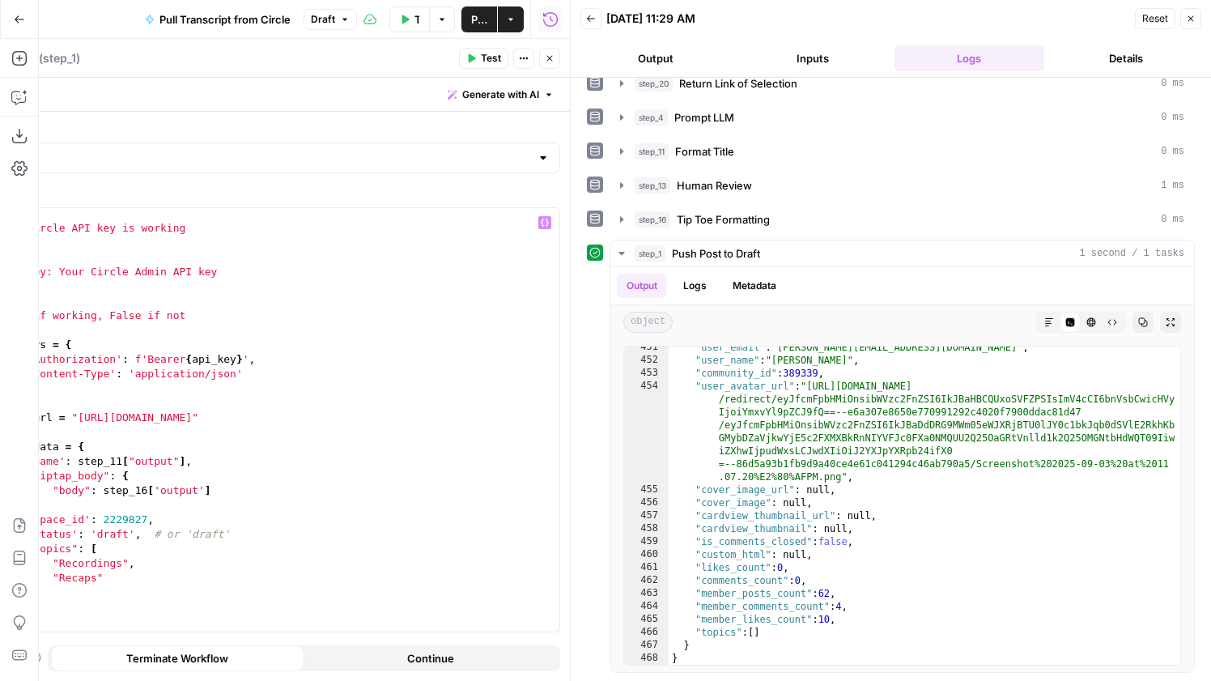
click at [268, 551] on div """" Test if Circle API key is working Args: api_key: Your Circle Admin API key …" at bounding box center [266, 432] width 586 height 453
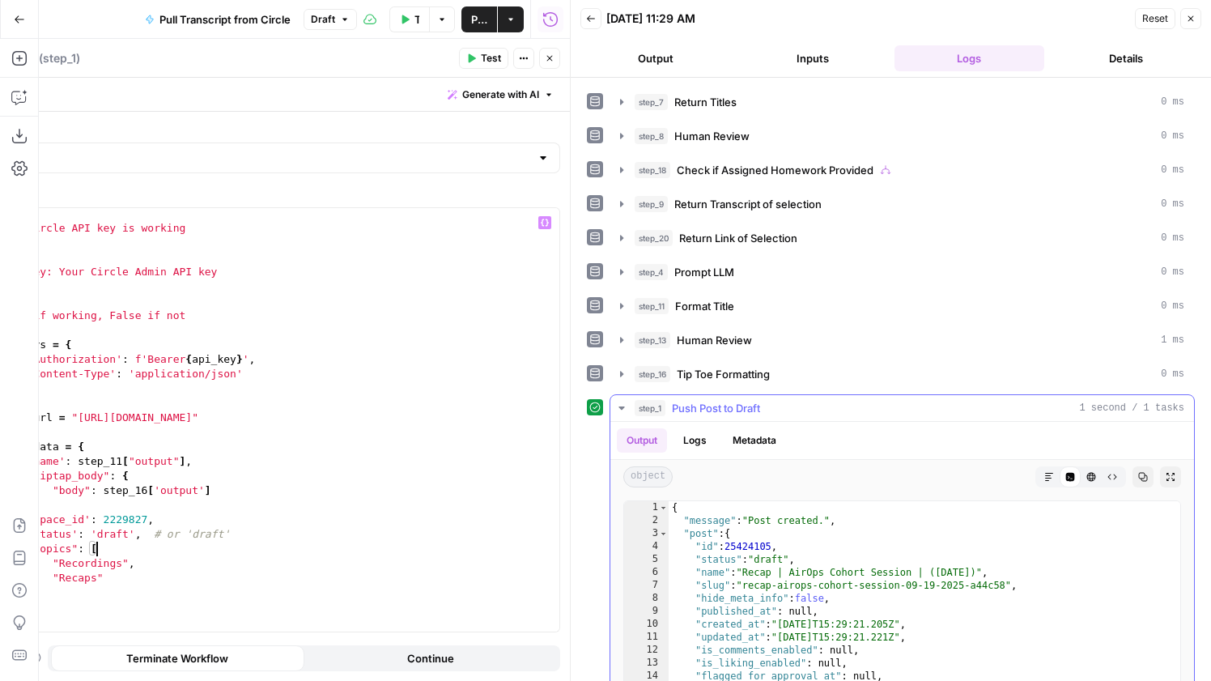
scroll to position [0, 0]
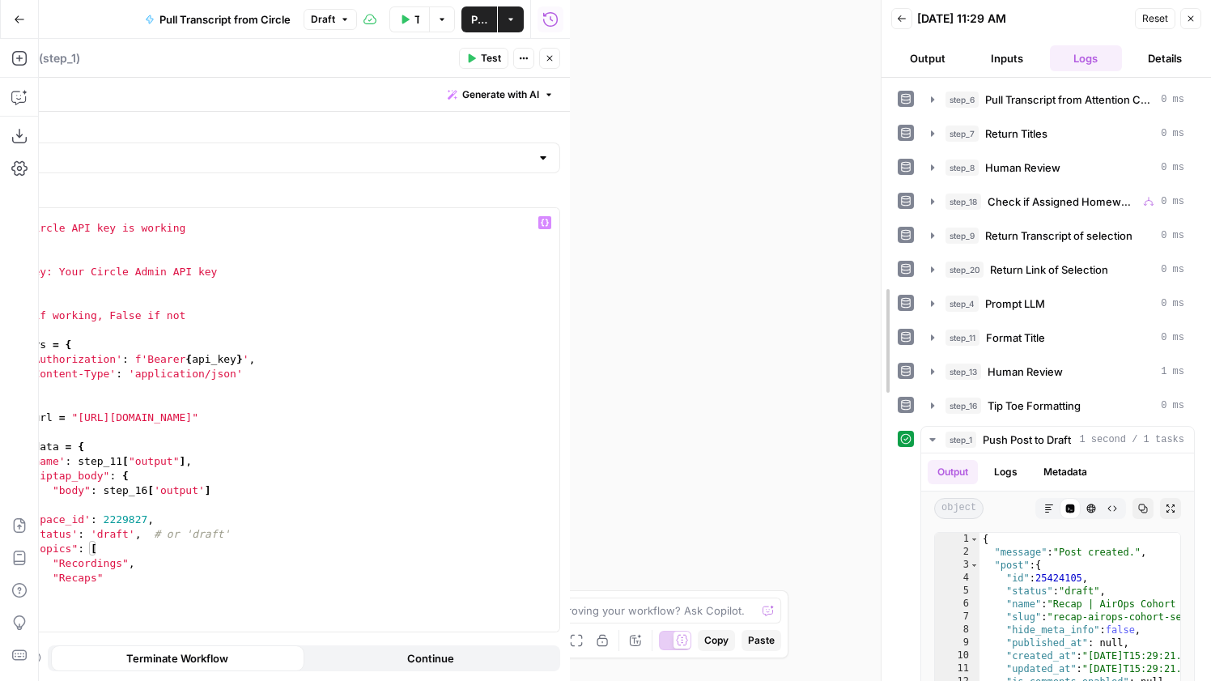
drag, startPoint x: 569, startPoint y: 428, endPoint x: 955, endPoint y: 494, distance: 391.1
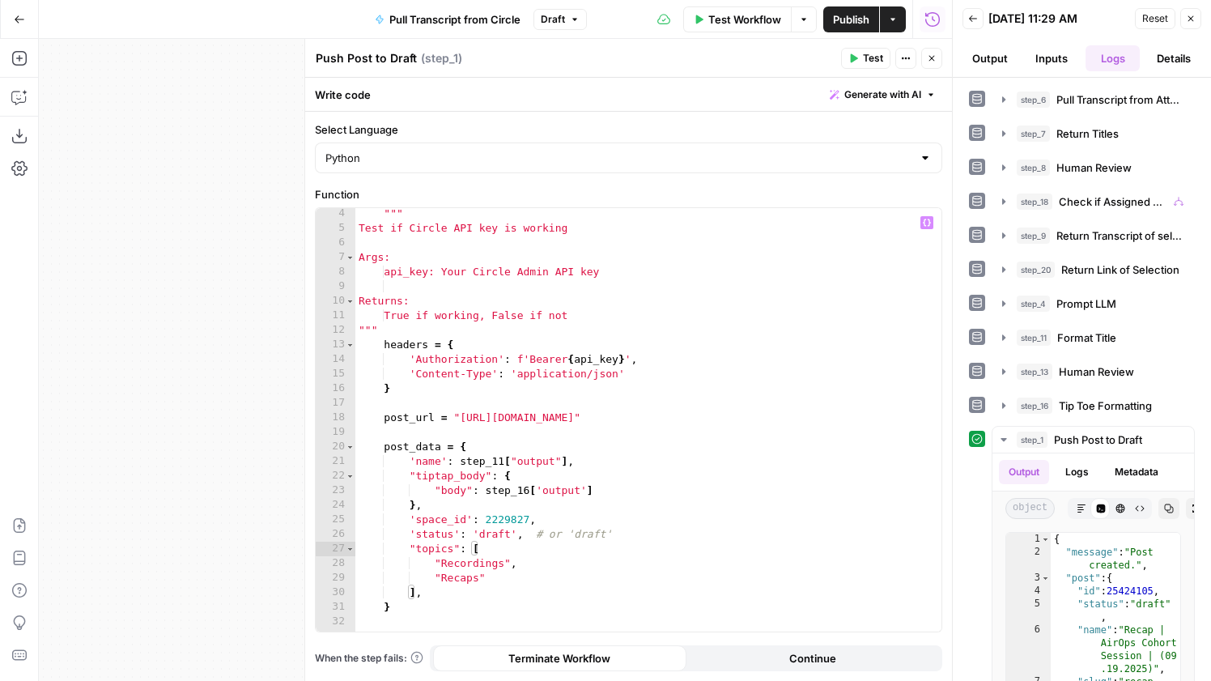
click at [504, 549] on div """" Test if Circle API key is working Args: api_key: Your Circle Admin API key …" at bounding box center [648, 432] width 586 height 453
click at [606, 531] on div """" Test if Circle API key is working Args: api_key: Your Circle Admin API key …" at bounding box center [648, 432] width 586 height 453
click at [572, 555] on div """" Test if Circle API key is working Args: api_key: Your Circle Admin API key …" at bounding box center [648, 432] width 586 height 453
type textarea "**********"
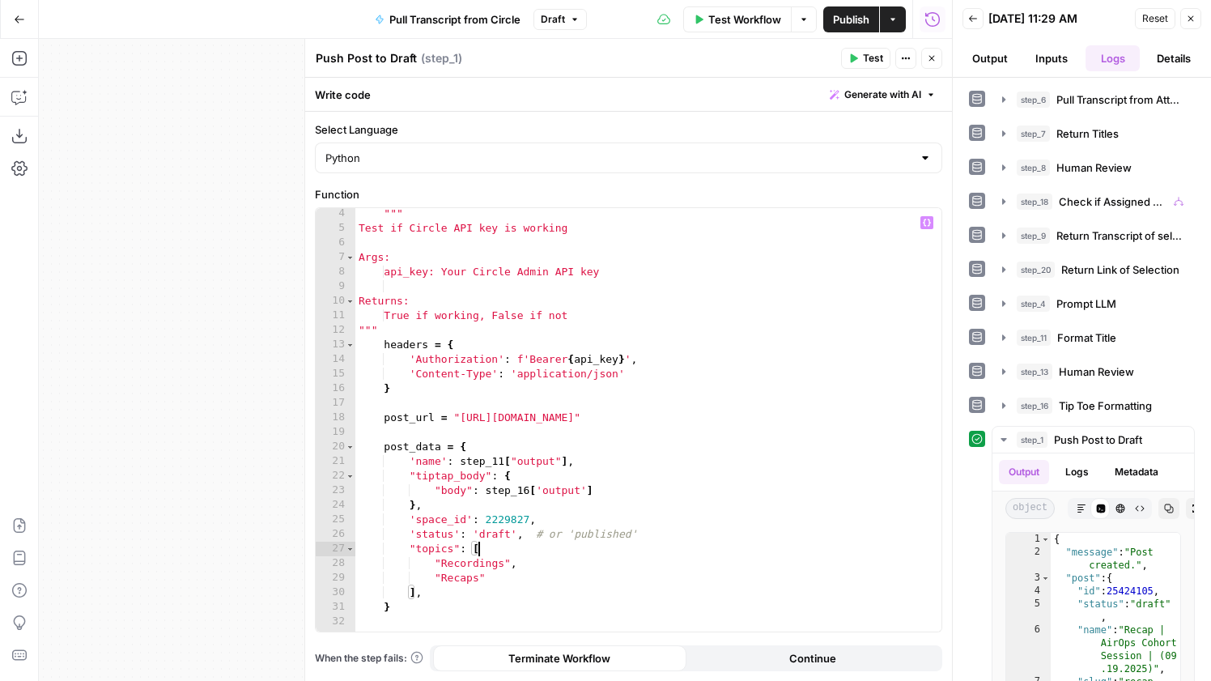
scroll to position [0, 8]
click at [840, 16] on span "Publish" at bounding box center [851, 19] width 36 height 16
click at [8, 20] on button "Go Back" at bounding box center [19, 19] width 29 height 29
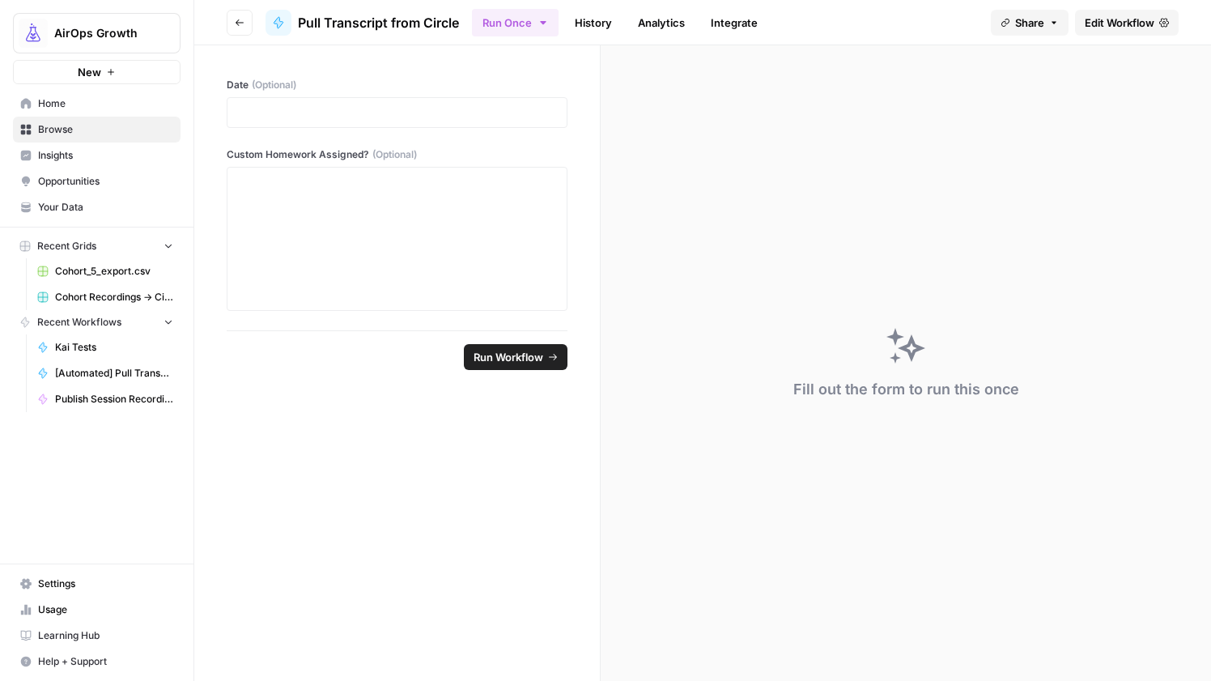
click at [91, 93] on link "Home" at bounding box center [97, 104] width 168 height 26
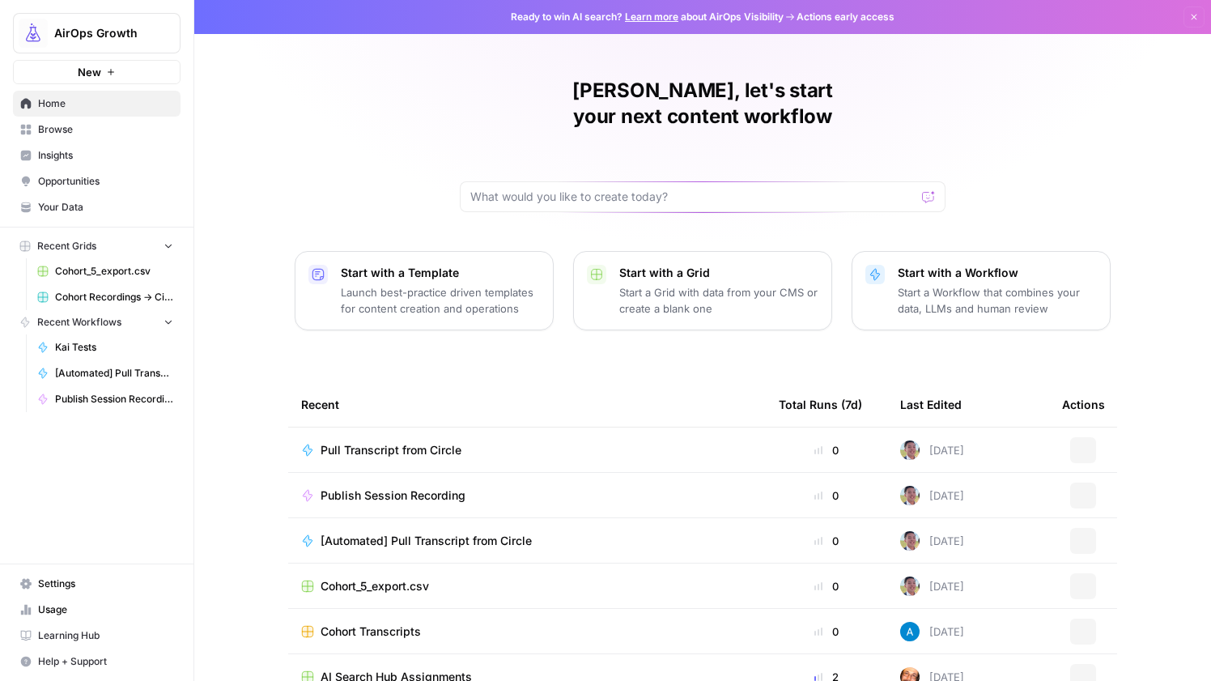
scroll to position [64, 0]
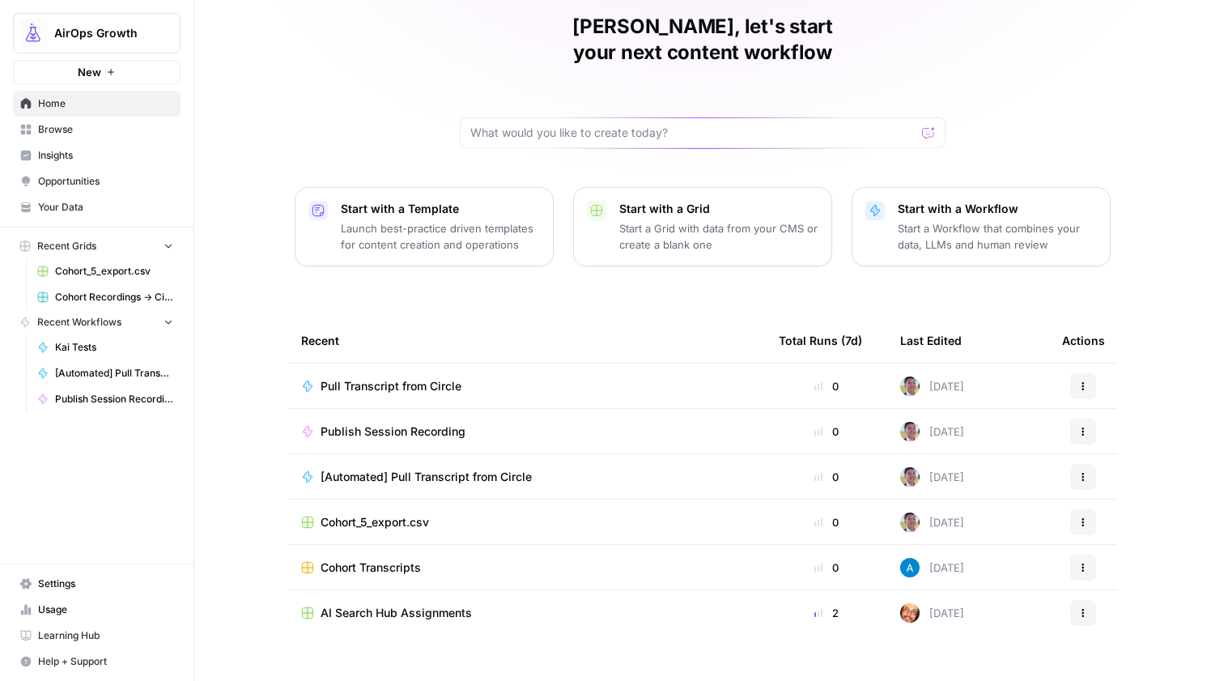
click at [133, 111] on link "Home" at bounding box center [97, 104] width 168 height 26
click at [133, 126] on span "Browse" at bounding box center [105, 129] width 135 height 15
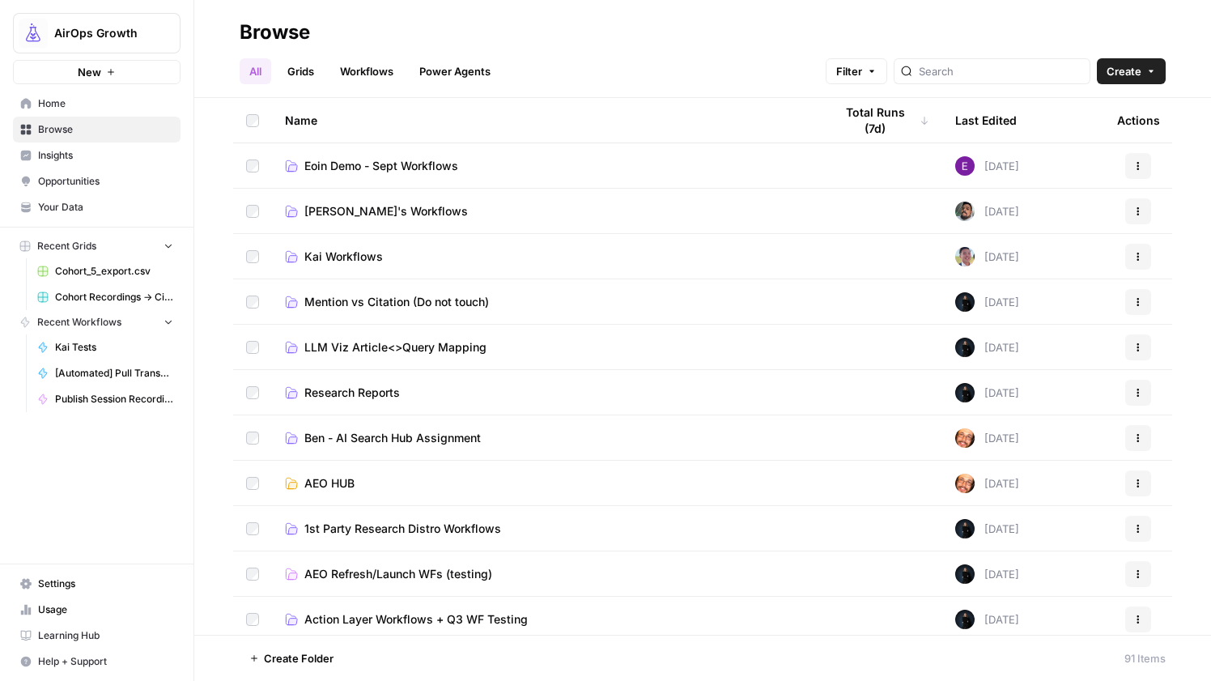
click at [326, 257] on span "Kai Workflows" at bounding box center [343, 257] width 79 height 16
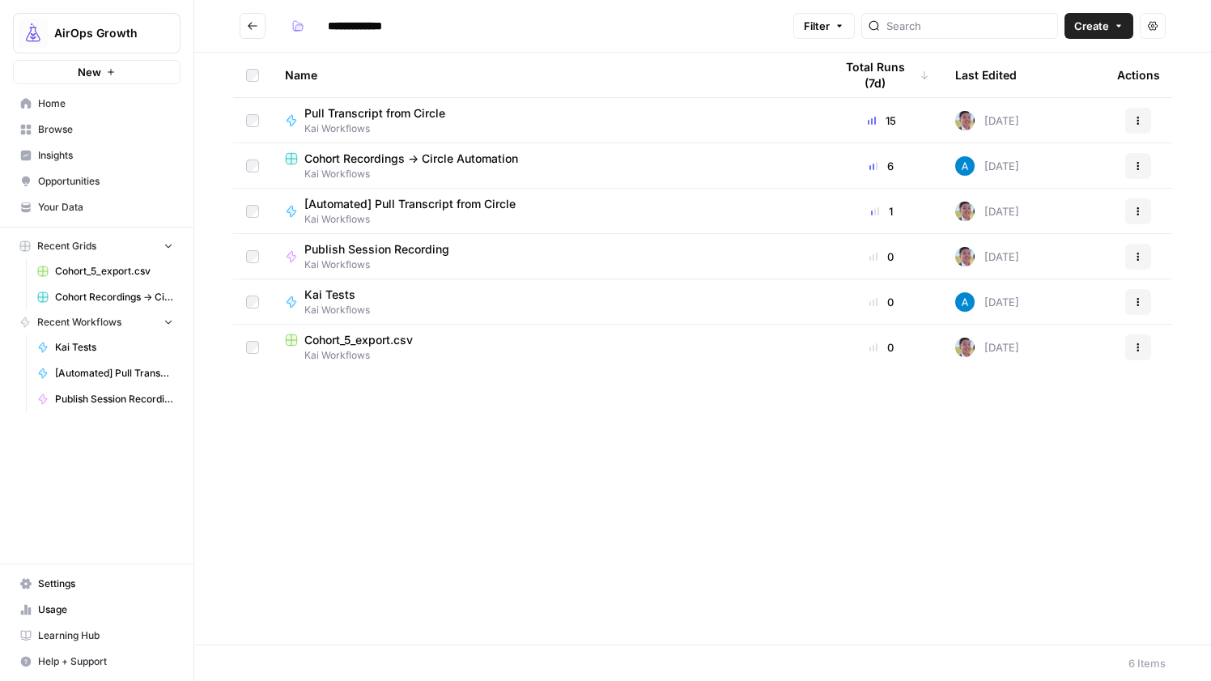
click at [491, 159] on span "Cohort Recordings -> Circle Automation" at bounding box center [411, 159] width 214 height 16
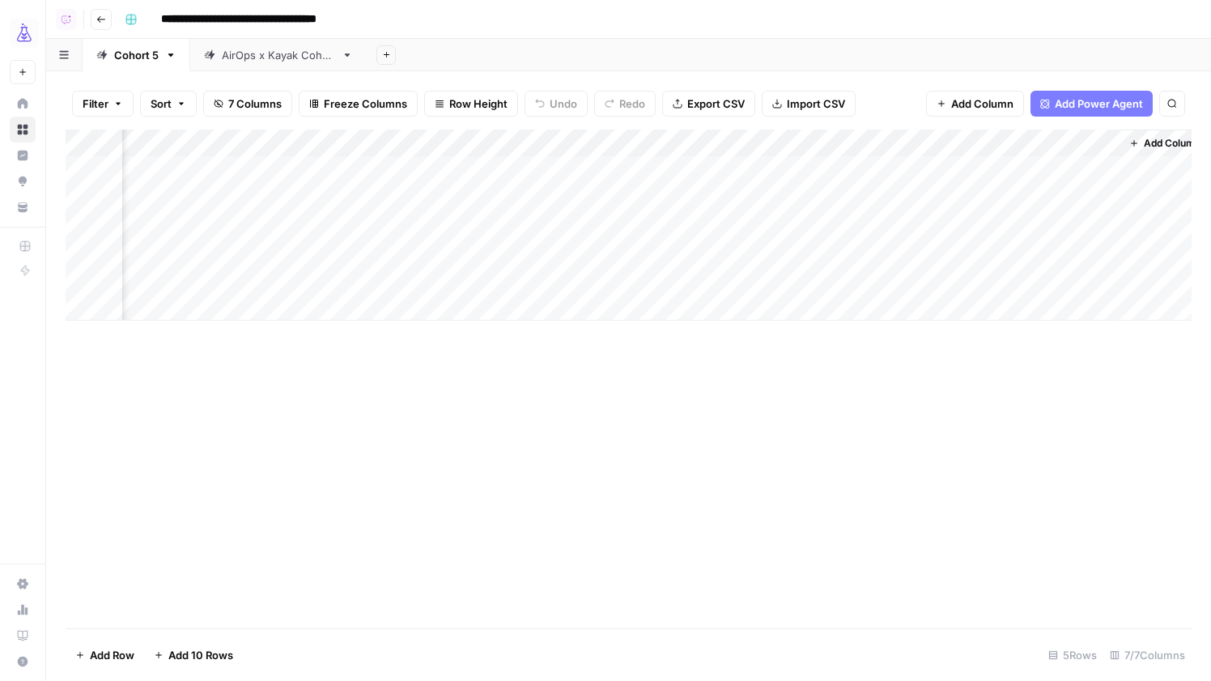
scroll to position [0, 175]
click at [1101, 249] on div "Add Column" at bounding box center [629, 225] width 1126 height 191
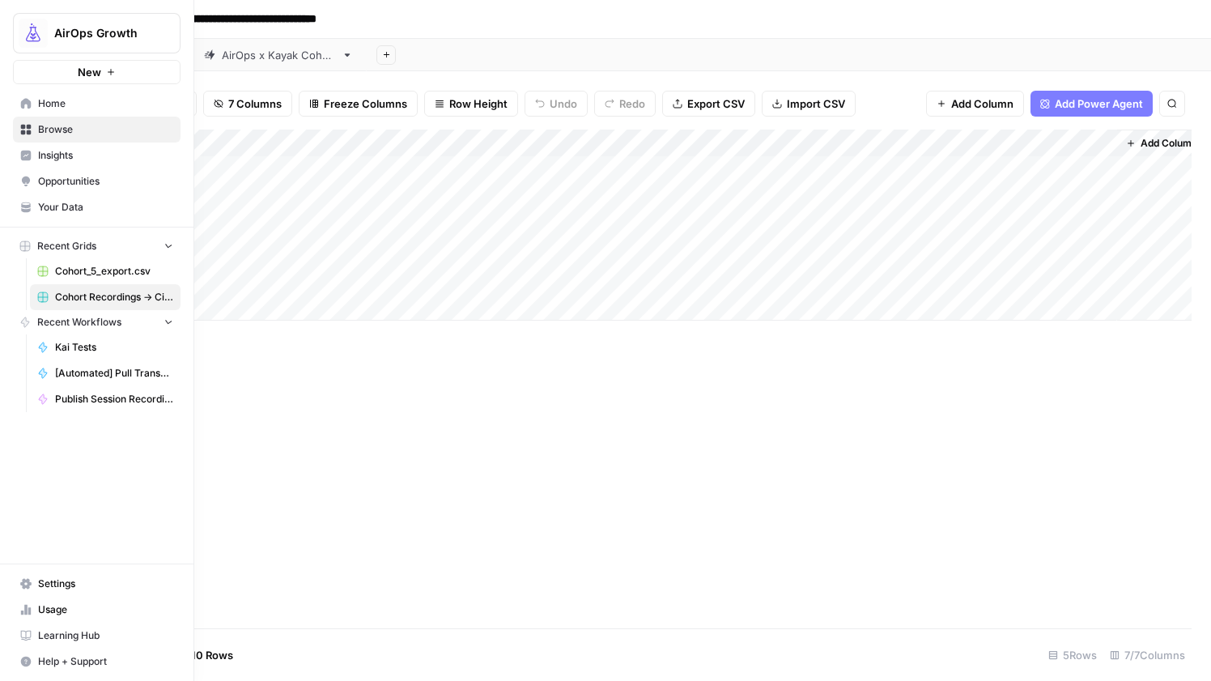
click at [34, 103] on link "Home" at bounding box center [97, 104] width 168 height 26
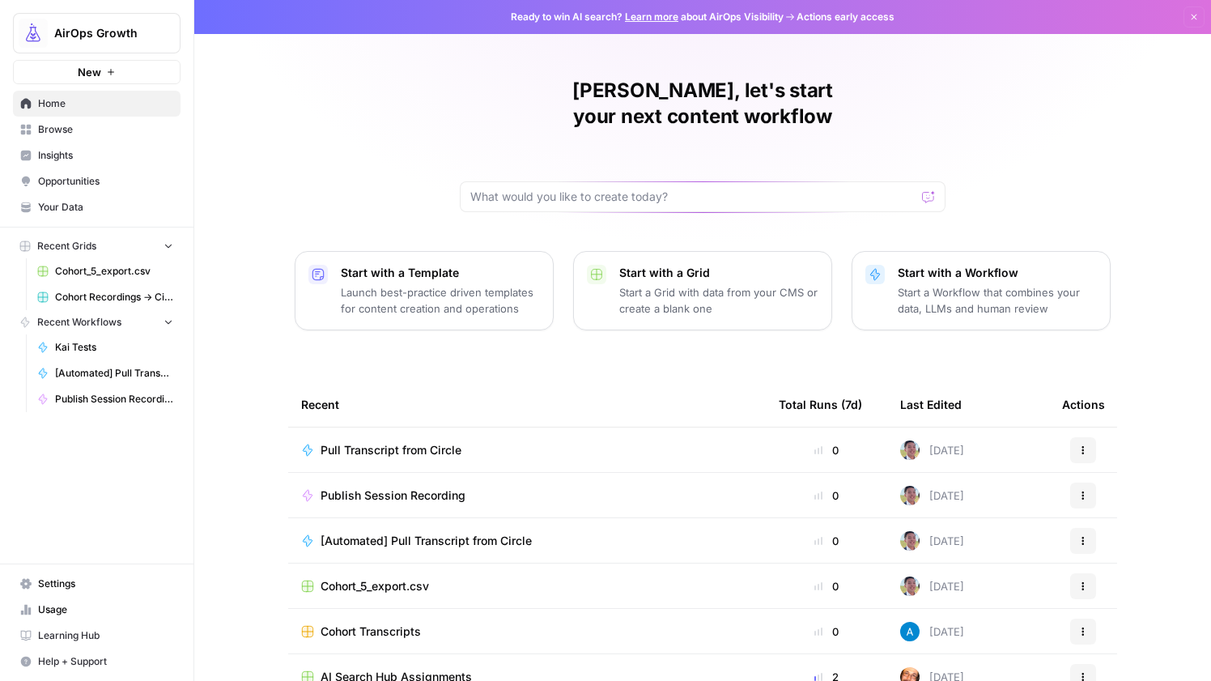
click at [406, 428] on td "Pull Transcript from Circle" at bounding box center [527, 450] width 478 height 45
click at [406, 442] on span "Pull Transcript from Circle" at bounding box center [391, 450] width 141 height 16
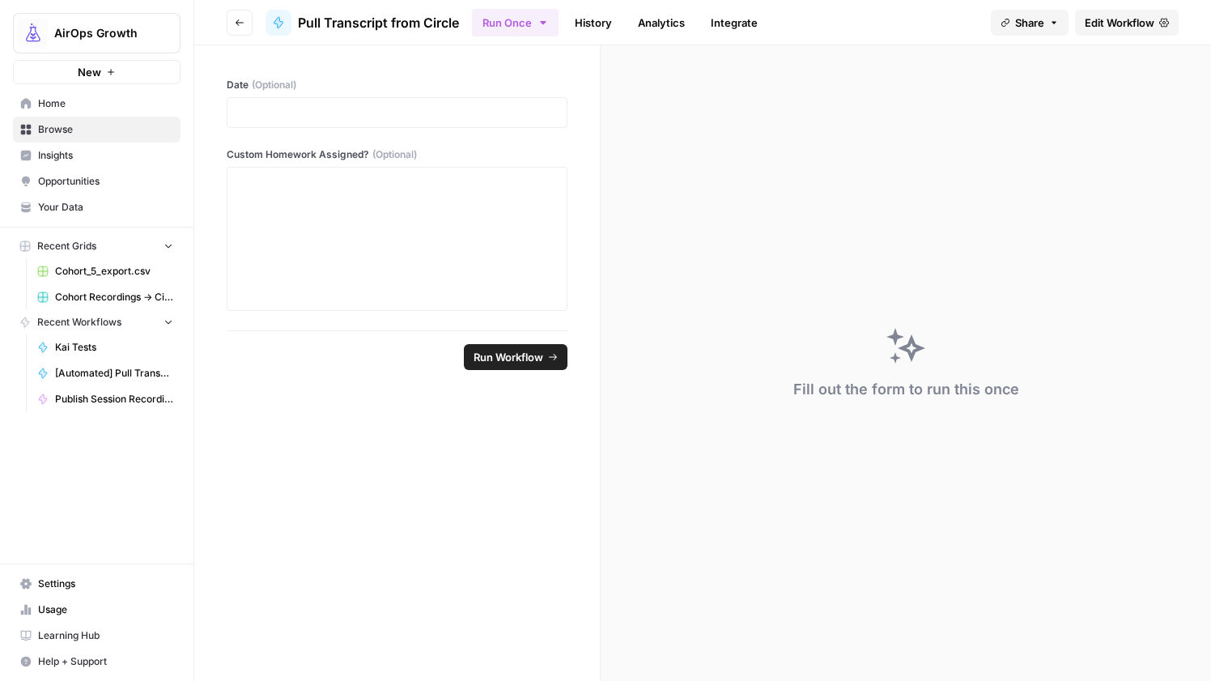
click at [1127, 24] on span "Edit Workflow" at bounding box center [1120, 23] width 70 height 16
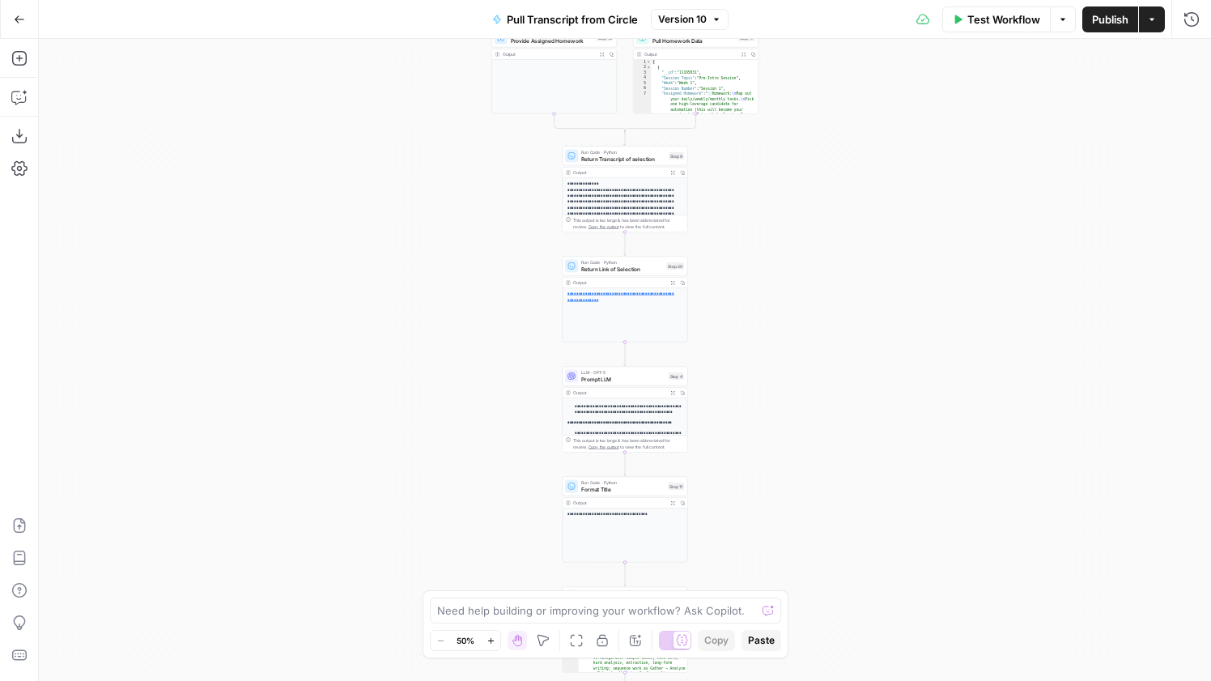
scroll to position [278, 0]
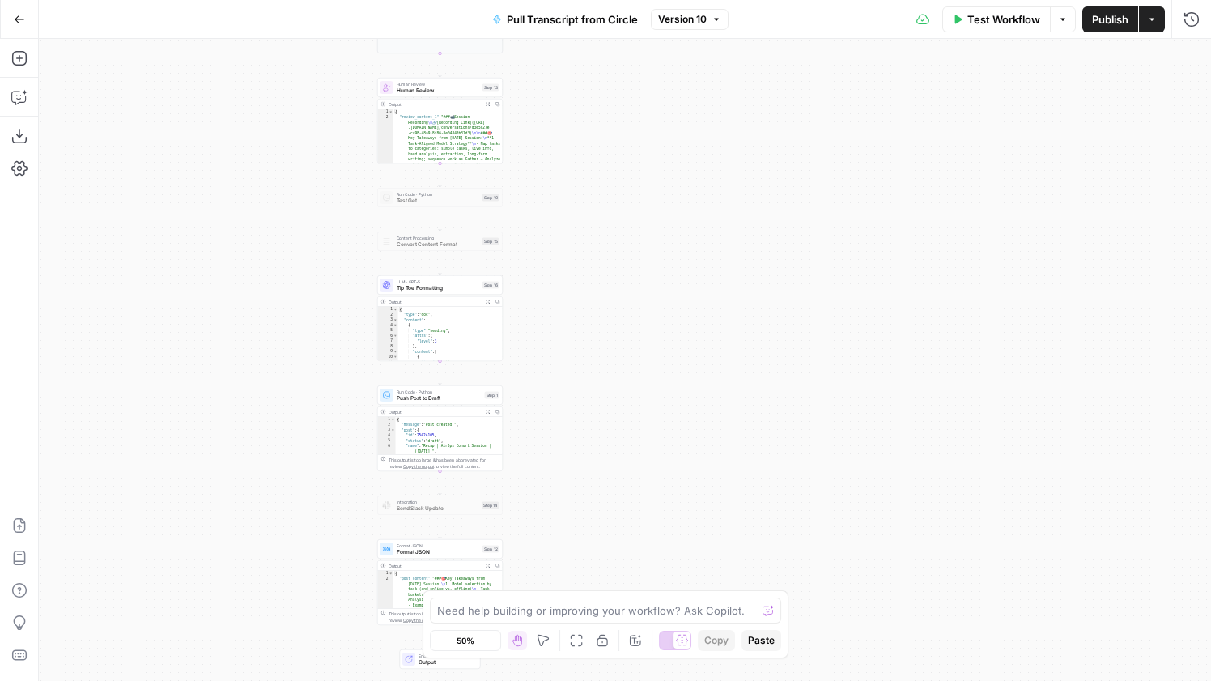
click at [478, 401] on span "Push Post to Draft" at bounding box center [439, 398] width 85 height 8
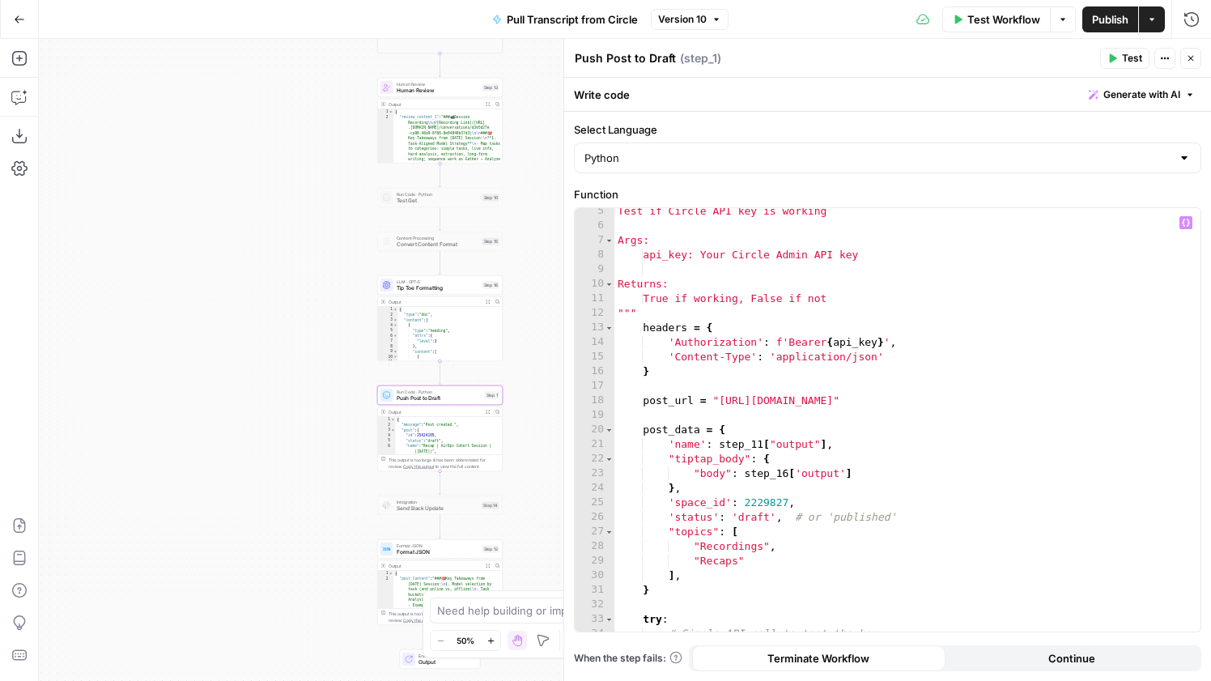
scroll to position [152, 0]
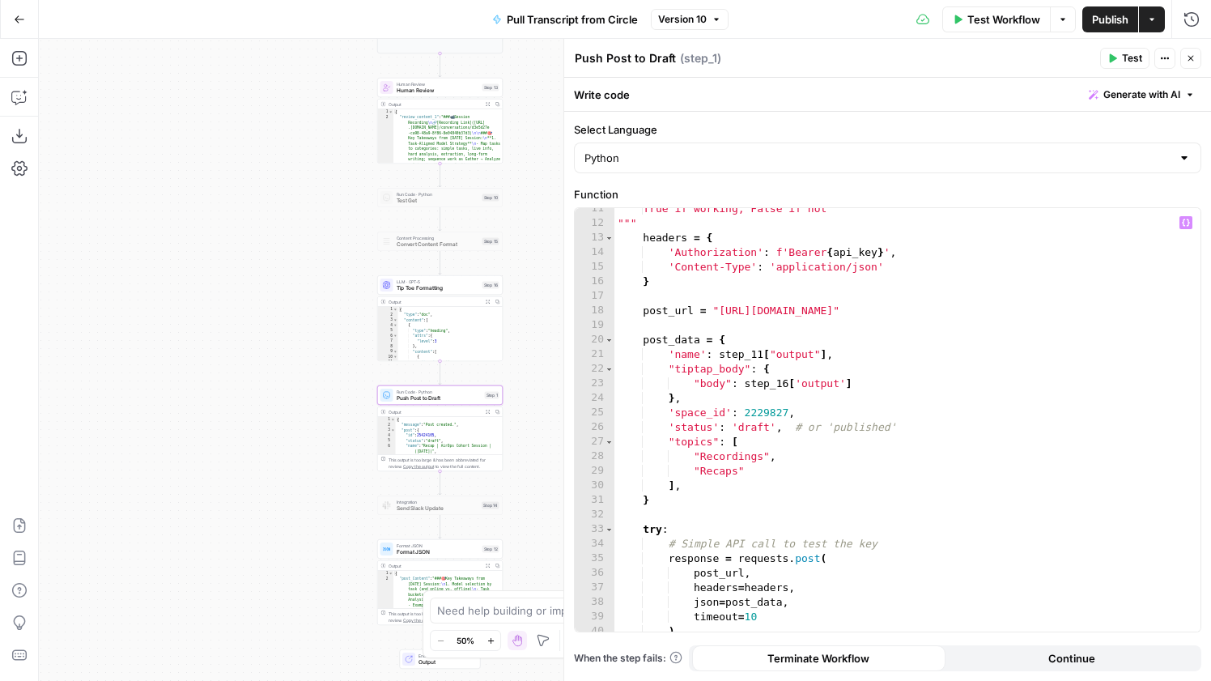
type textarea "********"
drag, startPoint x: 755, startPoint y: 467, endPoint x: 604, endPoint y: 467, distance: 151.4
click at [604, 467] on div "******** 11 12 13 14 15 16 17 18 19 20 21 22 23 24 25 26 27 28 29 30 31 32 33 3…" at bounding box center [888, 419] width 626 height 423
type textarea "**********"
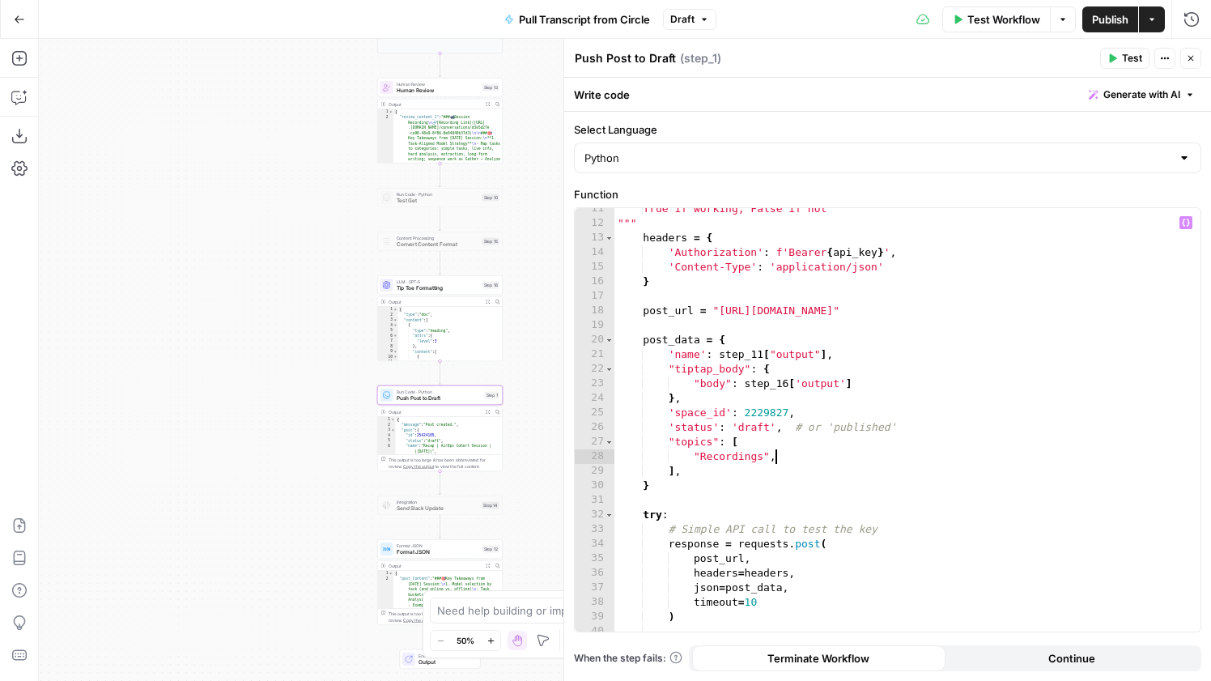
click at [1133, 54] on span "Test" at bounding box center [1132, 58] width 20 height 15
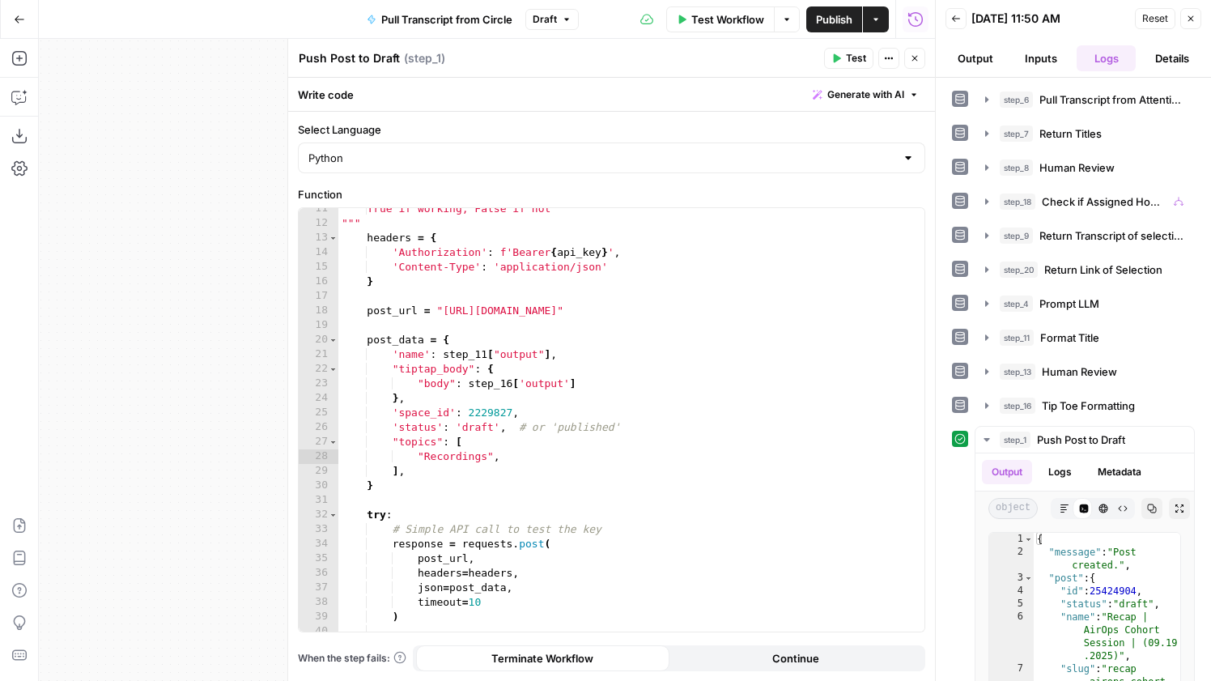
click at [1192, 18] on icon "button" at bounding box center [1191, 19] width 10 height 10
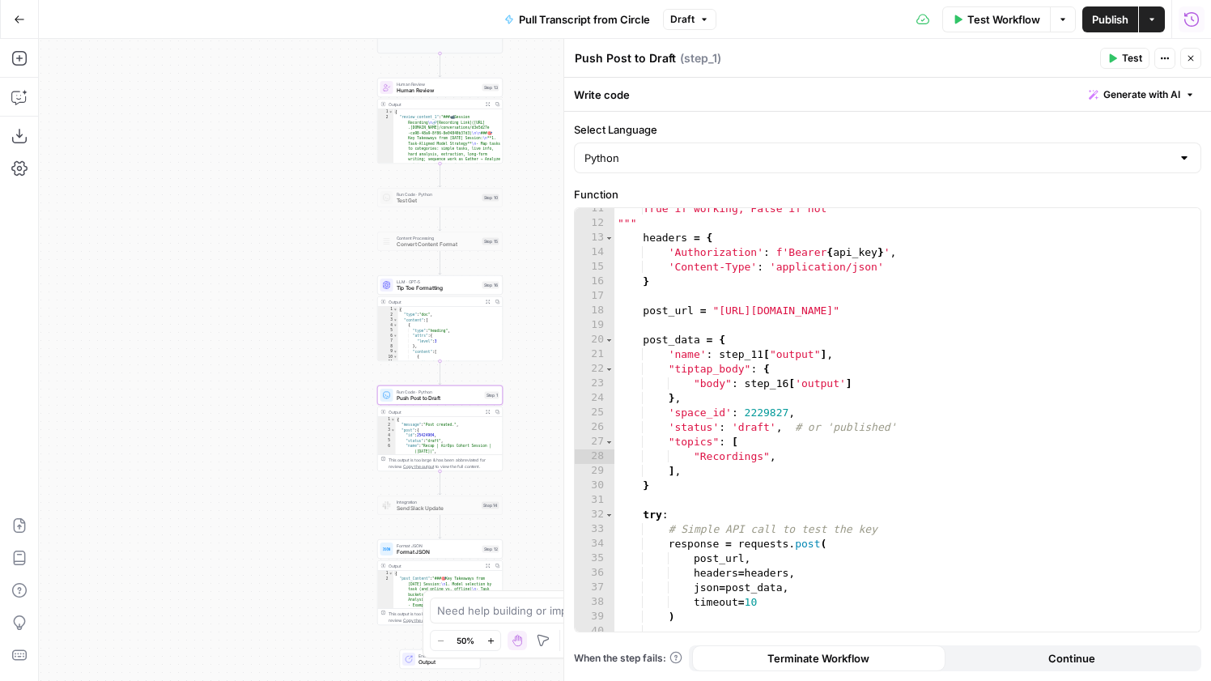
click at [1192, 20] on icon "button" at bounding box center [1192, 19] width 16 height 16
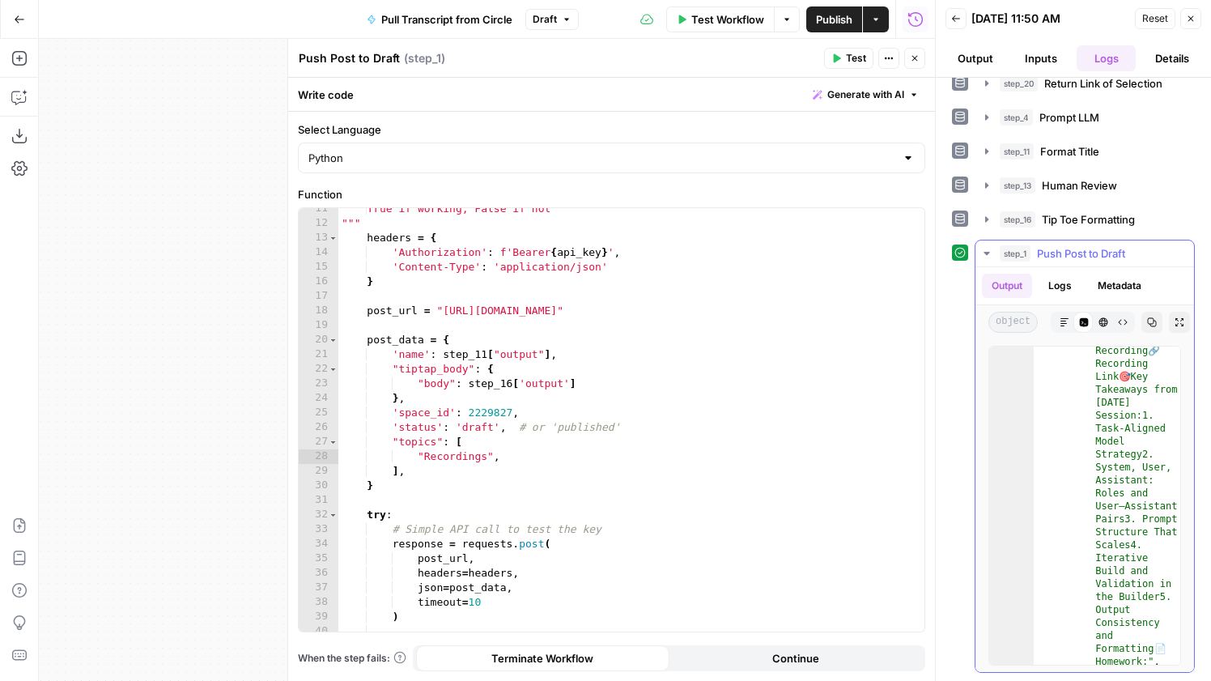
scroll to position [16122, 0]
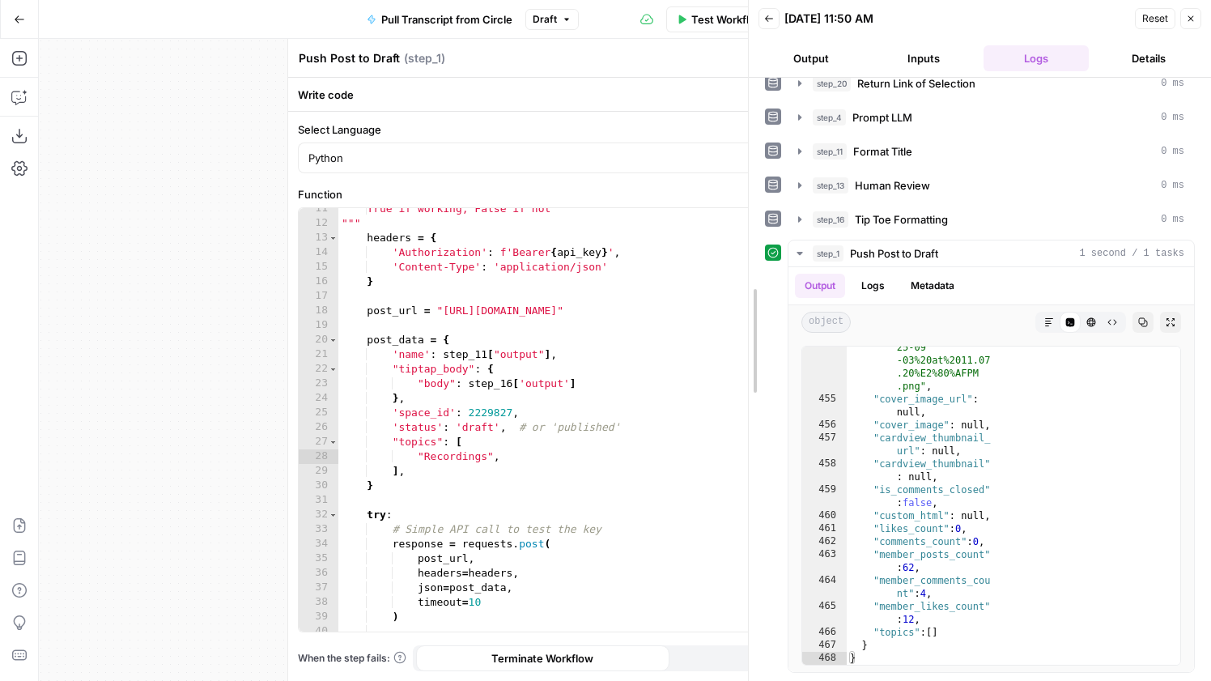
drag, startPoint x: 933, startPoint y: 476, endPoint x: 698, endPoint y: 482, distance: 234.9
click at [741, 482] on div at bounding box center [749, 340] width 16 height 681
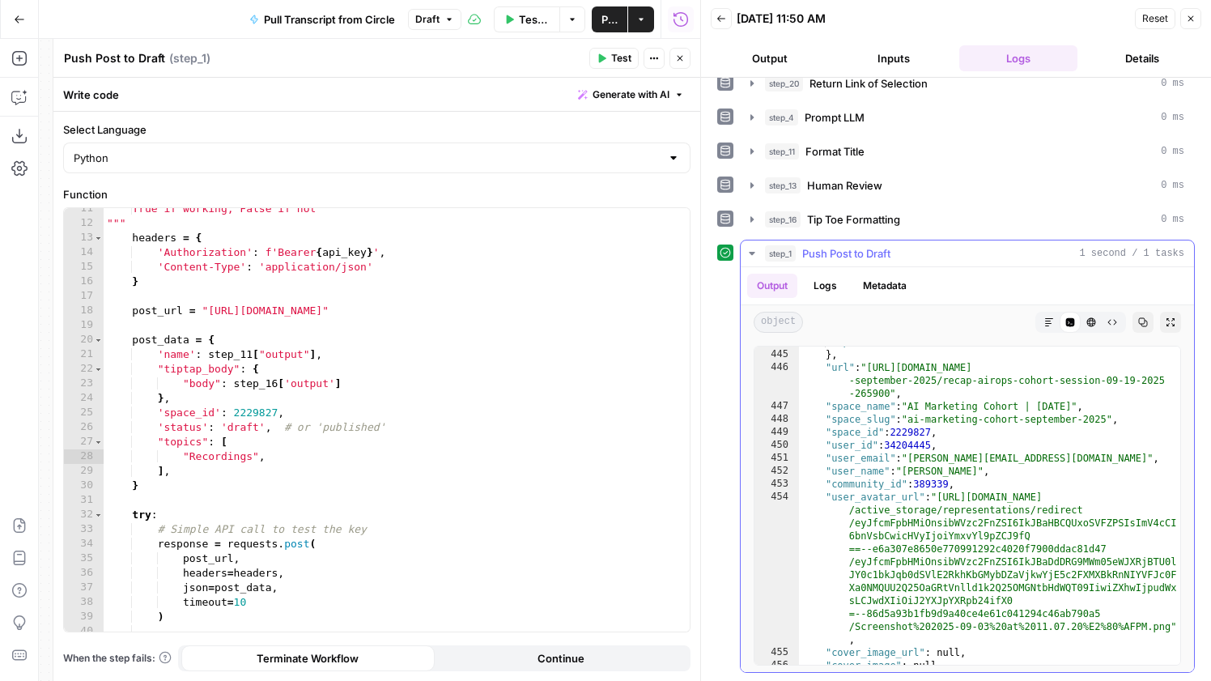
scroll to position [7079, 0]
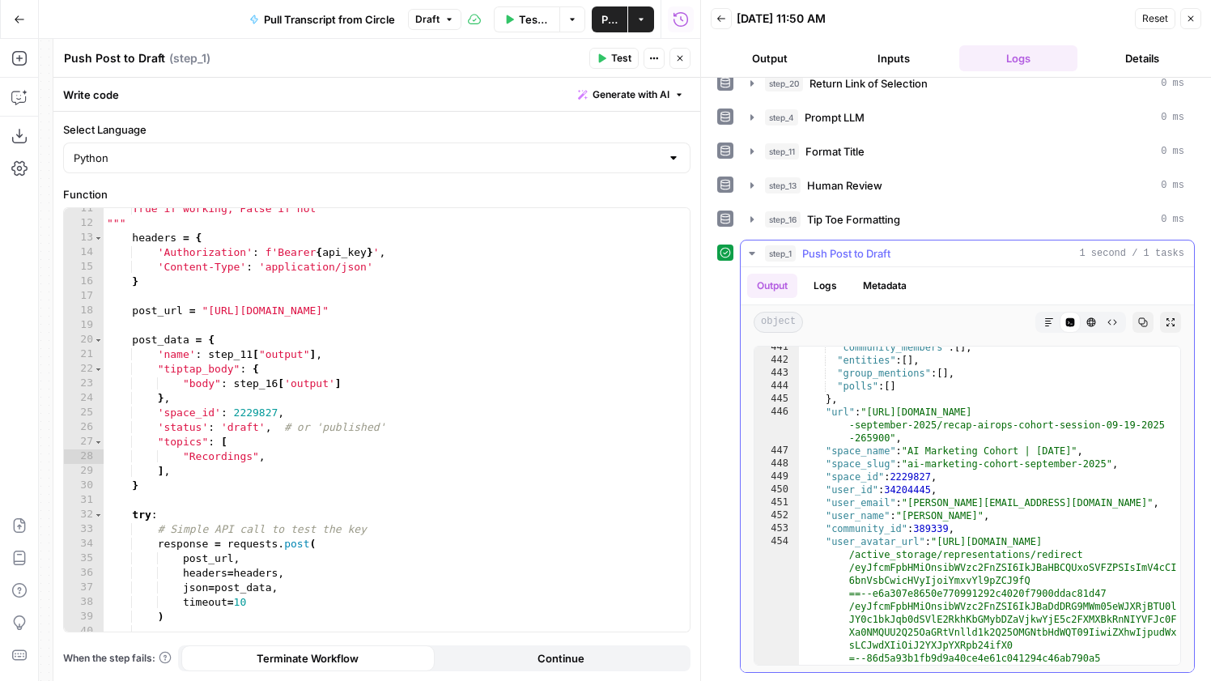
type textarea "**********"
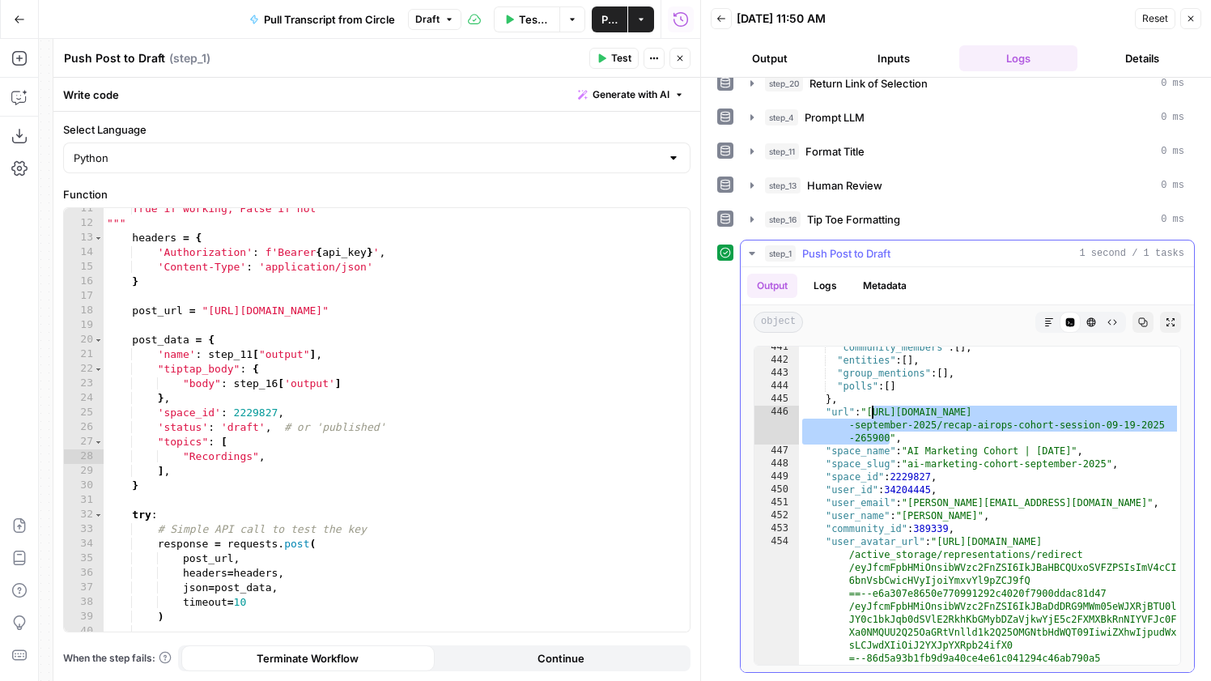
drag, startPoint x: 890, startPoint y: 433, endPoint x: 874, endPoint y: 413, distance: 25.4
click at [874, 413] on div ""community_members" : [ ] , "entities" : [ ] , "group_mentions" : [ ] , "polls"…" at bounding box center [989, 584] width 381 height 487
click at [239, 446] on div "True if working, False if not """ headers = { 'Authorization' : f'Bearer { api_…" at bounding box center [397, 428] width 586 height 453
drag, startPoint x: 269, startPoint y: 458, endPoint x: 185, endPoint y: 458, distance: 83.4
click at [185, 458] on div "True if working, False if not """ headers = { 'Authorization' : f'Bearer { api_…" at bounding box center [397, 428] width 586 height 453
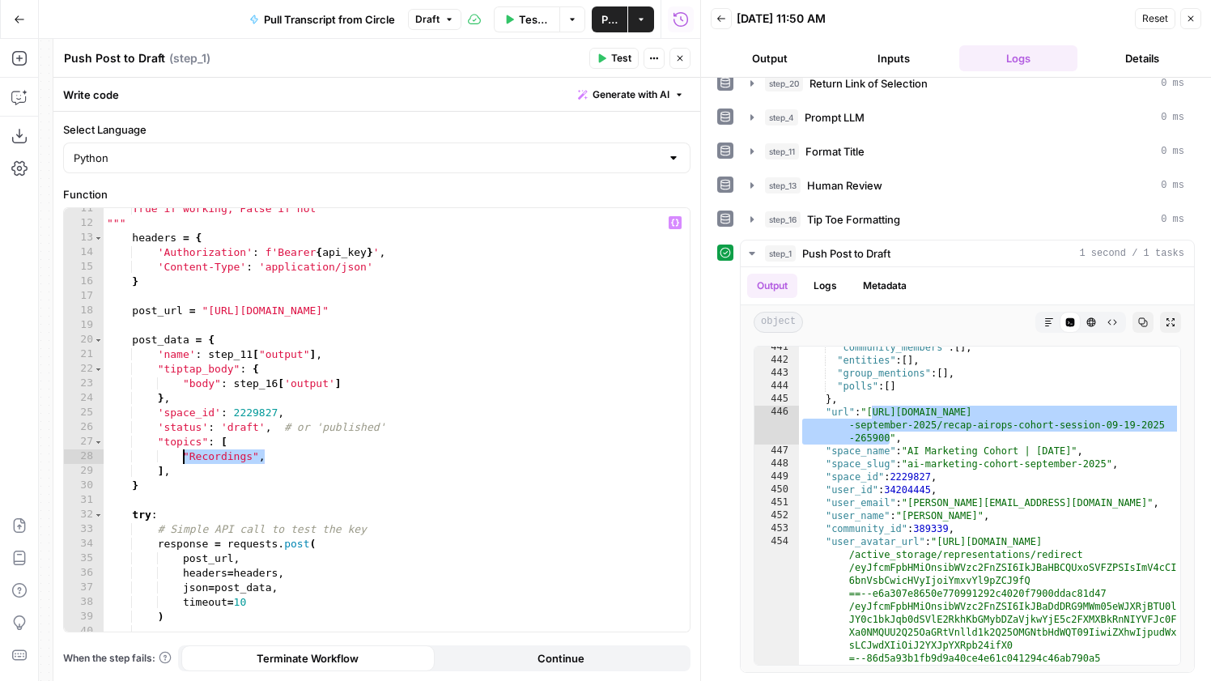
scroll to position [0, 5]
click at [453, 393] on div "True if working, False if not """ headers = { 'Authorization' : f'Bearer { api_…" at bounding box center [397, 428] width 586 height 453
type textarea "**"
click at [611, 61] on div "Publish P" at bounding box center [609, 53] width 65 height 26
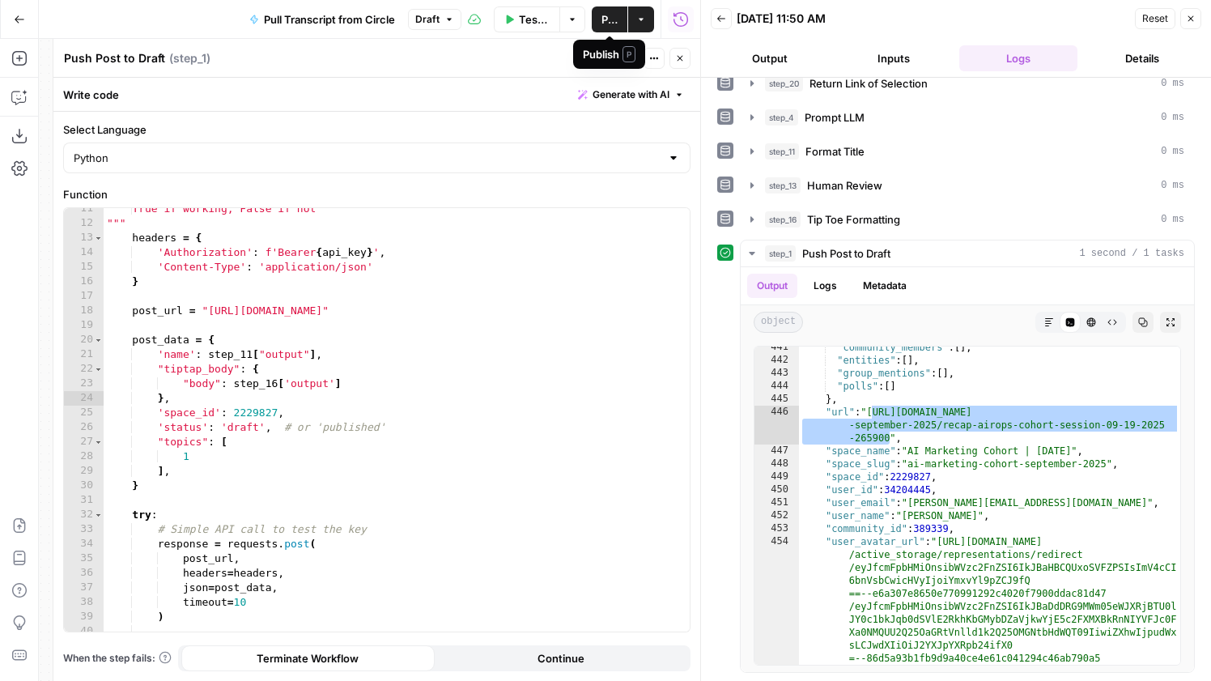
click at [427, 62] on div "Push Post to Draft Push Post to Draft ( step_1 )" at bounding box center [323, 58] width 521 height 18
click at [625, 51] on span "Test" at bounding box center [621, 58] width 20 height 15
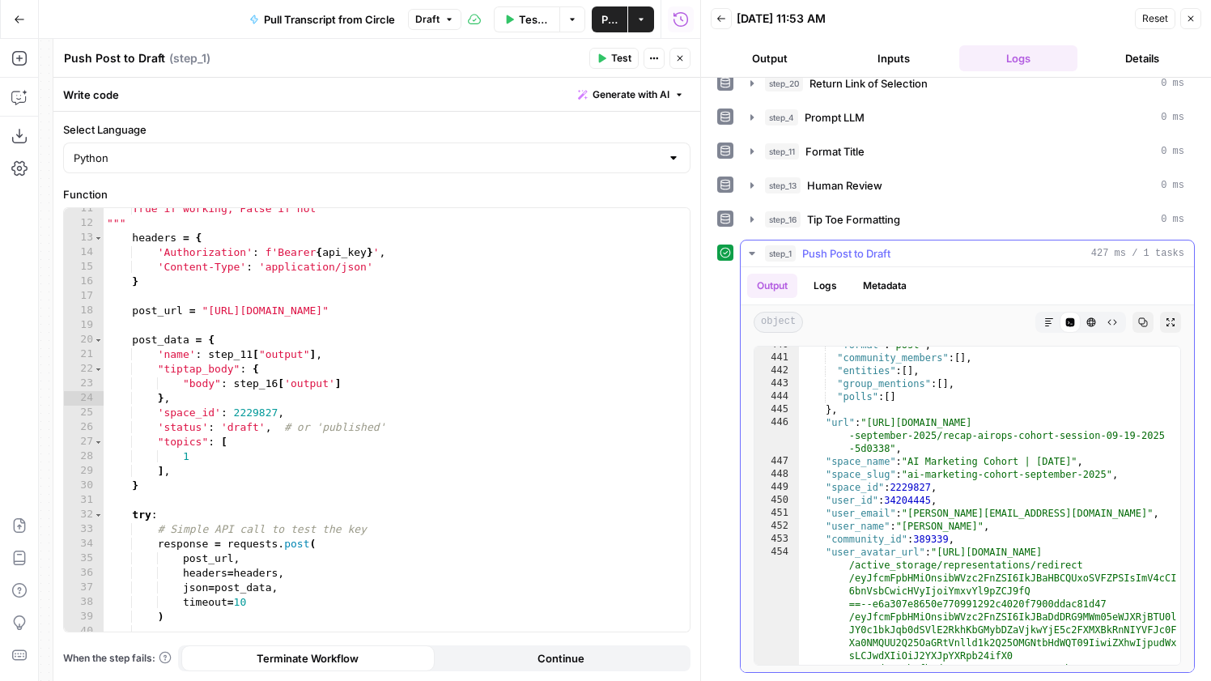
scroll to position [7068, 0]
type textarea "**********"
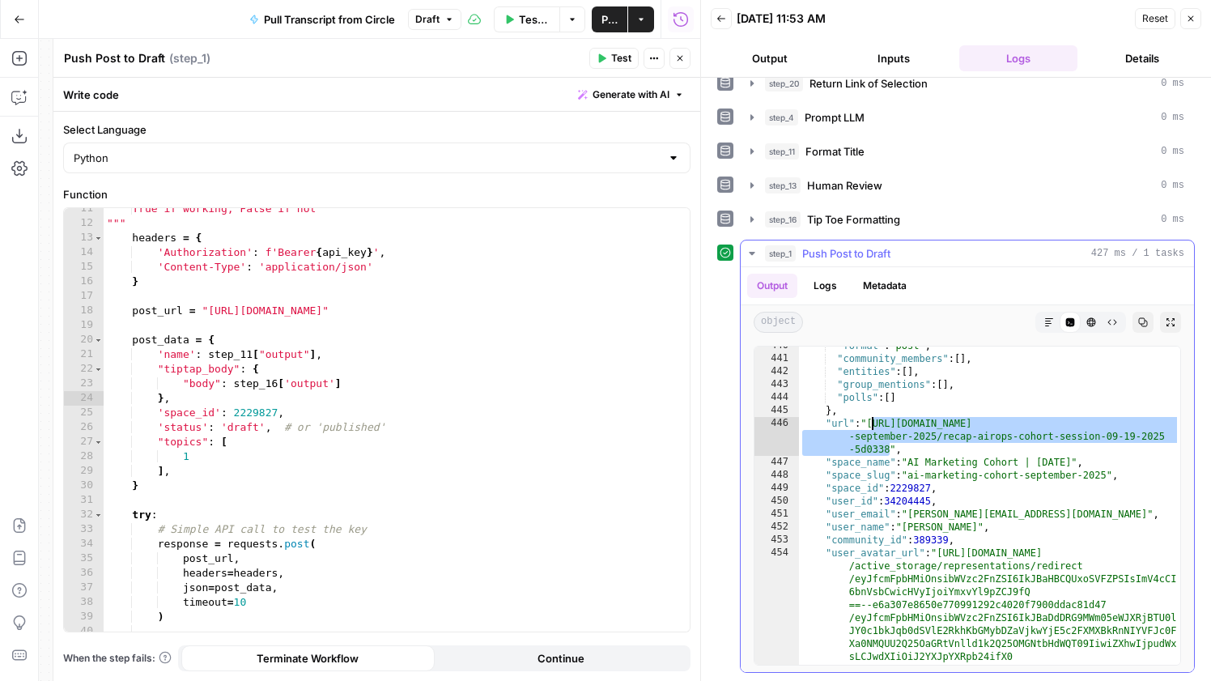
drag, startPoint x: 889, startPoint y: 446, endPoint x: 870, endPoint y: 427, distance: 26.9
click at [870, 427] on div ""format" : "post" , "community_members" : [ ] , "entities" : [ ] , "group_menti…" at bounding box center [989, 582] width 381 height 487
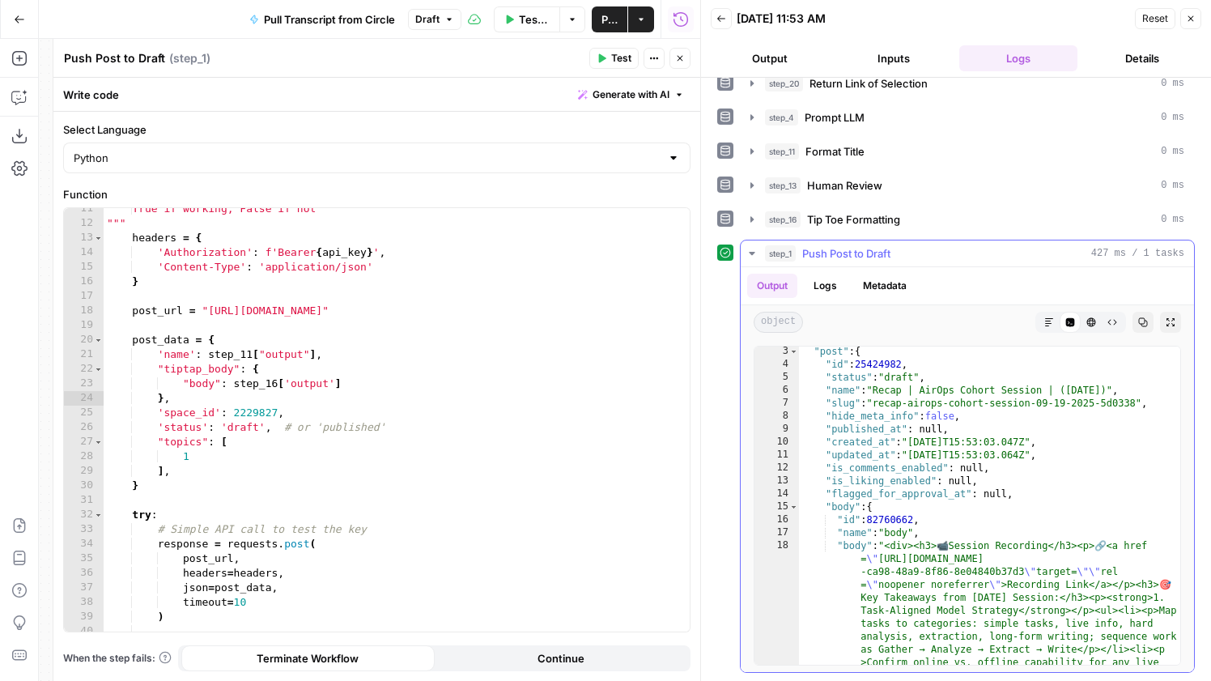
scroll to position [0, 0]
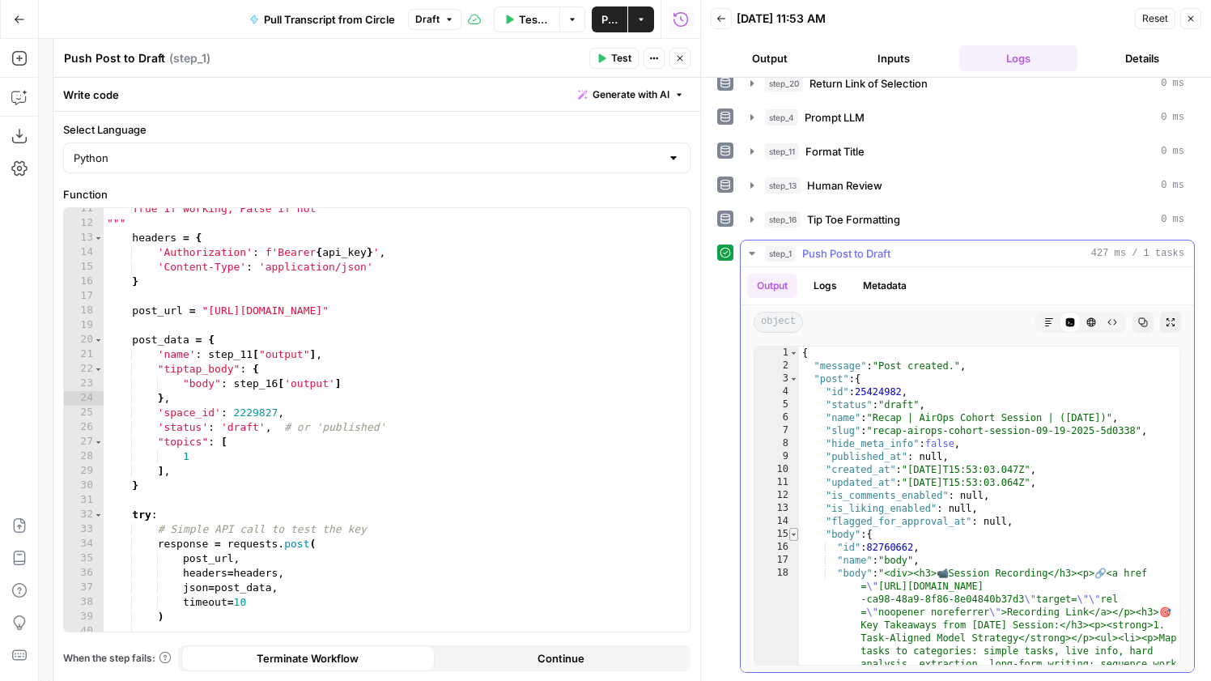
click at [798, 535] on span "Toggle code folding, rows 15 through 23" at bounding box center [793, 534] width 9 height 13
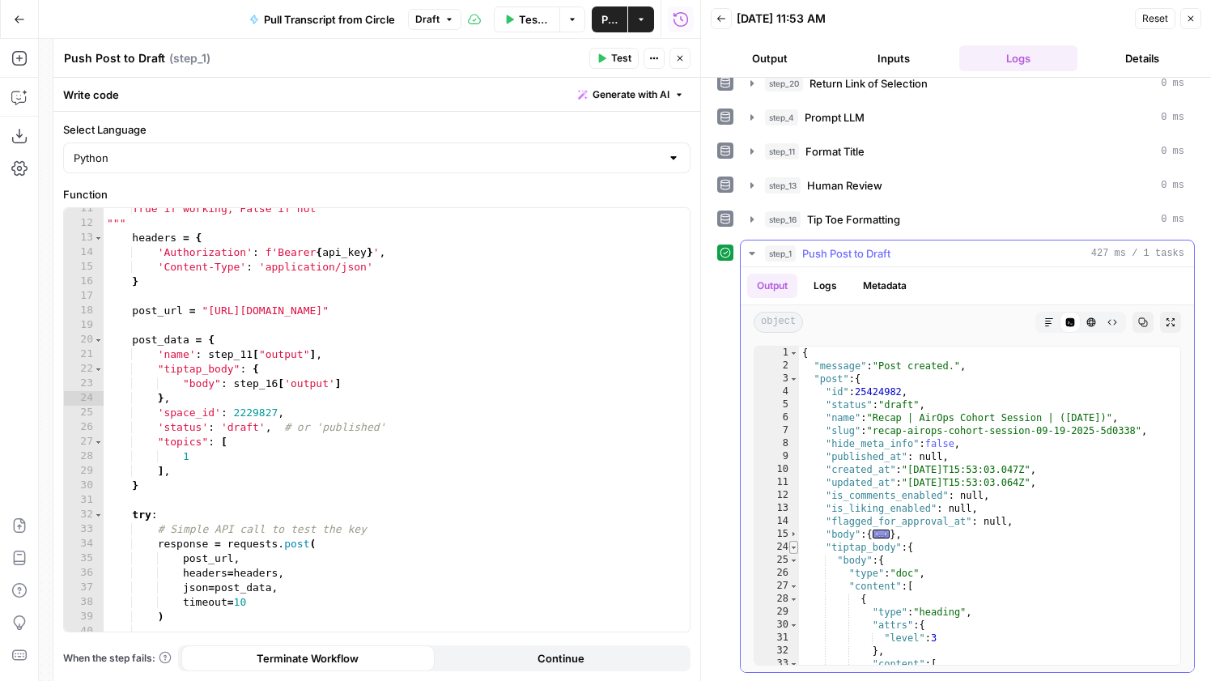
click at [798, 547] on span "Toggle code folding, rows 24 through 445" at bounding box center [793, 547] width 9 height 13
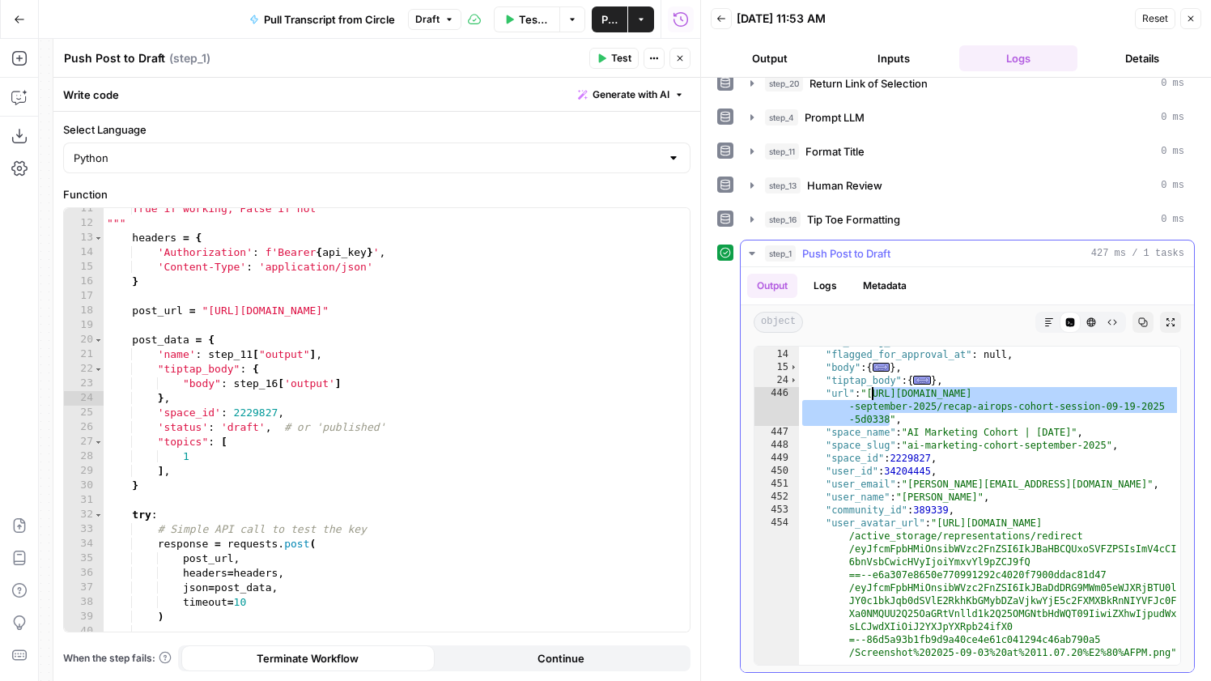
scroll to position [355, 0]
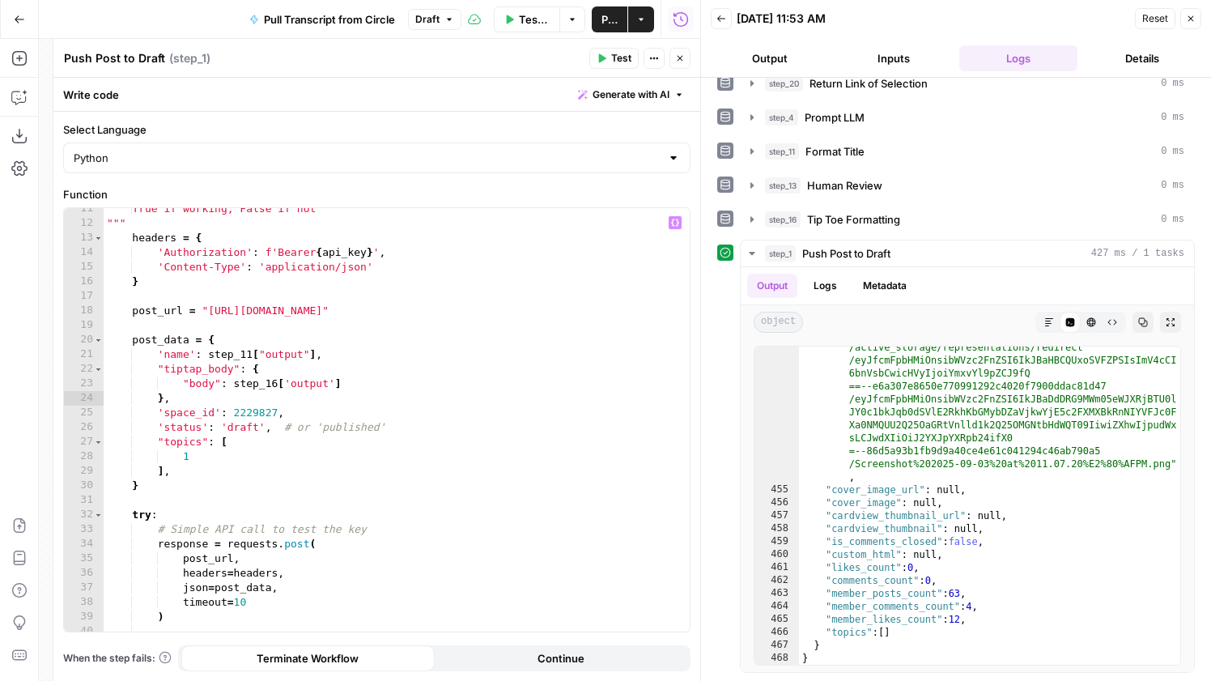
type textarea "*"
click at [228, 459] on div "True if working, False if not """ headers = { 'Authorization' : f'Bearer { api_…" at bounding box center [397, 428] width 586 height 453
click at [346, 436] on div "True if working, False if not """ headers = { 'Authorization' : f'Bearer { api_…" at bounding box center [397, 428] width 586 height 453
click at [318, 465] on div "True if working, False if not """ headers = { 'Authorization' : f'Bearer { api_…" at bounding box center [397, 428] width 586 height 453
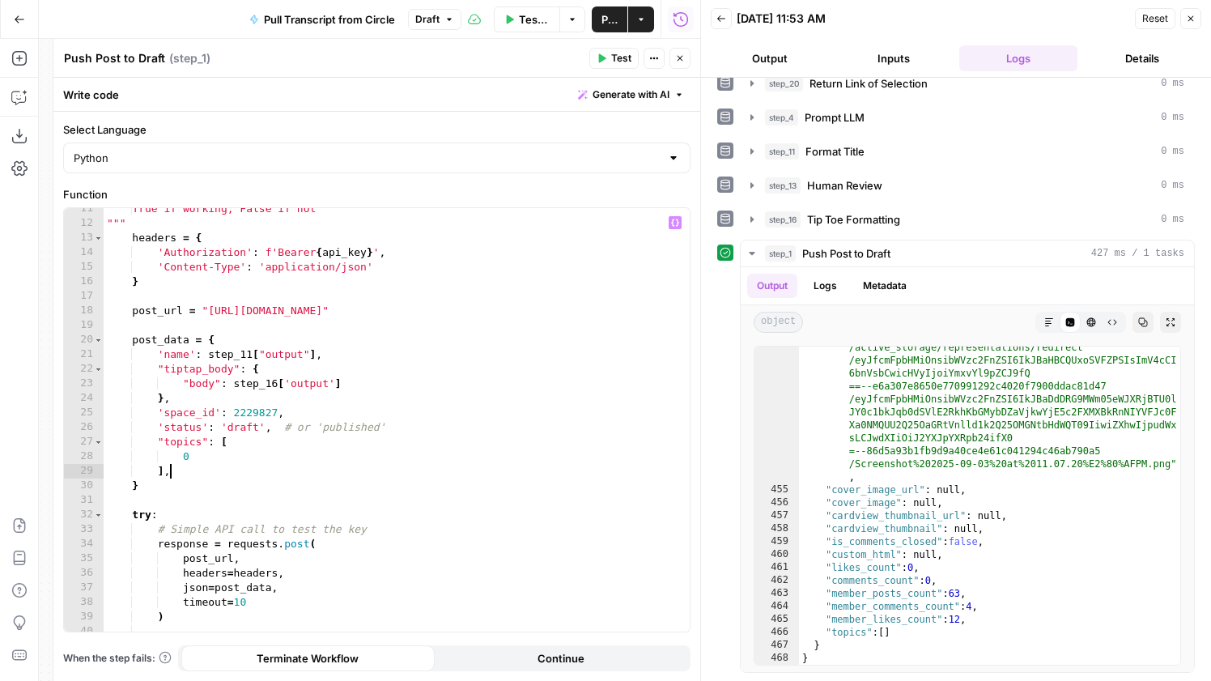
scroll to position [0, 4]
click at [319, 458] on div "True if working, False if not """ headers = { 'Authorization' : f'Bearer { api_…" at bounding box center [397, 428] width 586 height 453
type textarea "*"
click at [603, 73] on header "Push Post to Draft Push Post to Draft ( step_1 ) Test Actions Close" at bounding box center [376, 58] width 647 height 39
click at [603, 68] on button "Test" at bounding box center [613, 58] width 49 height 21
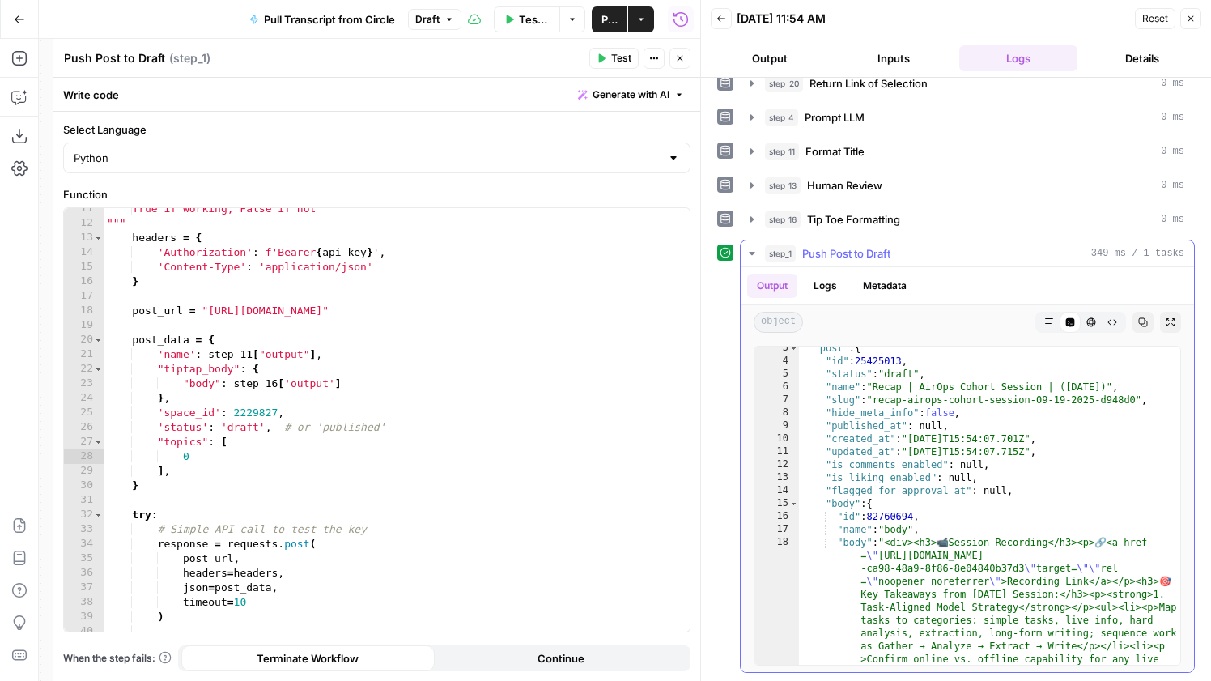
scroll to position [185, 0]
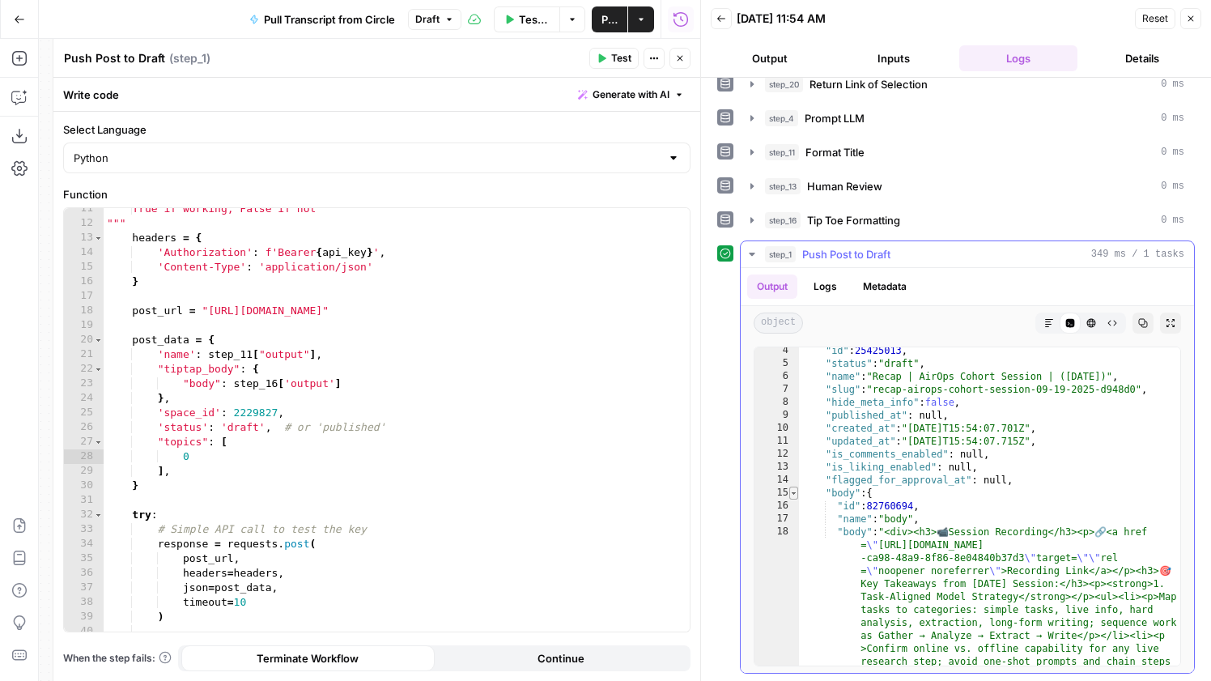
click at [790, 489] on span "Toggle code folding, rows 15 through 23" at bounding box center [793, 493] width 9 height 13
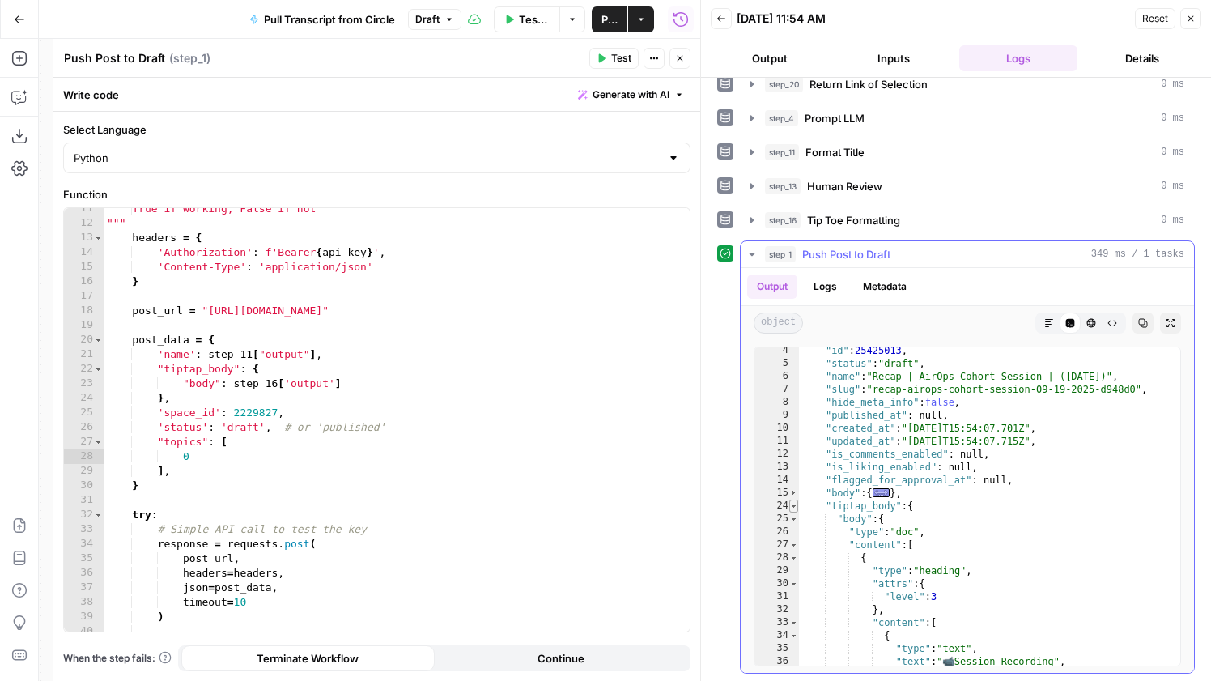
click at [793, 504] on span "Toggle code folding, rows 24 through 445" at bounding box center [793, 506] width 9 height 13
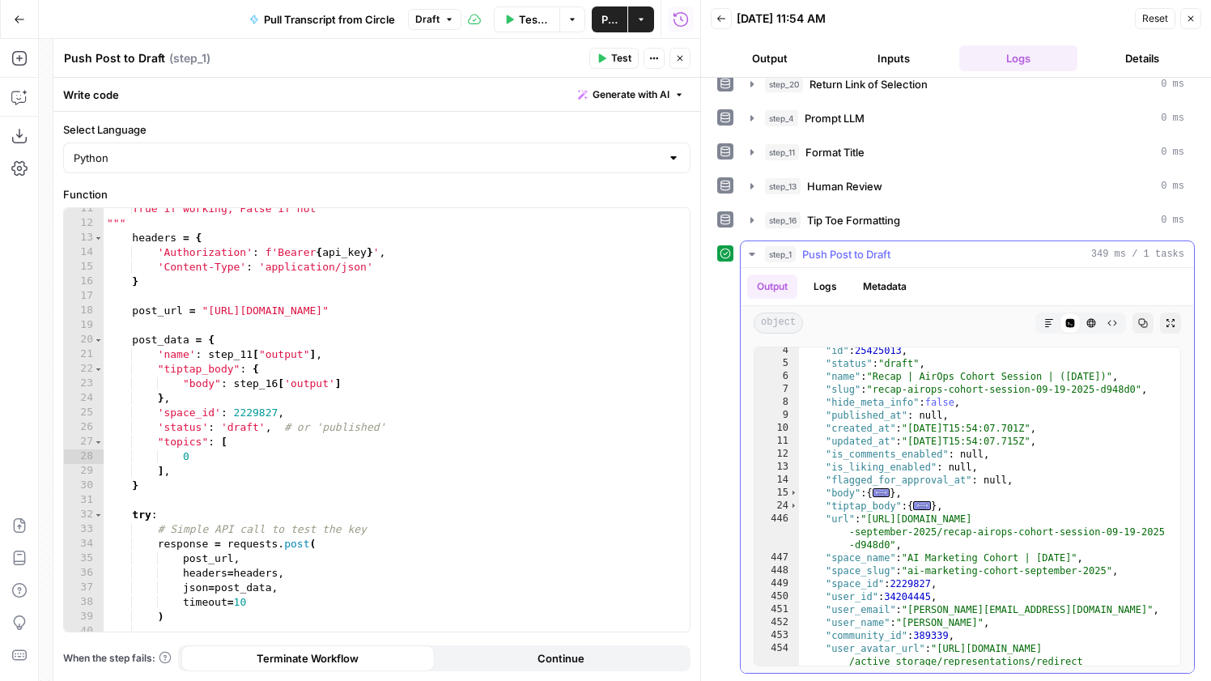
scroll to position [50, 0]
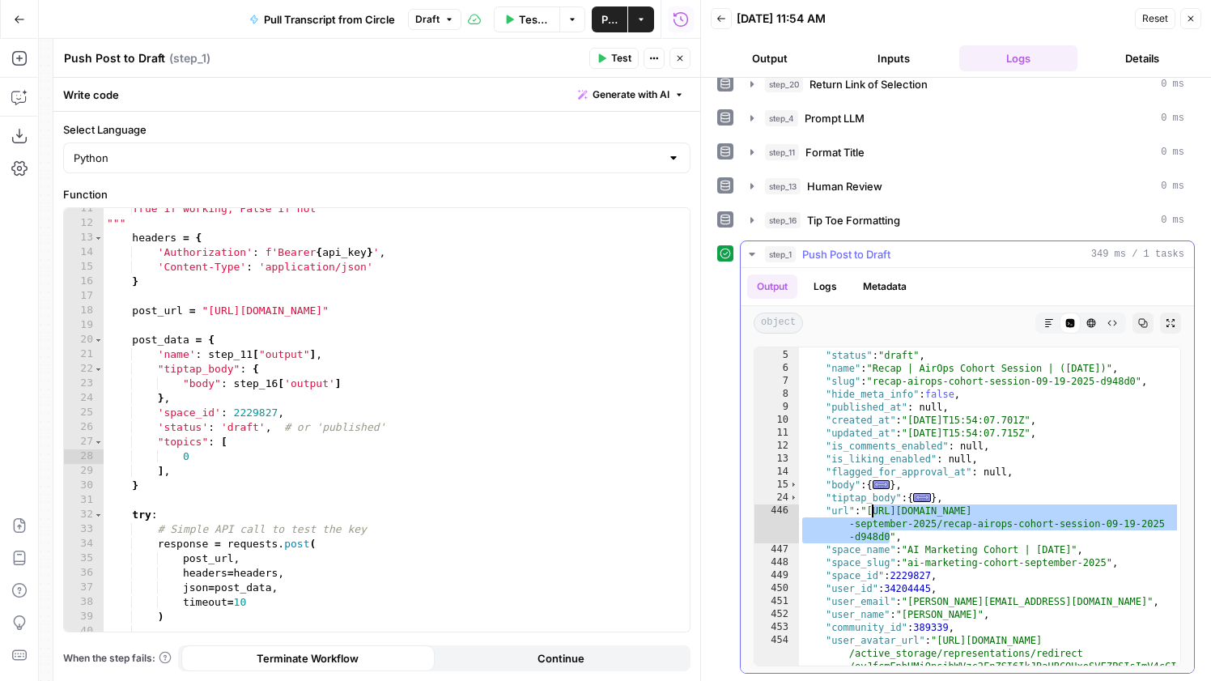
drag, startPoint x: 889, startPoint y: 531, endPoint x: 873, endPoint y: 517, distance: 21.8
click at [873, 517] on div ""id" : 25425013 , "status" : "draft" , "name" : "Recap | AirOps Cohort Session …" at bounding box center [989, 579] width 381 height 487
type textarea "**********"
click at [866, 249] on span "Push Post to Draft" at bounding box center [846, 254] width 88 height 16
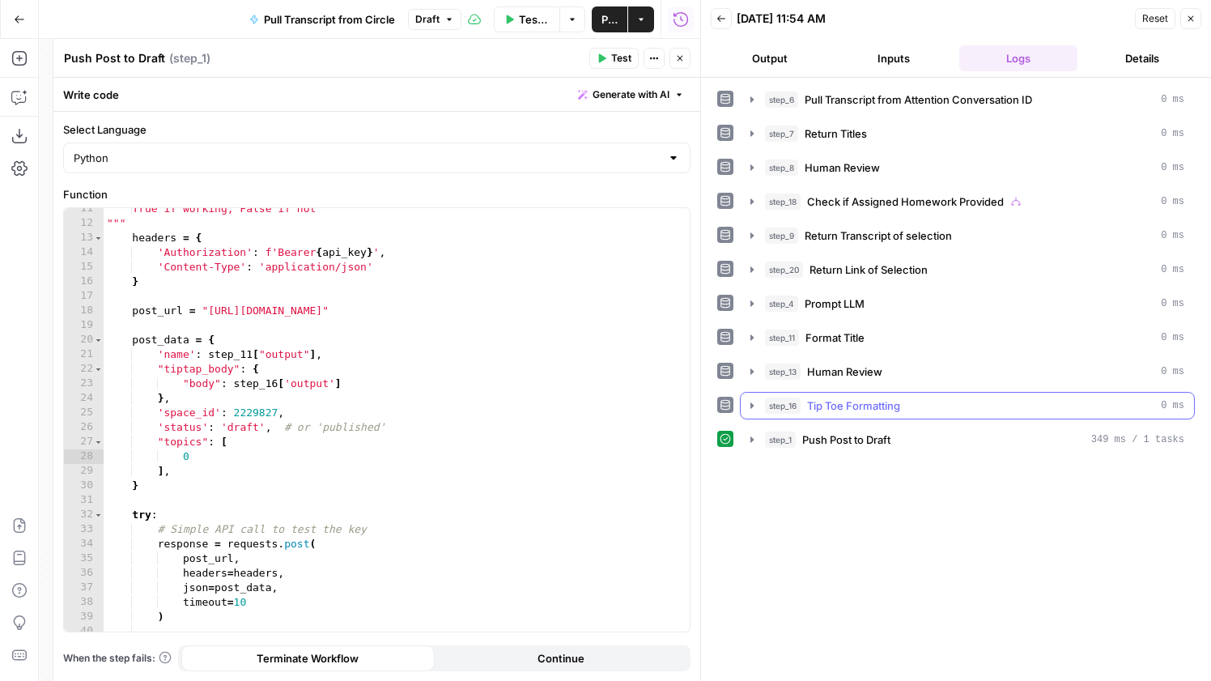
click at [883, 403] on span "Tip Toe Formatting" at bounding box center [853, 406] width 93 height 16
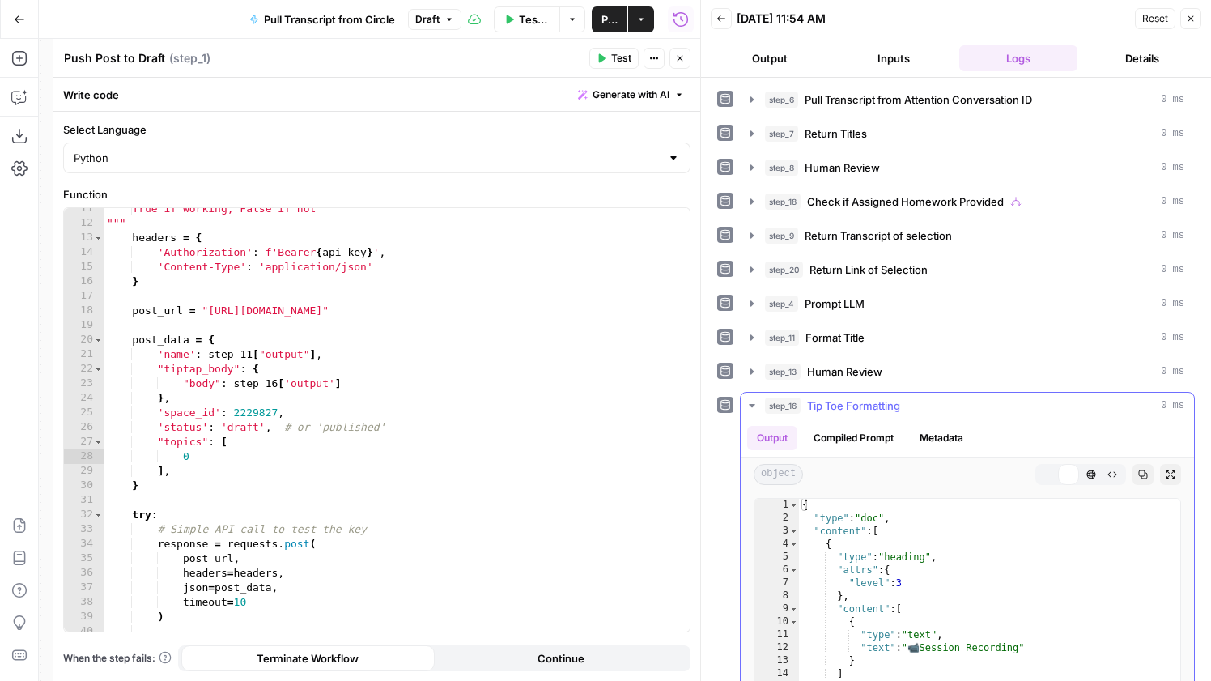
click at [883, 403] on span "Tip Toe Formatting" at bounding box center [853, 406] width 93 height 16
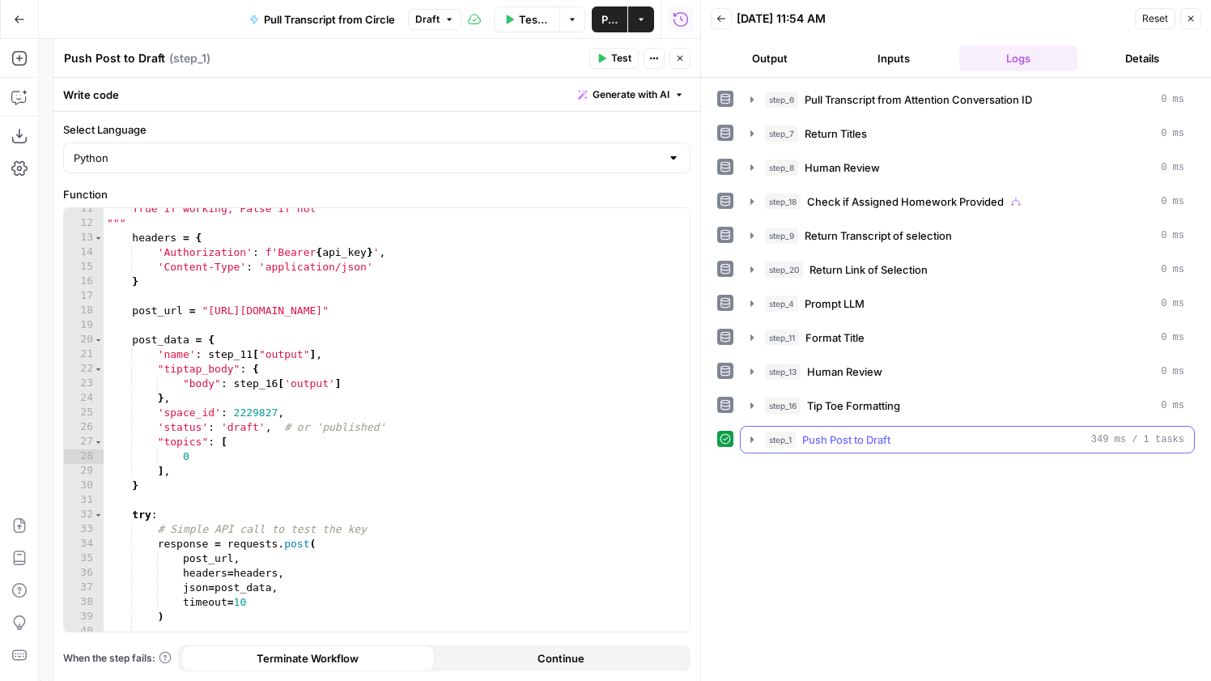
click at [891, 427] on button "step_1 Push Post to Draft 349 ms / 1 tasks" at bounding box center [967, 440] width 453 height 26
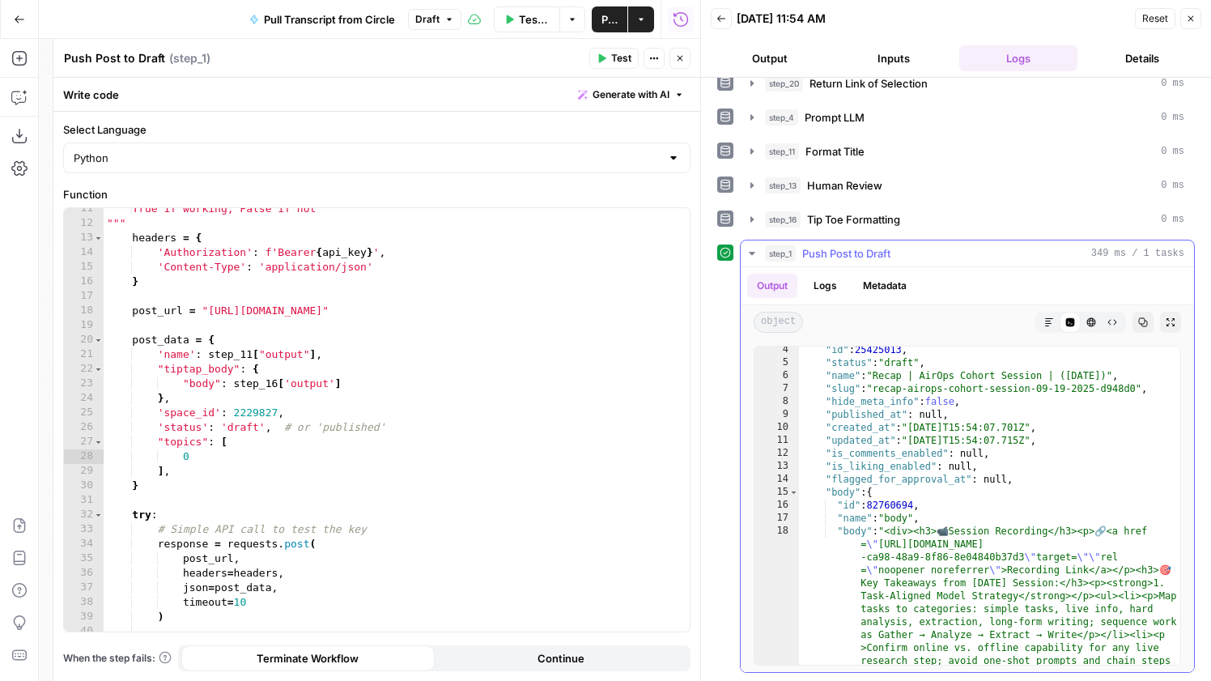
scroll to position [56, 0]
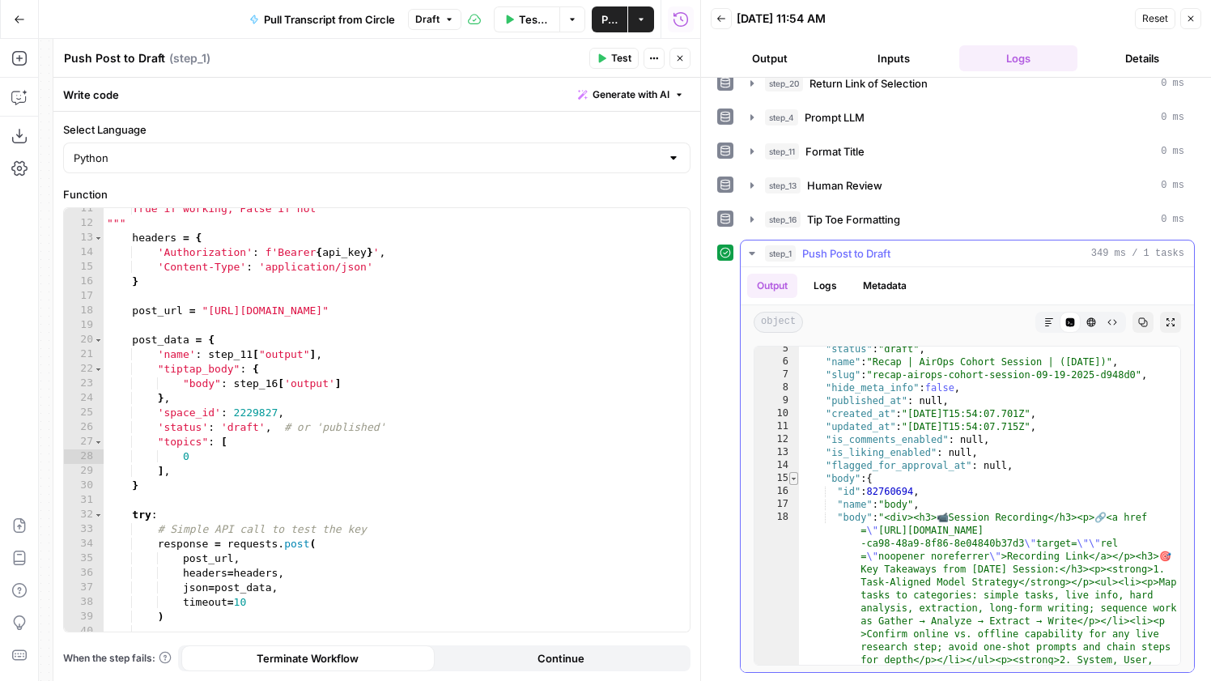
click at [795, 475] on span "Toggle code folding, rows 15 through 23" at bounding box center [793, 478] width 9 height 13
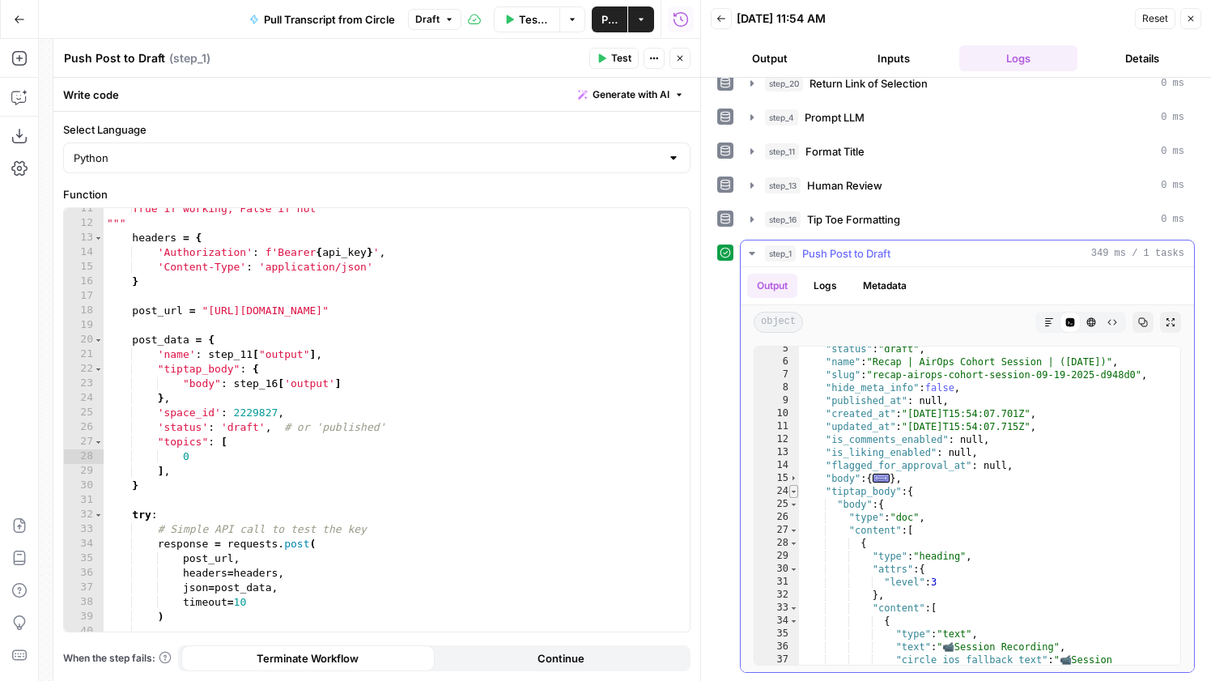
click at [796, 492] on span "Toggle code folding, rows 24 through 445" at bounding box center [793, 491] width 9 height 13
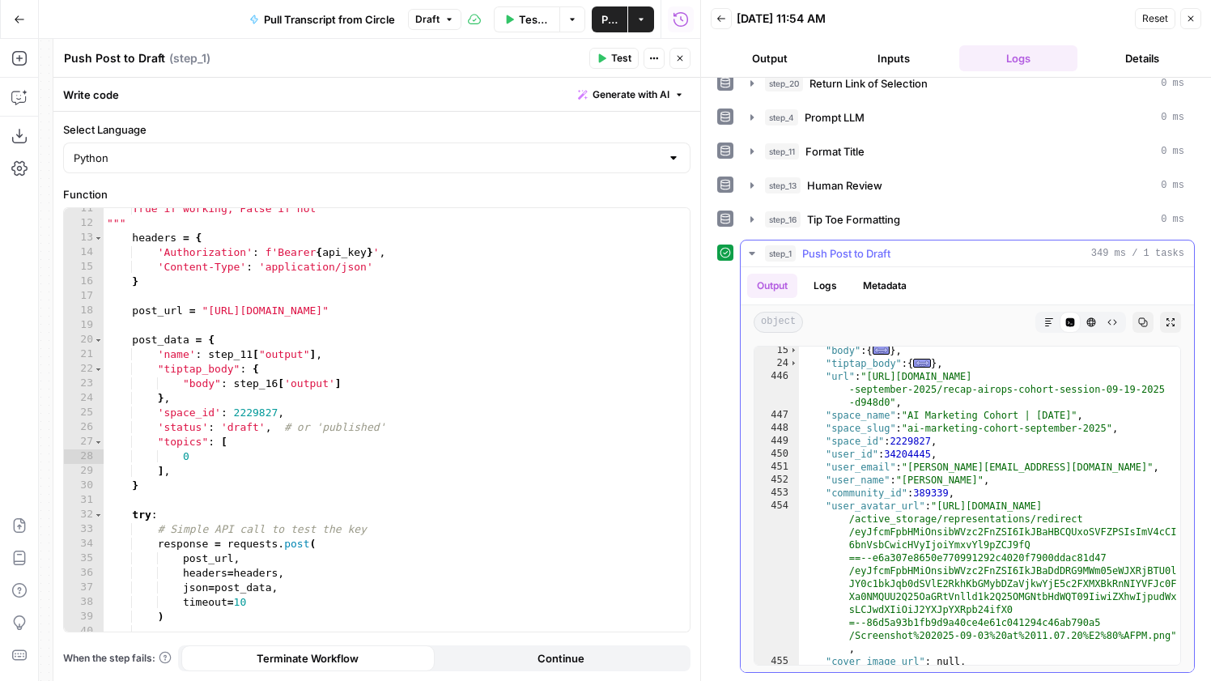
scroll to position [165, 0]
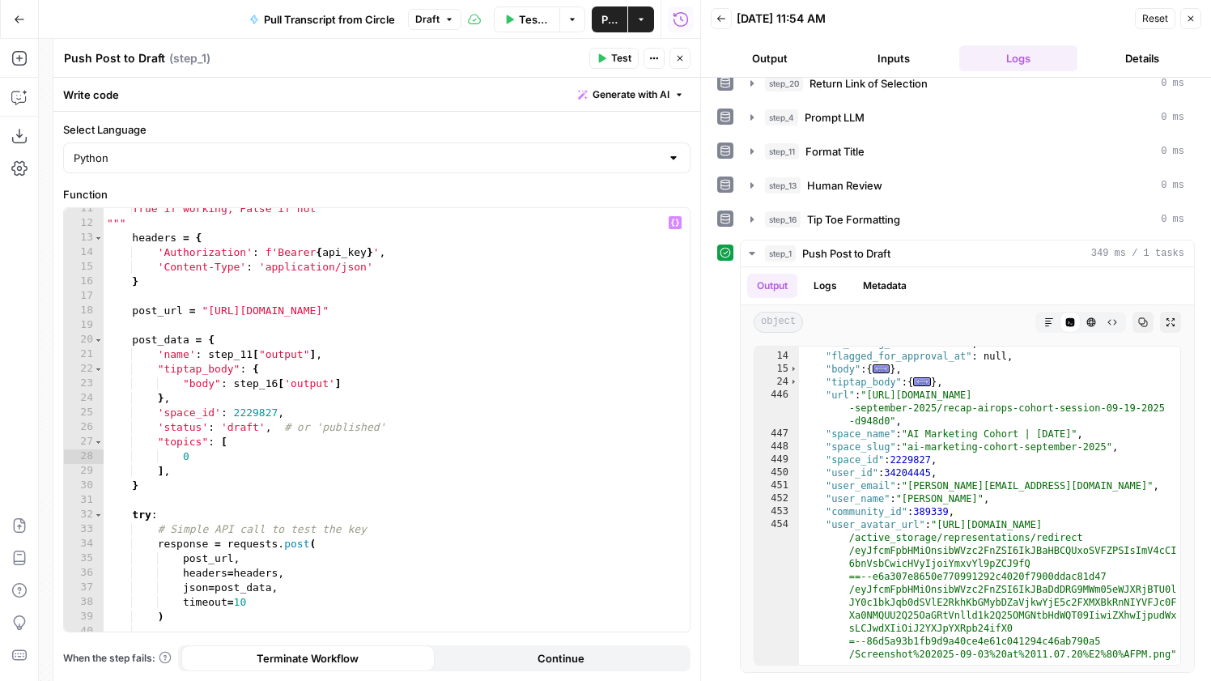
click at [220, 458] on div "True if working, False if not """ headers = { 'Authorization' : f'Bearer { api_…" at bounding box center [397, 428] width 586 height 453
type textarea "**********"
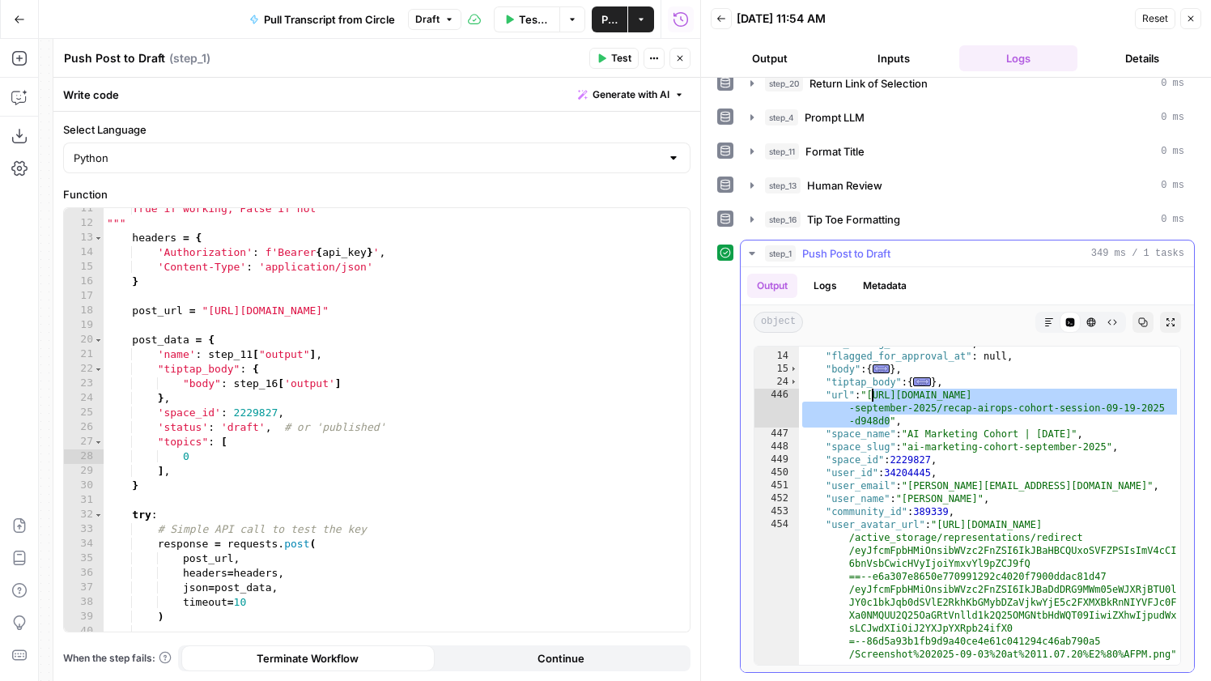
drag, startPoint x: 889, startPoint y: 421, endPoint x: 874, endPoint y: 395, distance: 29.7
click at [874, 395] on div ""is_liking_enabled" : null , "flagged_for_approval_at" : null , "body" : { ... …" at bounding box center [989, 580] width 381 height 487
click at [597, 57] on icon "button" at bounding box center [602, 58] width 10 height 10
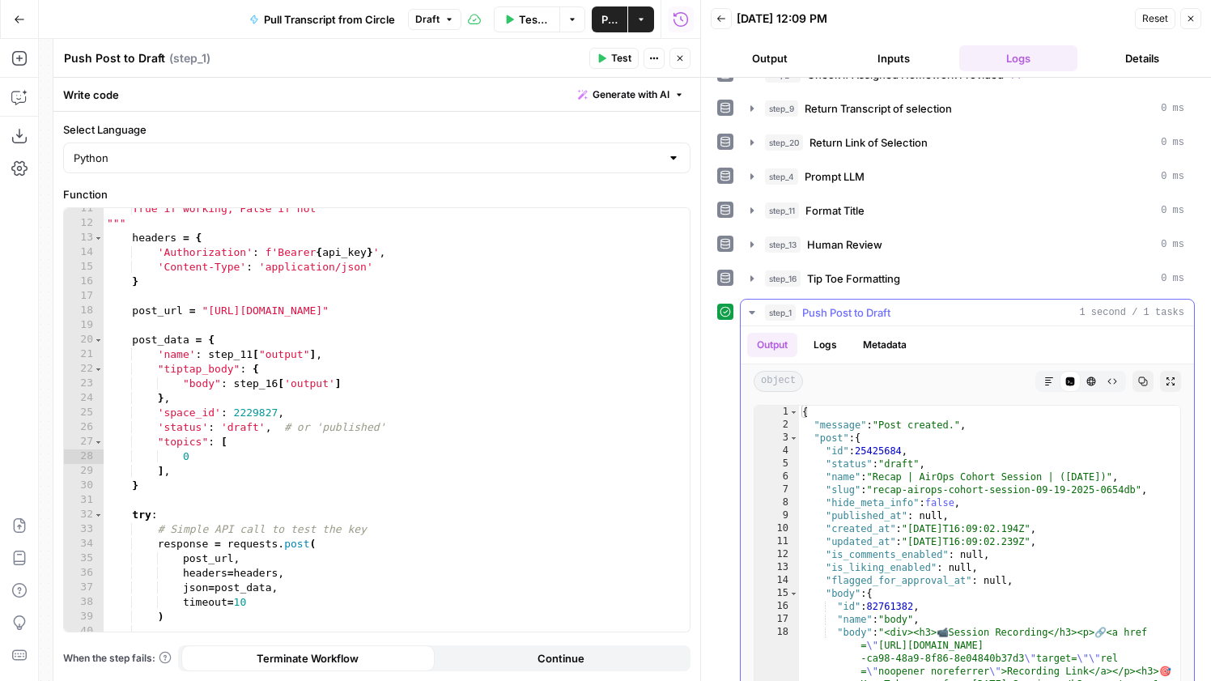
scroll to position [147, 0]
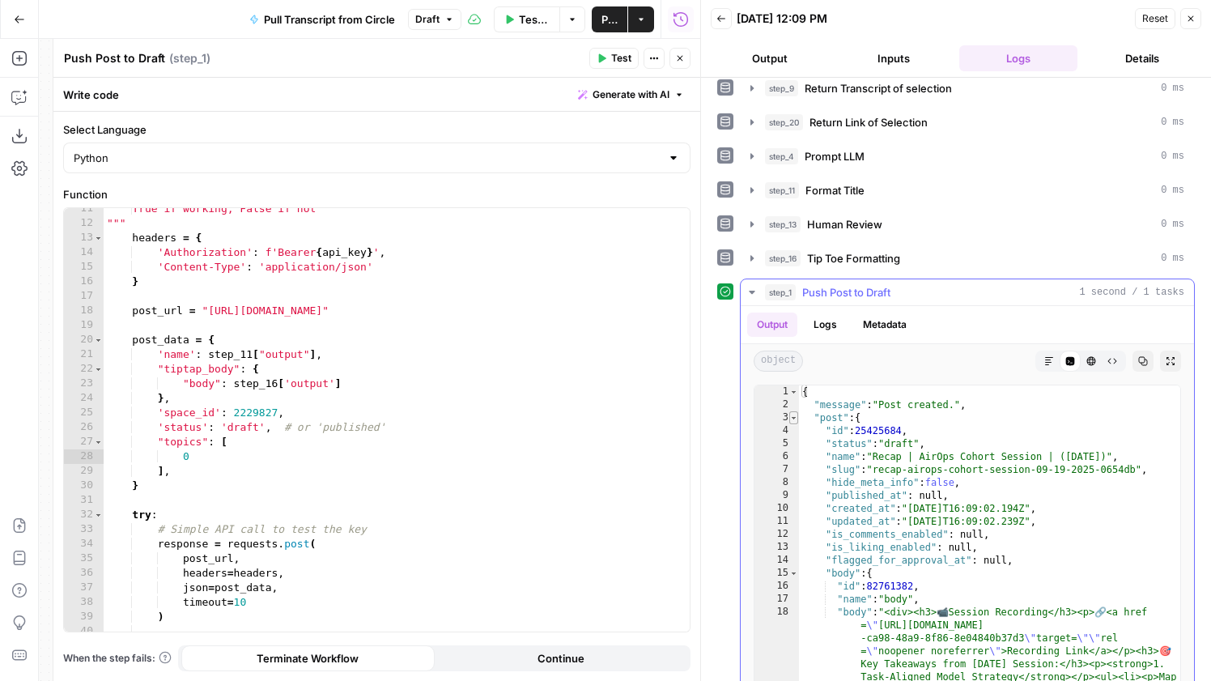
click at [793, 416] on span "Toggle code folding, rows 3 through 467" at bounding box center [793, 417] width 9 height 13
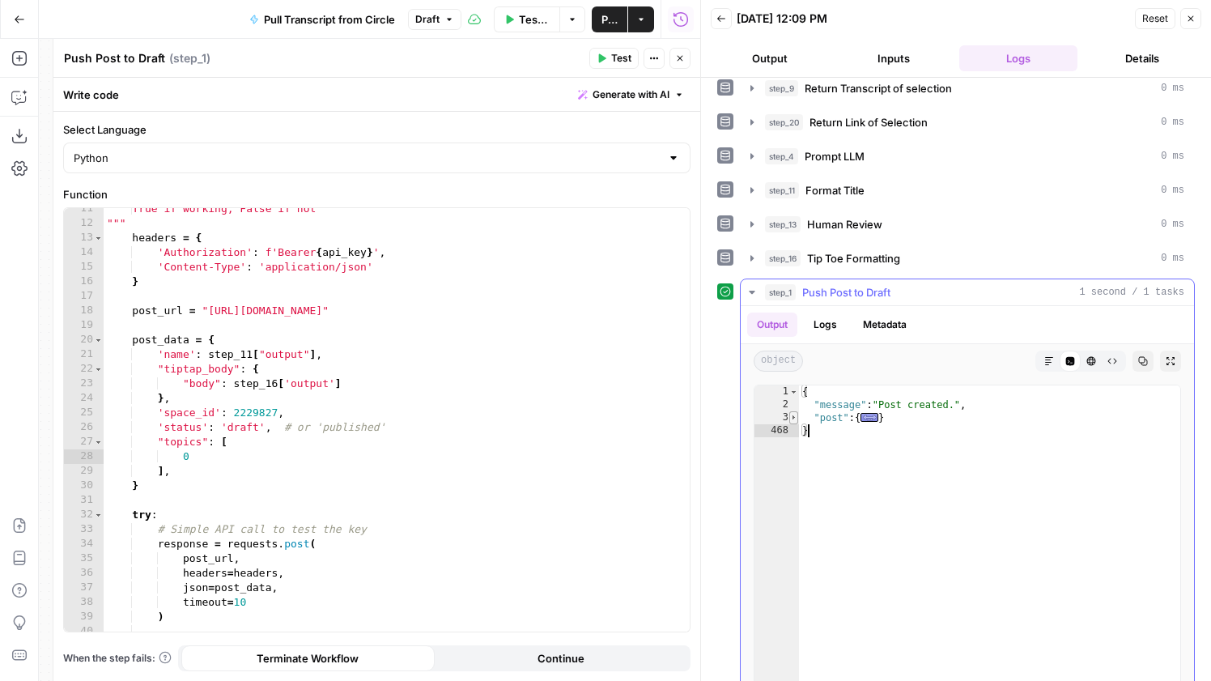
click at [795, 413] on span "Toggle code folding, rows 3 through 467" at bounding box center [793, 417] width 9 height 13
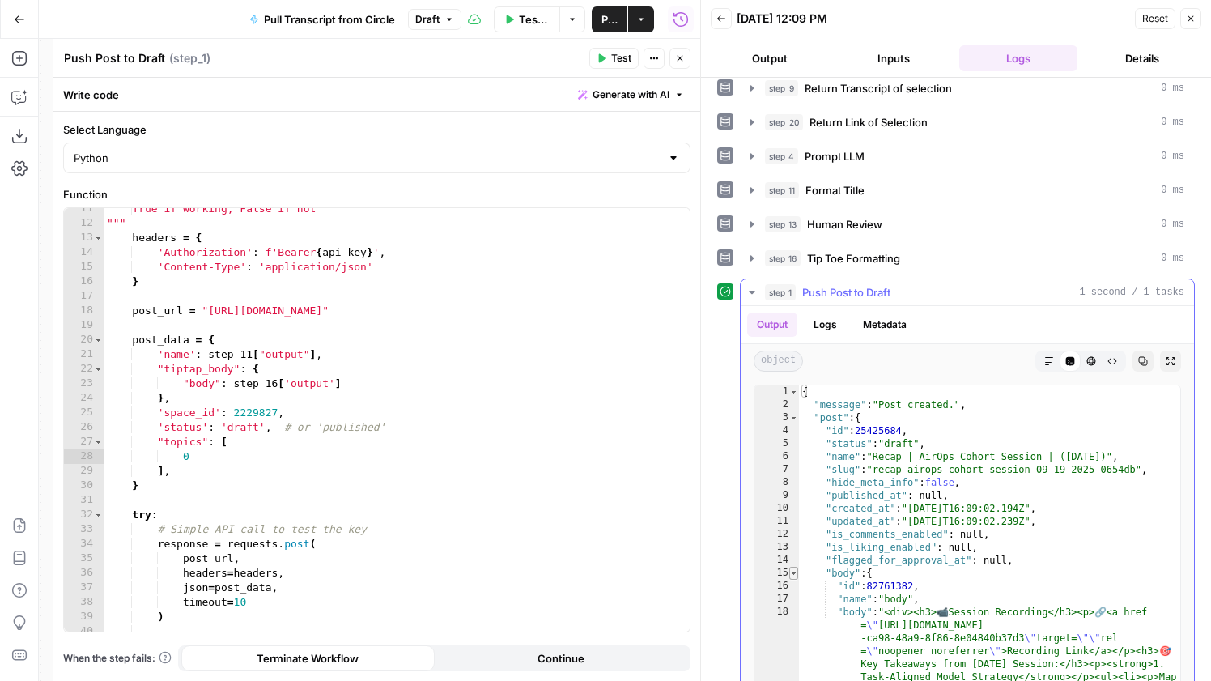
click at [796, 575] on span "Toggle code folding, rows 15 through 23" at bounding box center [793, 573] width 9 height 13
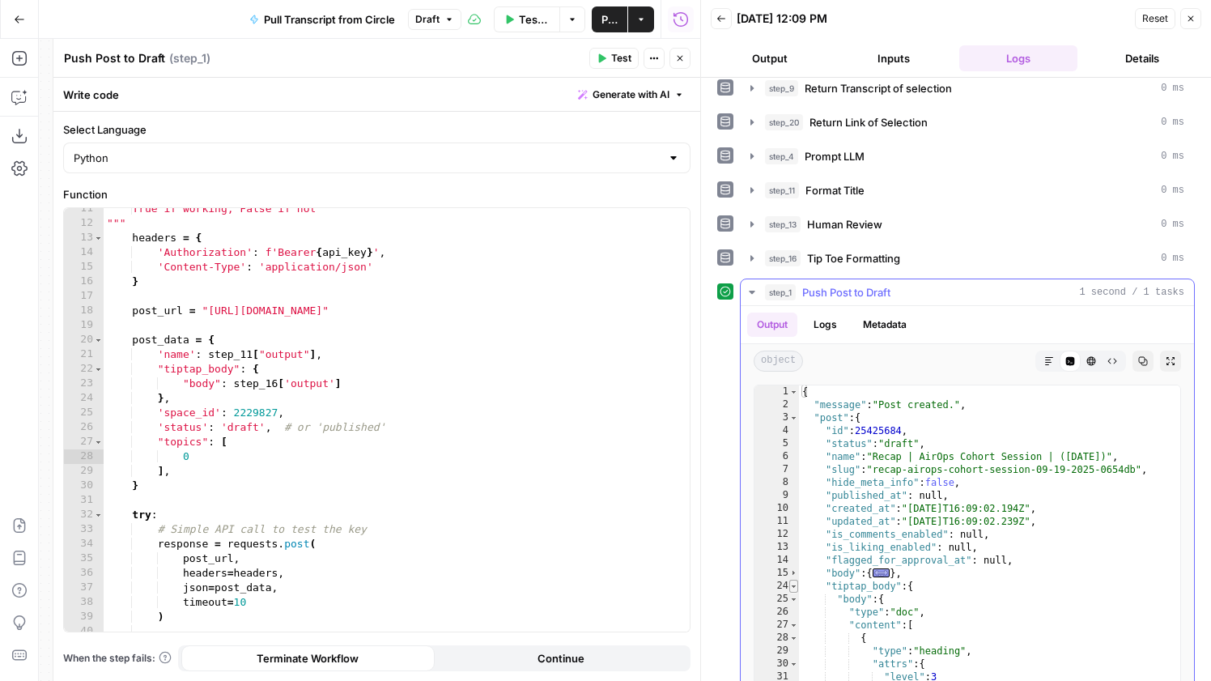
click at [793, 589] on span "Toggle code folding, rows 24 through 445" at bounding box center [793, 586] width 9 height 13
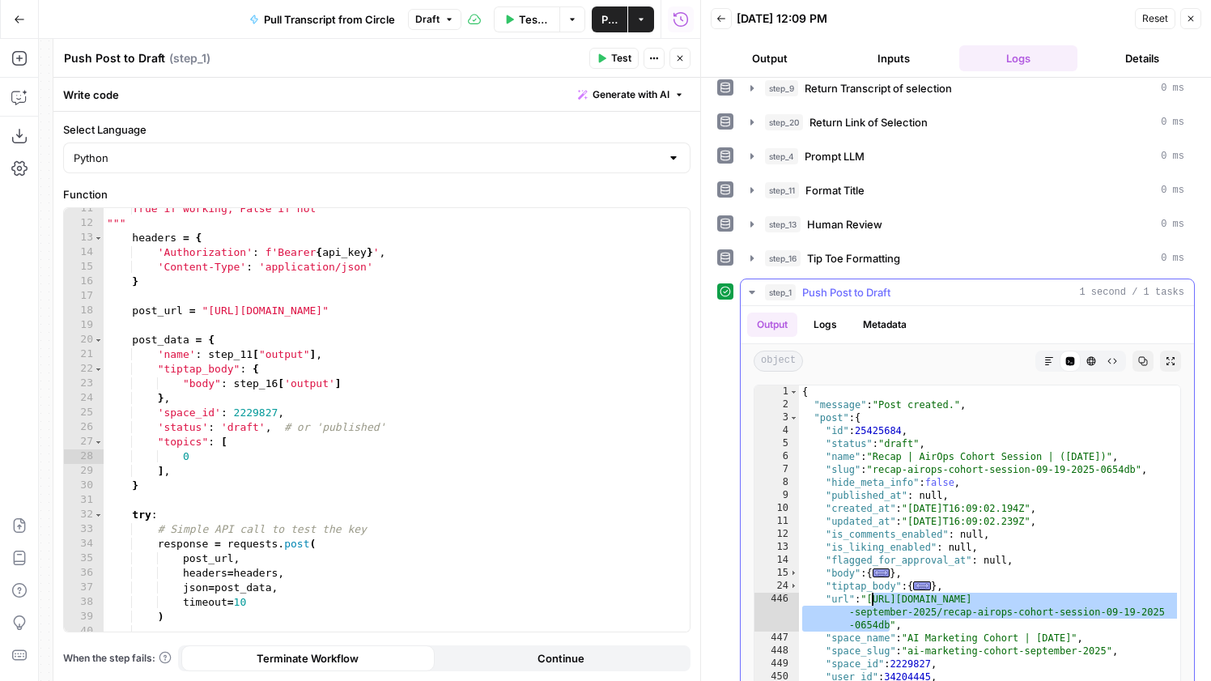
drag, startPoint x: 889, startPoint y: 623, endPoint x: 874, endPoint y: 603, distance: 25.4
click at [874, 603] on div "{ "message" : "Post created." , "post" : { "id" : 25425684 , "status" : "draft"…" at bounding box center [989, 557] width 381 height 344
type textarea "**********"
click at [18, 19] on icon "button" at bounding box center [19, 19] width 11 height 11
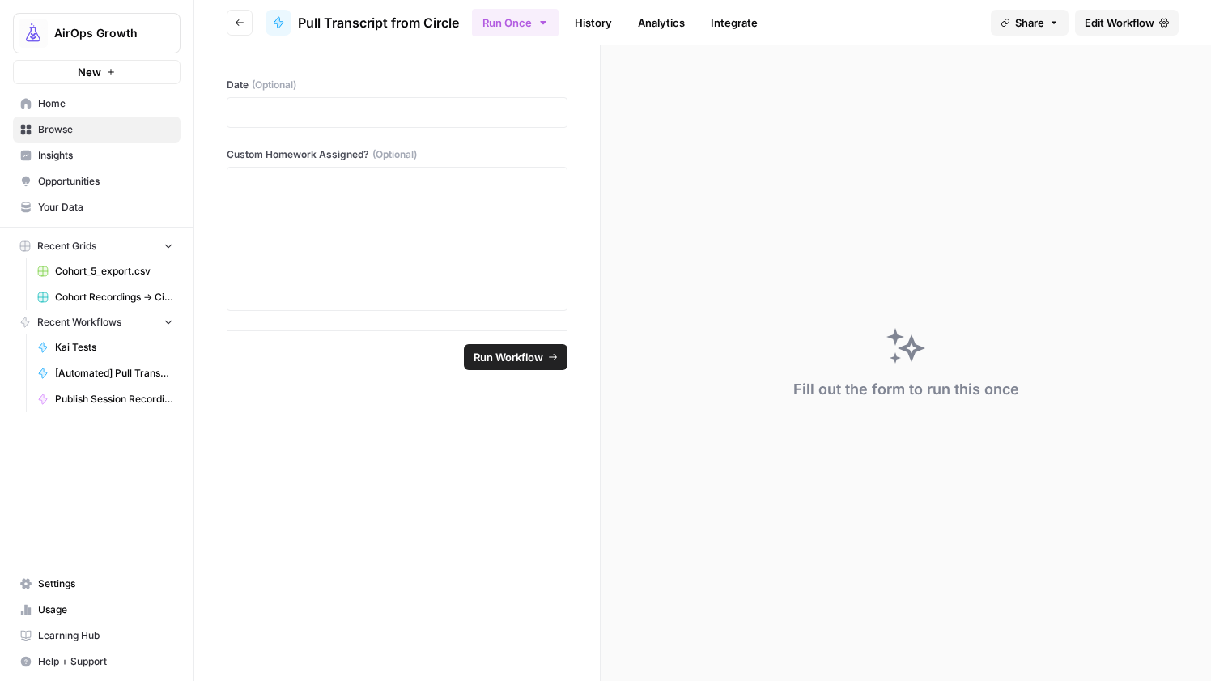
click at [127, 346] on span "Kai Tests" at bounding box center [114, 347] width 118 height 15
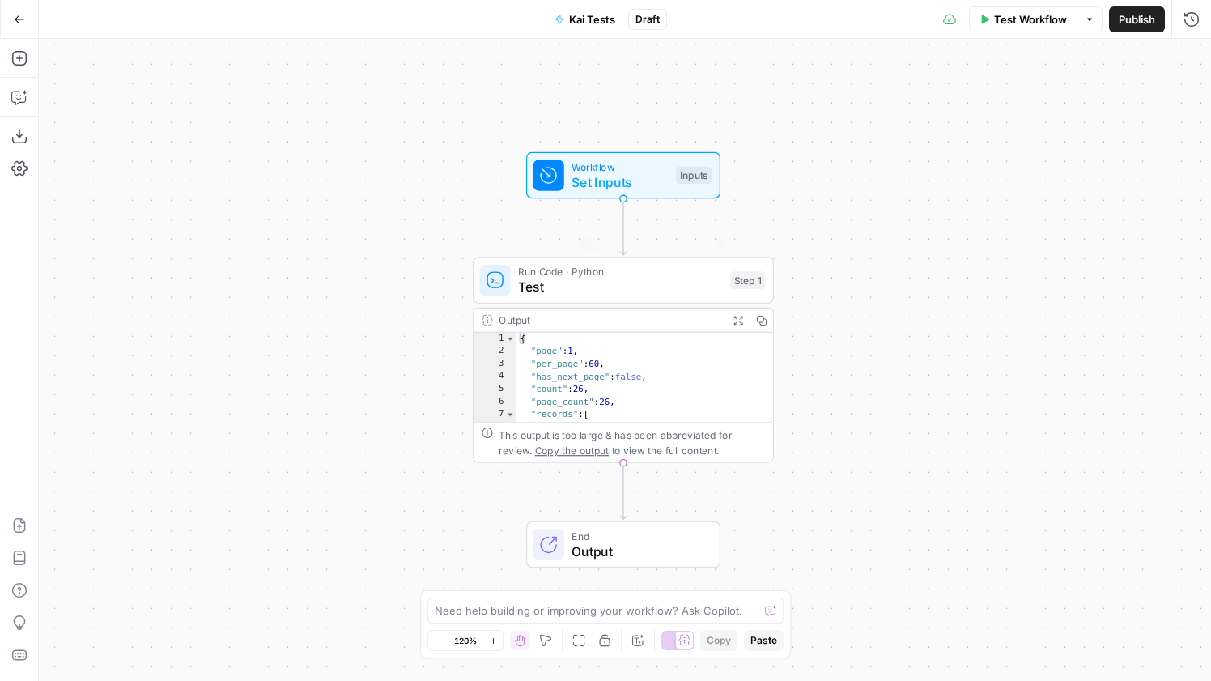
click at [647, 286] on span "Test" at bounding box center [620, 287] width 204 height 19
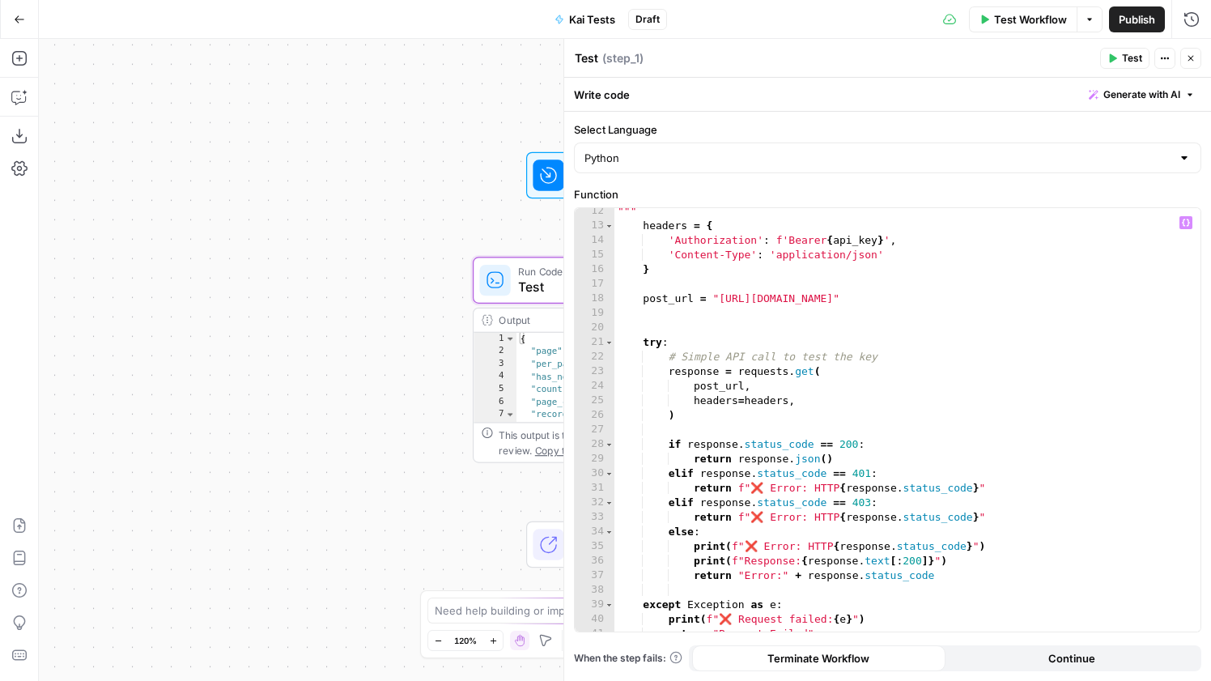
scroll to position [168, 0]
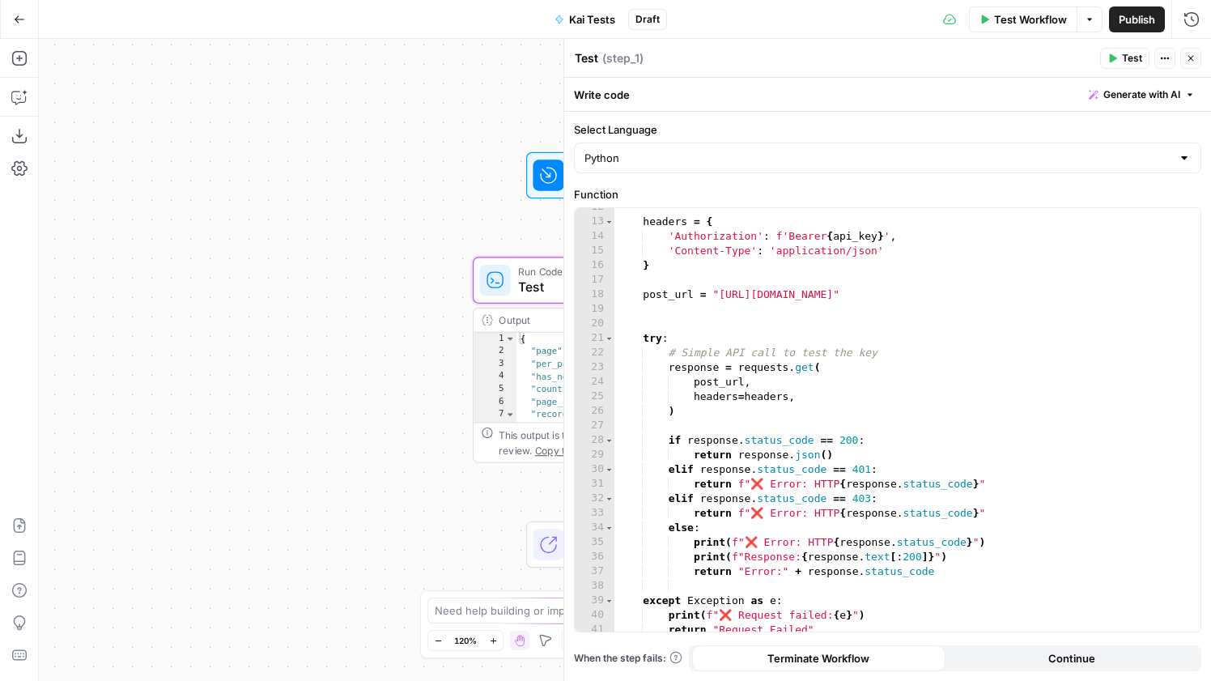
click at [1123, 57] on span "Test" at bounding box center [1132, 58] width 20 height 15
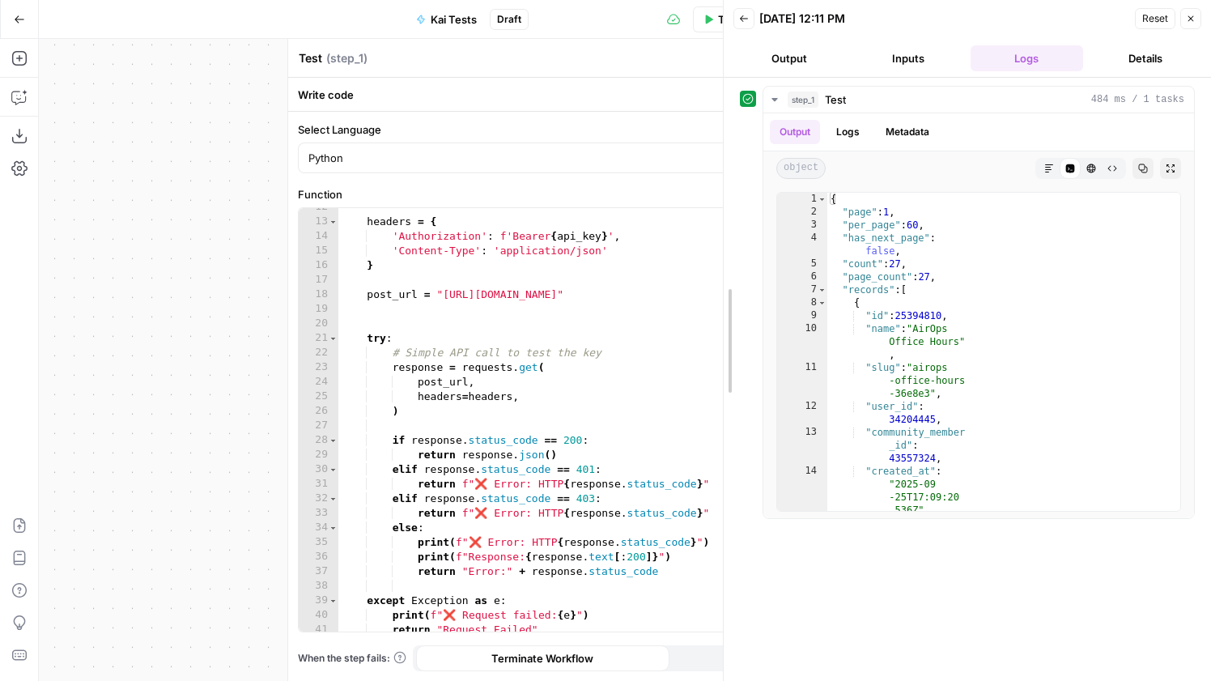
drag, startPoint x: 939, startPoint y: 264, endPoint x: 438, endPoint y: 334, distance: 506.1
click at [439, 334] on body "AirOps Growth New Home Browse Insights Opportunities Your Data Recent Grids Coh…" at bounding box center [605, 340] width 1211 height 681
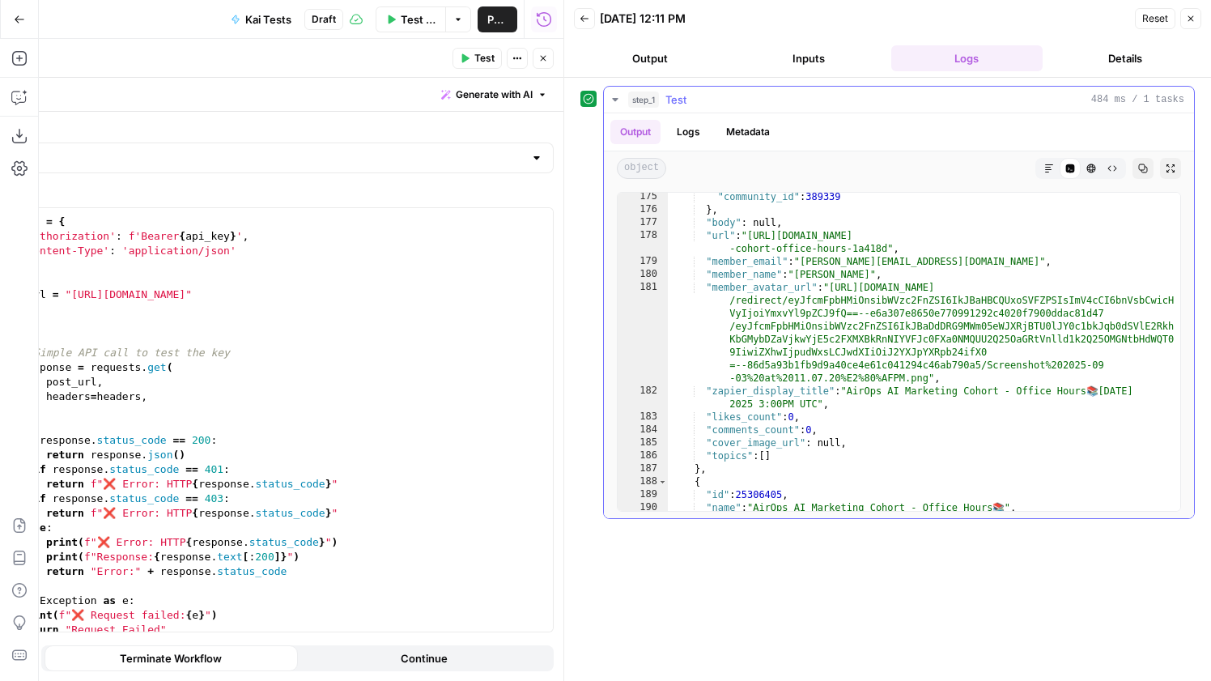
scroll to position [2678, 0]
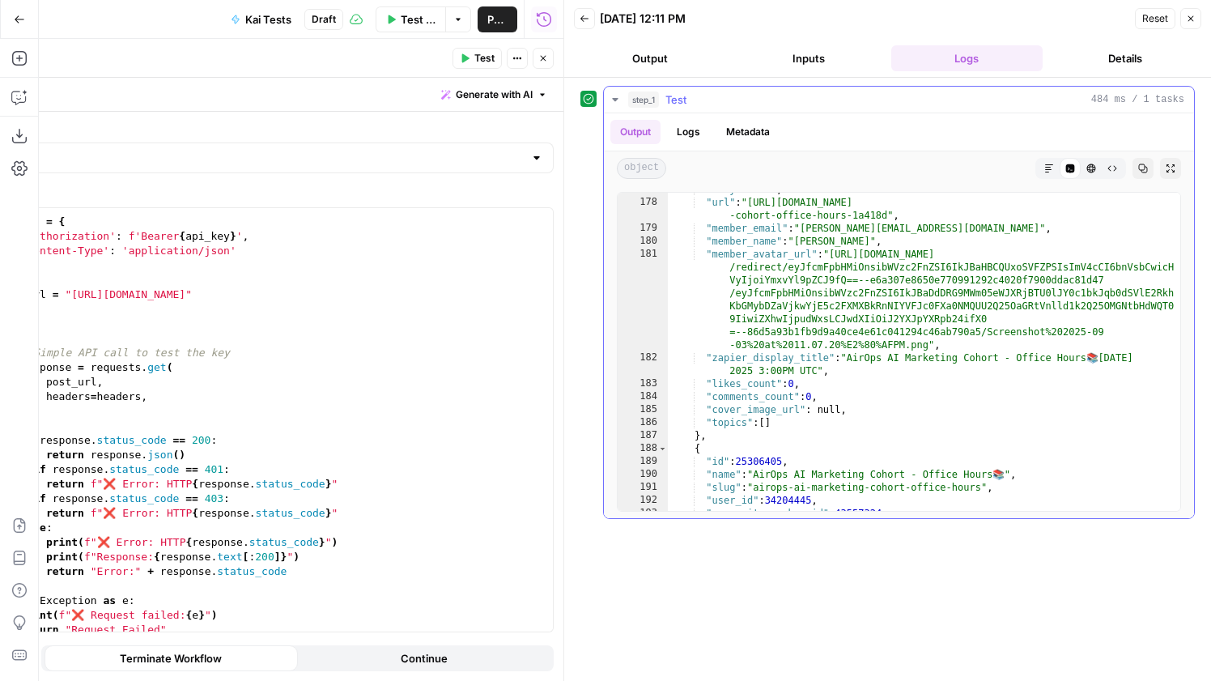
type textarea "**********"
click at [921, 417] on div ""body" : null , "url" : "[URL][DOMAIN_NAME] -cohort-office-hours-1a418d" , "mem…" at bounding box center [924, 355] width 513 height 344
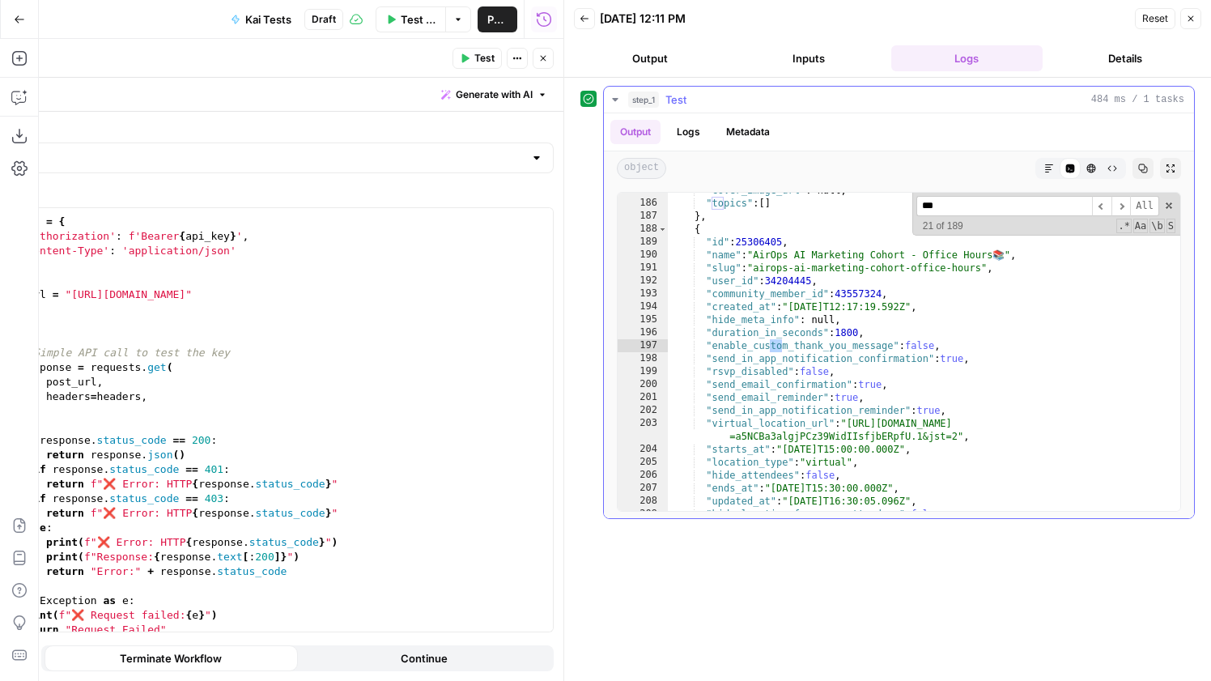
scroll to position [3468, 0]
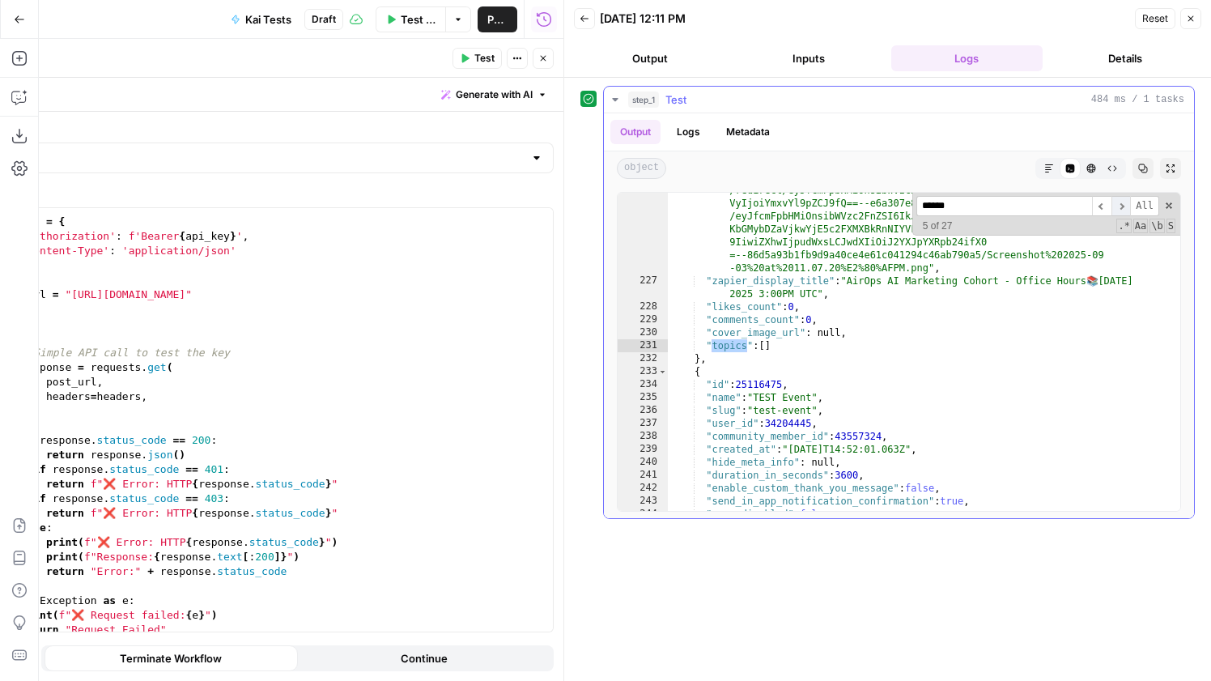
type input "******"
click at [1125, 209] on span "​" at bounding box center [1121, 206] width 19 height 20
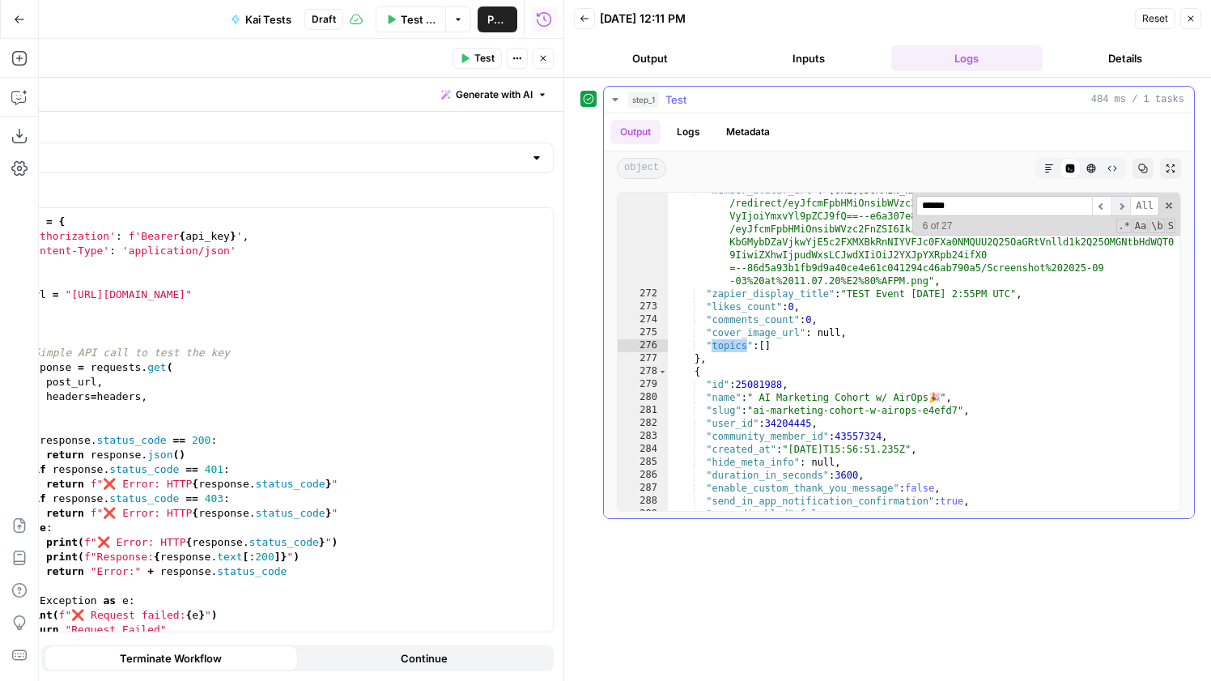
click at [1125, 209] on span "​" at bounding box center [1121, 206] width 19 height 20
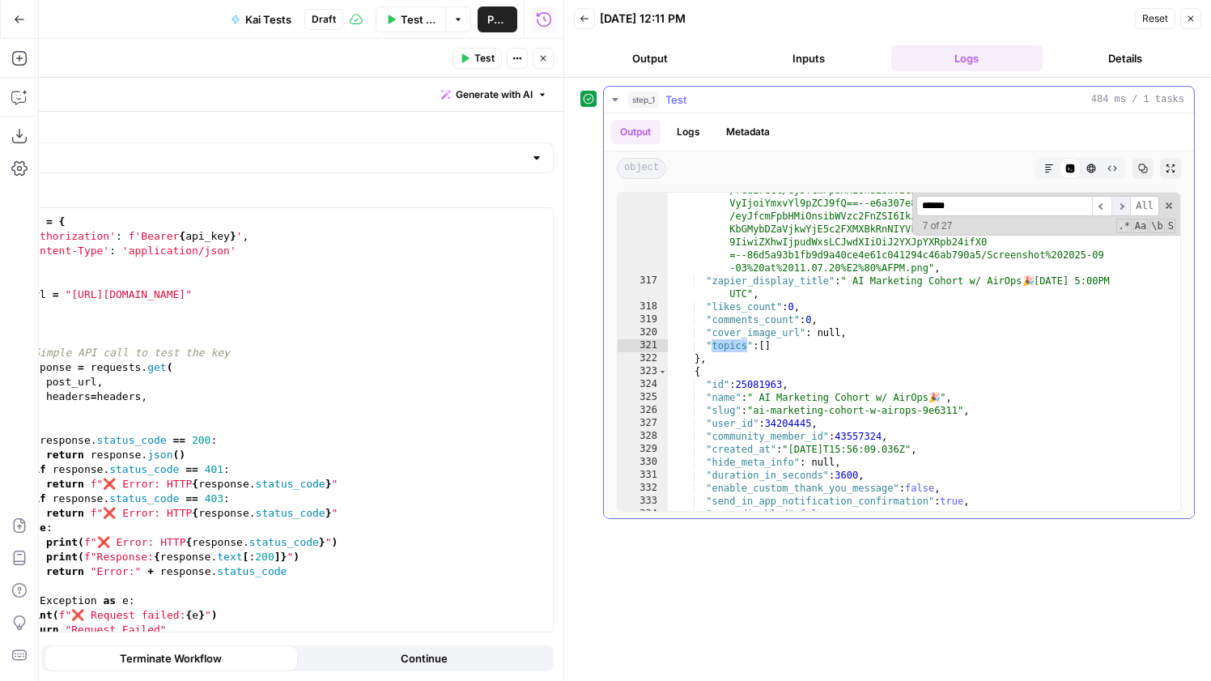
click at [1125, 209] on span "​" at bounding box center [1121, 206] width 19 height 20
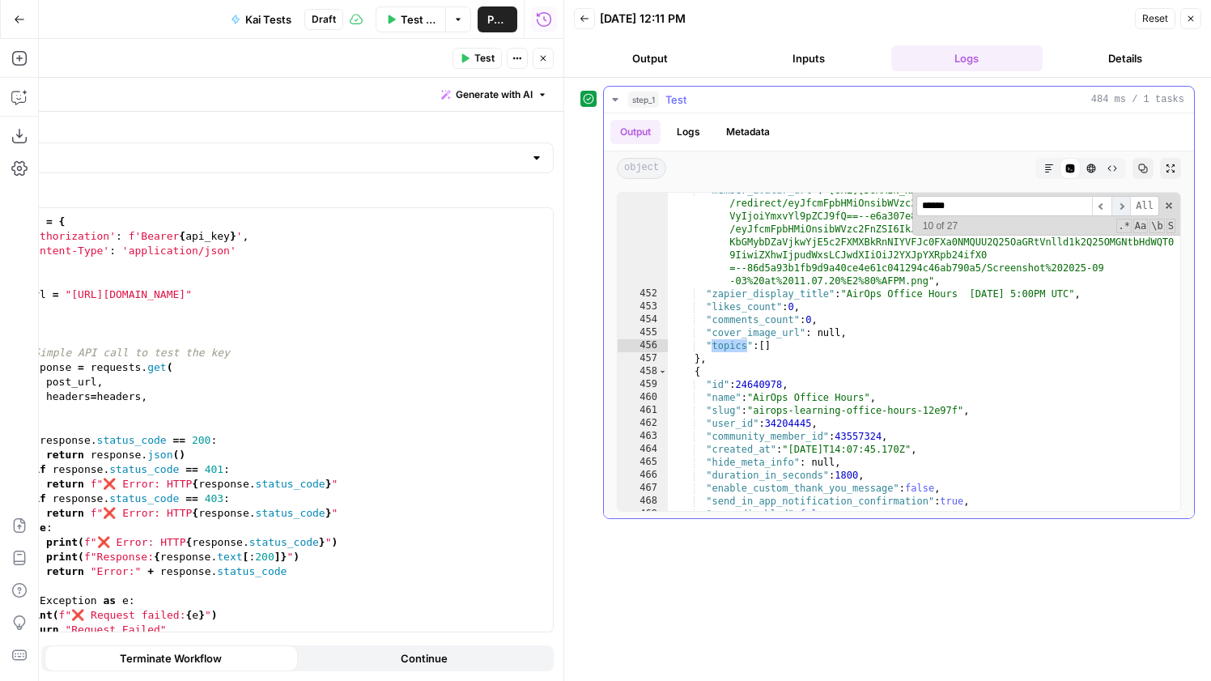
click at [1125, 209] on span "​" at bounding box center [1121, 206] width 19 height 20
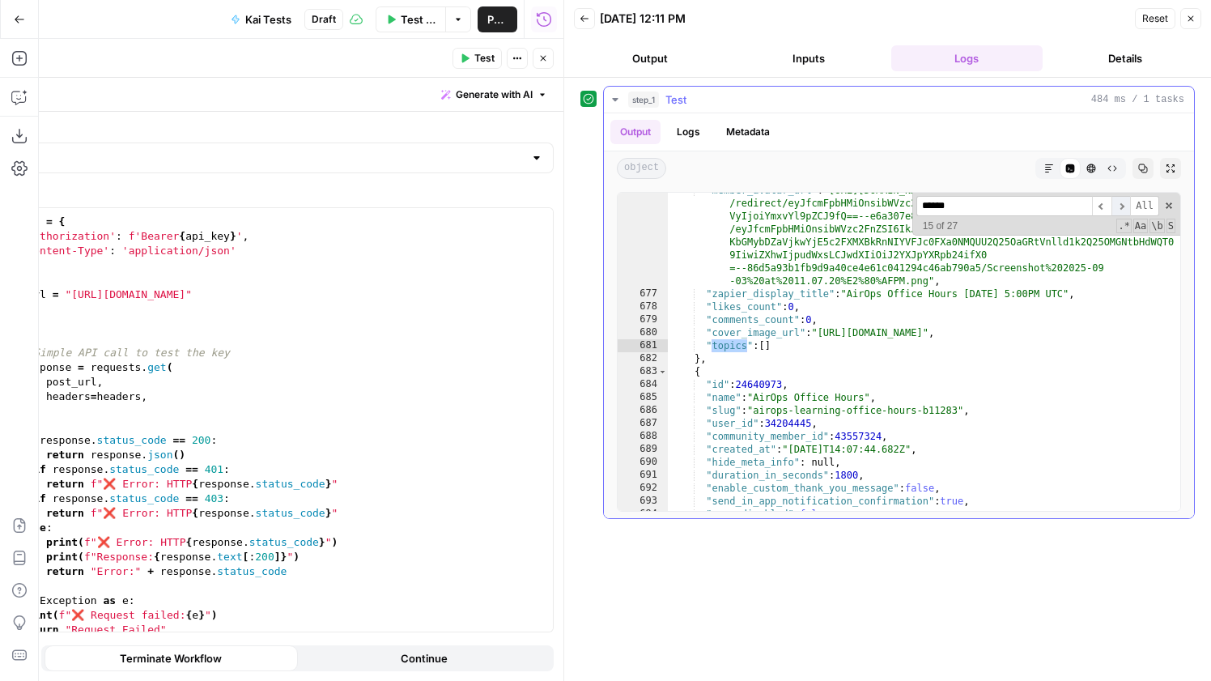
click at [1125, 209] on span "​" at bounding box center [1121, 206] width 19 height 20
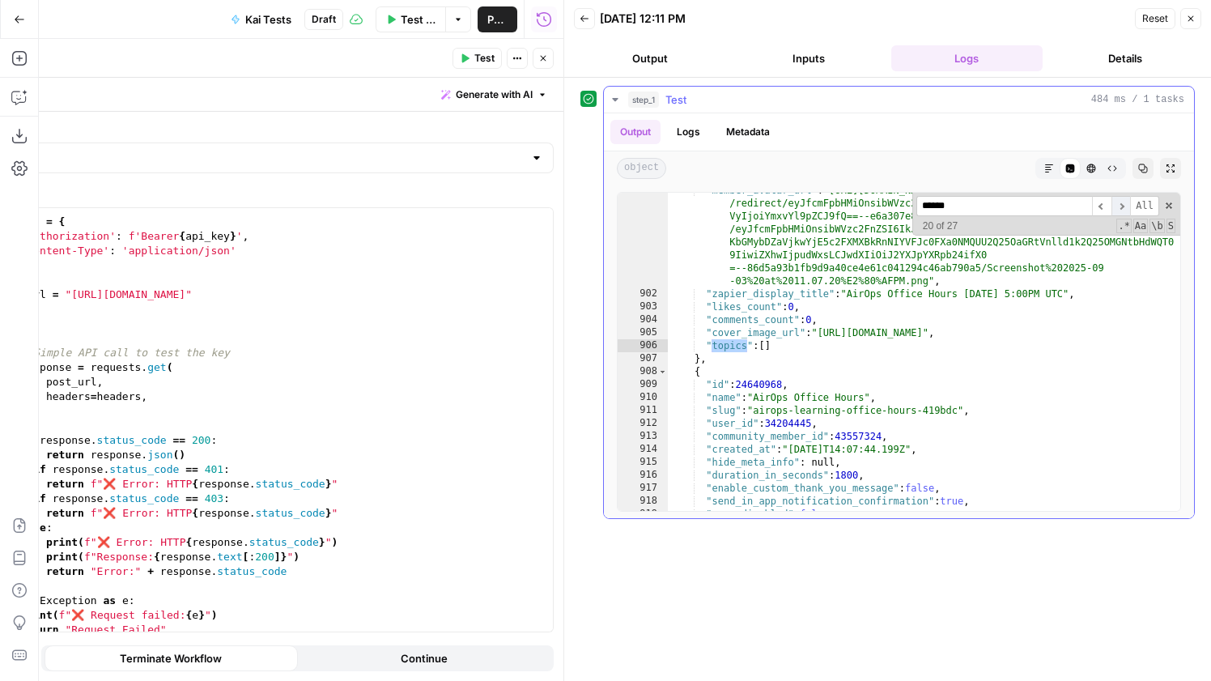
click at [1125, 209] on span "​" at bounding box center [1121, 206] width 19 height 20
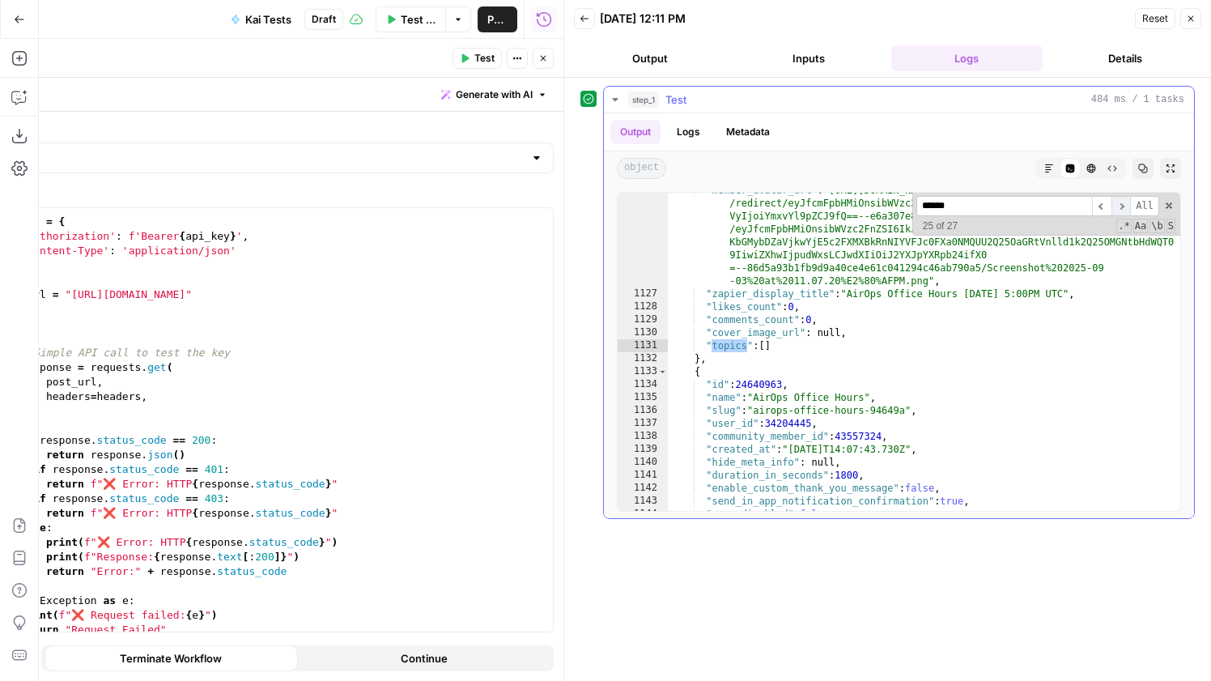
click at [1125, 209] on span "​" at bounding box center [1121, 206] width 19 height 20
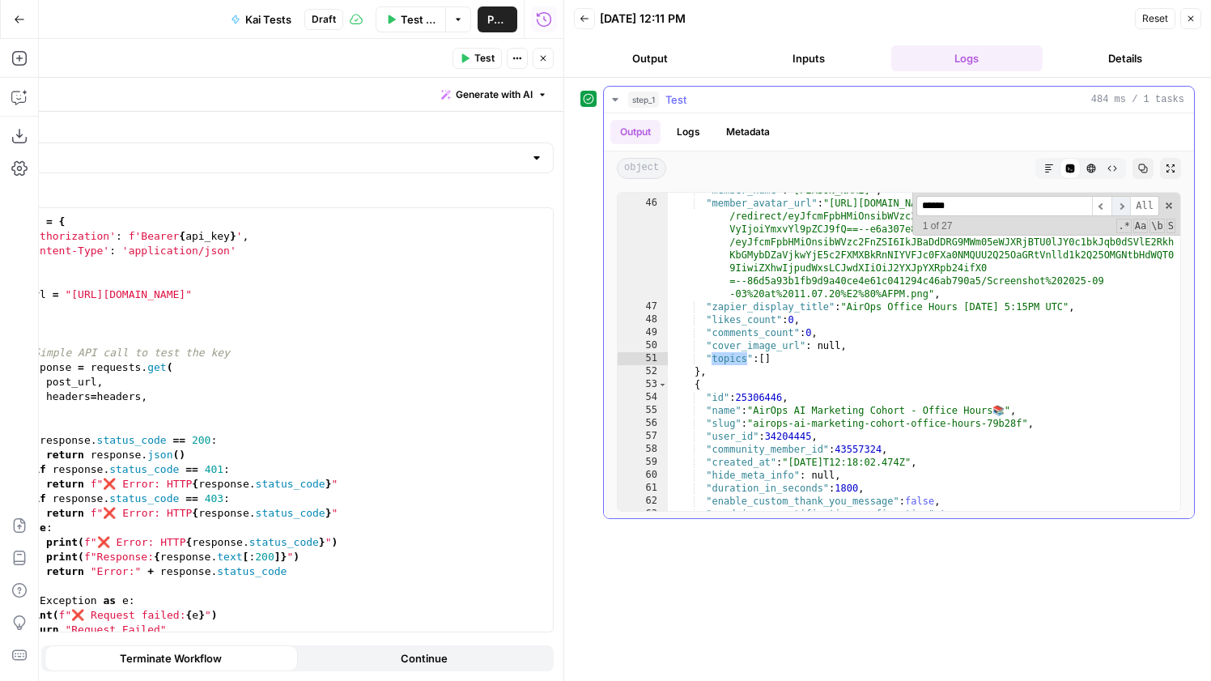
click at [1125, 209] on span "​" at bounding box center [1121, 206] width 19 height 20
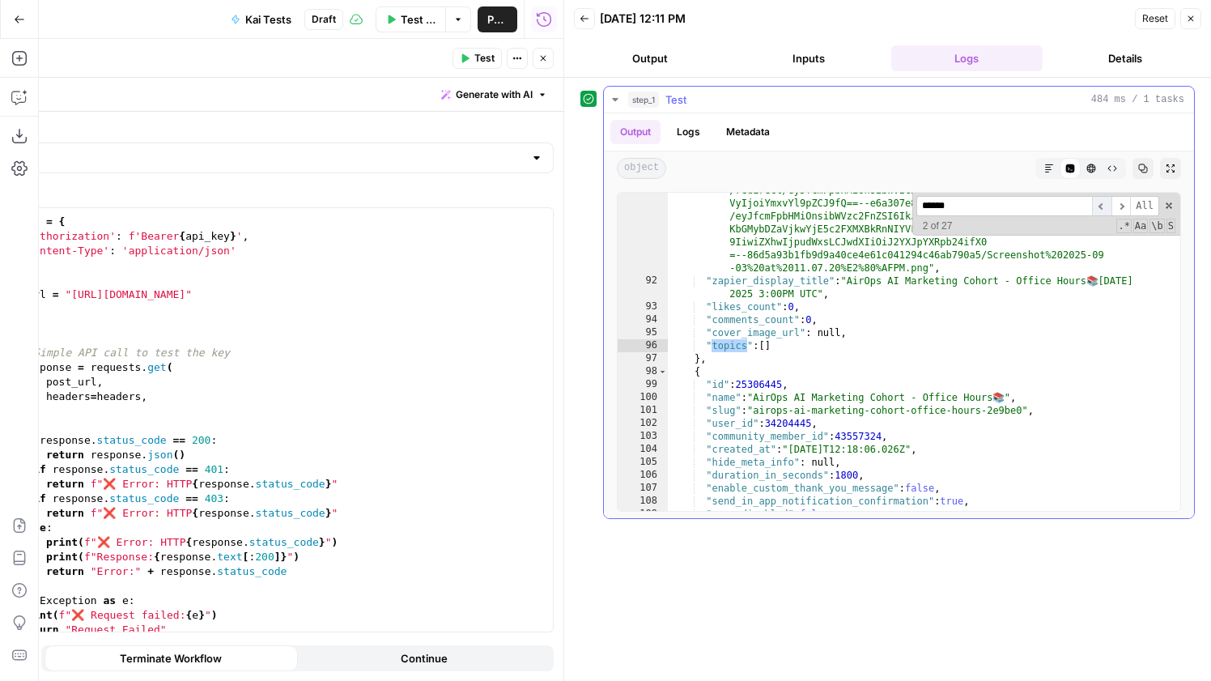
click at [1109, 207] on span "​" at bounding box center [1101, 206] width 19 height 20
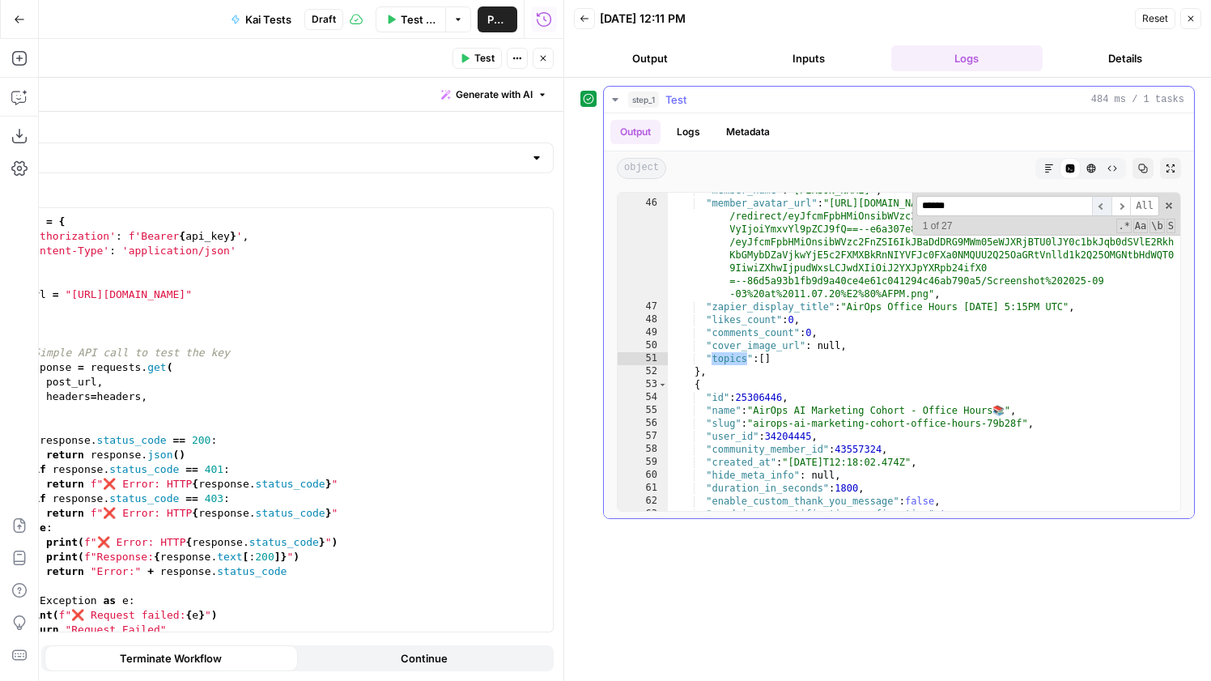
click at [1109, 207] on span "​" at bounding box center [1101, 206] width 19 height 20
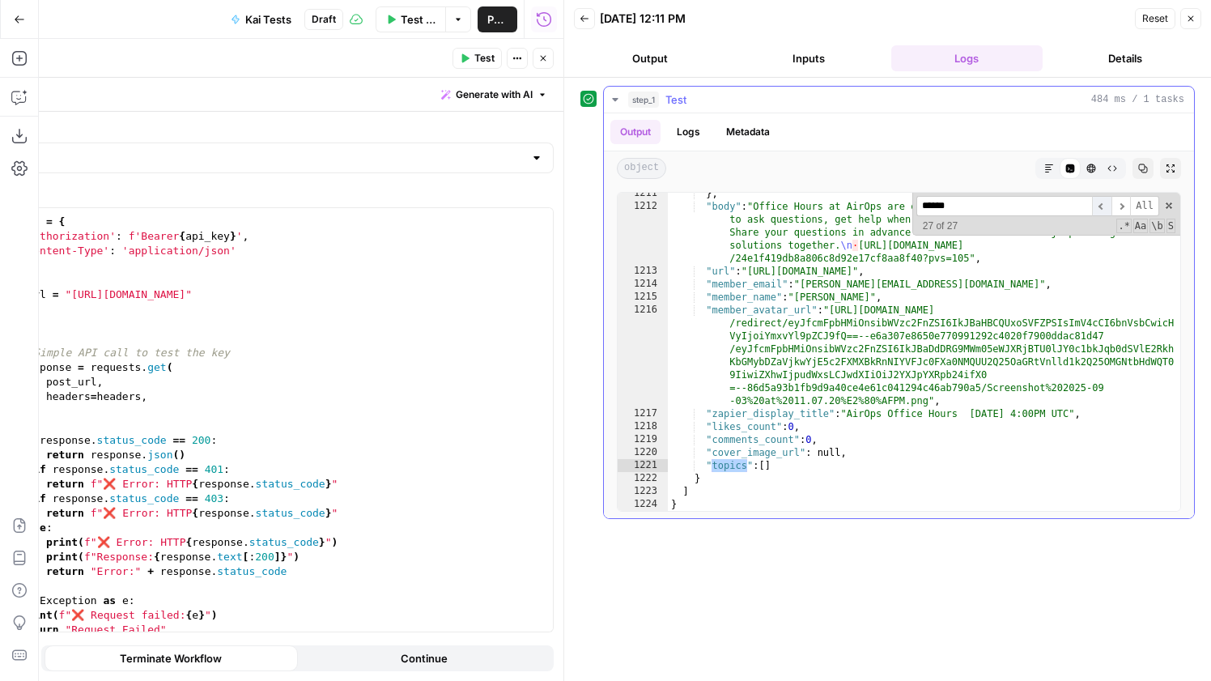
scroll to position [19633, 0]
click at [1109, 207] on span "​" at bounding box center [1101, 206] width 19 height 20
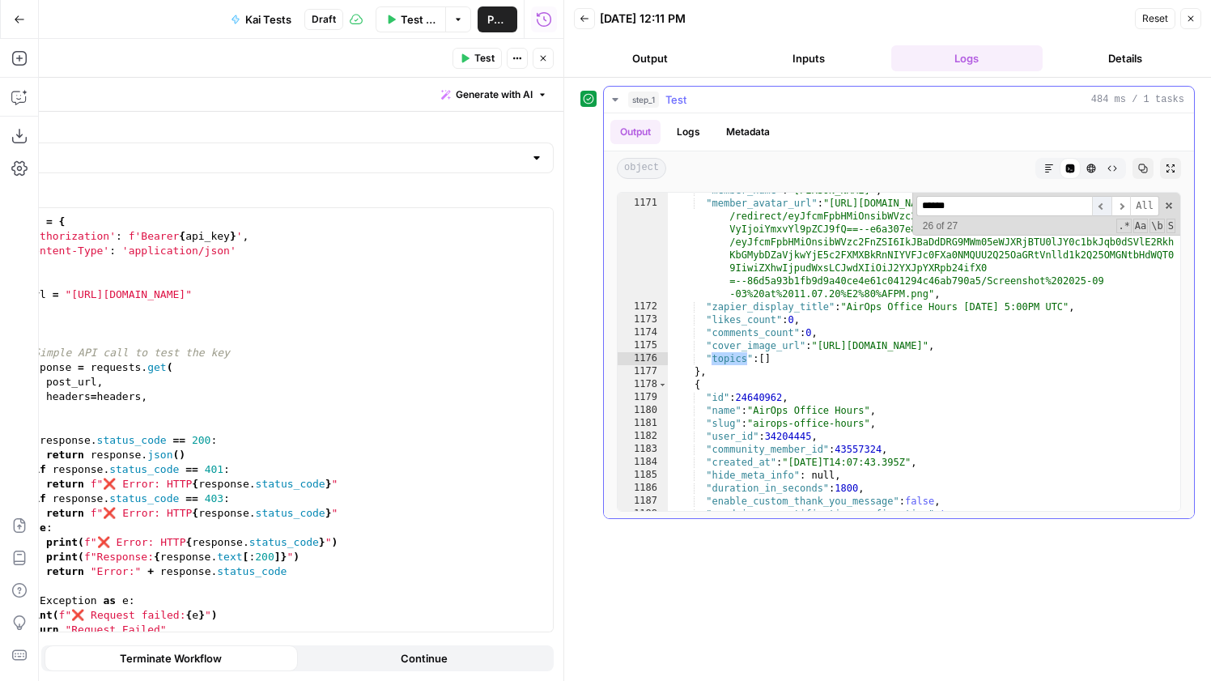
scroll to position [19014, 0]
click at [365, 295] on div """" headers = { 'Authorization' : f'Bearer { api_key } ' , 'Content-Type' : 'ap…" at bounding box center [260, 426] width 586 height 453
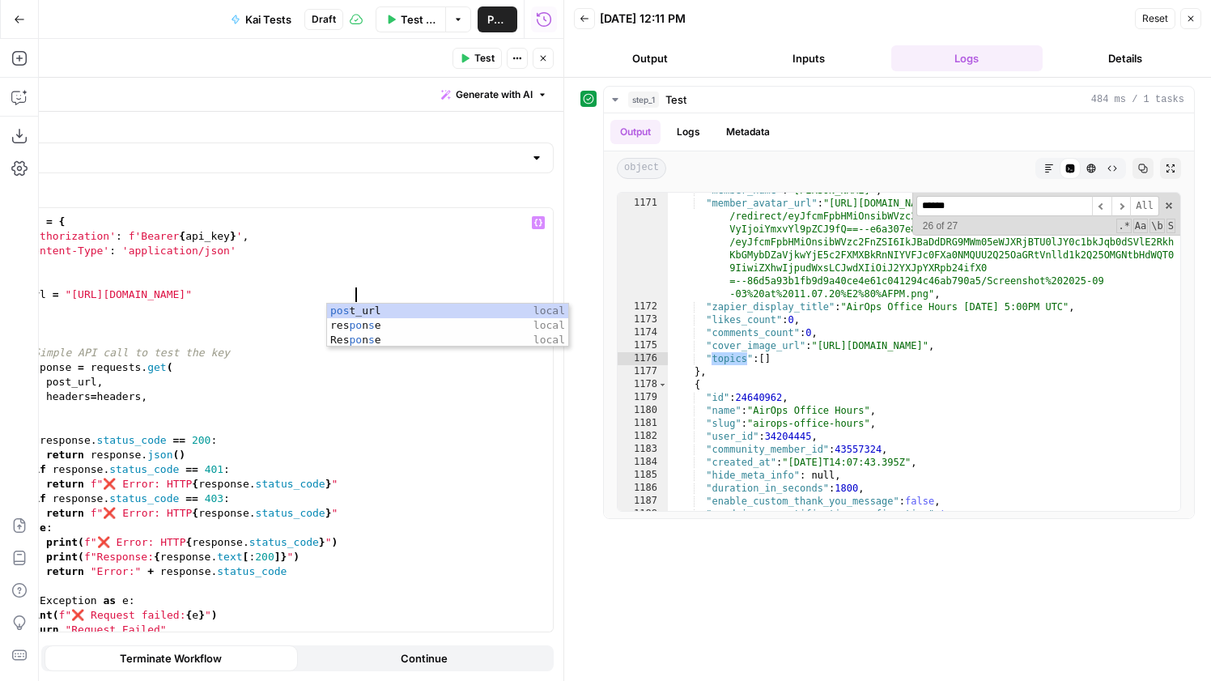
scroll to position [0, 29]
type textarea "**********"
click at [478, 56] on span "Test" at bounding box center [484, 58] width 20 height 15
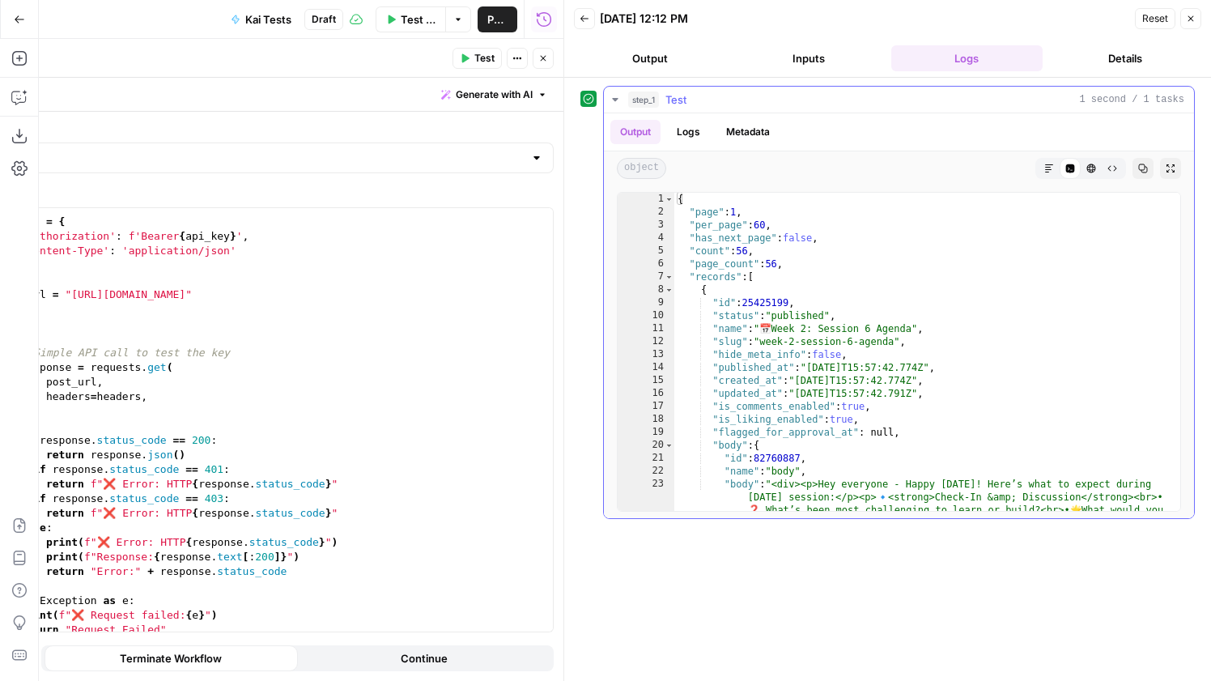
type textarea "**********"
click at [989, 268] on div "{ "page" : 1 , "per_page" : 60 , "has_next_page" : false , "count" : 56 , "page…" at bounding box center [927, 410] width 506 height 435
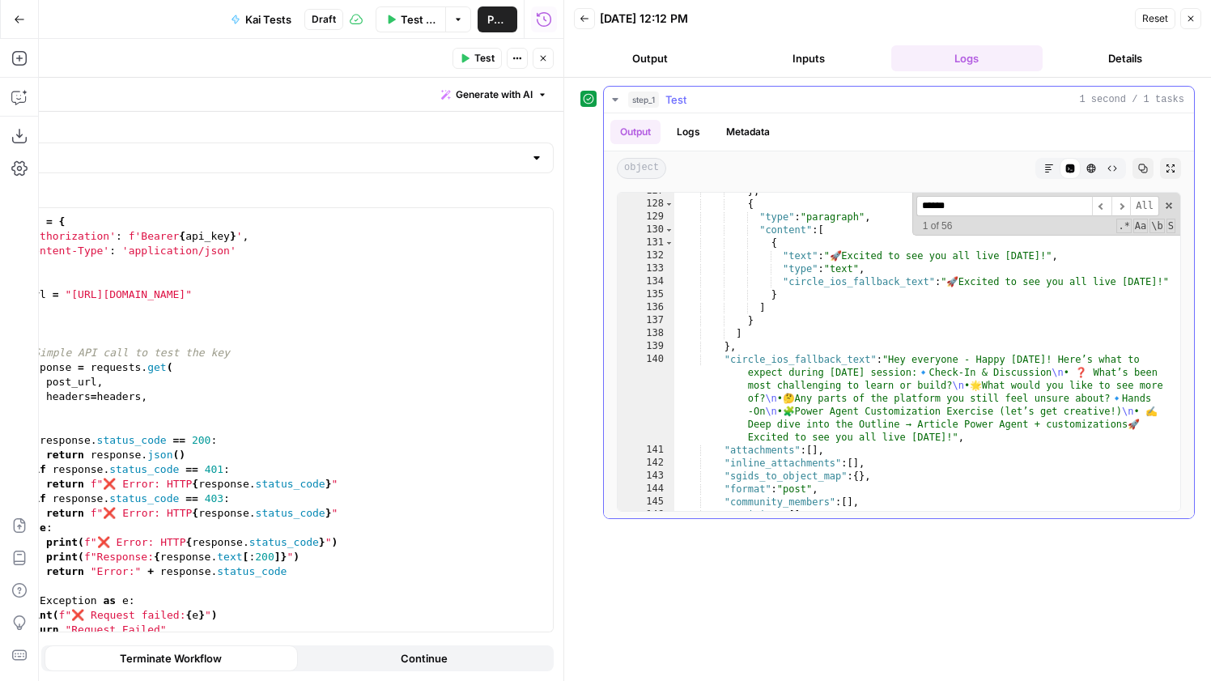
scroll to position [223, 0]
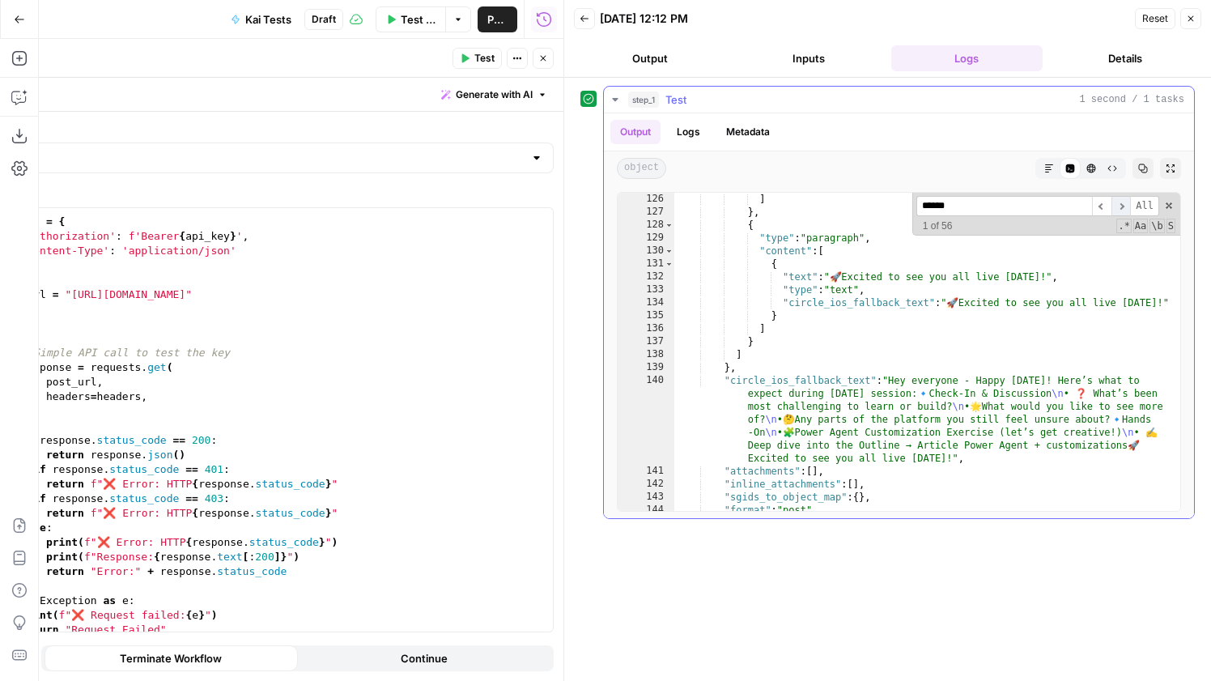
click at [1121, 206] on span "​" at bounding box center [1121, 206] width 19 height 20
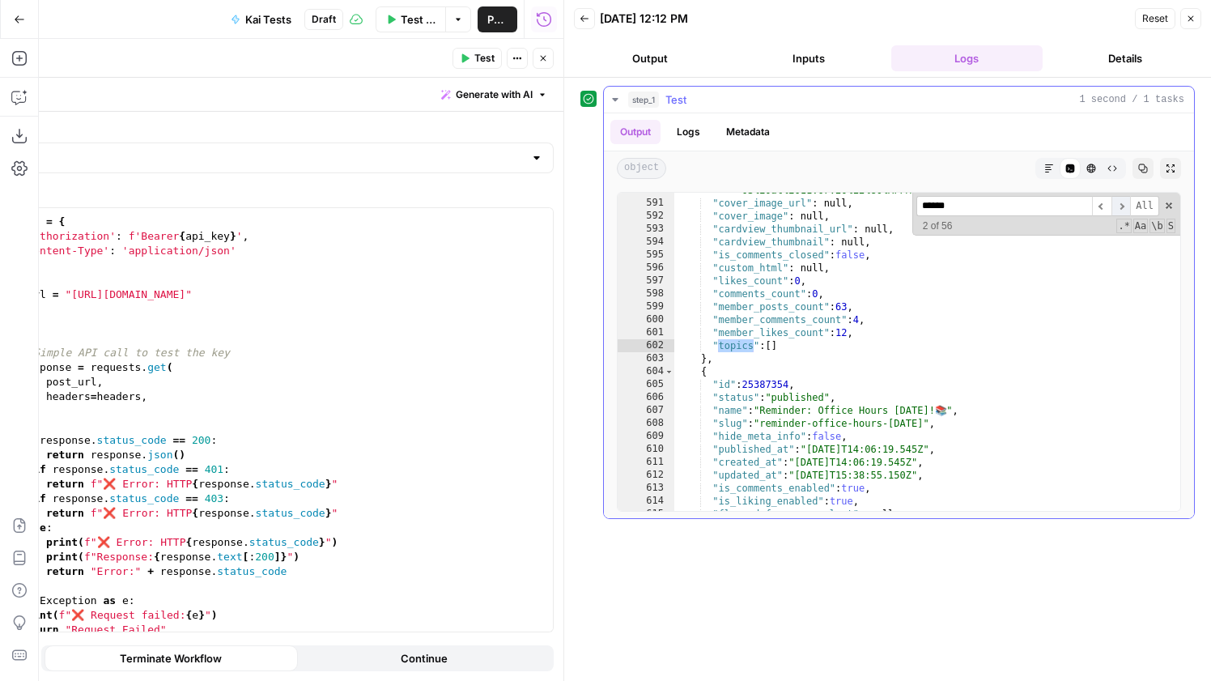
click at [1121, 206] on span "​" at bounding box center [1121, 206] width 19 height 20
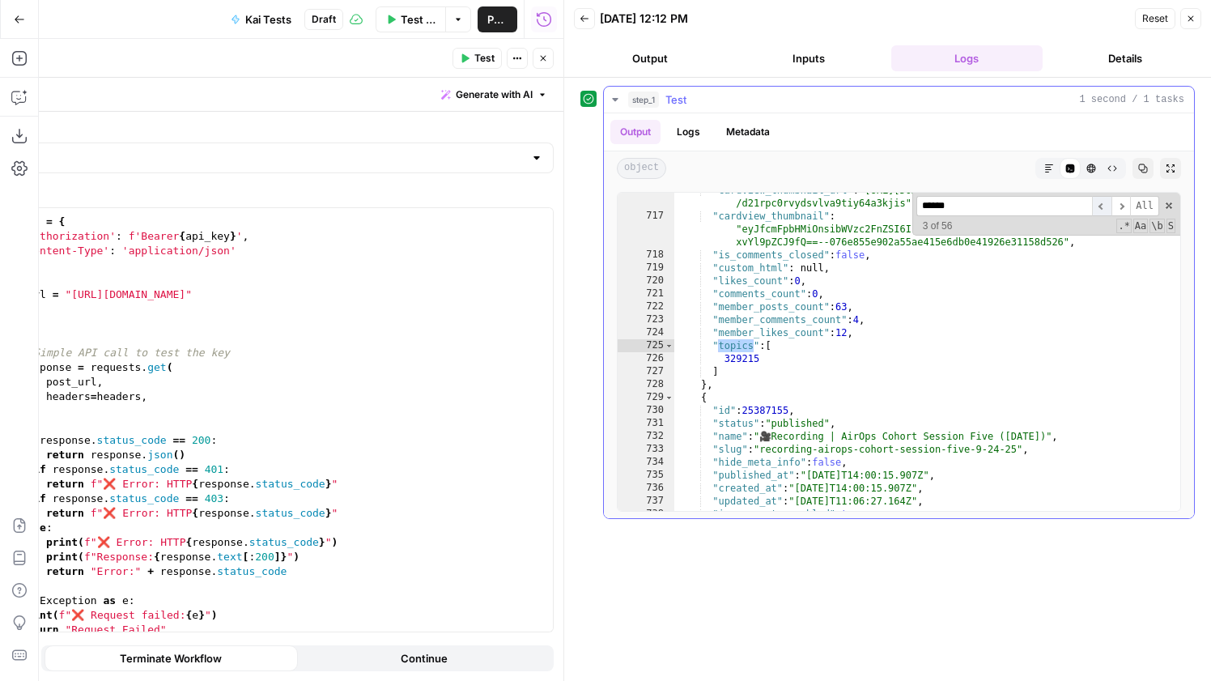
click at [1105, 207] on span "​" at bounding box center [1101, 206] width 19 height 20
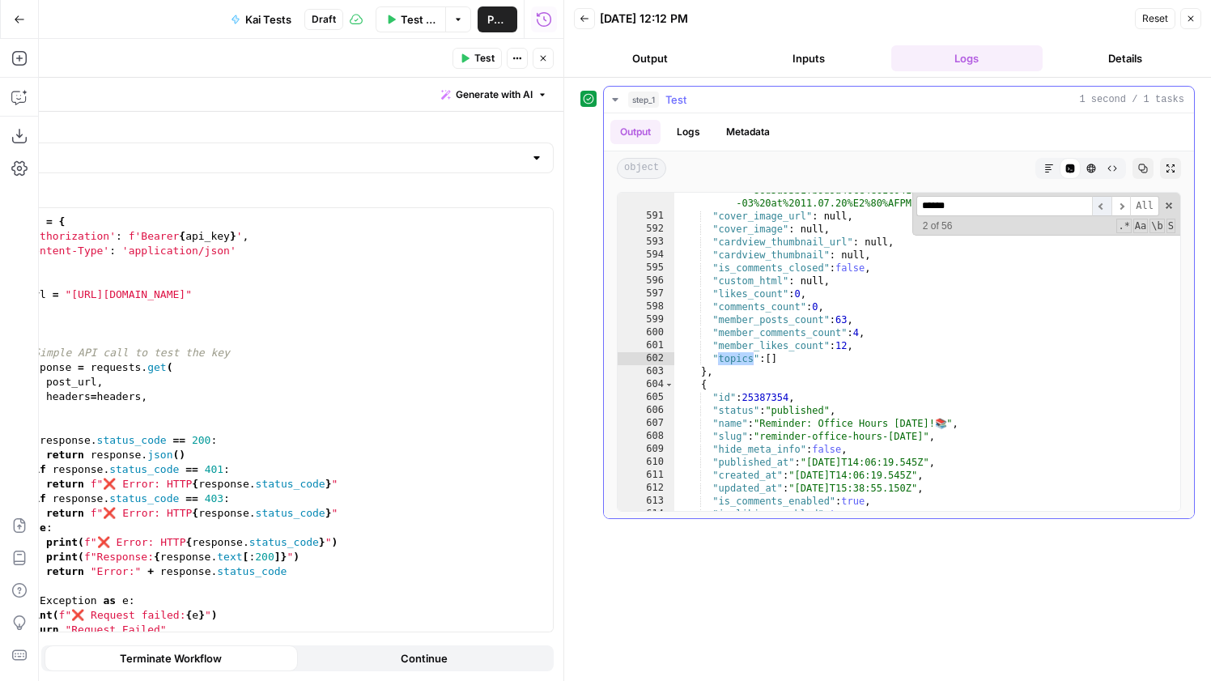
click at [1105, 207] on span "​" at bounding box center [1101, 206] width 19 height 20
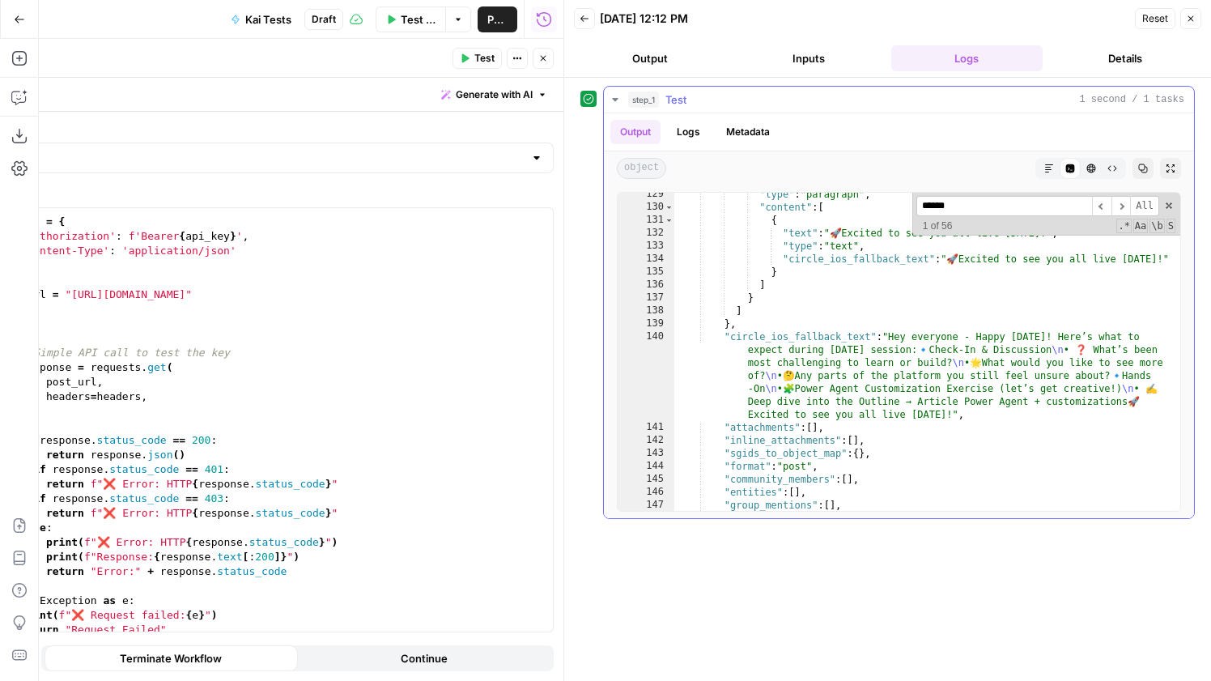
scroll to position [228, 0]
drag, startPoint x: 969, startPoint y: 214, endPoint x: 892, endPoint y: 209, distance: 77.1
click at [892, 209] on div ""type" : "paragraph" , "content" : [ { "text" : " 🚀 Excited to see you all live…" at bounding box center [927, 352] width 506 height 318
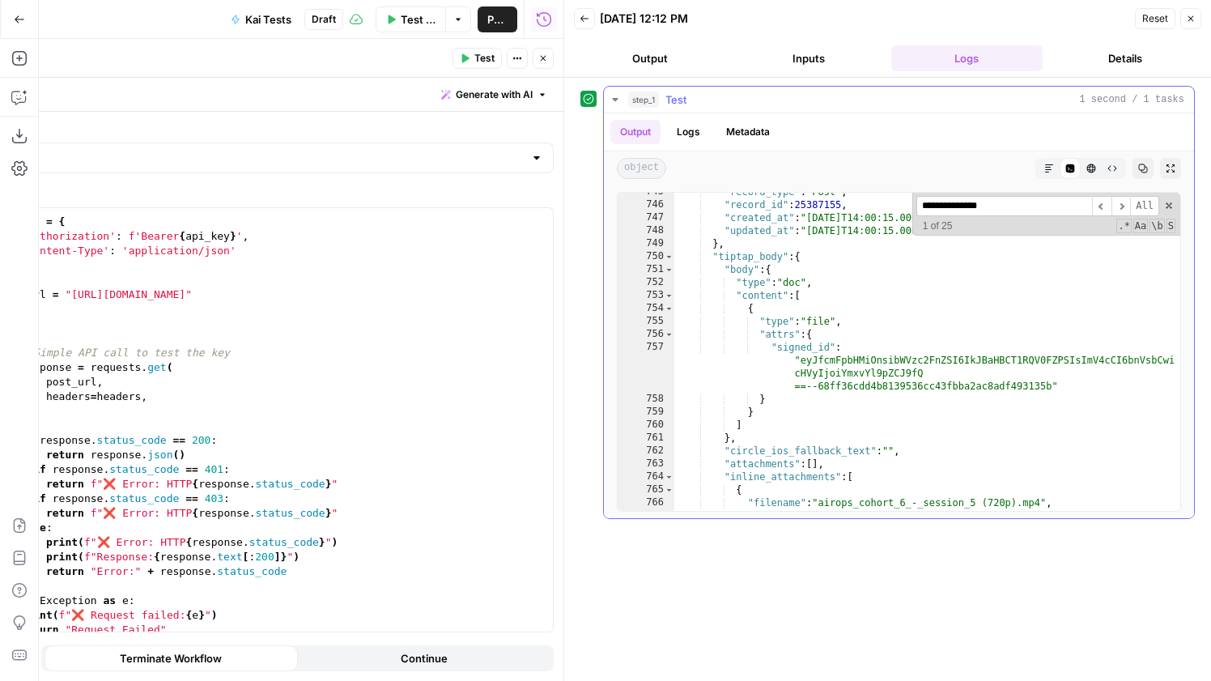
scroll to position [1332, 0]
type input "**********"
click at [672, 257] on span "Toggle code folding, rows 750 through 806" at bounding box center [669, 256] width 9 height 13
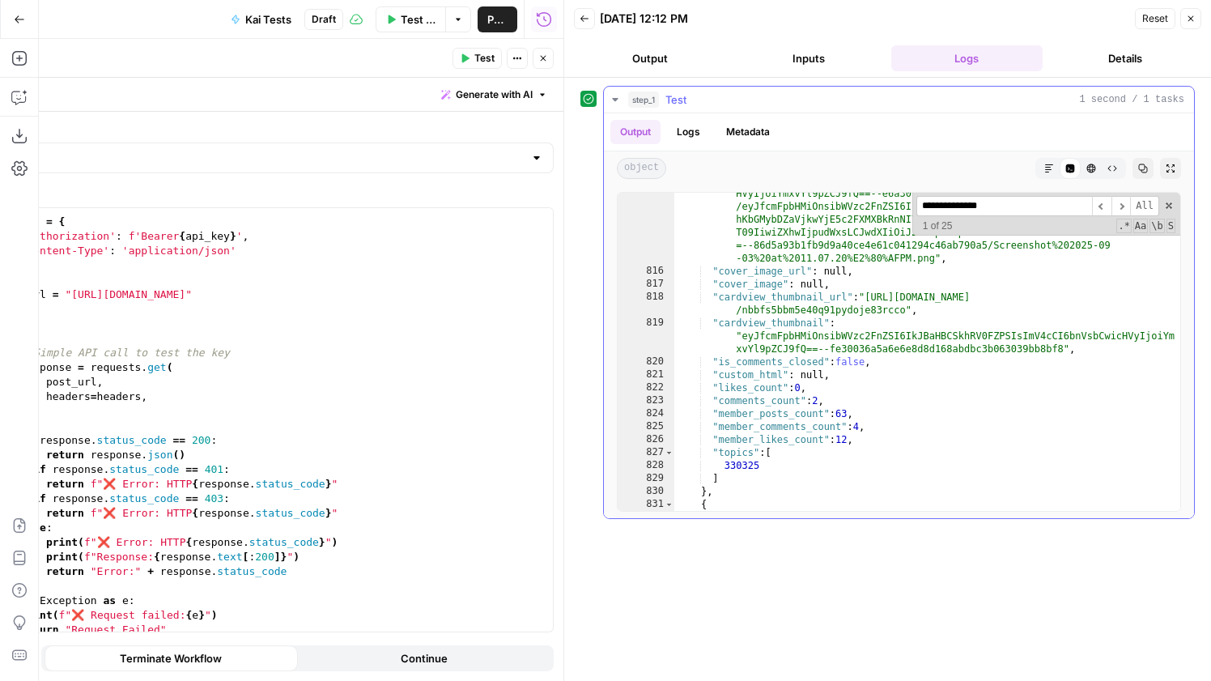
scroll to position [1366, 0]
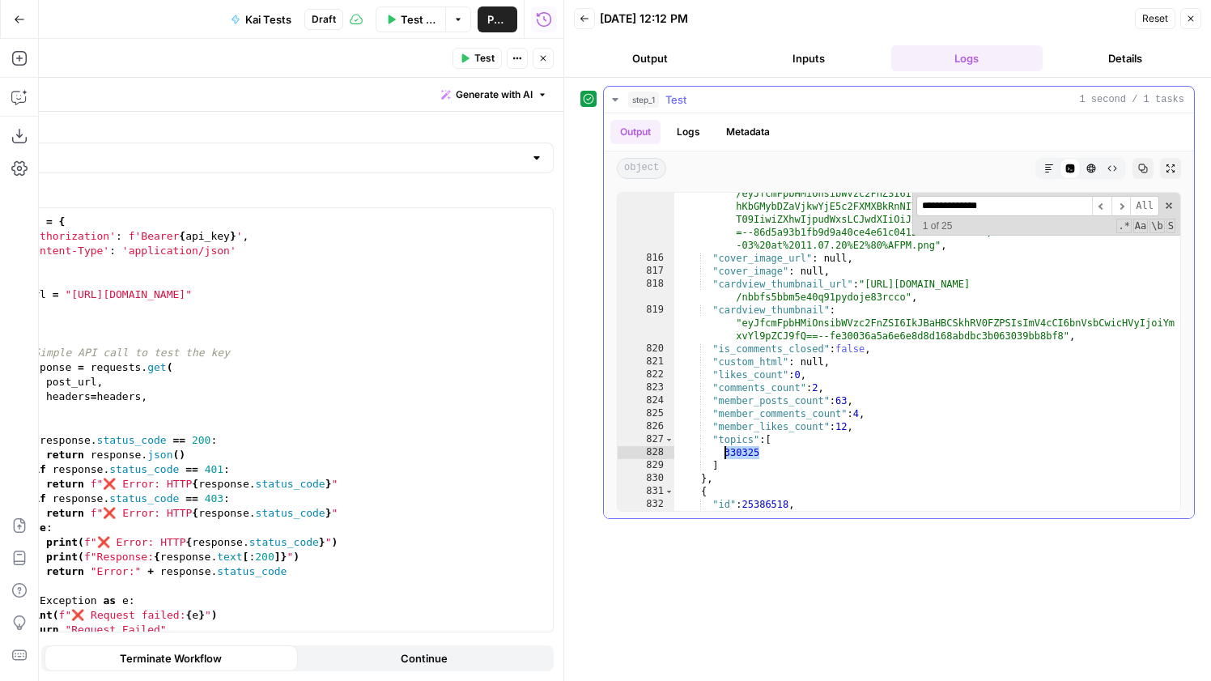
drag, startPoint x: 762, startPoint y: 453, endPoint x: 723, endPoint y: 453, distance: 38.9
click at [722, 453] on div ""user_avatar_url" : "[URL][DOMAIN_NAME] /redirect/eyJfcmFpbHMiOnsibWVzc2FnZSI6I…" at bounding box center [927, 365] width 506 height 435
type textarea "******"
click at [1192, 21] on icon "button" at bounding box center [1191, 19] width 10 height 10
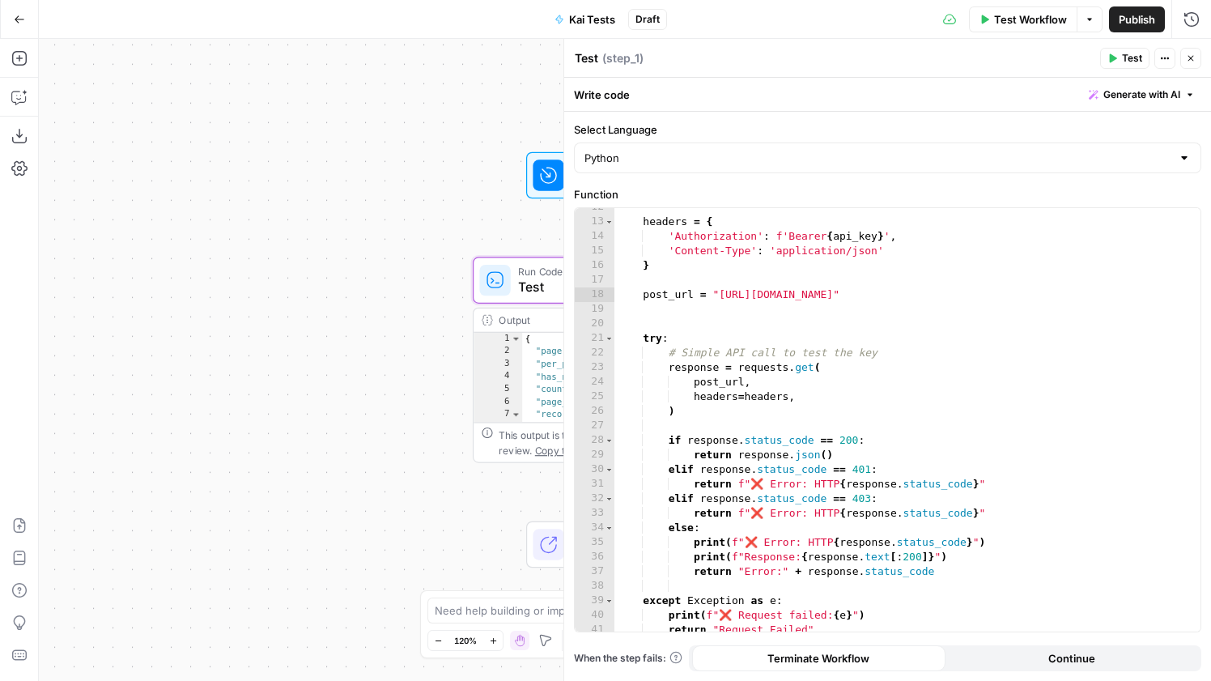
click at [28, 28] on button "Go Back" at bounding box center [19, 19] width 29 height 29
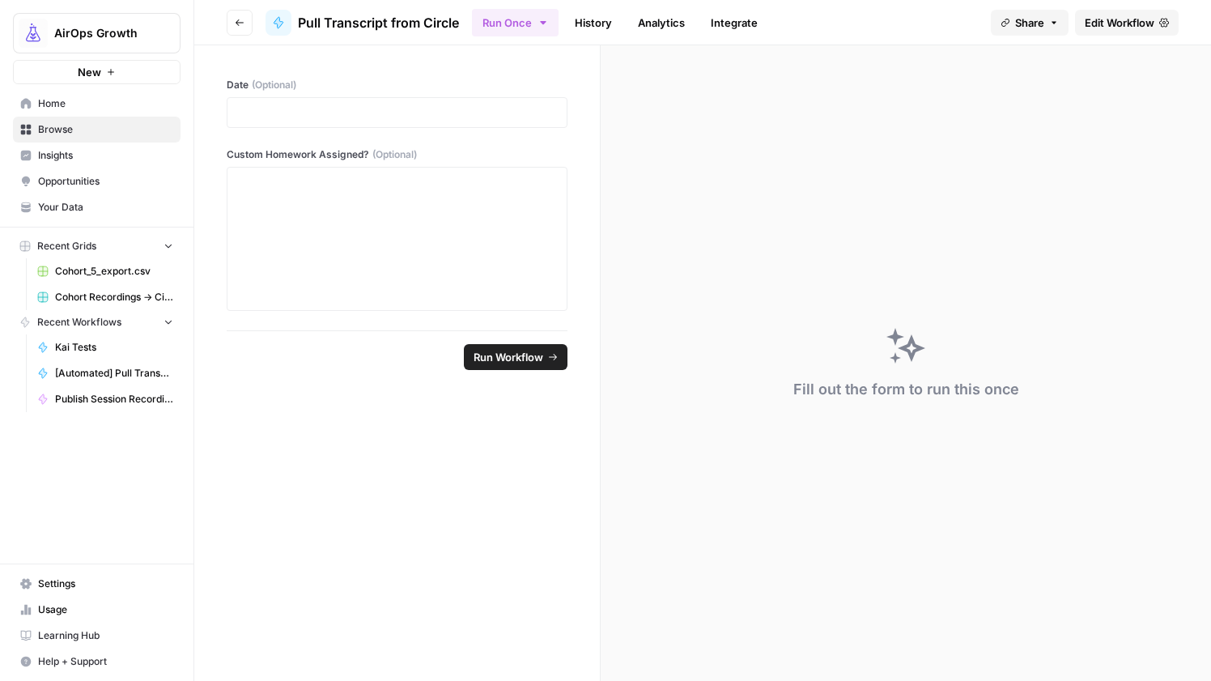
click at [239, 23] on icon "button" at bounding box center [240, 23] width 10 height 10
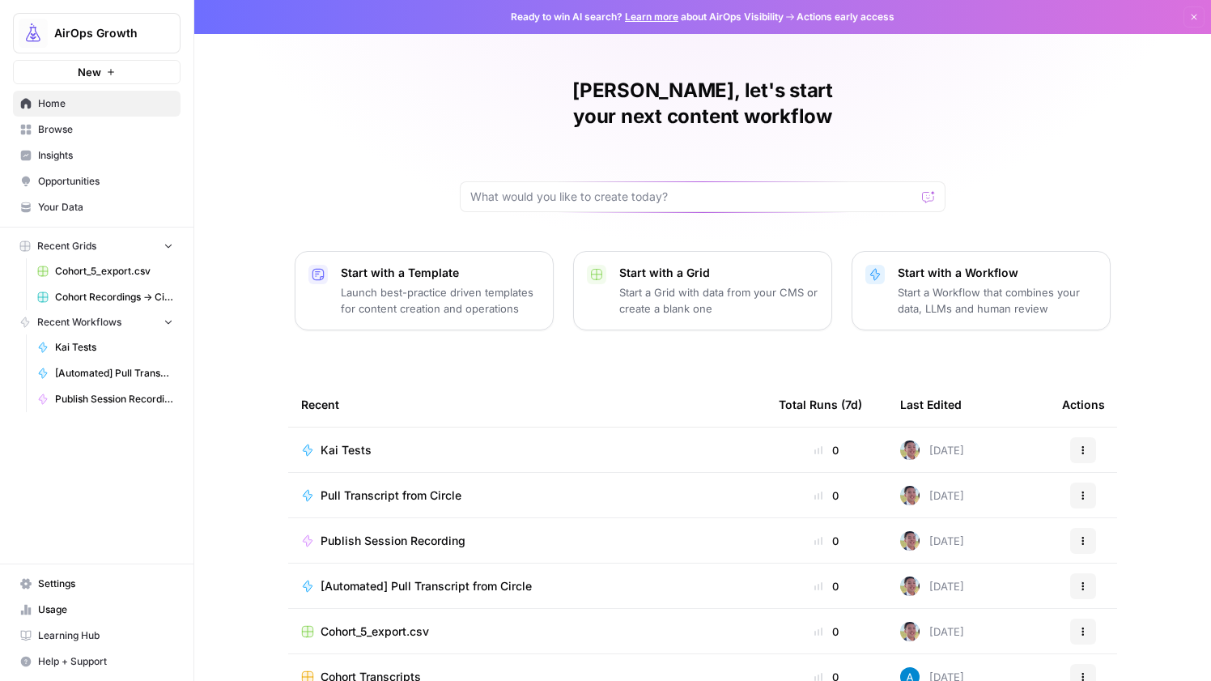
click at [394, 487] on span "Pull Transcript from Circle" at bounding box center [391, 495] width 141 height 16
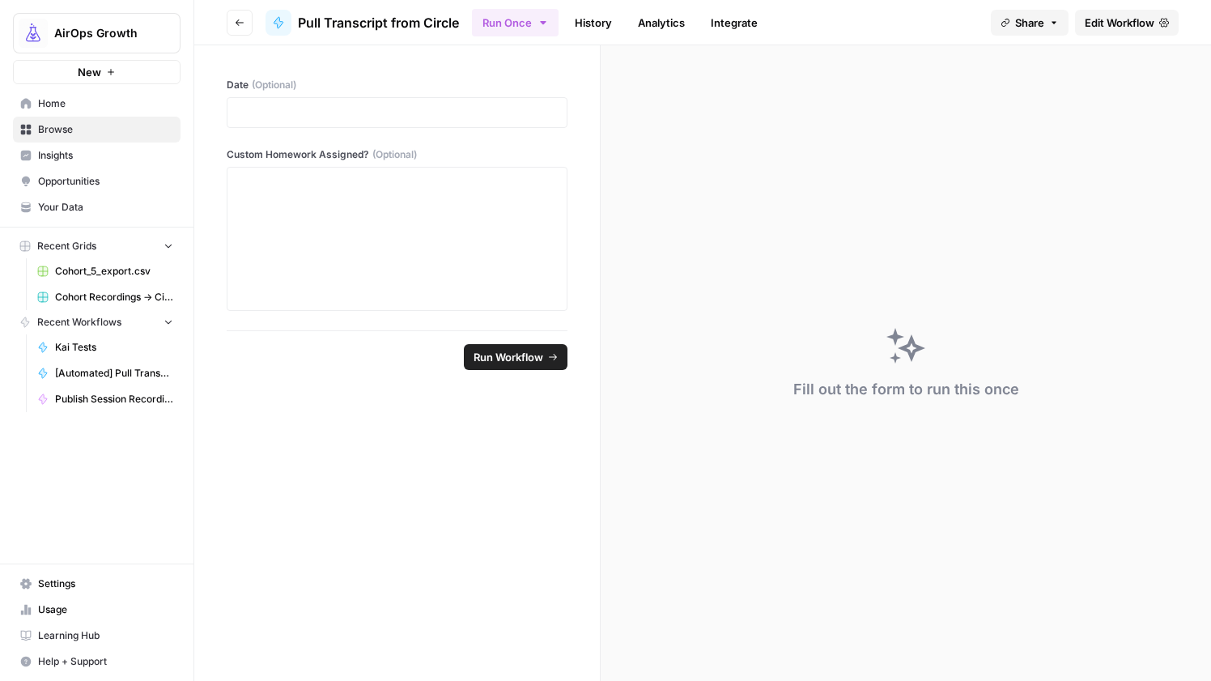
click at [1126, 21] on span "Edit Workflow" at bounding box center [1120, 23] width 70 height 16
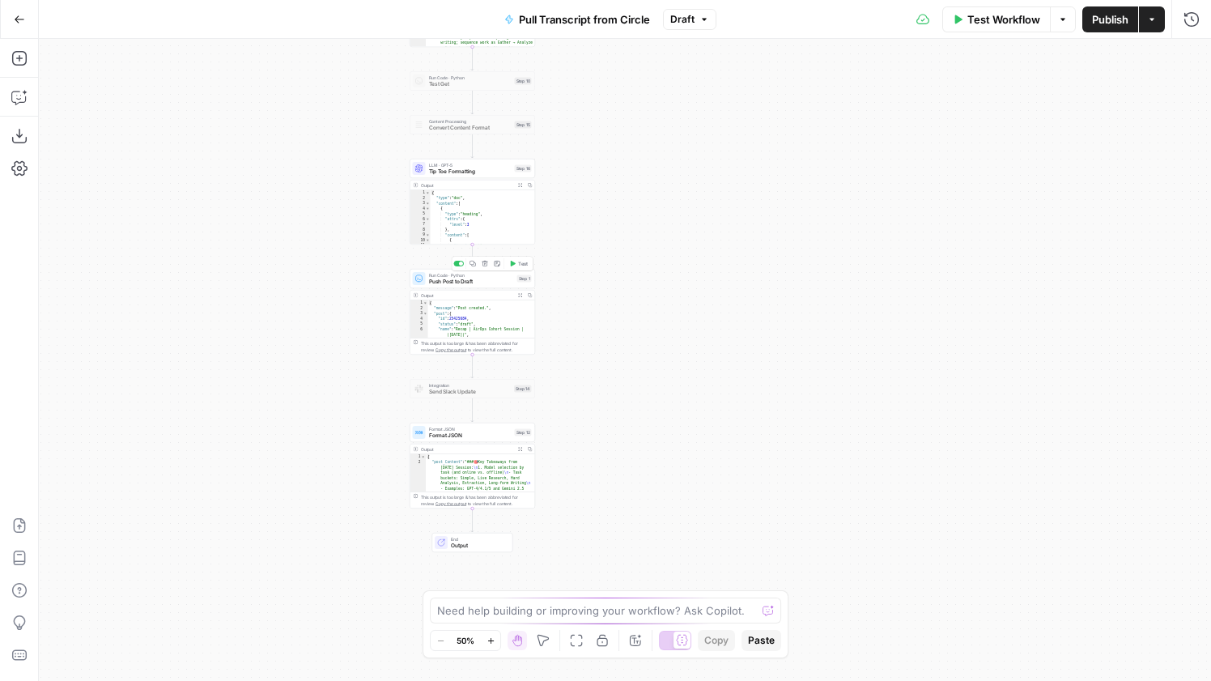
click at [504, 279] on span "Push Post to Draft" at bounding box center [471, 282] width 85 height 8
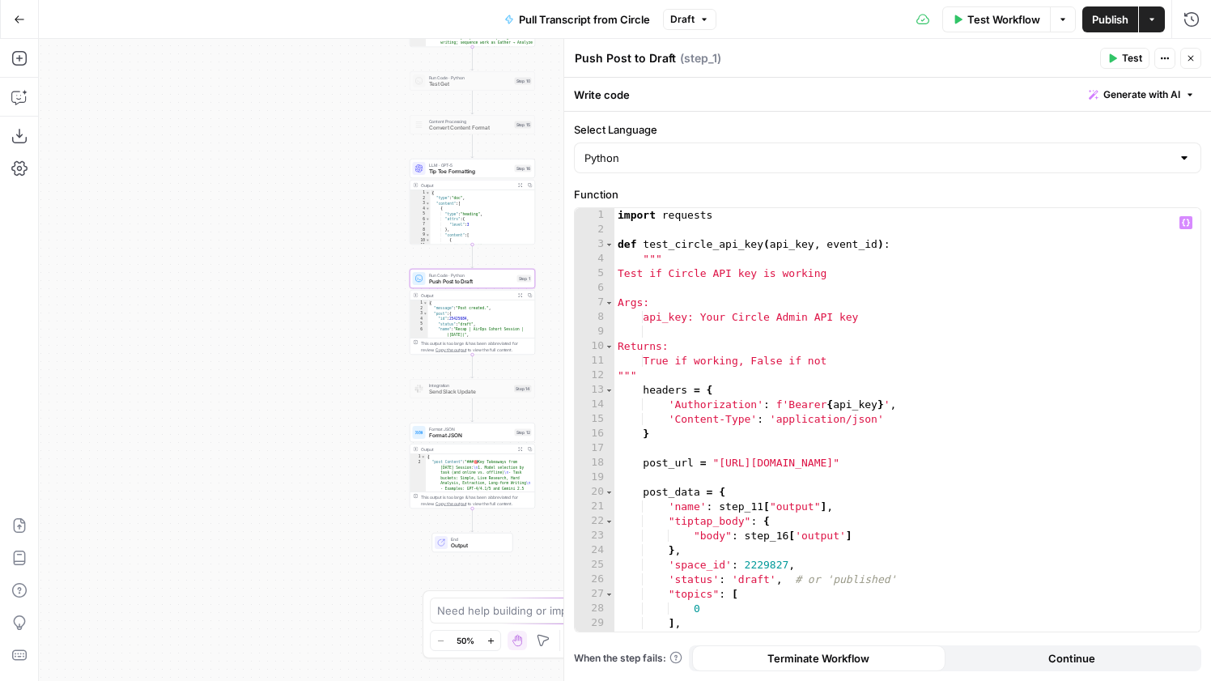
type textarea "*"
click at [708, 602] on div "import requests def test_circle_api_key ( api_key , event_id ) : """ Test if Ci…" at bounding box center [908, 434] width 586 height 453
paste textarea "******"
type textarea "******"
click at [1124, 53] on span "Test" at bounding box center [1132, 58] width 20 height 15
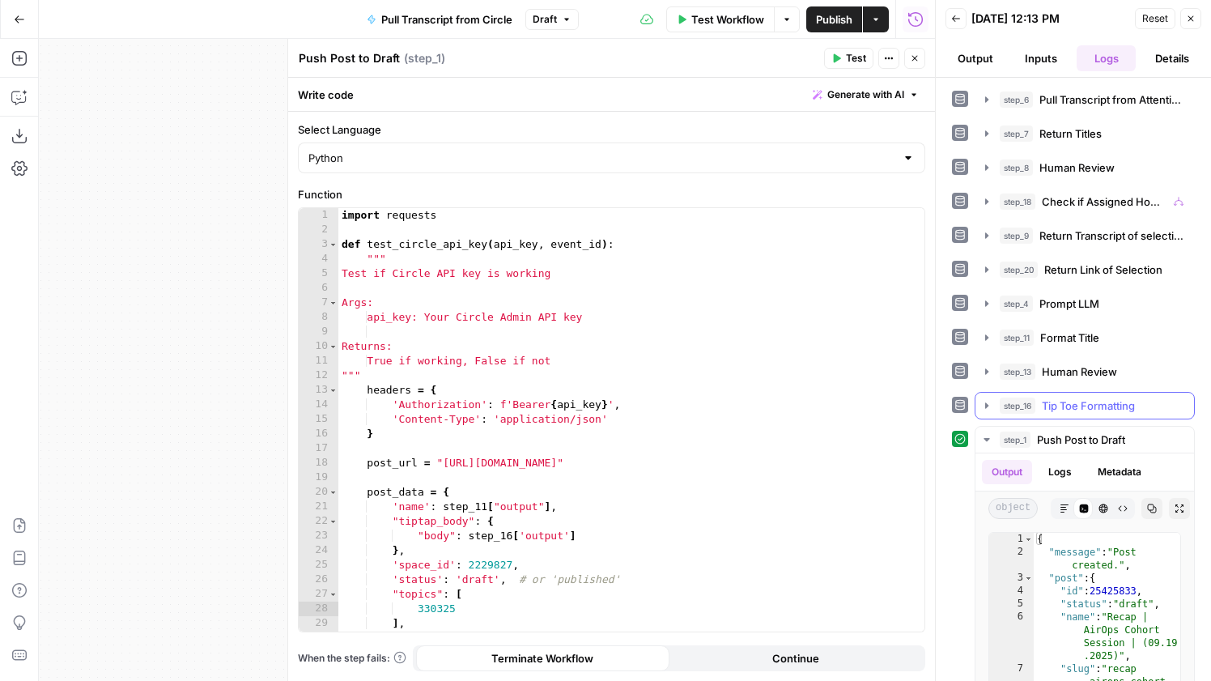
scroll to position [186, 0]
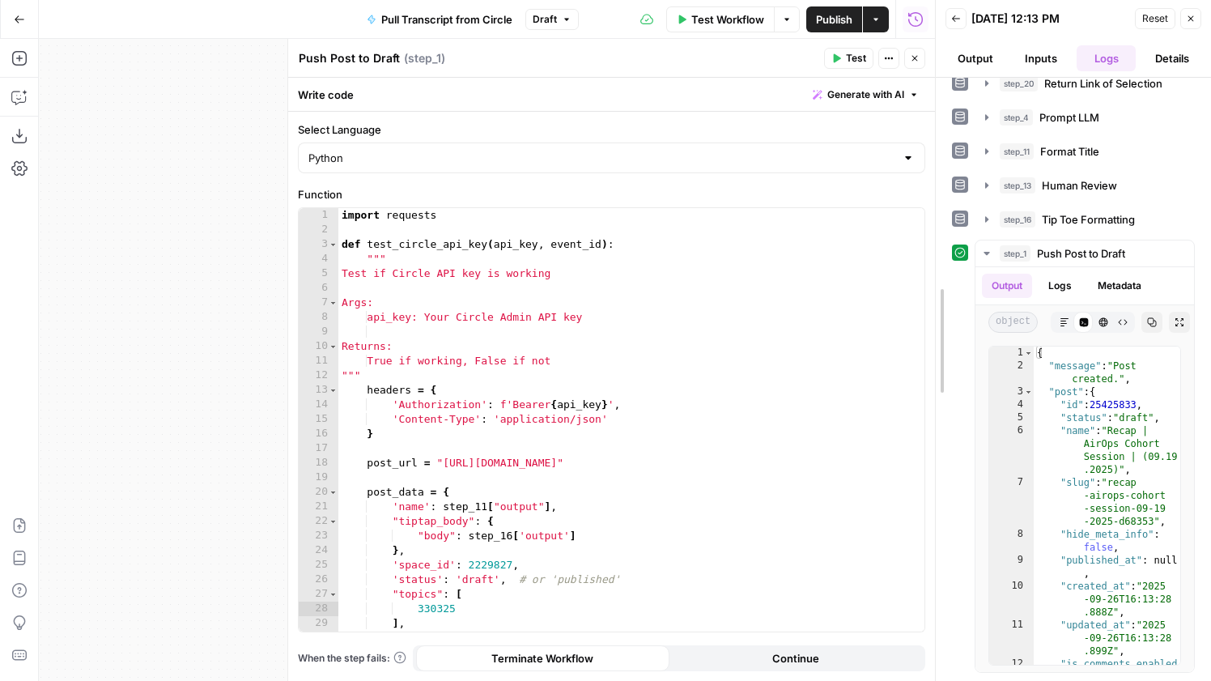
drag, startPoint x: 939, startPoint y: 385, endPoint x: 475, endPoint y: 362, distance: 464.6
click at [475, 362] on body "AirOps Growth New Home Browse Insights Opportunities Your Data Recent Grids Coh…" at bounding box center [605, 340] width 1211 height 681
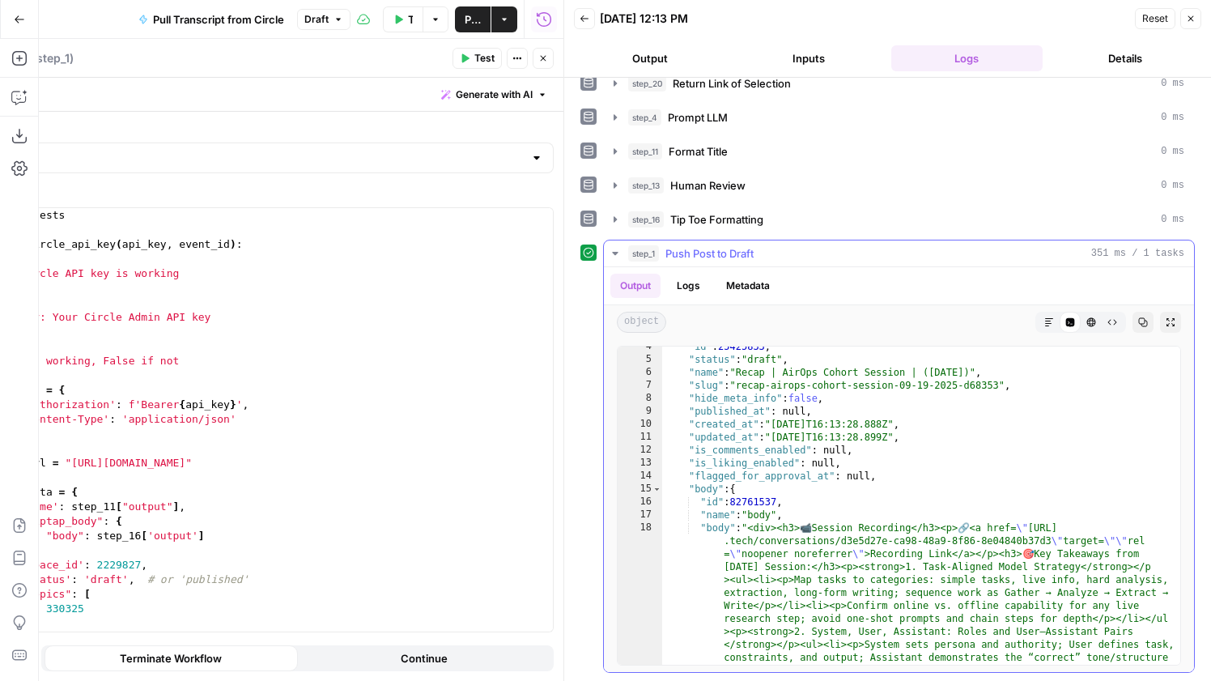
scroll to position [0, 0]
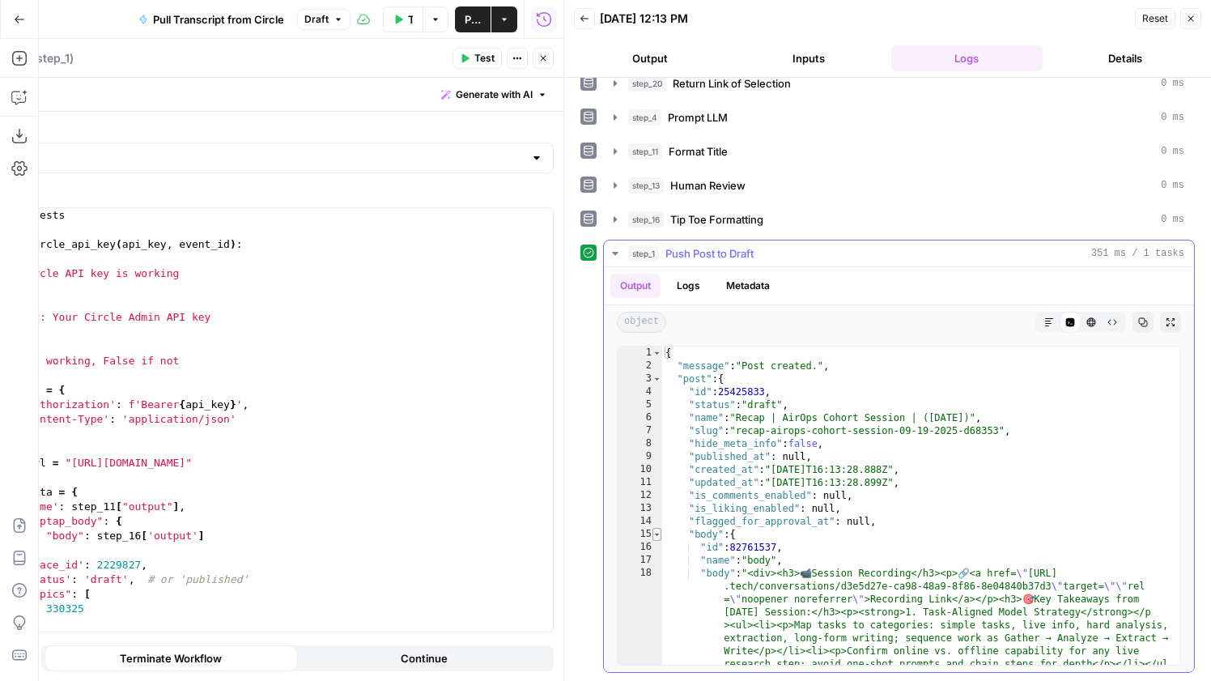
click at [659, 534] on span "Toggle code folding, rows 15 through 23" at bounding box center [657, 534] width 9 height 13
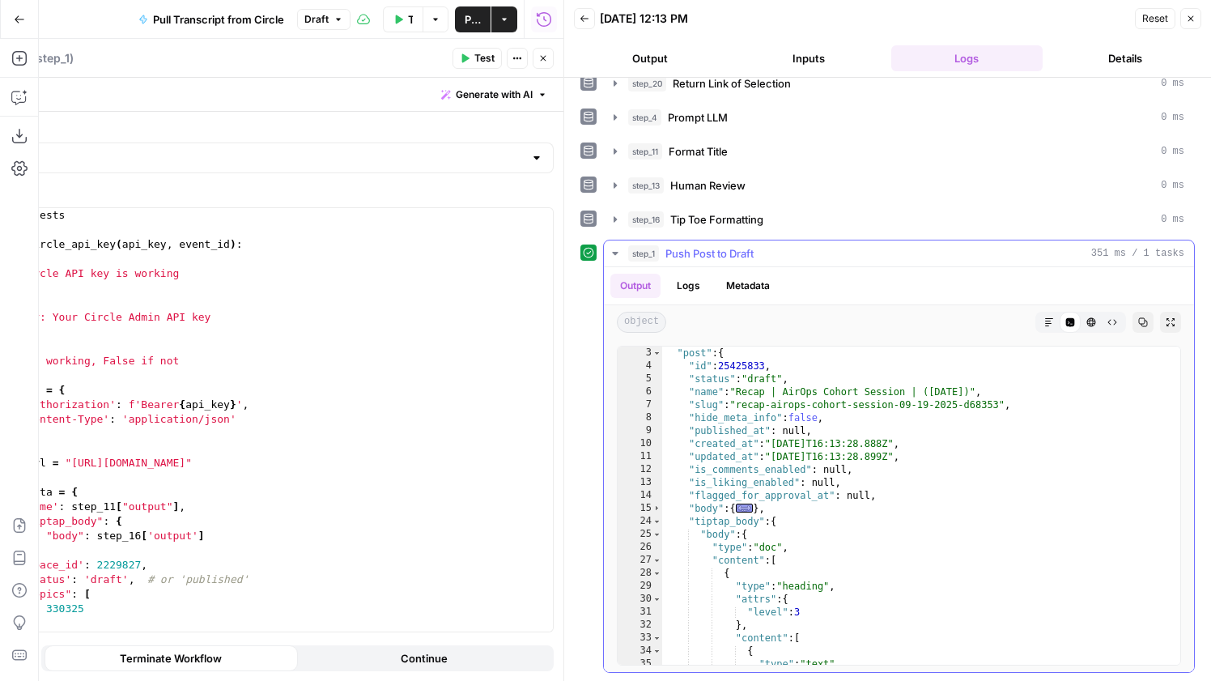
scroll to position [26, 0]
click at [659, 525] on span "Toggle code folding, rows 24 through 445" at bounding box center [657, 521] width 9 height 13
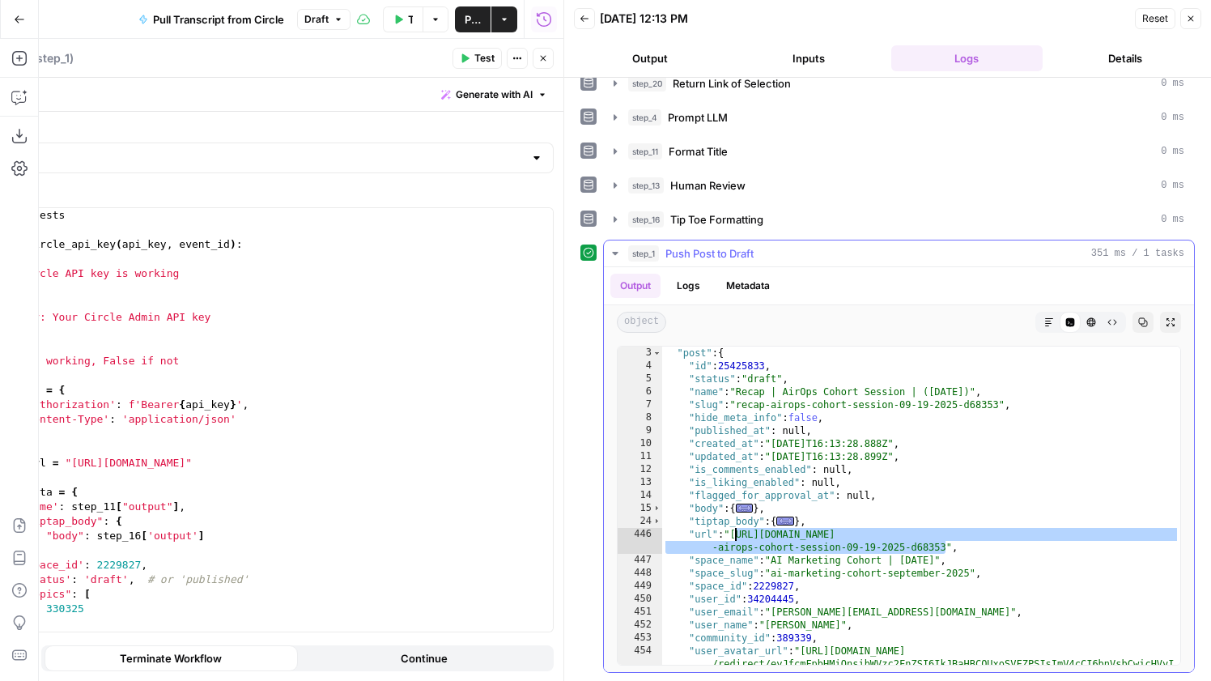
drag, startPoint x: 947, startPoint y: 550, endPoint x: 736, endPoint y: 535, distance: 211.0
click at [736, 535] on div ""message" : "Post created." , "post" : { "id" : 25425833 , "status" : "draft" ,…" at bounding box center [921, 551] width 518 height 435
type textarea "**********"
click at [462, 17] on button "Publish" at bounding box center [473, 19] width 36 height 26
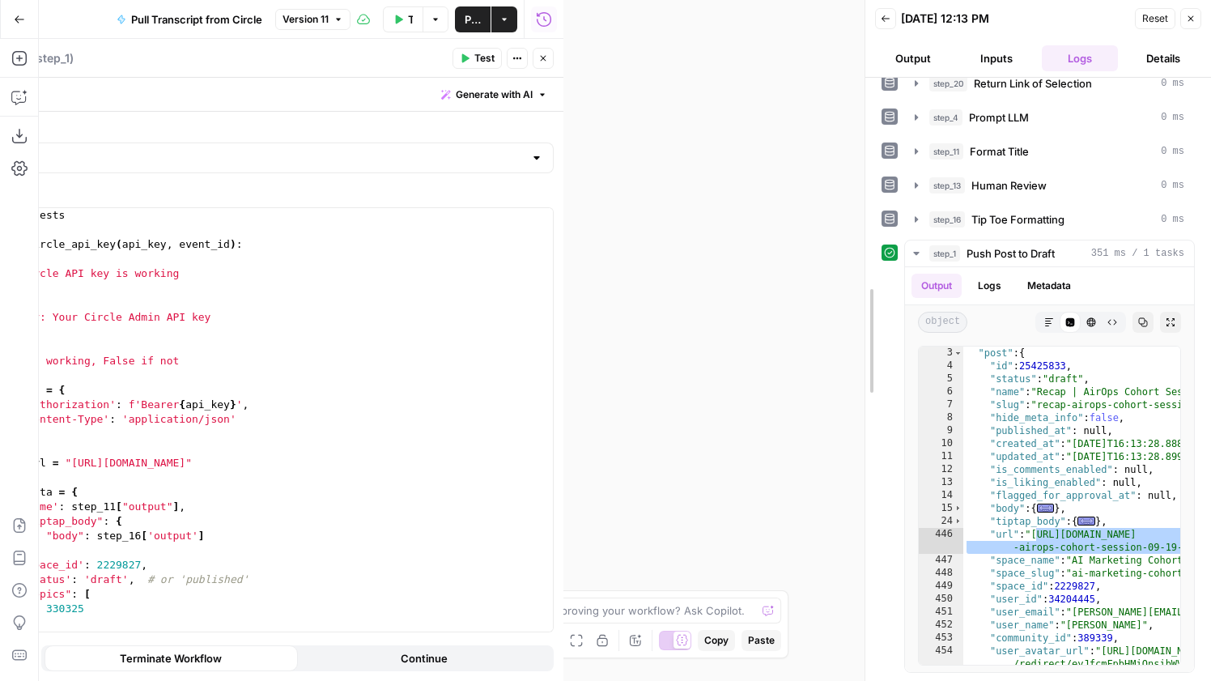
drag, startPoint x: 568, startPoint y: 412, endPoint x: 977, endPoint y: 412, distance: 408.9
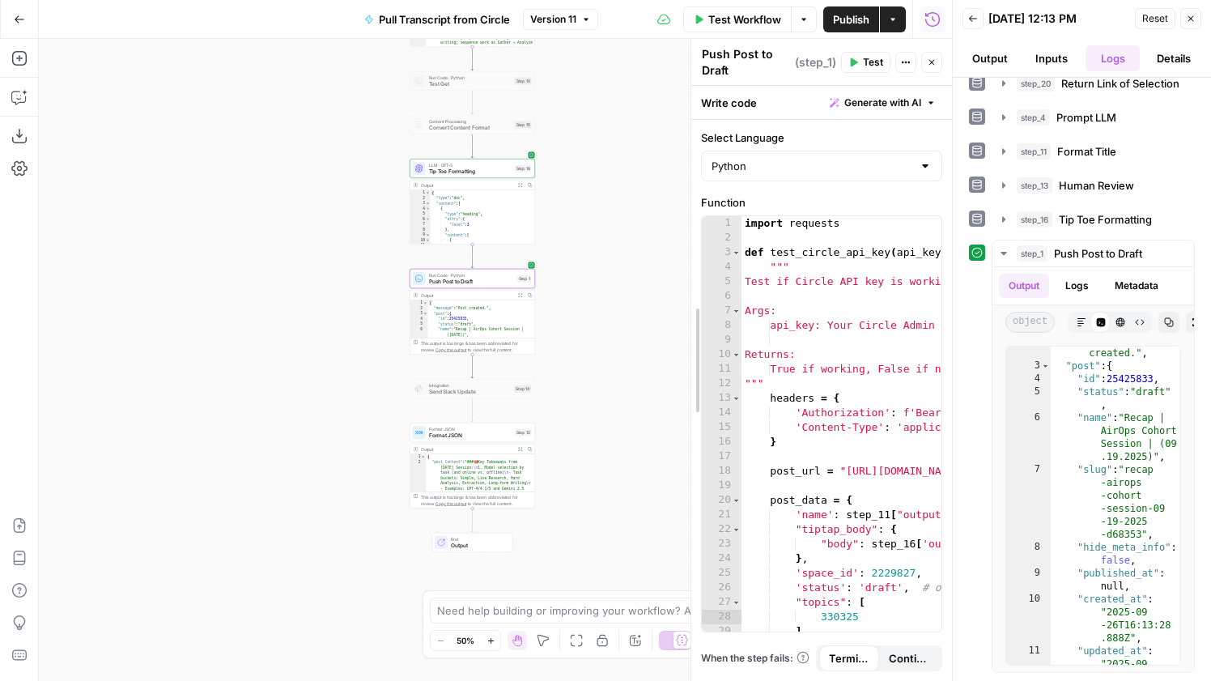
drag, startPoint x: 307, startPoint y: 306, endPoint x: 697, endPoint y: 362, distance: 394.3
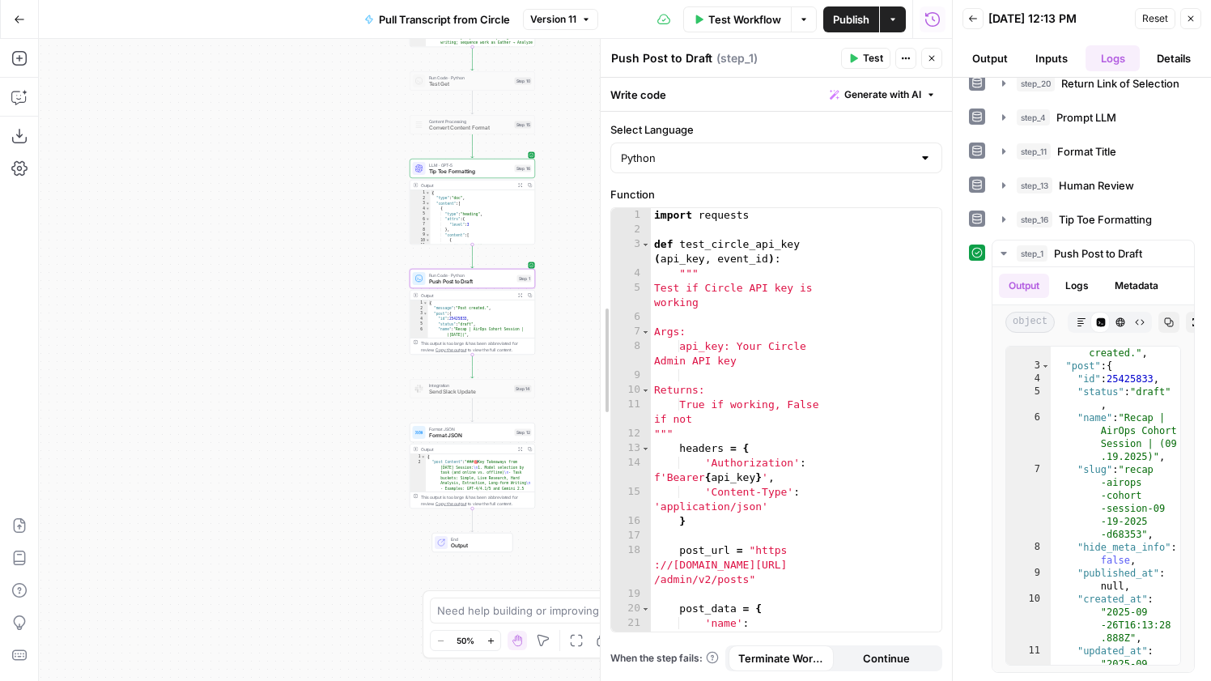
drag, startPoint x: 698, startPoint y: 390, endPoint x: 603, endPoint y: 398, distance: 95.0
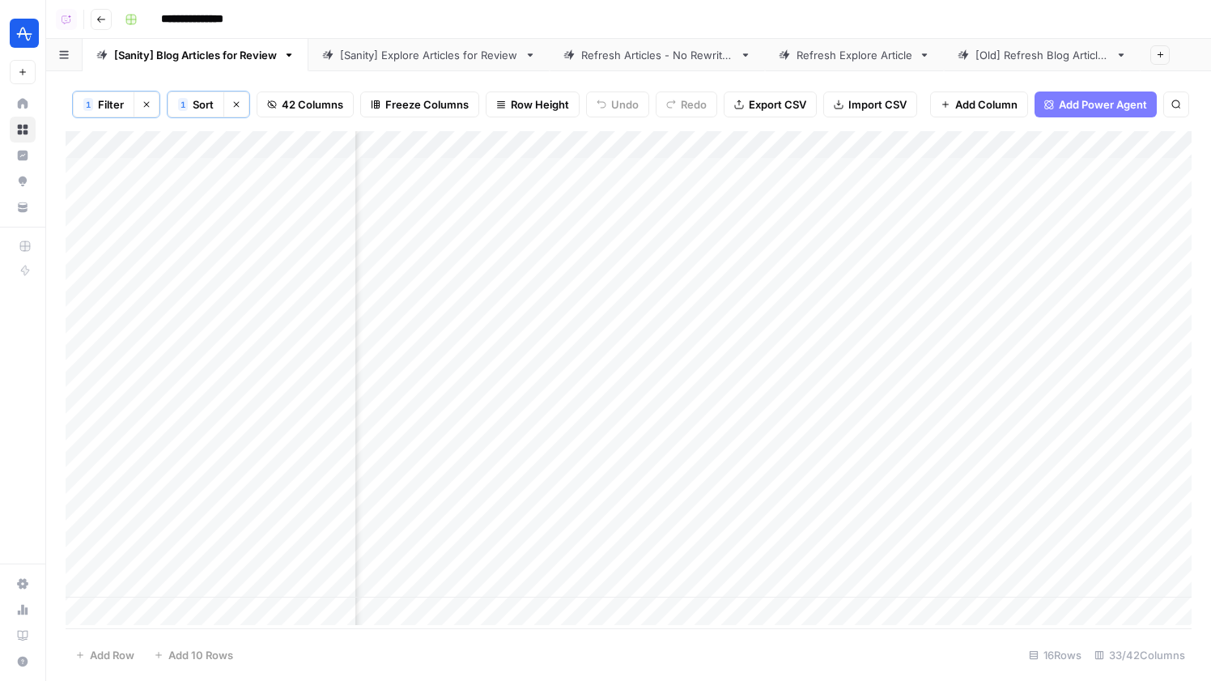
scroll to position [0, 5257]
